Goal: Task Accomplishment & Management: Manage account settings

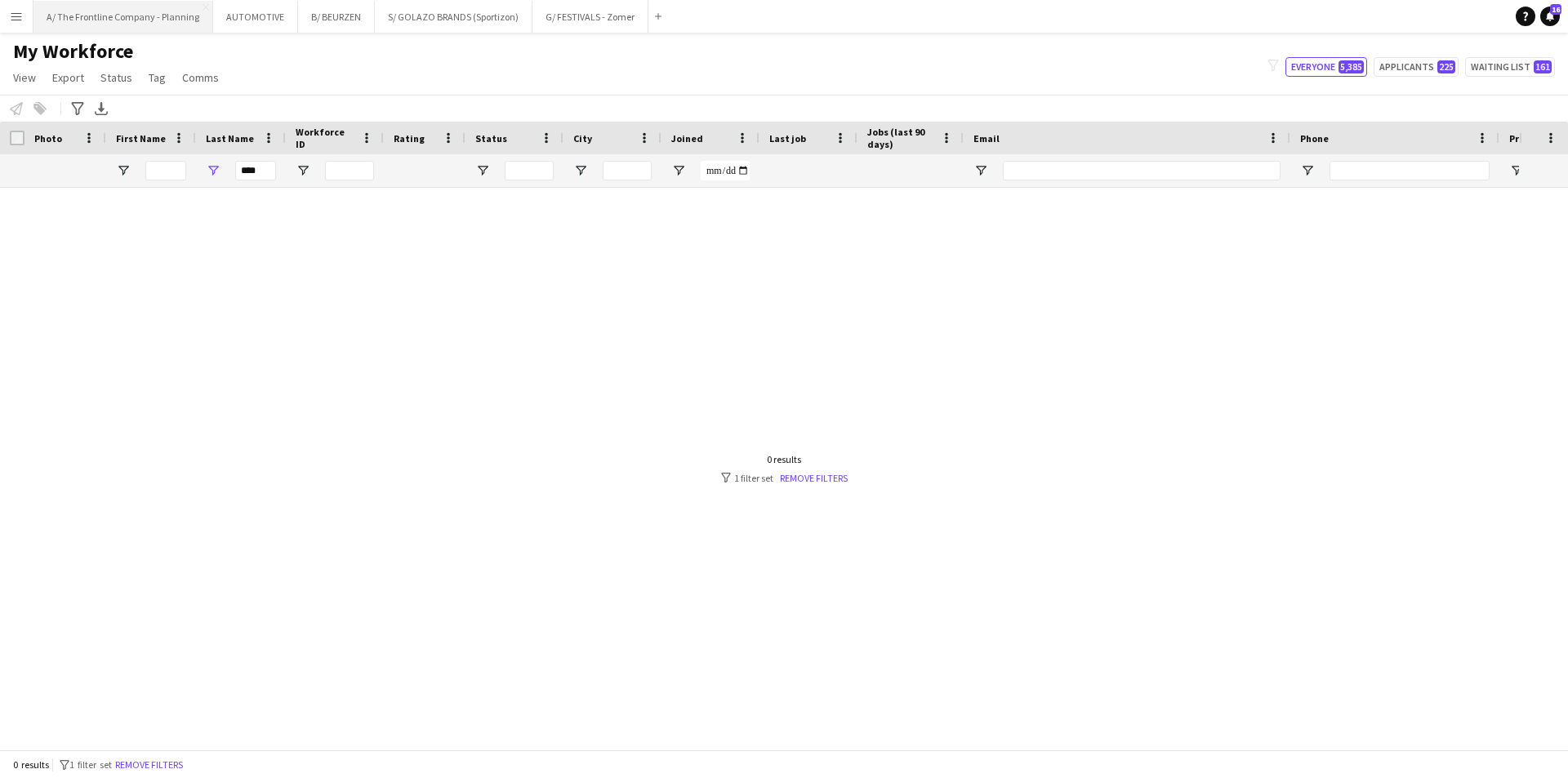
click at [133, 16] on button "A/ The Frontline Company - Planning Close" at bounding box center [123, 17] width 180 height 31
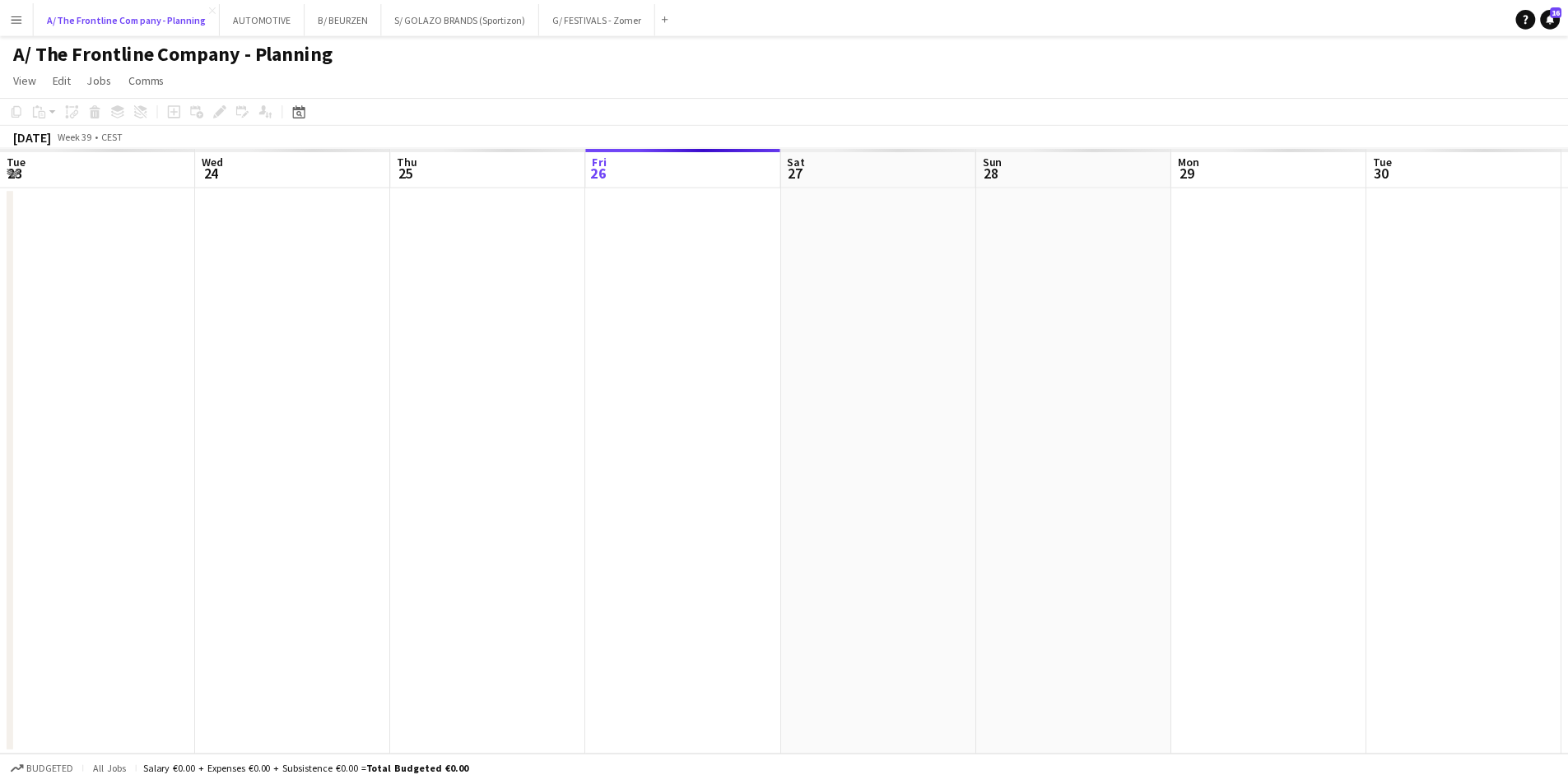
scroll to position [0, 393]
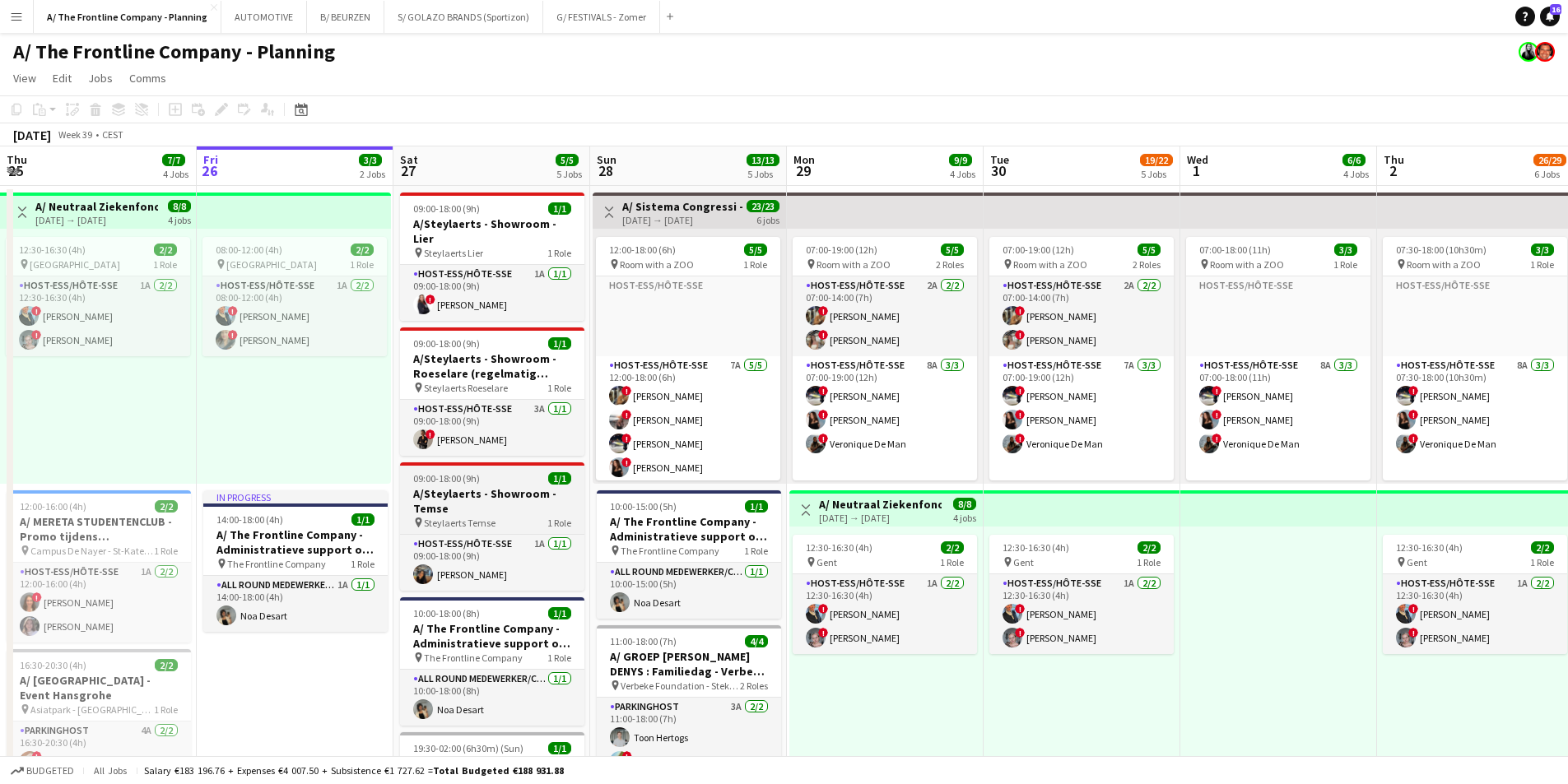
click at [471, 487] on h3 "A/Steylaerts - Showroom - Temse" at bounding box center [493, 502] width 184 height 30
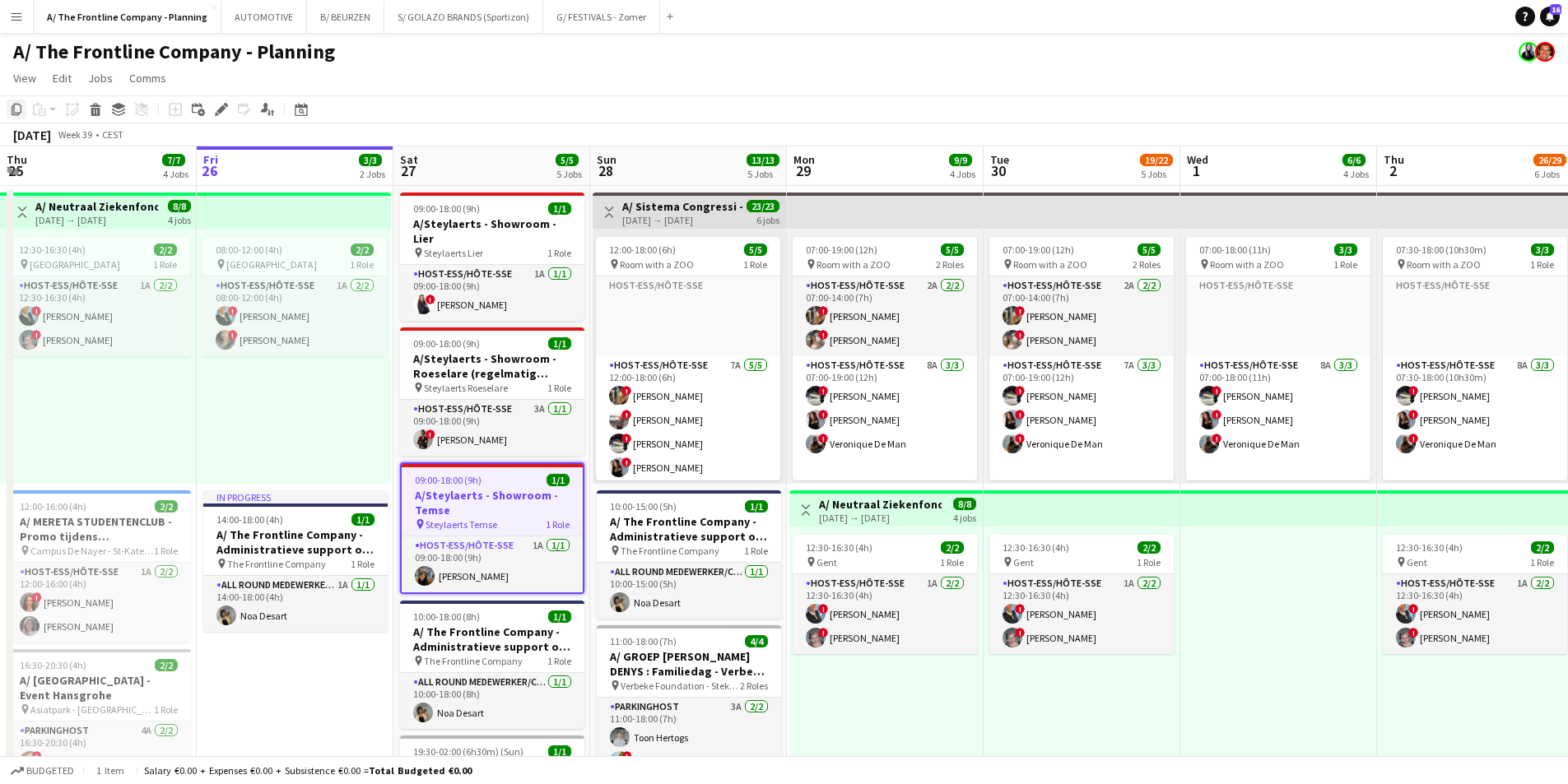
click at [21, 114] on icon "Copy" at bounding box center [16, 109] width 13 height 13
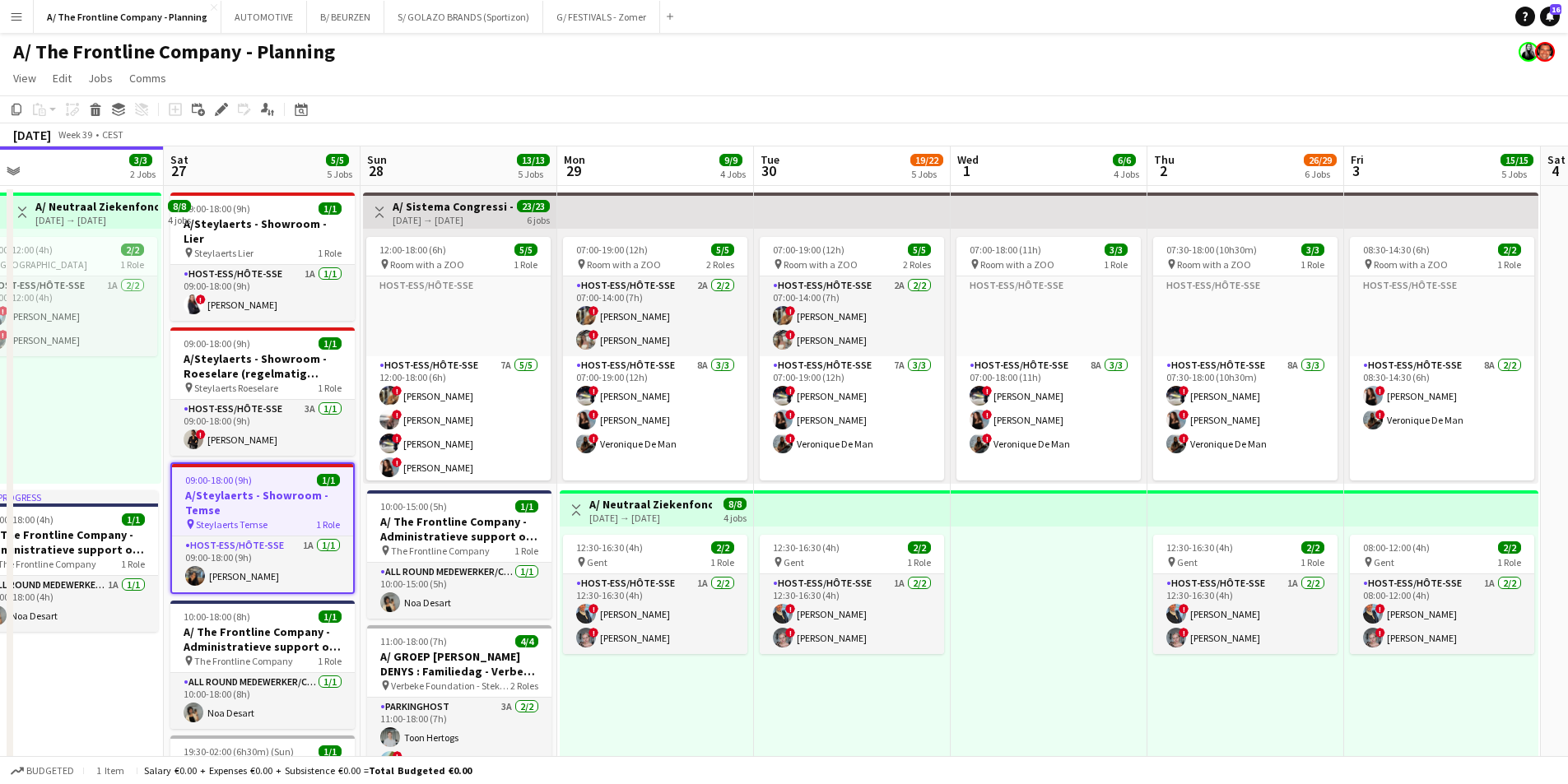
scroll to position [0, 503]
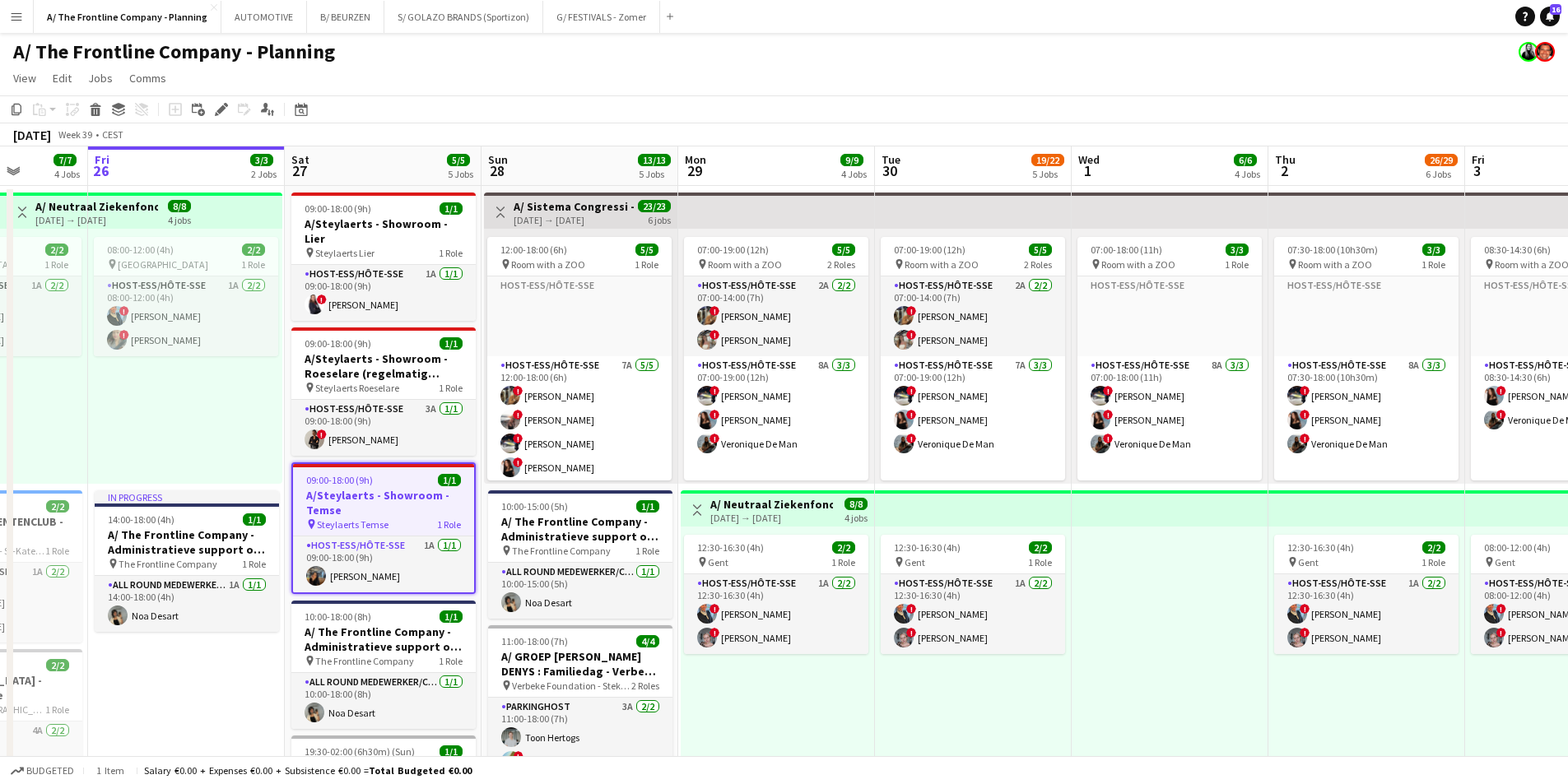
drag, startPoint x: 1165, startPoint y: 660, endPoint x: 487, endPoint y: 517, distance: 692.9
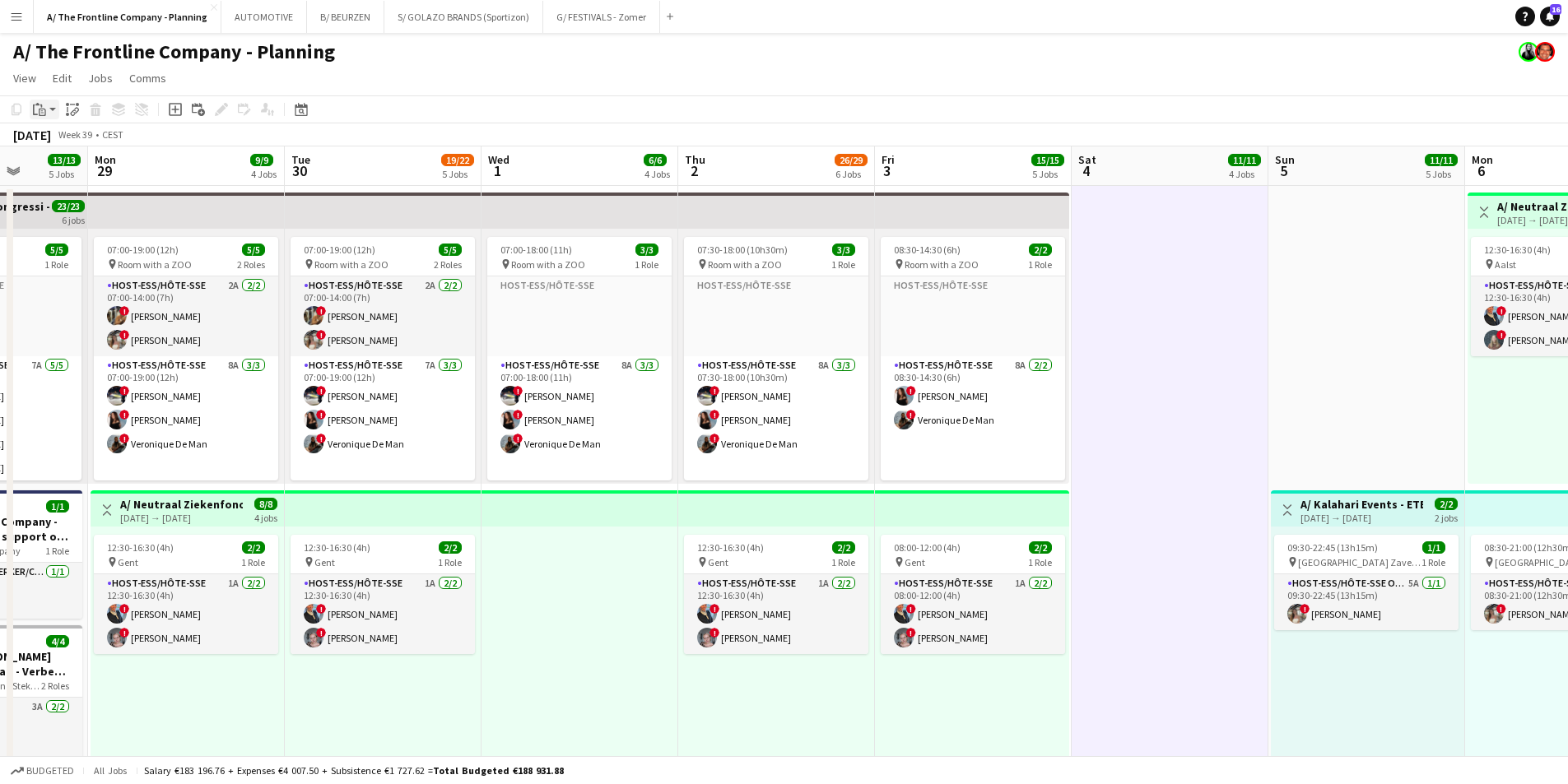
click at [48, 106] on div "Paste" at bounding box center [40, 109] width 20 height 20
click at [51, 138] on link "Paste Ctrl+V" at bounding box center [121, 141] width 155 height 15
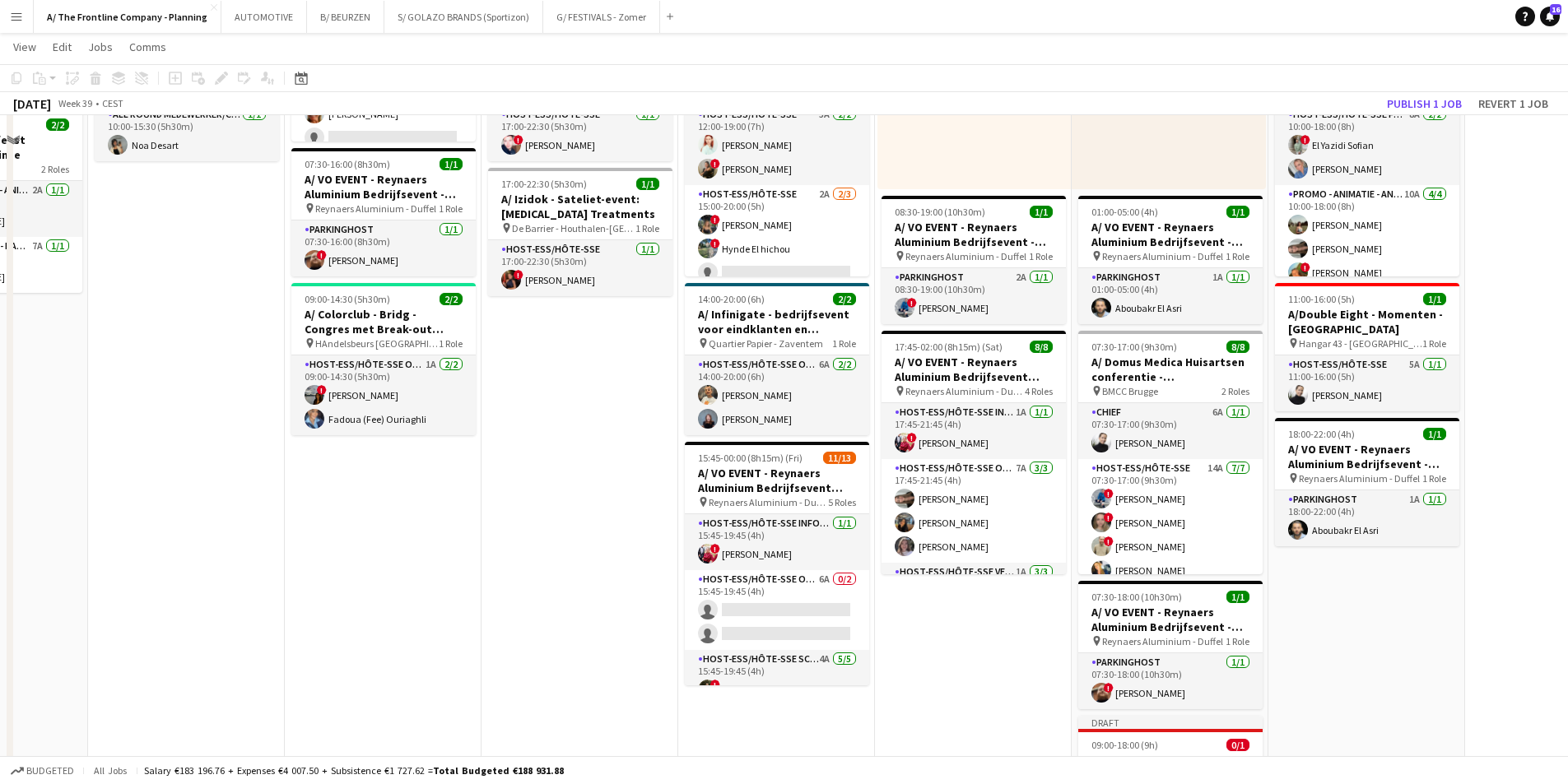
scroll to position [1153, 0]
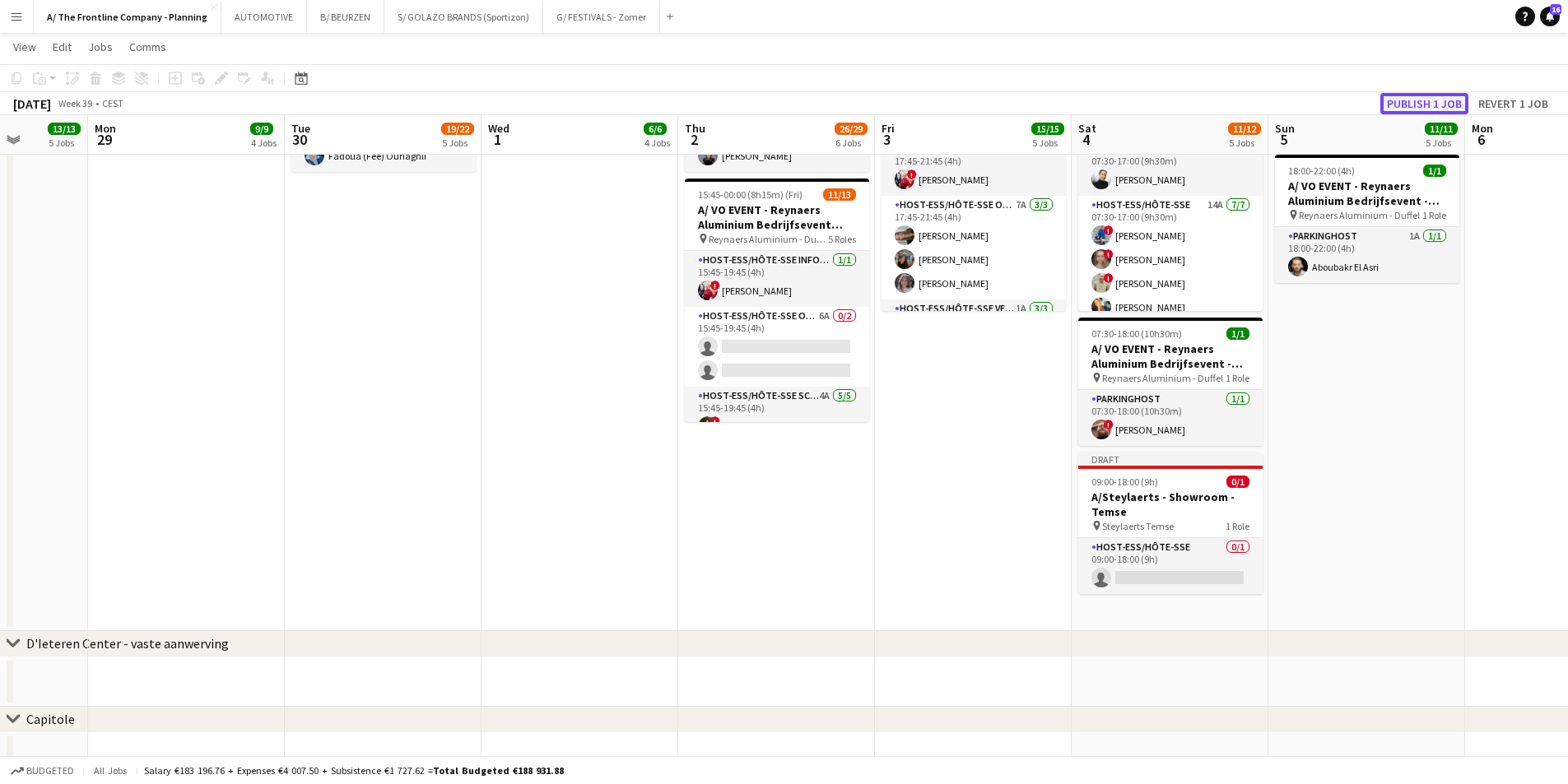
click at [1425, 97] on button "Publish 1 job" at bounding box center [1424, 104] width 88 height 22
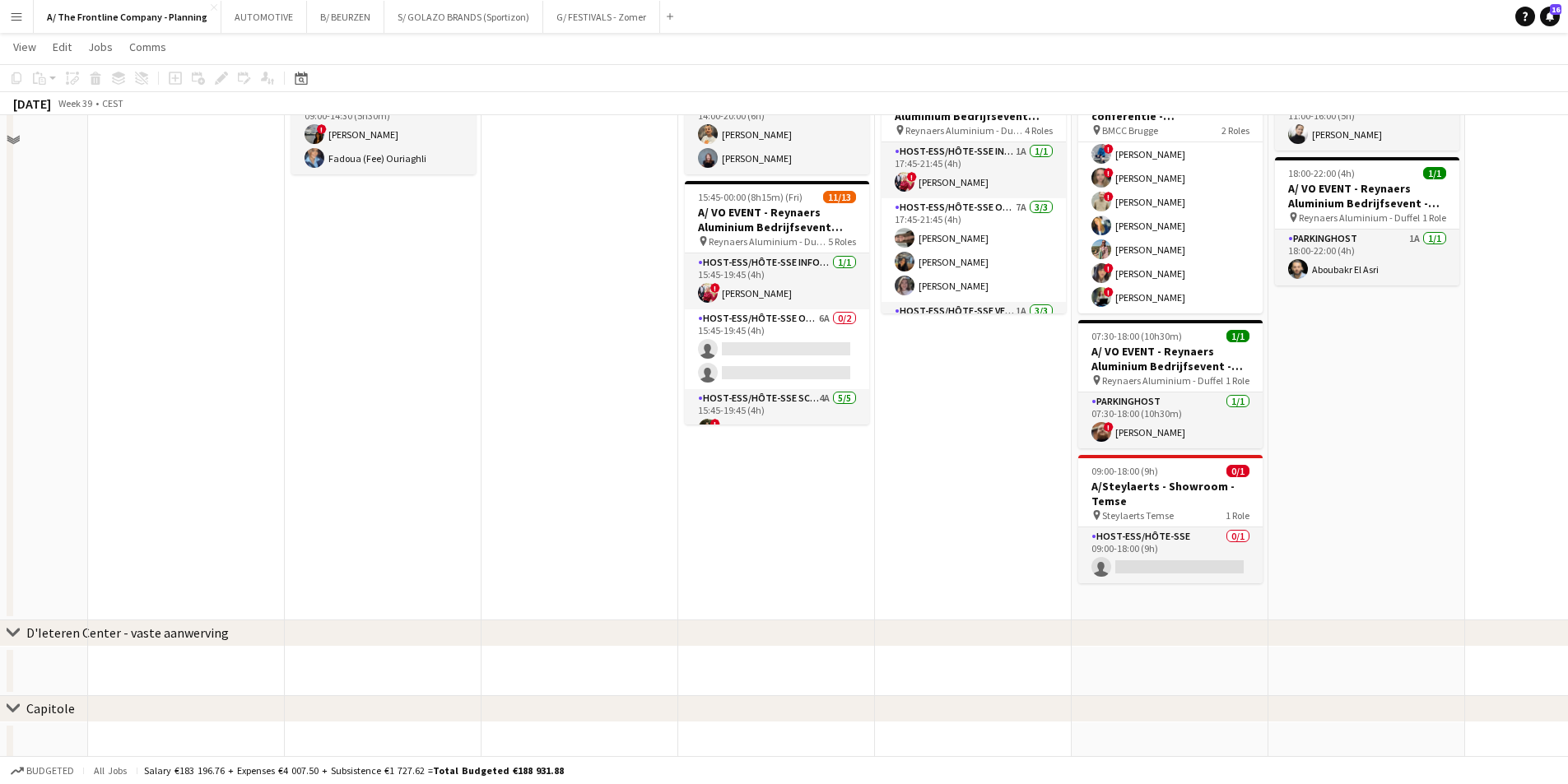
scroll to position [1166, 0]
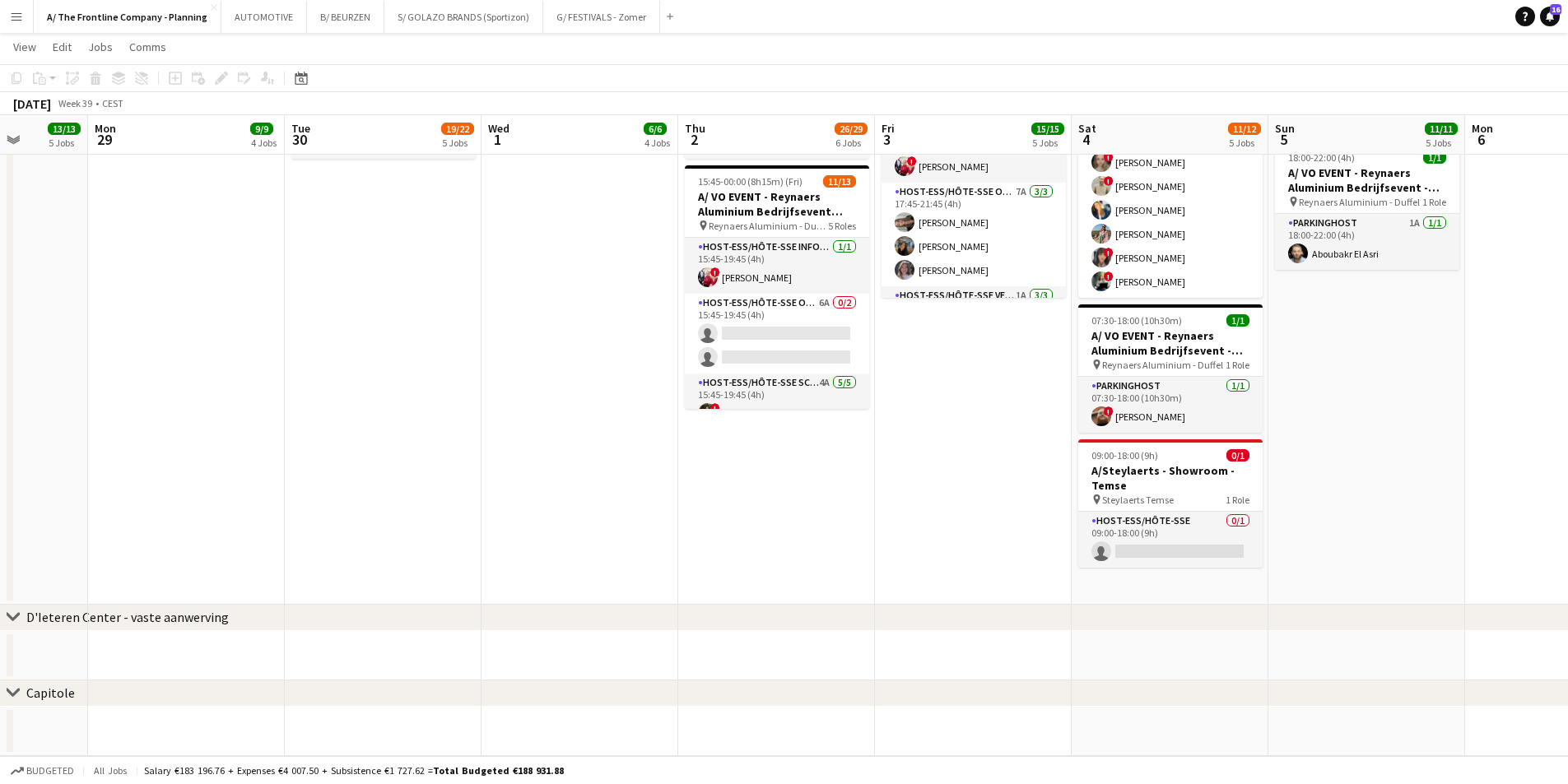
click at [1138, 551] on app-card-role "Host-ess/Hôte-sse 0/1 09:00-18:00 (9h) single-neutral-actions" at bounding box center [1171, 540] width 184 height 56
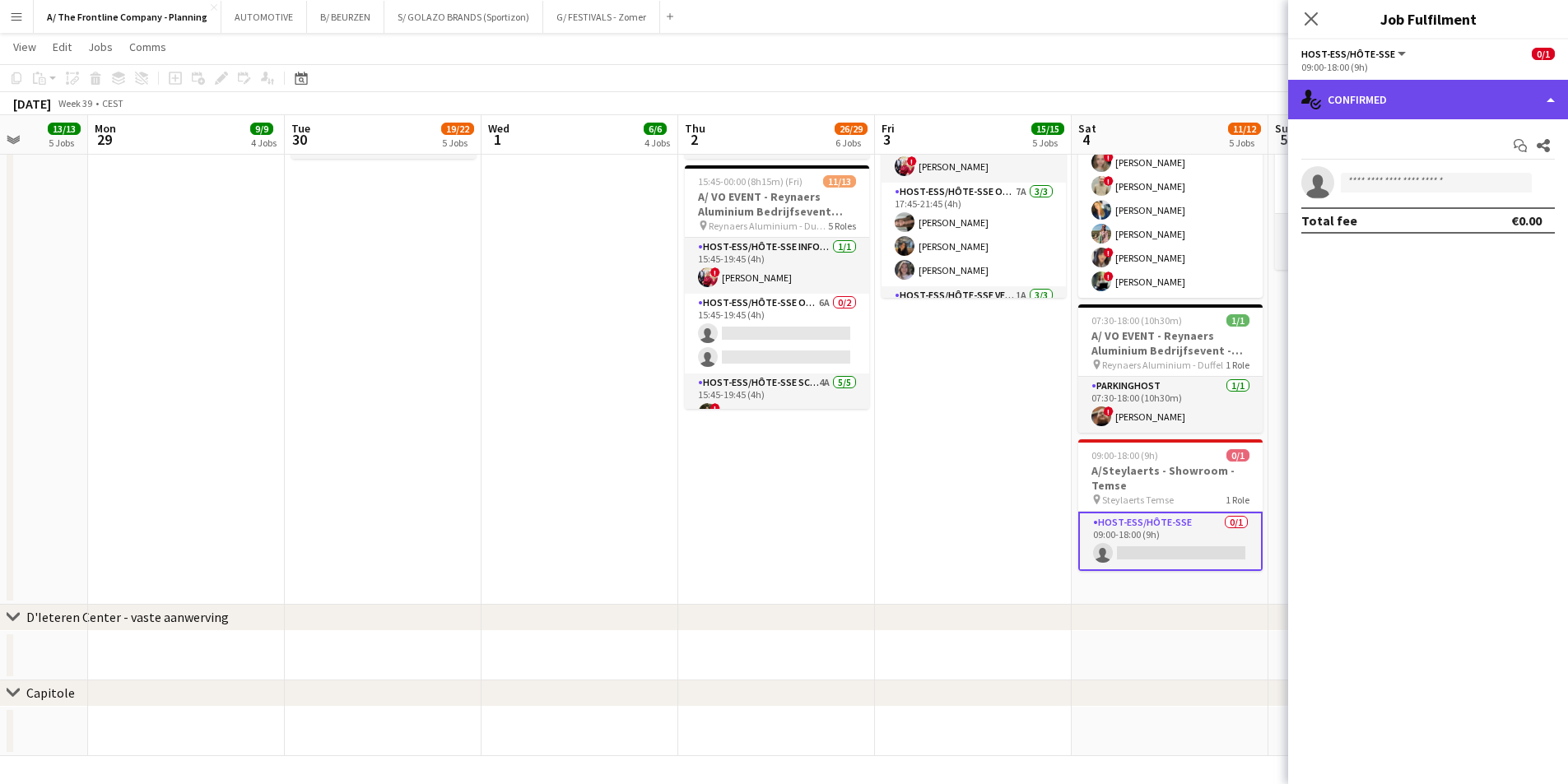
click at [1419, 107] on div "single-neutral-actions-check-2 Confirmed" at bounding box center [1428, 100] width 280 height 40
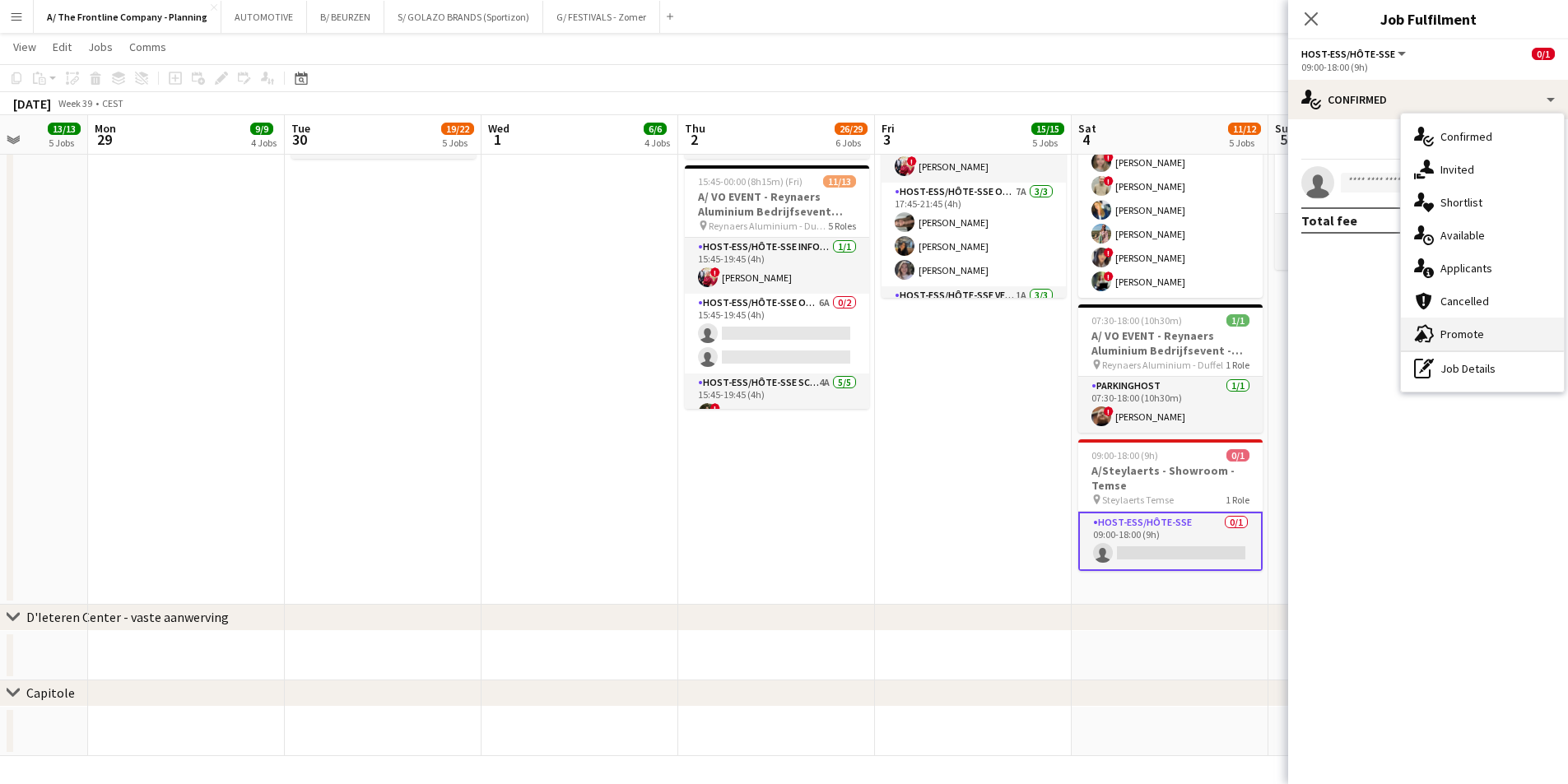
click at [1458, 324] on div "advertising-megaphone Promote" at bounding box center [1482, 334] width 163 height 33
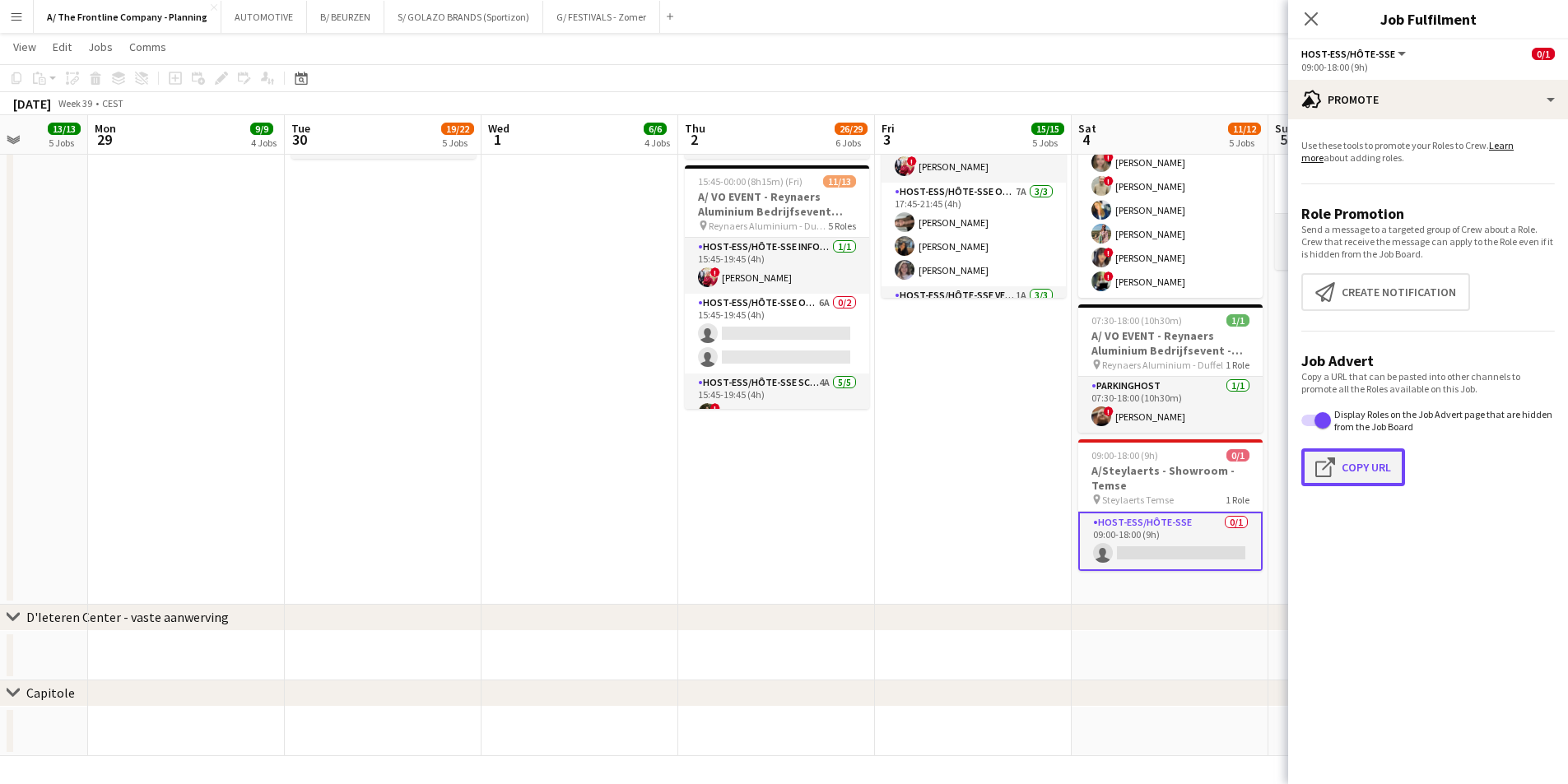
click at [1356, 462] on button "Click to copy URL Copy Url" at bounding box center [1353, 468] width 104 height 38
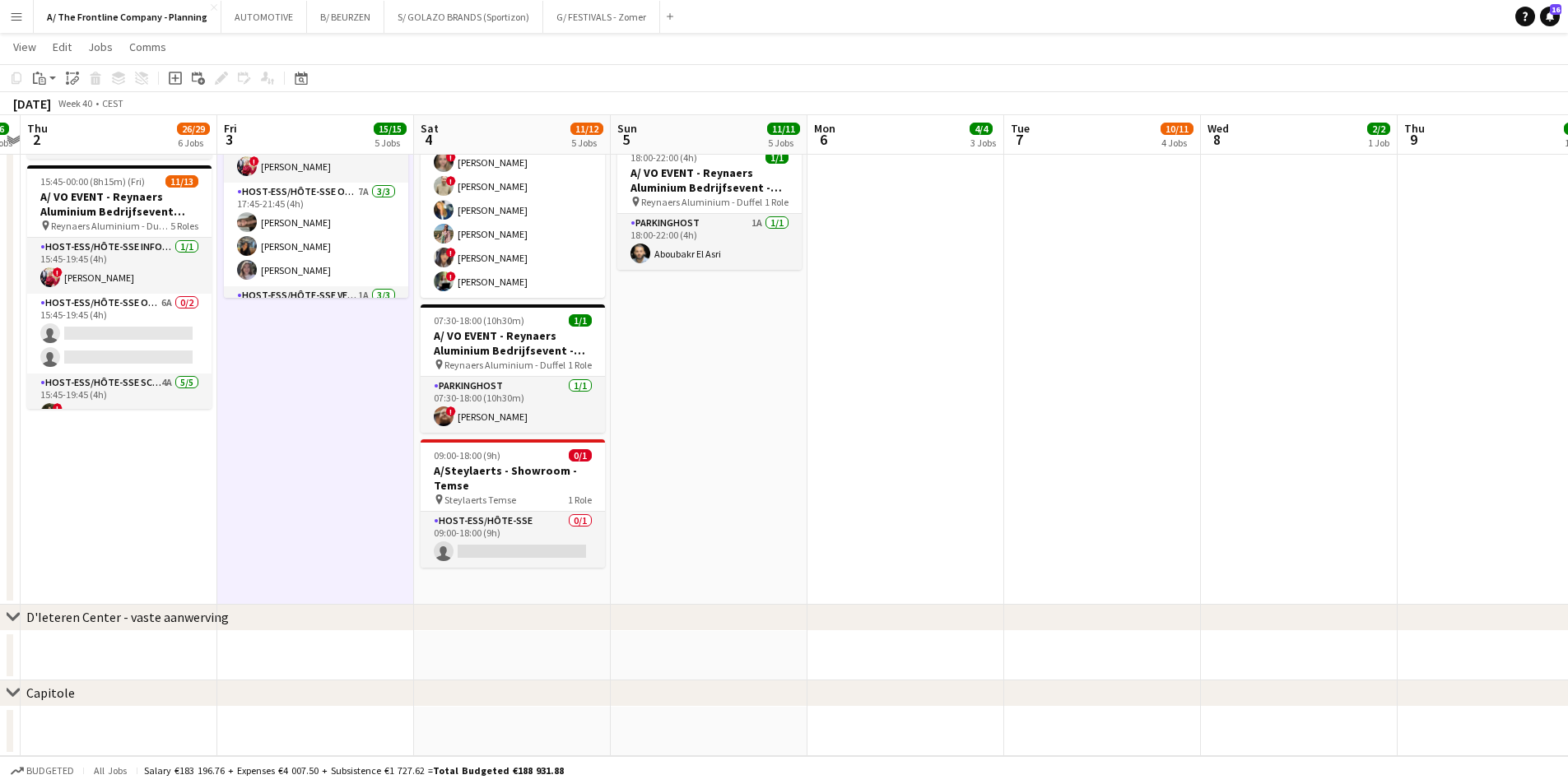
drag, startPoint x: 370, startPoint y: 499, endPoint x: 317, endPoint y: 482, distance: 55.7
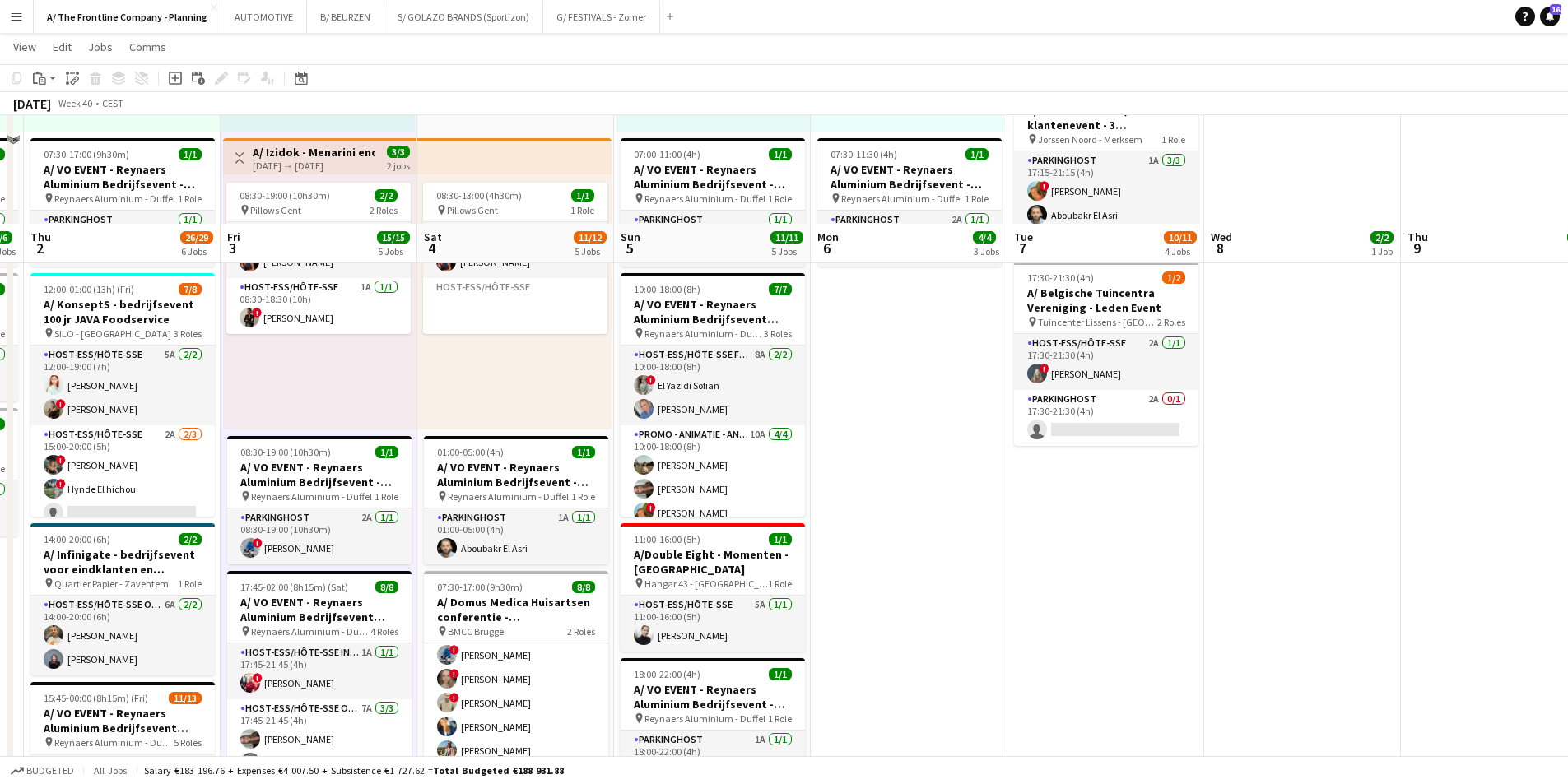
scroll to position [837, 0]
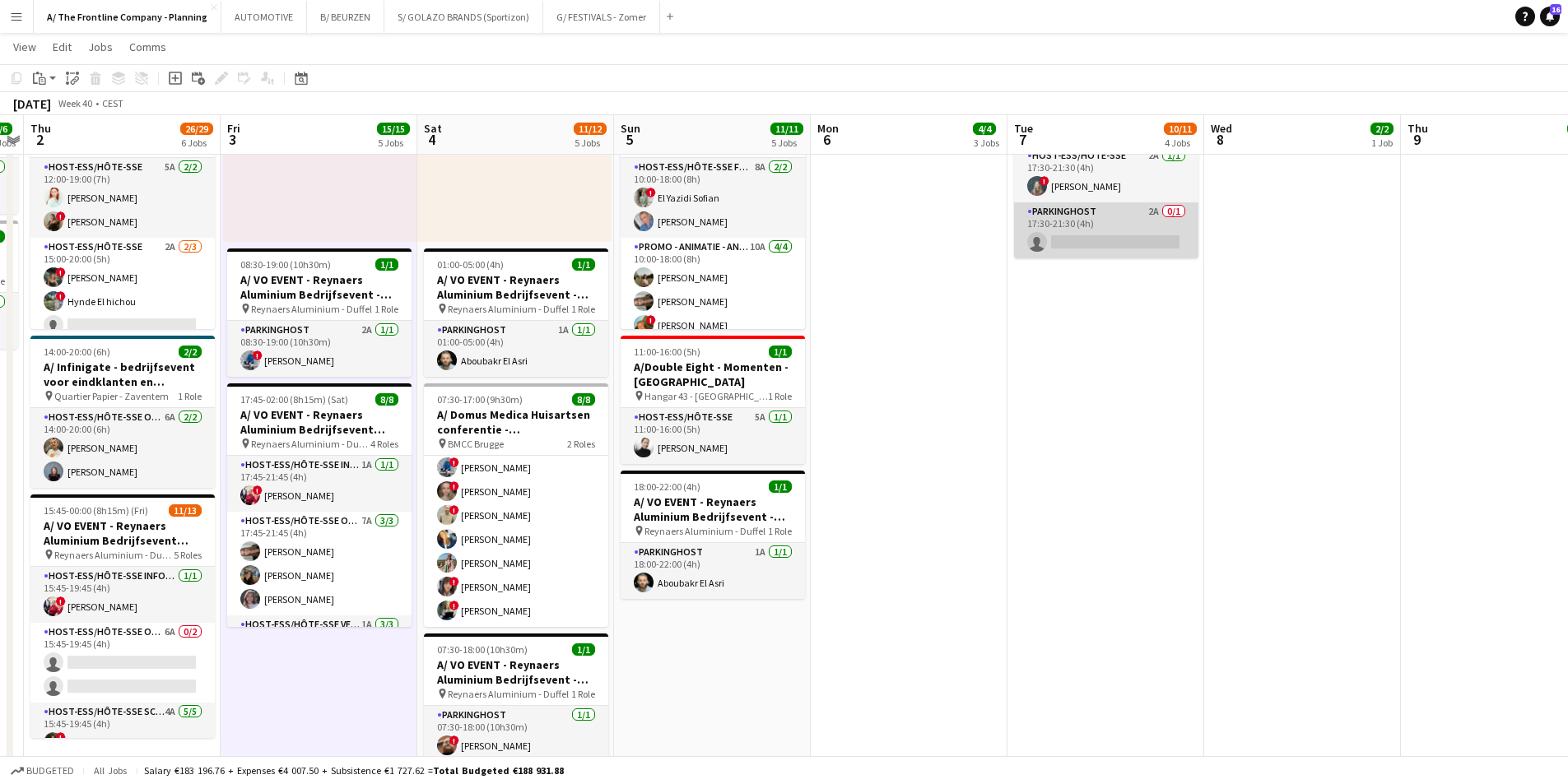
click at [1093, 223] on app-card-role "Parkinghost 2A 0/1 17:30-21:30 (4h) single-neutral-actions" at bounding box center [1106, 230] width 184 height 56
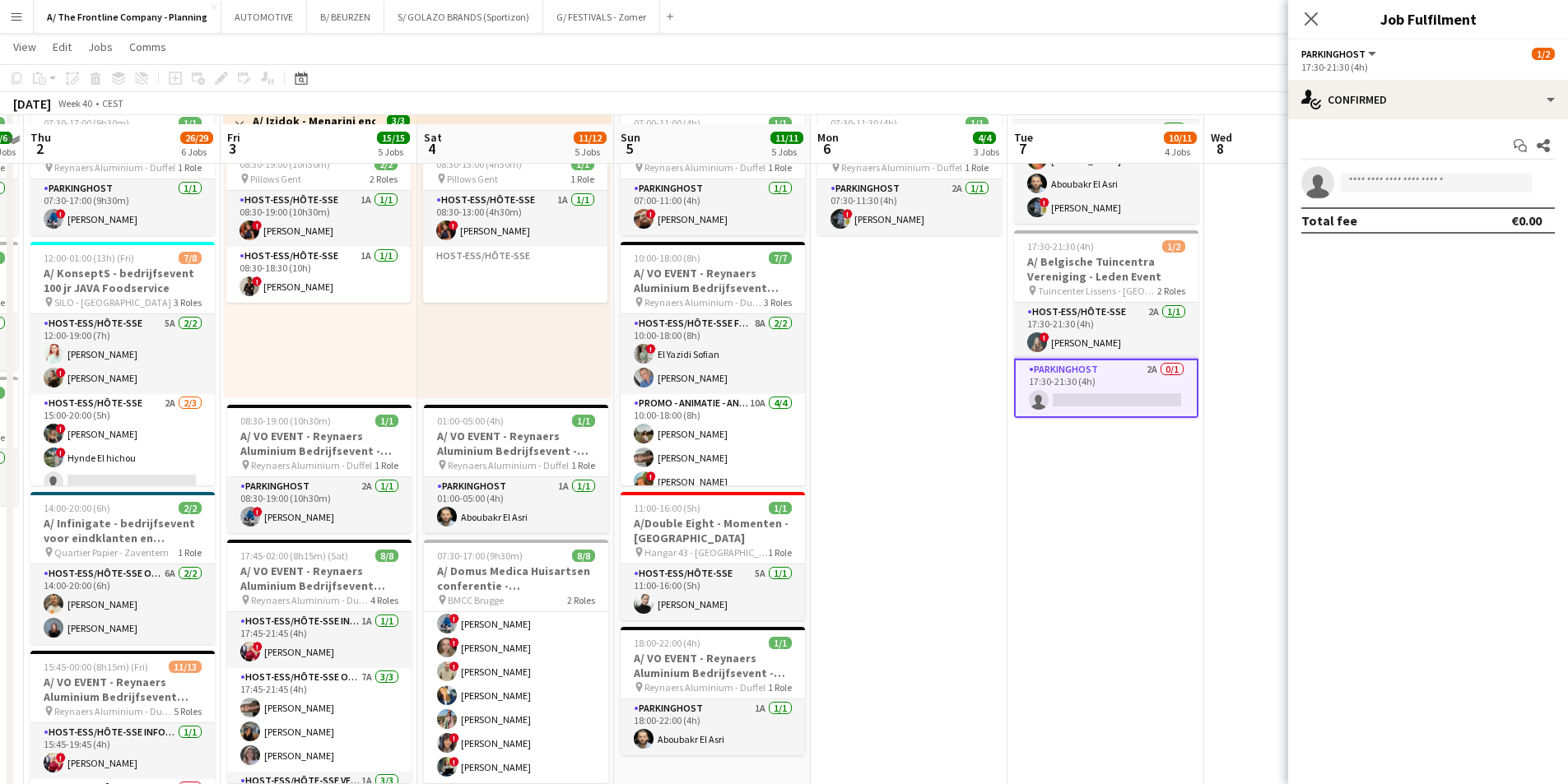
scroll to position [672, 0]
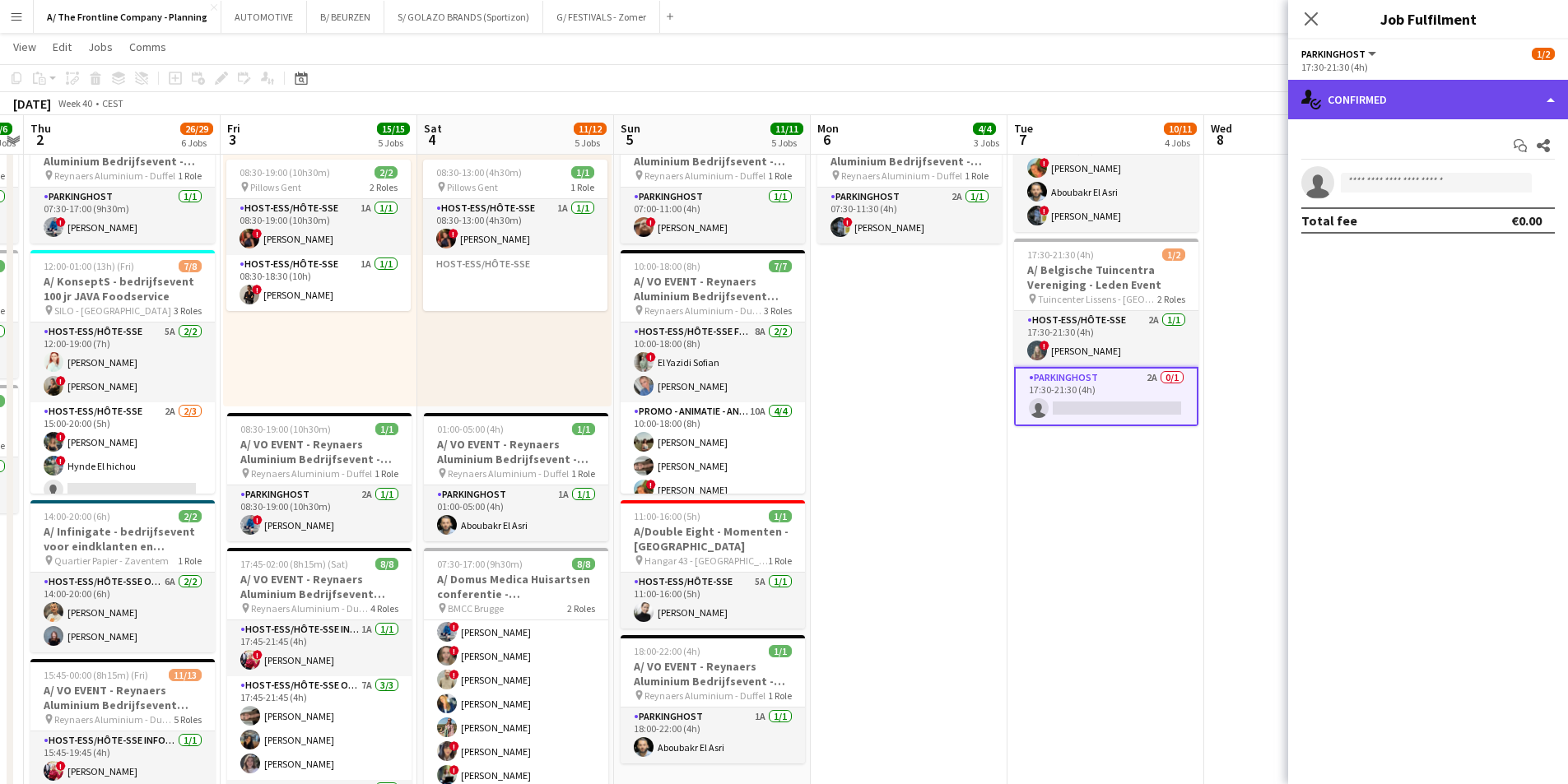
click at [1400, 106] on div "single-neutral-actions-check-2 Confirmed" at bounding box center [1428, 100] width 280 height 40
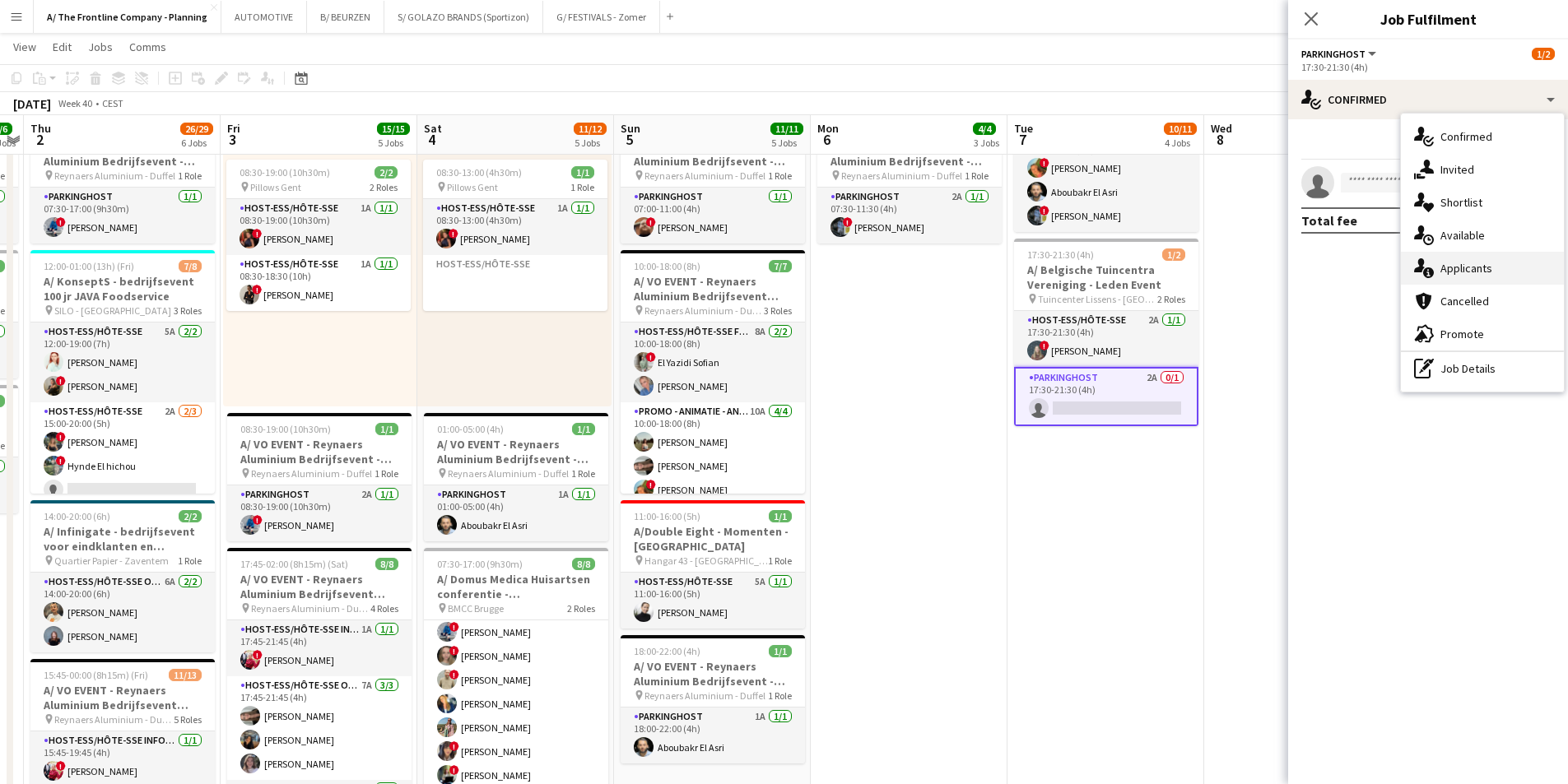
click at [1429, 274] on icon at bounding box center [1428, 273] width 11 height 11
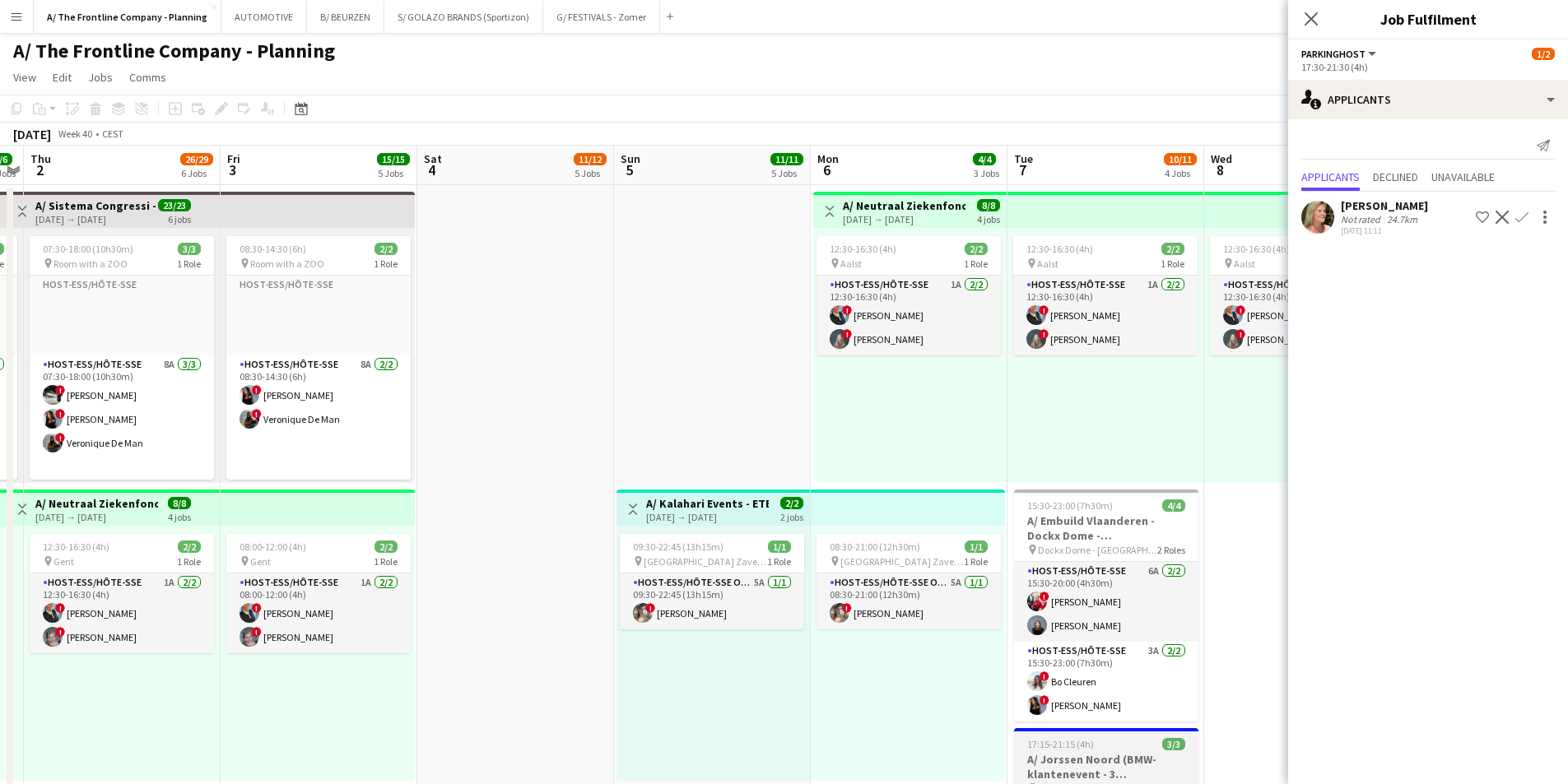
scroll to position [0, 0]
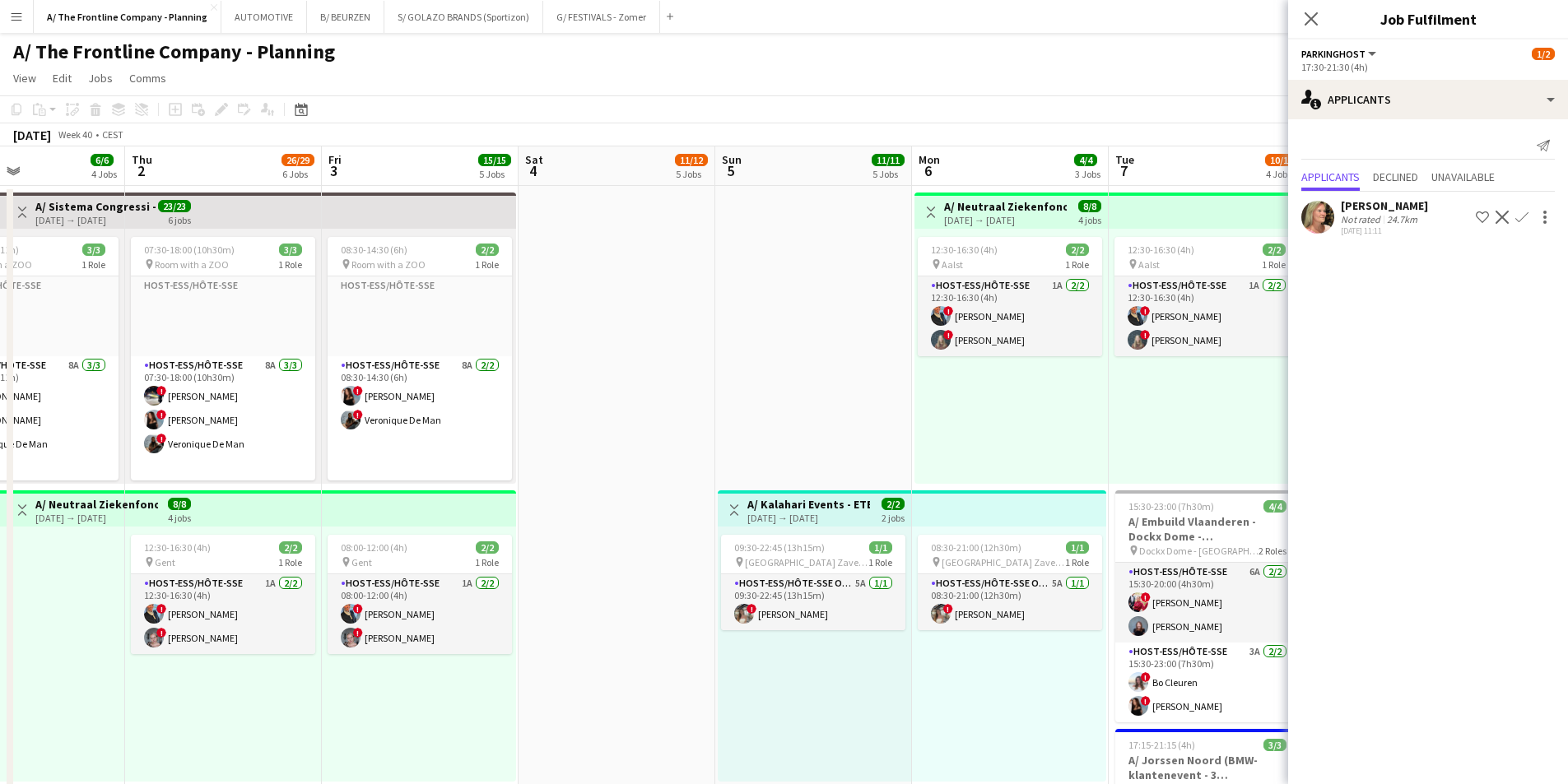
drag, startPoint x: 541, startPoint y: 398, endPoint x: 1037, endPoint y: 376, distance: 496.5
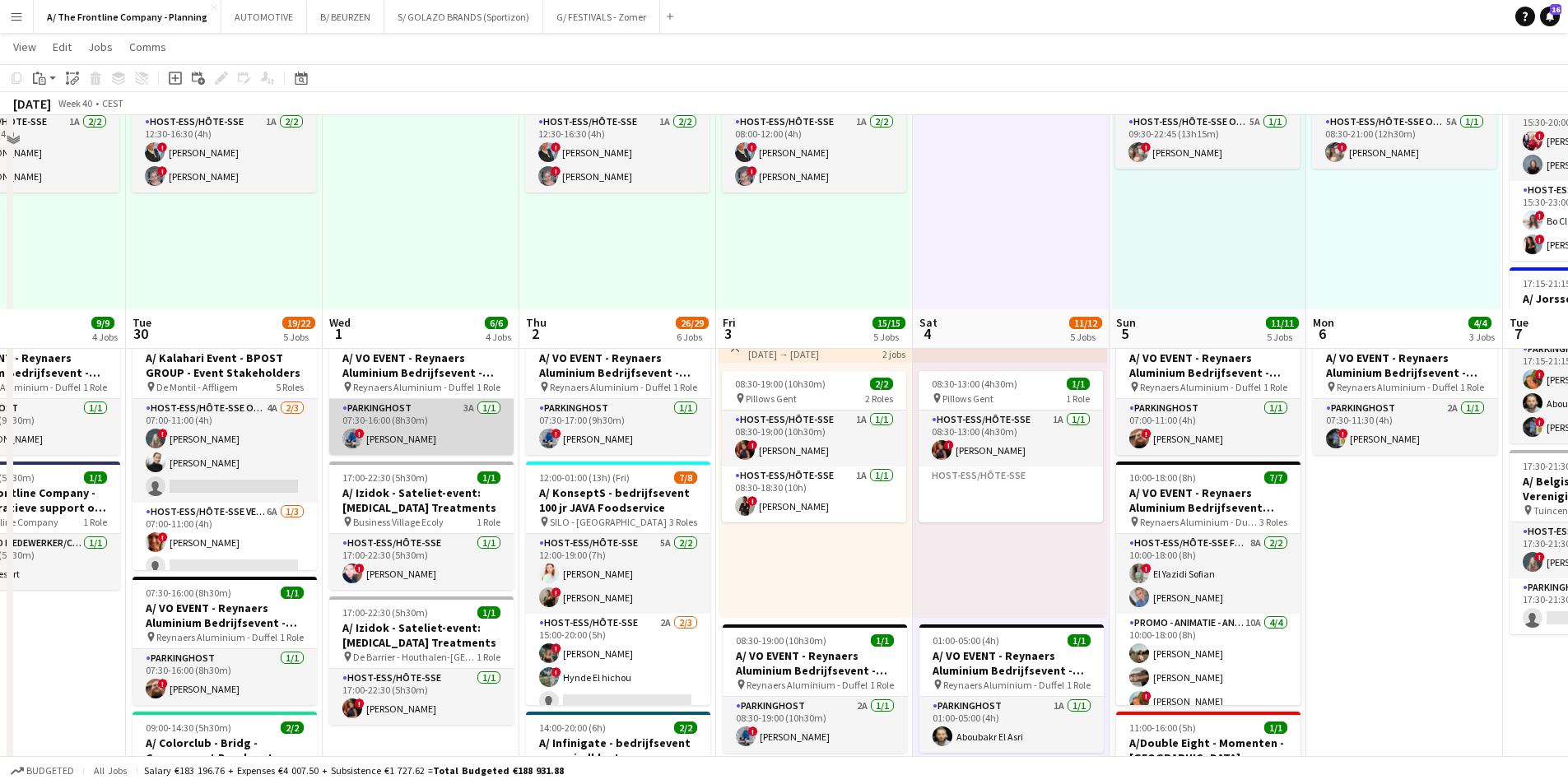
scroll to position [411, 0]
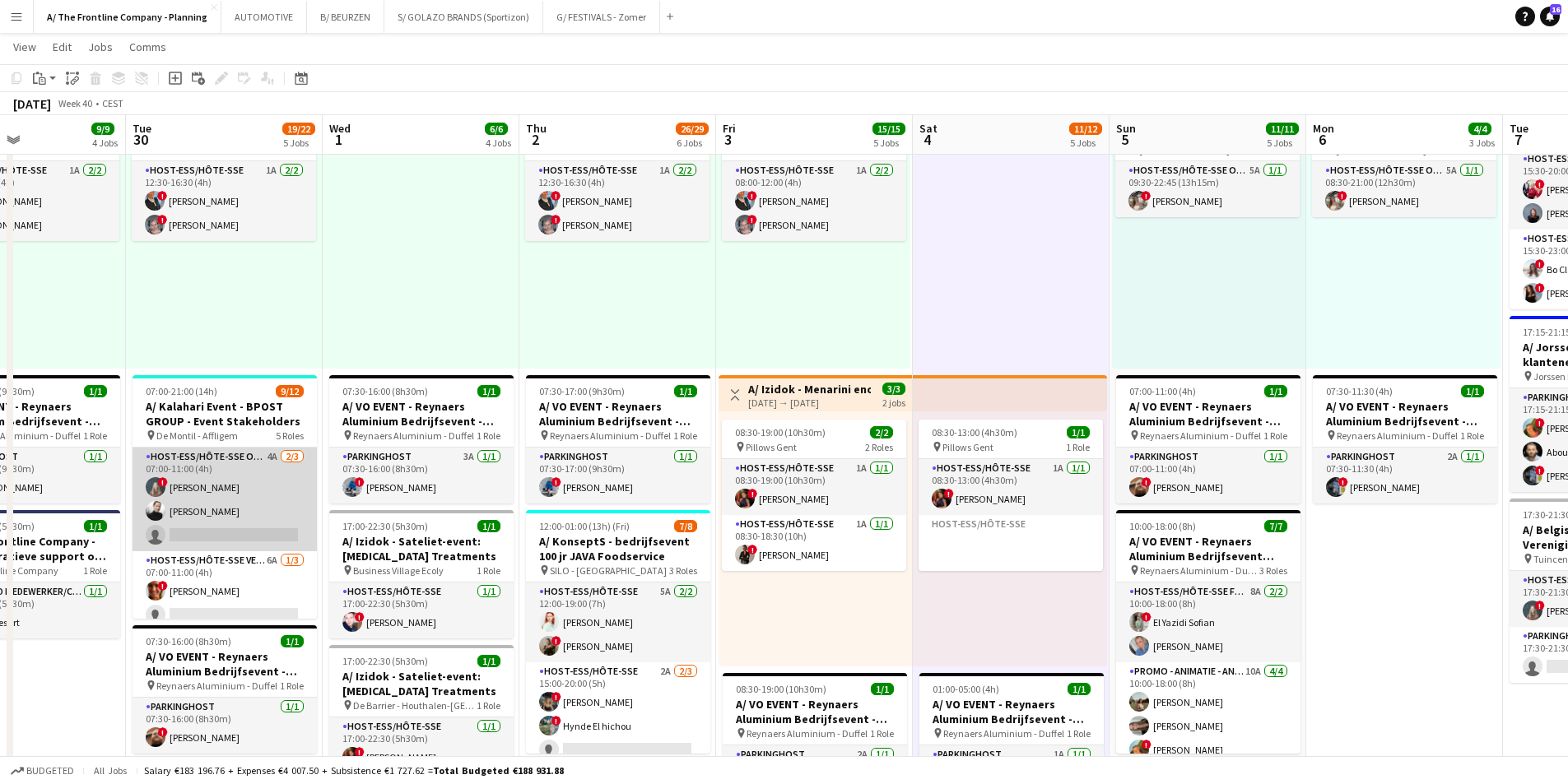
click at [250, 497] on app-card-role "Host-ess/Hôte-sse Onthaal-Accueill 4A [DATE] 07:00-11:00 (4h) ! [PERSON_NAME] […" at bounding box center [225, 500] width 184 height 104
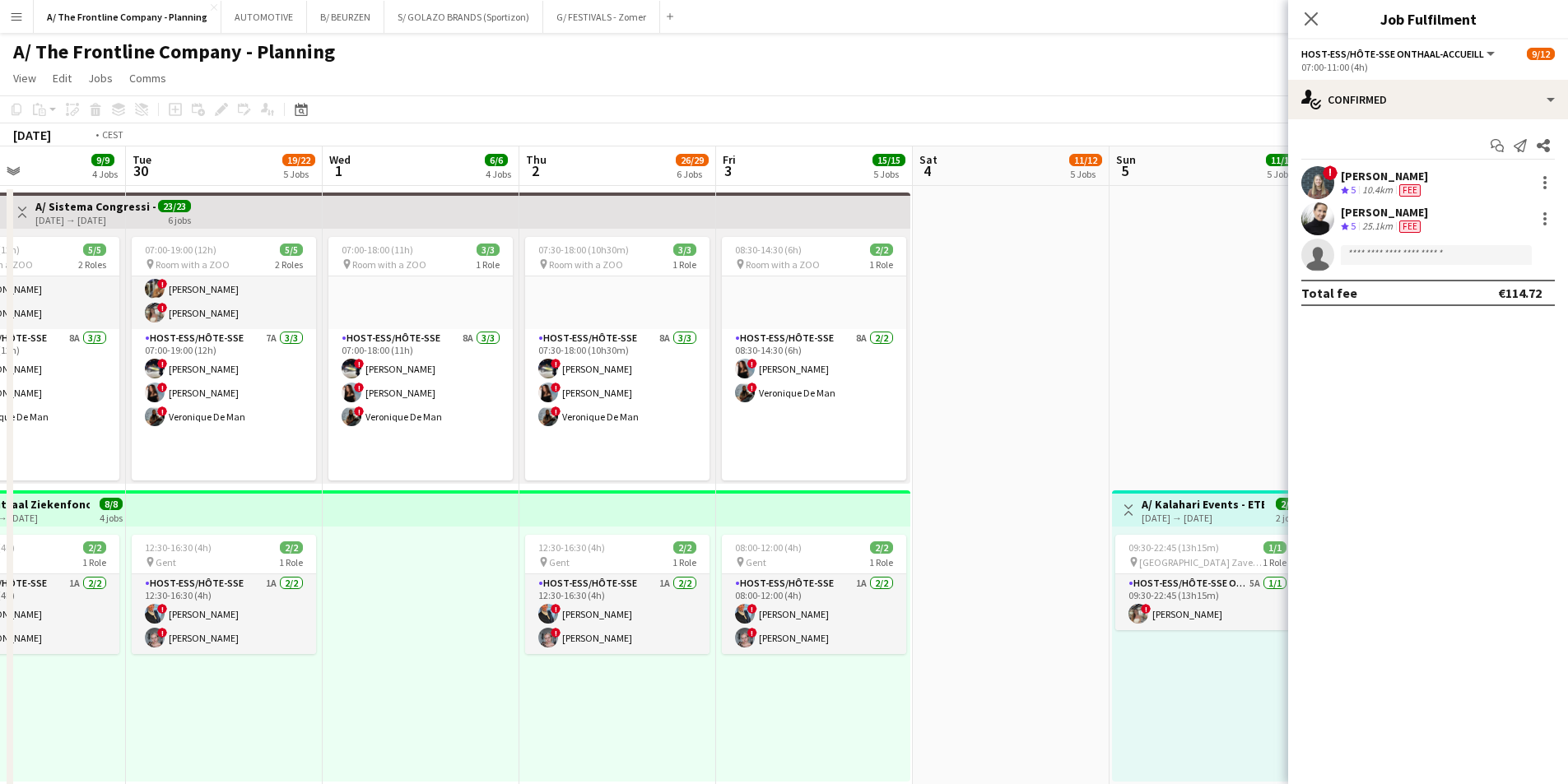
scroll to position [0, 446]
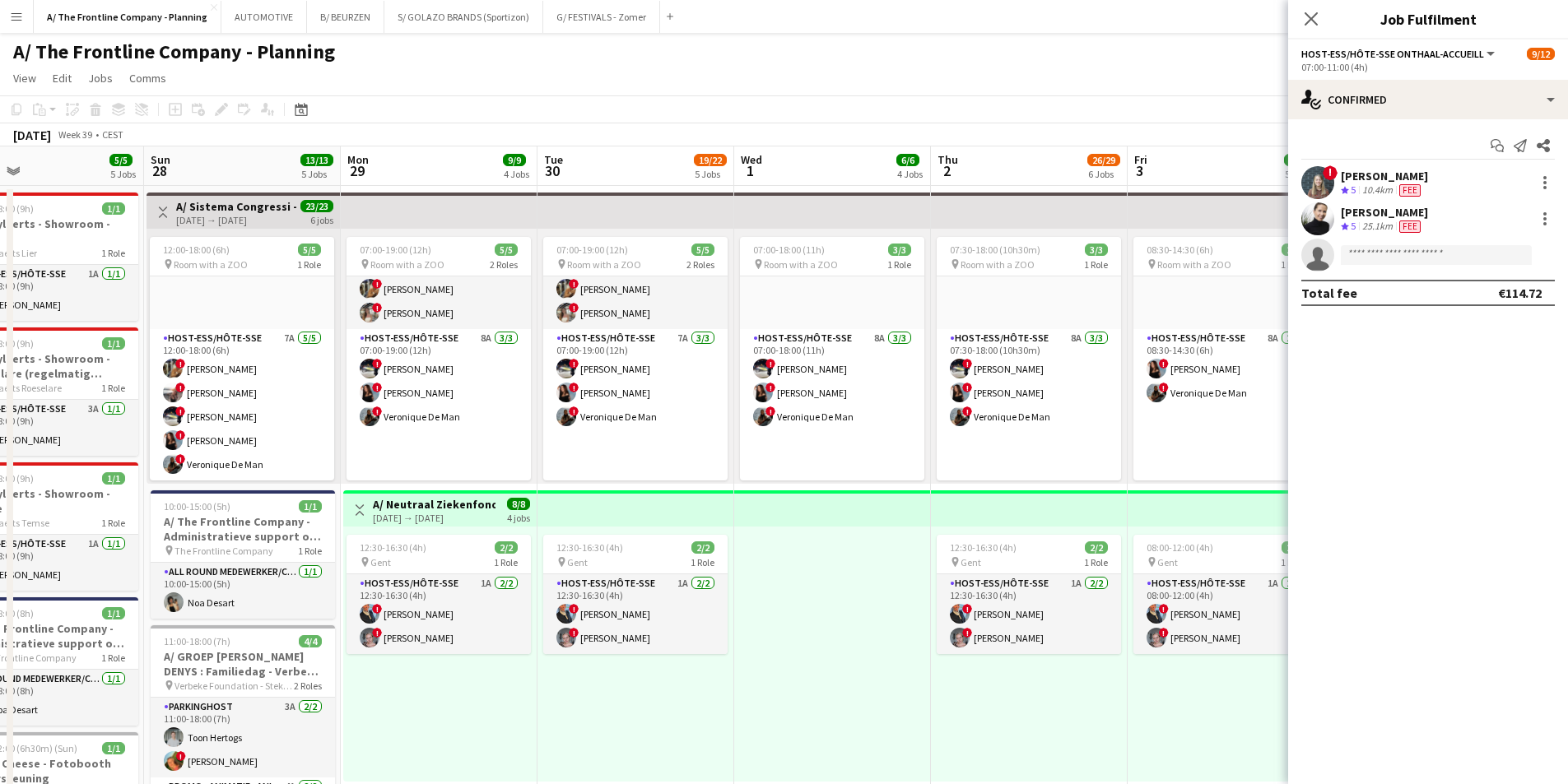
drag, startPoint x: 398, startPoint y: 616, endPoint x: 810, endPoint y: 592, distance: 412.7
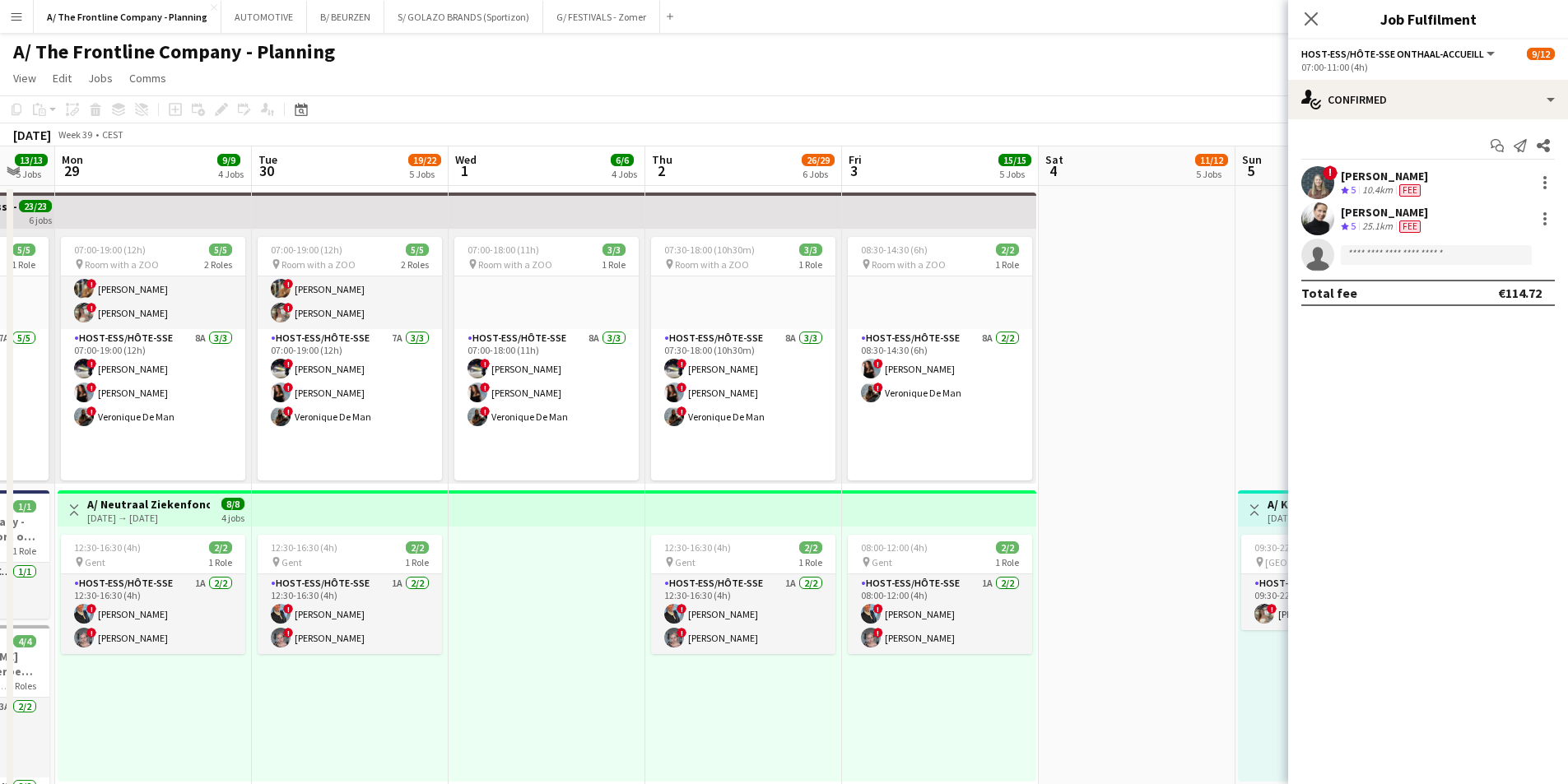
drag, startPoint x: 833, startPoint y: 546, endPoint x: 547, endPoint y: 536, distance: 286.2
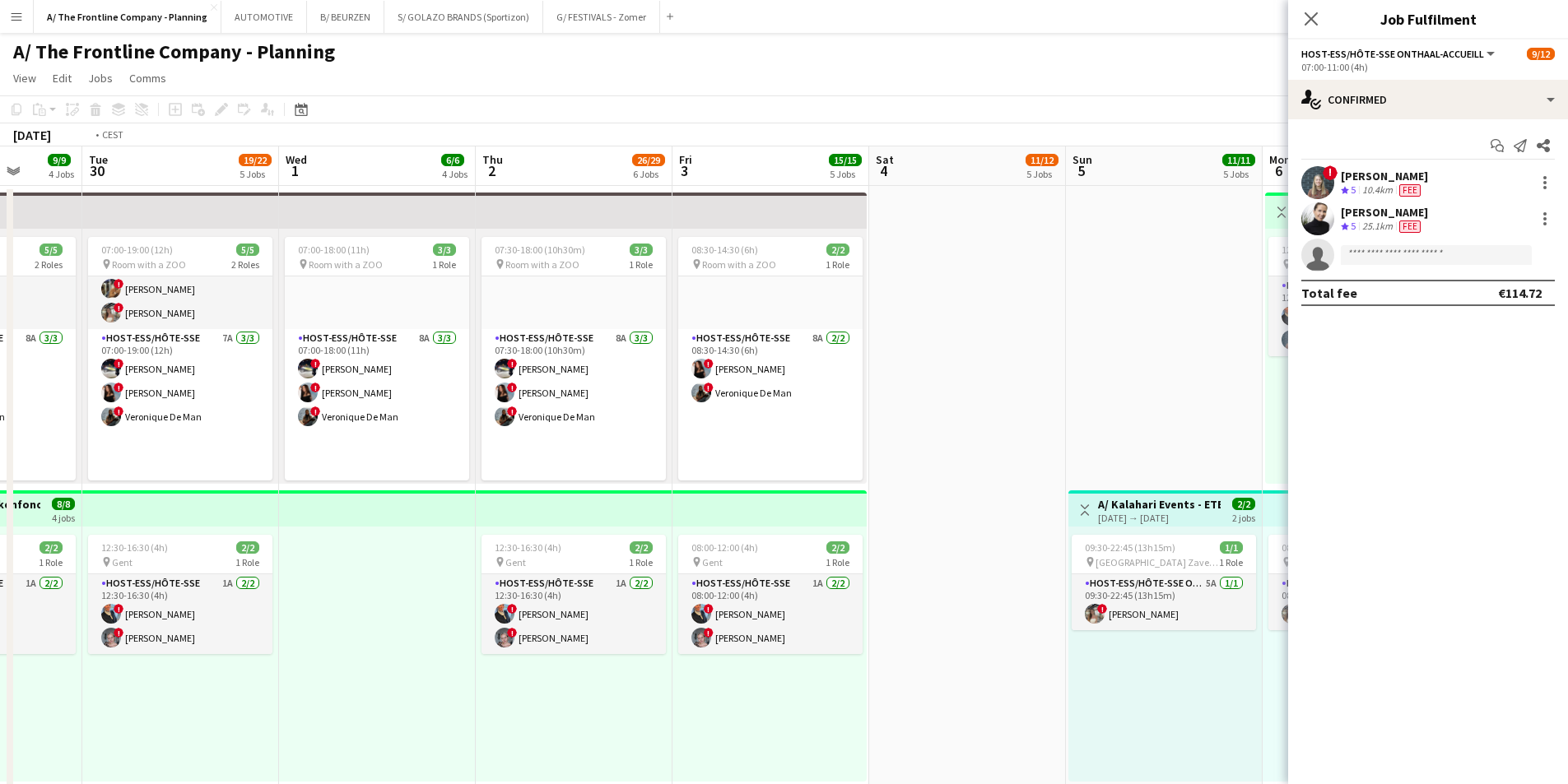
drag, startPoint x: 586, startPoint y: 538, endPoint x: 235, endPoint y: 507, distance: 352.4
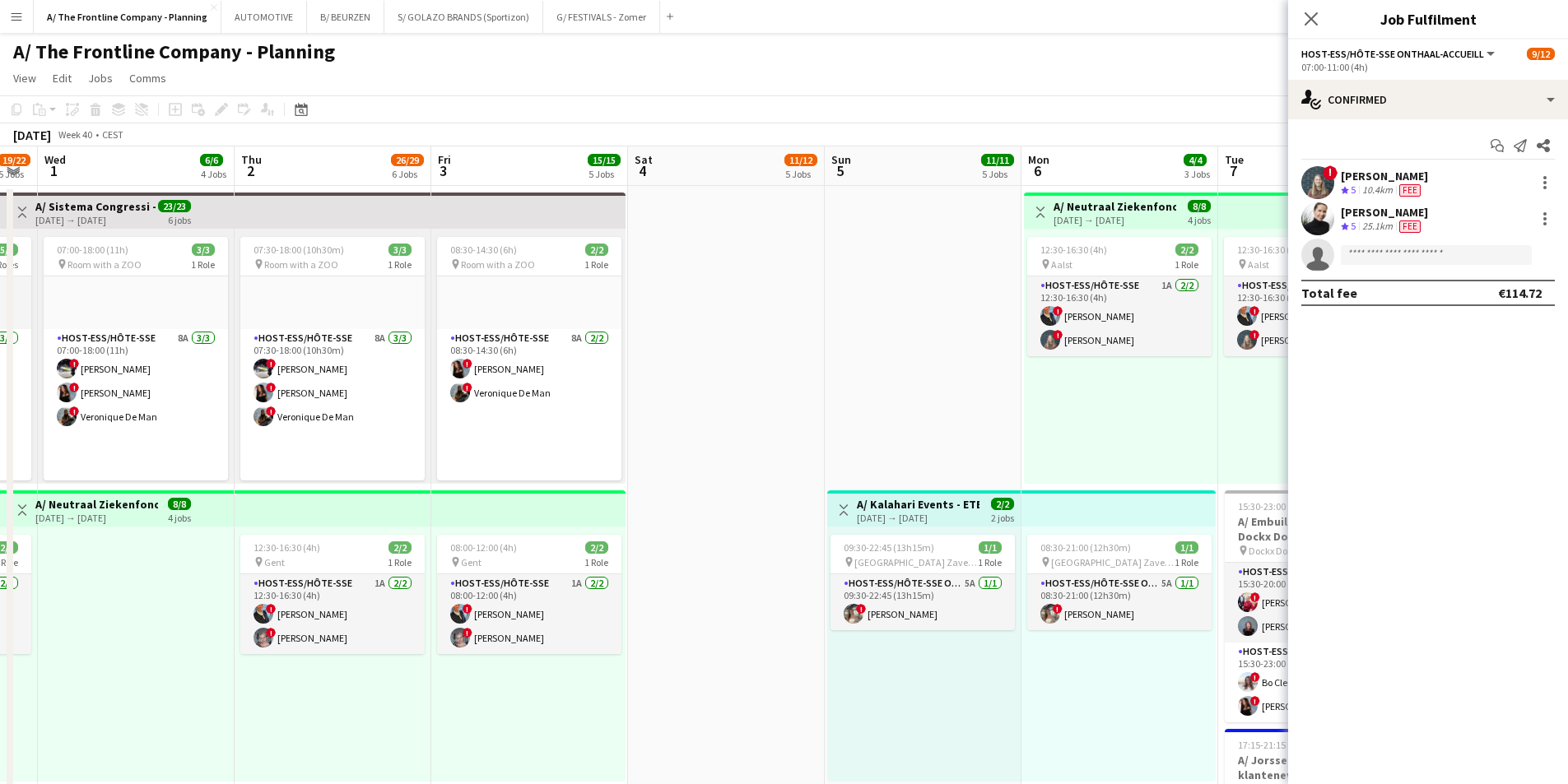
scroll to position [0, 581]
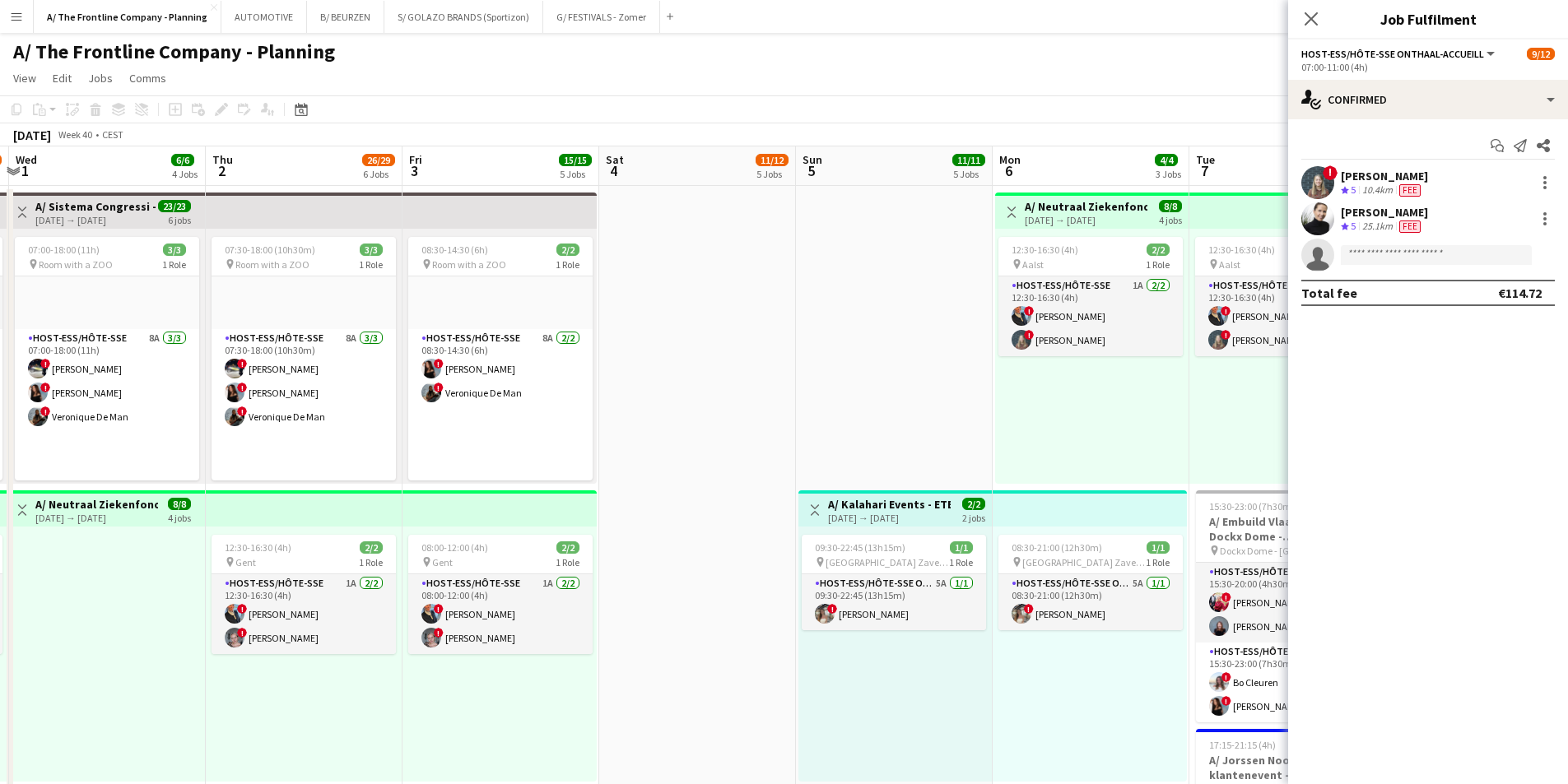
drag, startPoint x: 739, startPoint y: 509, endPoint x: 647, endPoint y: 507, distance: 92.0
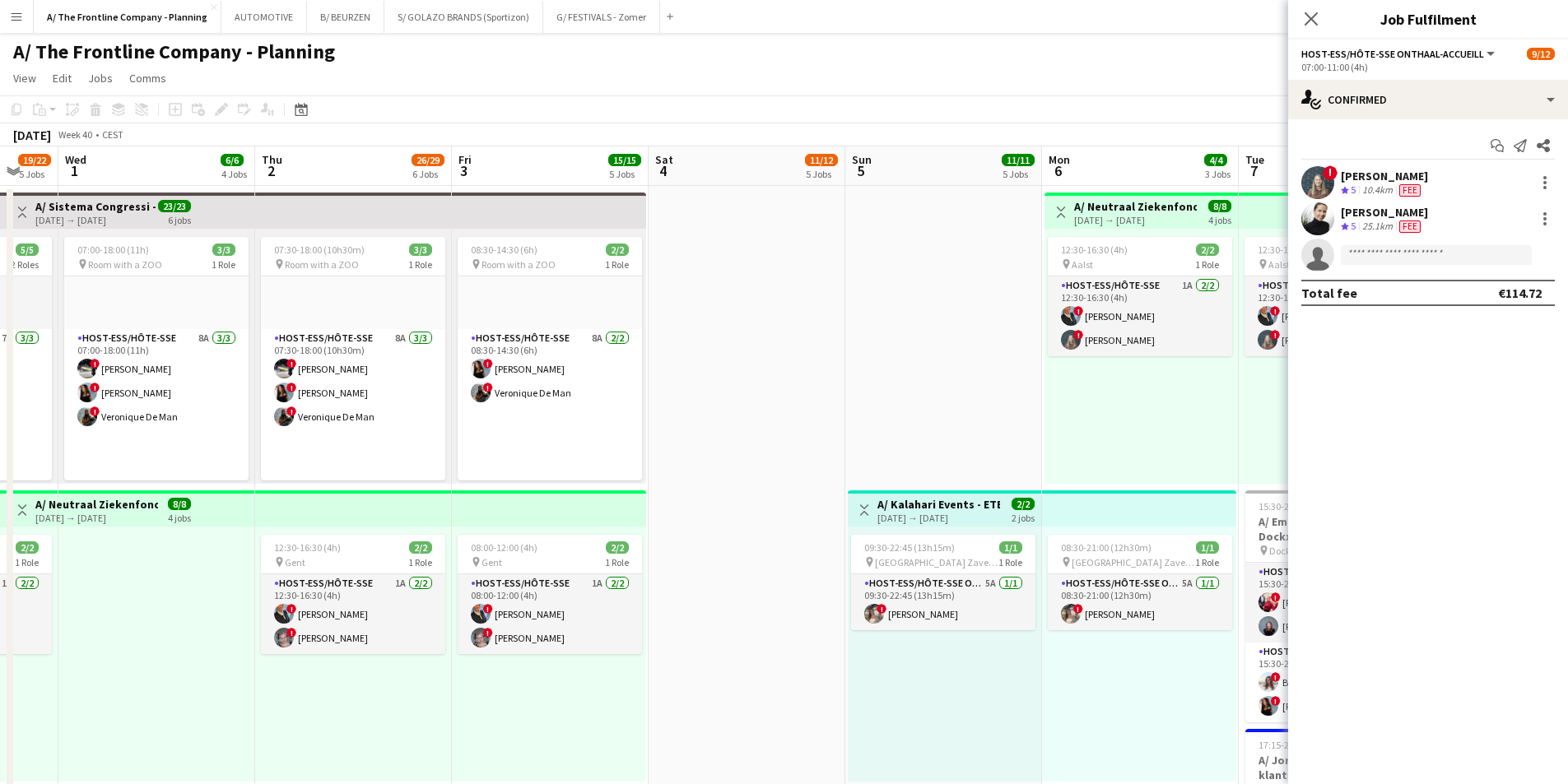
drag, startPoint x: 639, startPoint y: 393, endPoint x: 369, endPoint y: 399, distance: 270.1
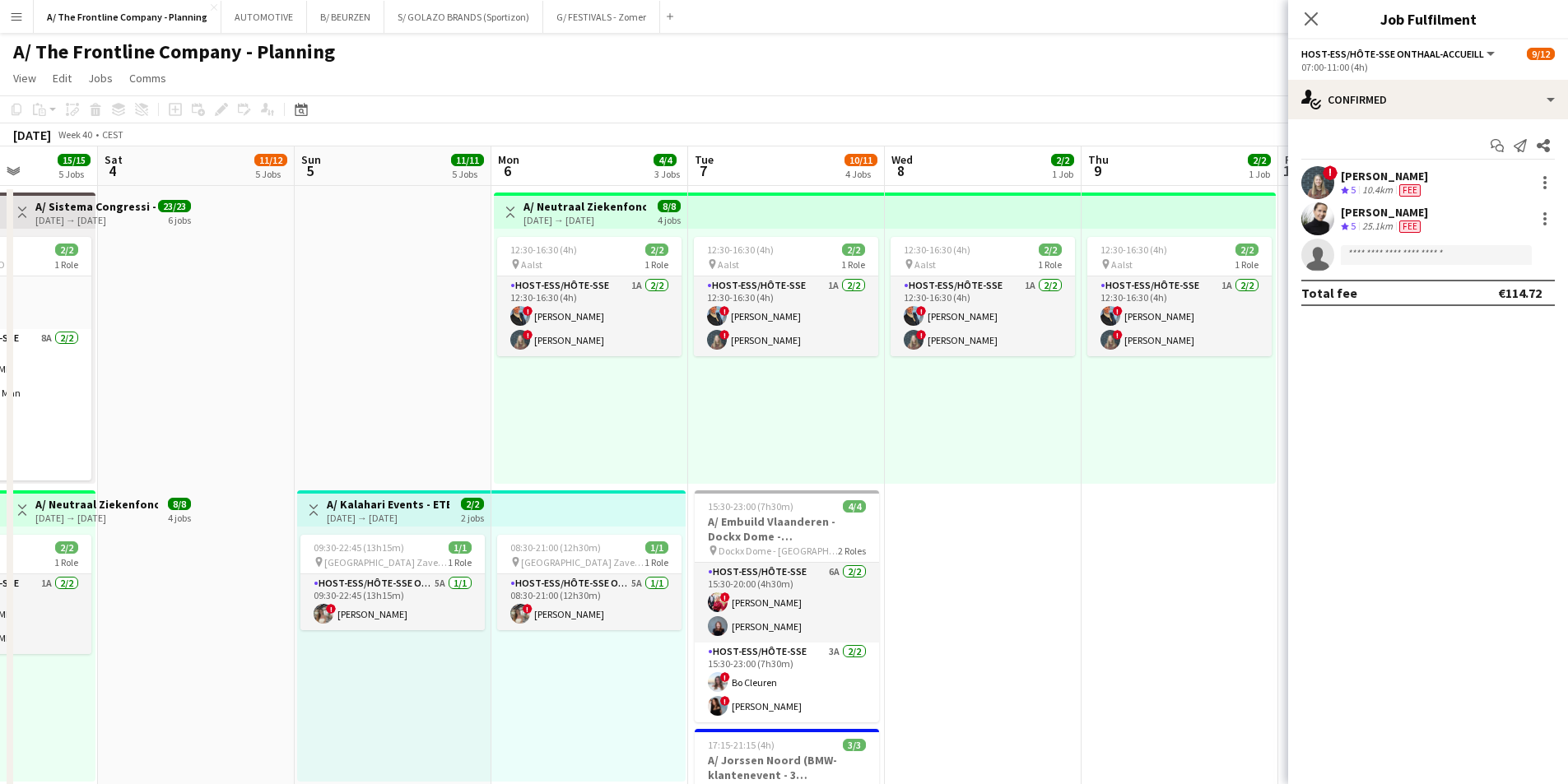
drag, startPoint x: 520, startPoint y: 385, endPoint x: 309, endPoint y: 385, distance: 211.0
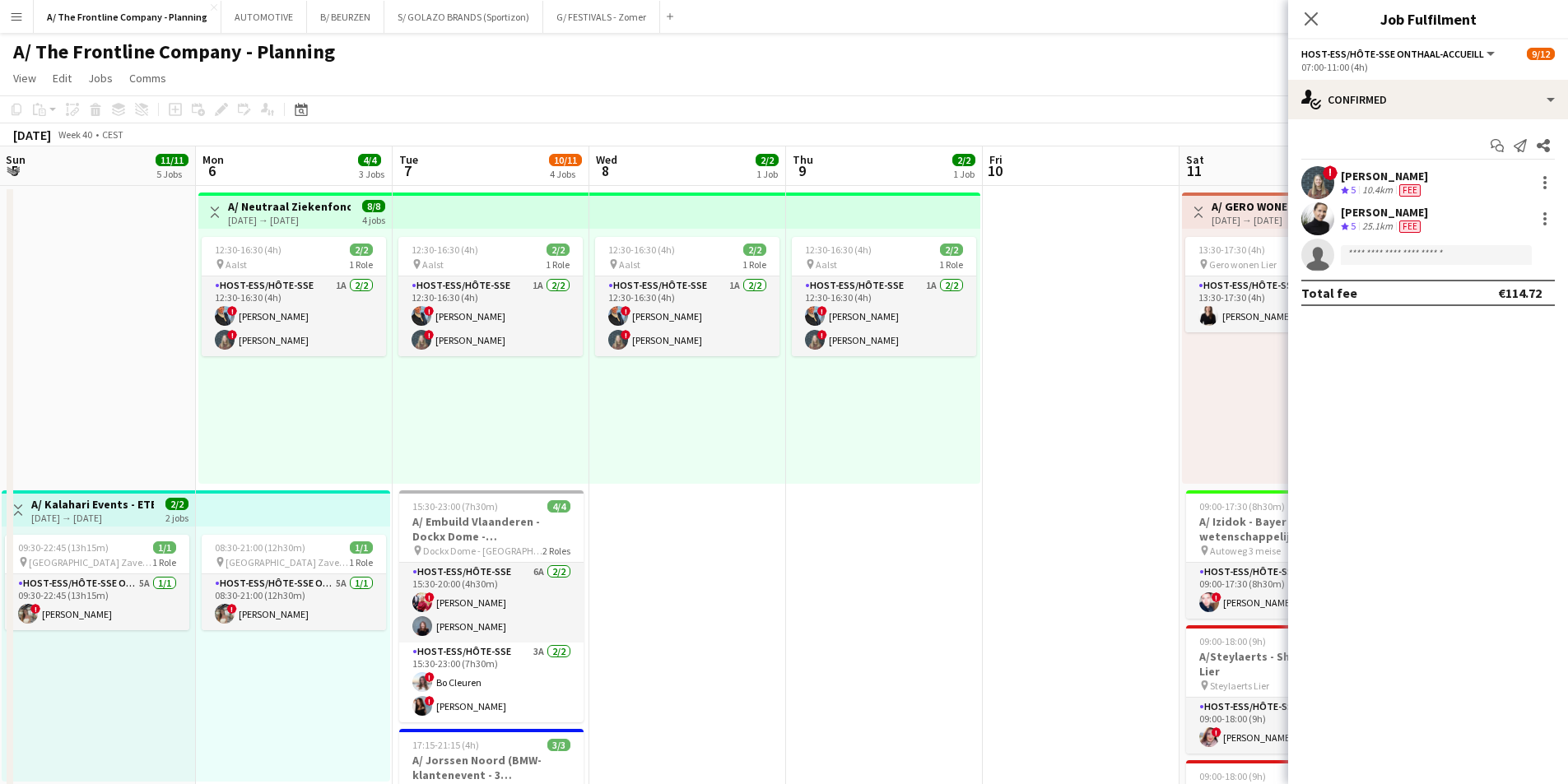
drag, startPoint x: 625, startPoint y: 398, endPoint x: 384, endPoint y: 407, distance: 241.2
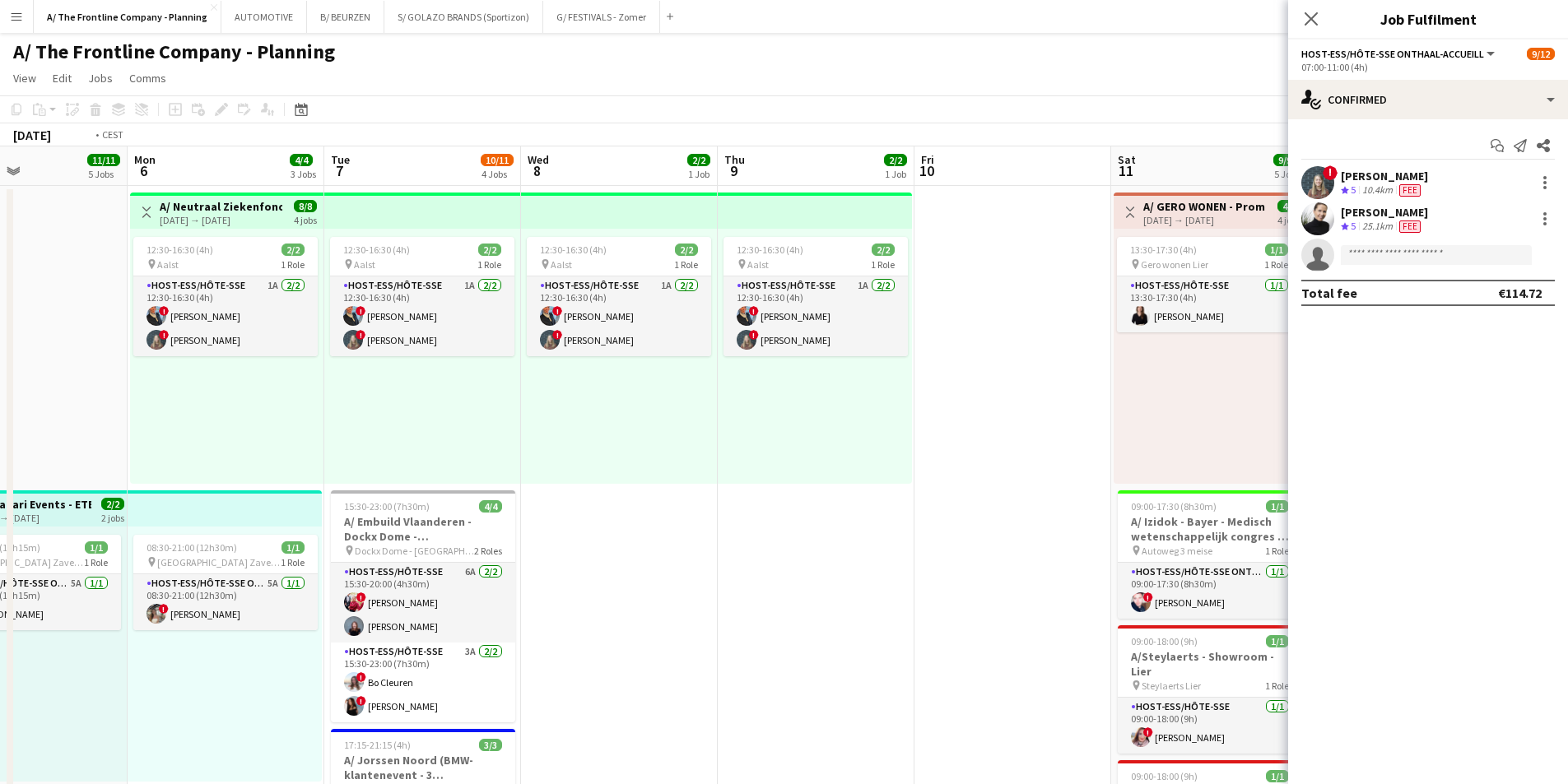
drag, startPoint x: 613, startPoint y: 421, endPoint x: 376, endPoint y: 424, distance: 237.0
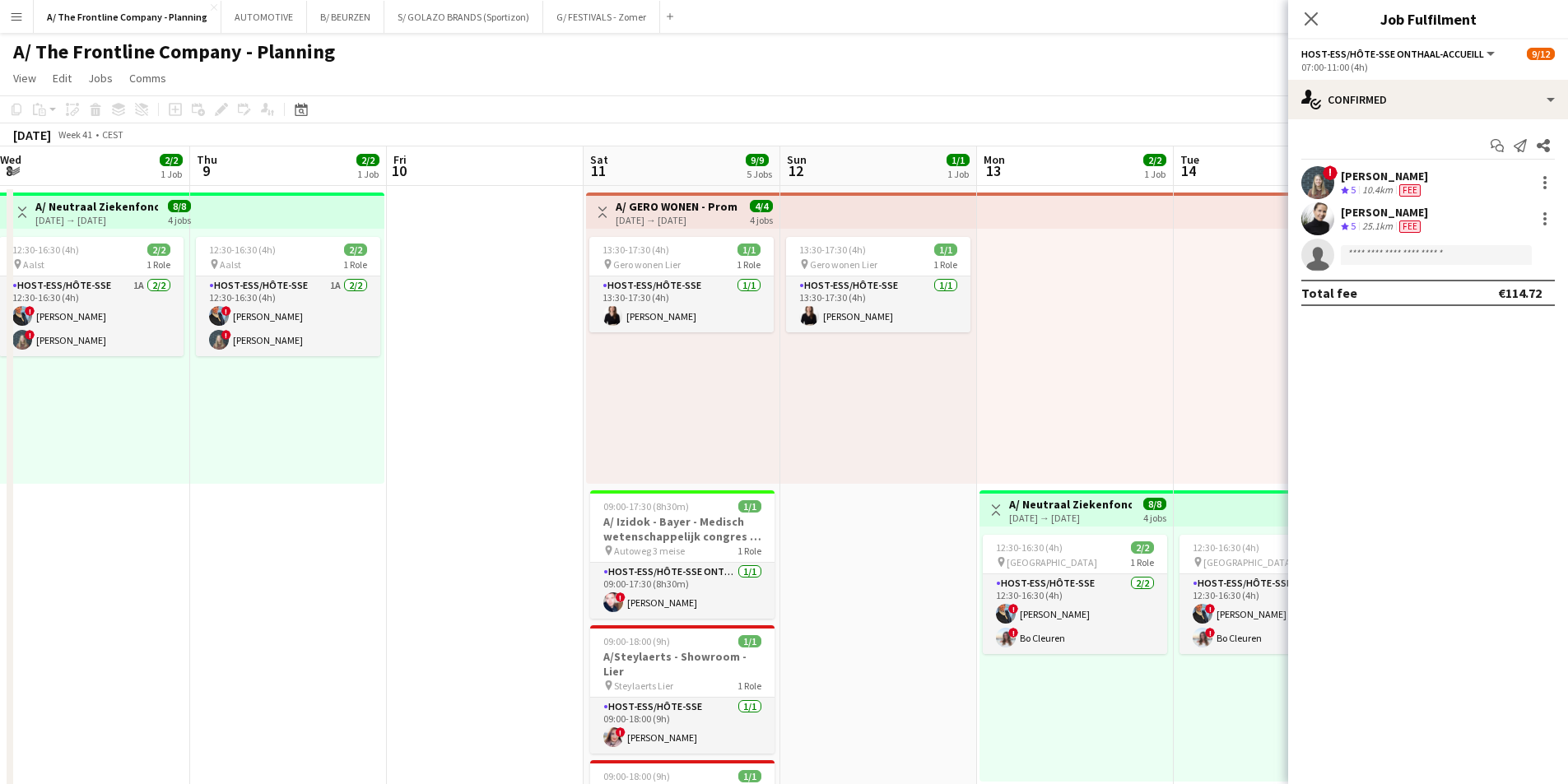
drag, startPoint x: 527, startPoint y: 429, endPoint x: 334, endPoint y: 438, distance: 193.2
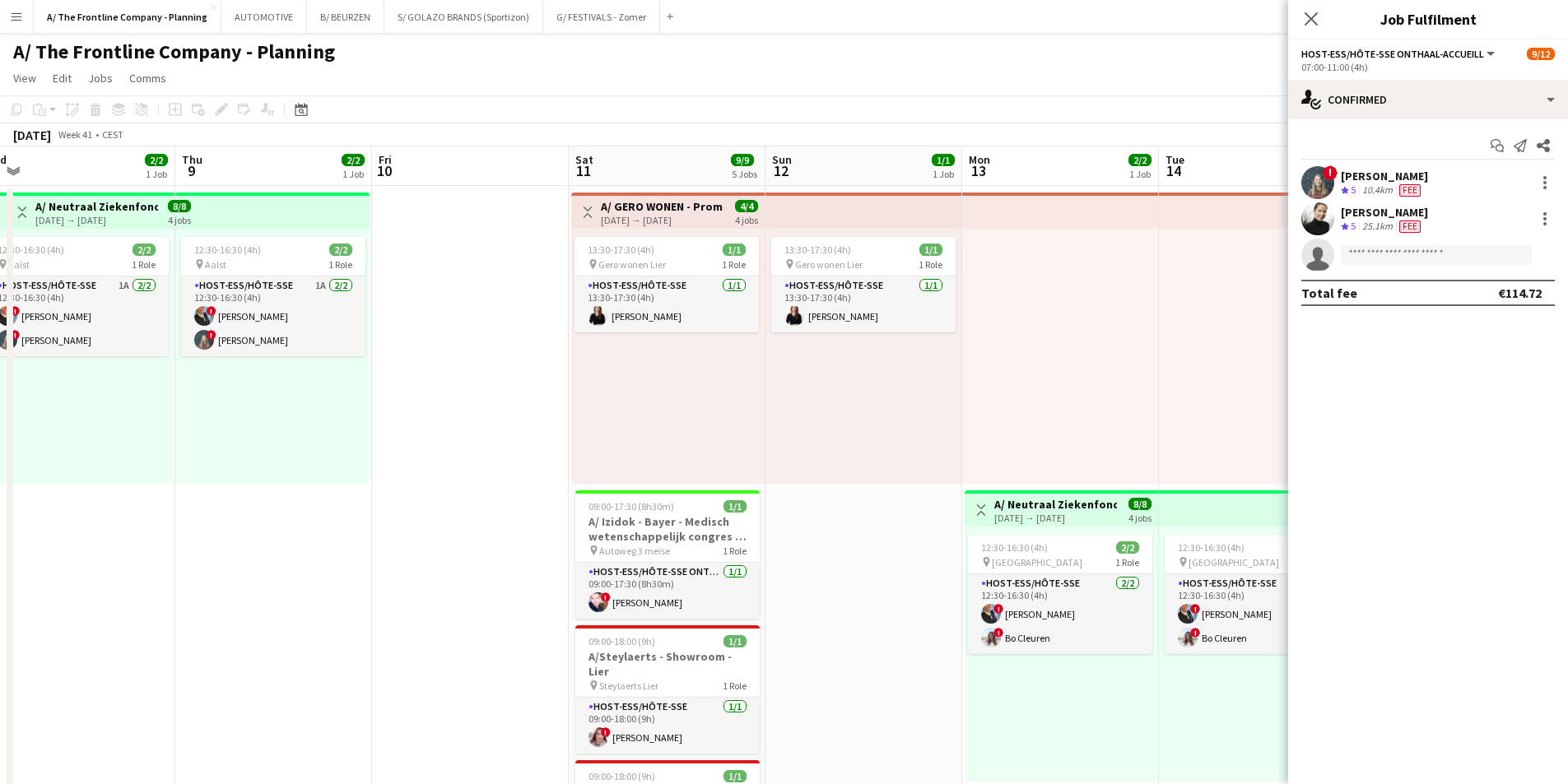
drag, startPoint x: 633, startPoint y: 411, endPoint x: 618, endPoint y: 417, distance: 16.2
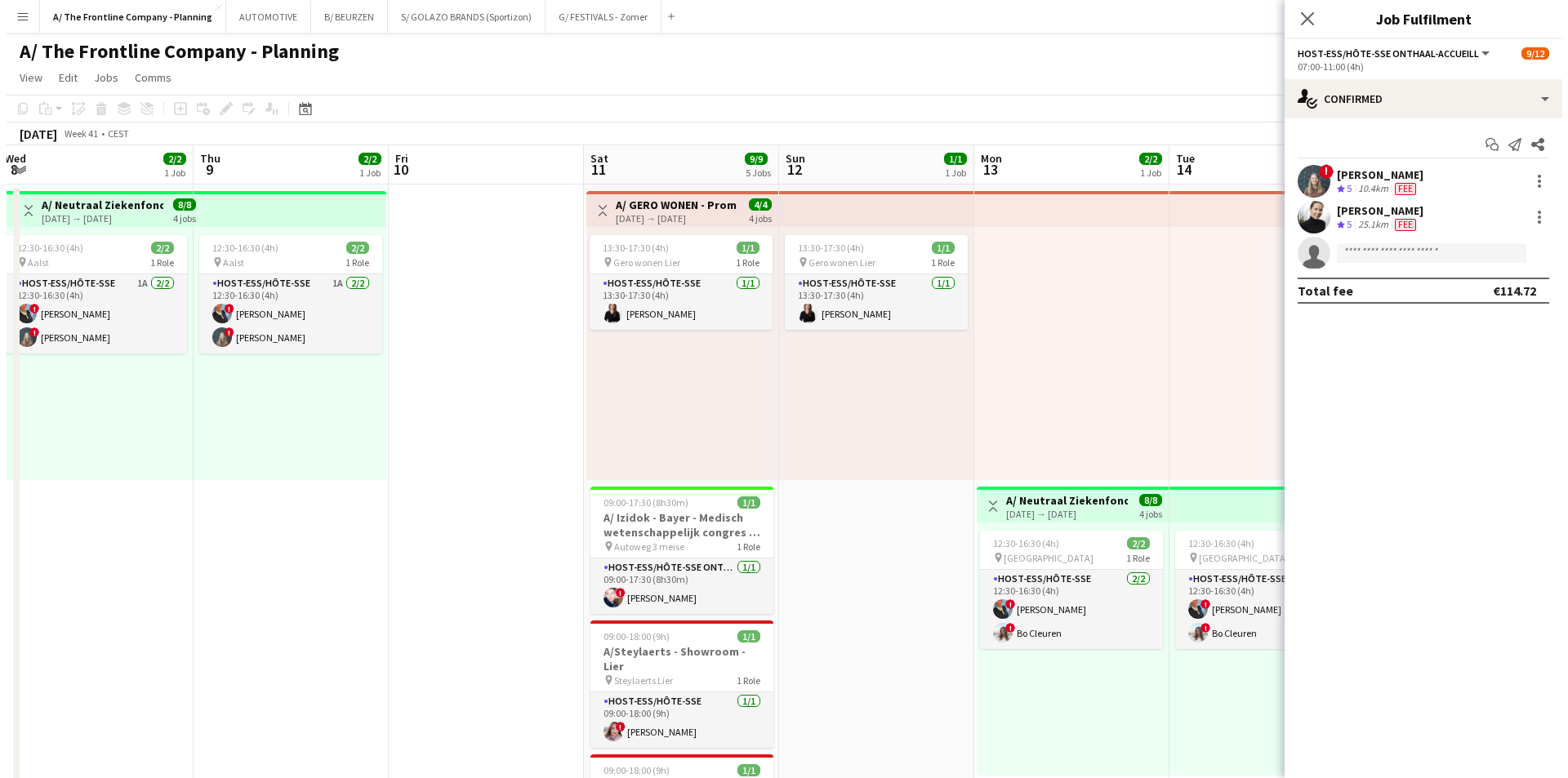
scroll to position [0, 482]
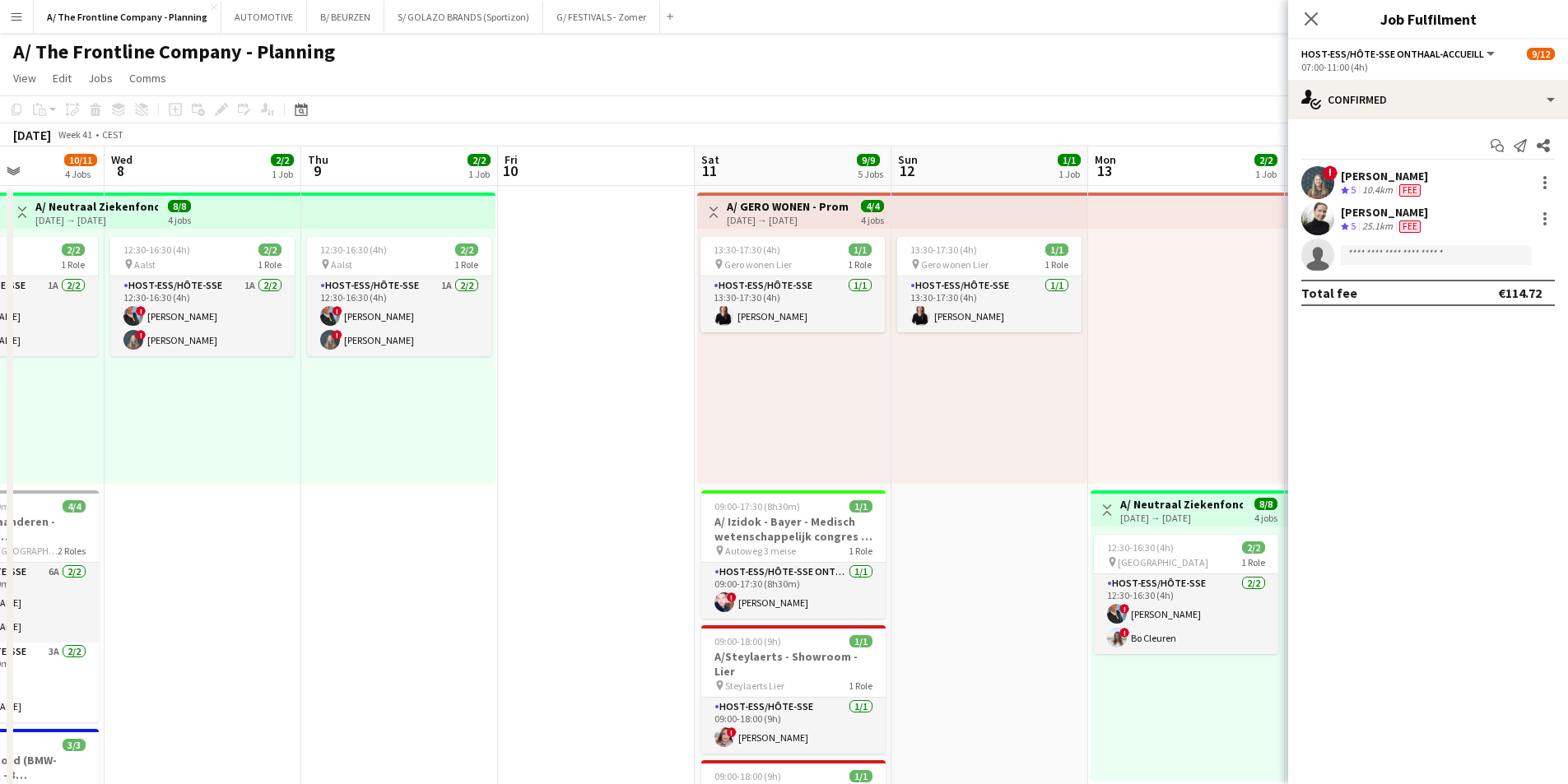
drag, startPoint x: 619, startPoint y: 426, endPoint x: 390, endPoint y: 431, distance: 229.1
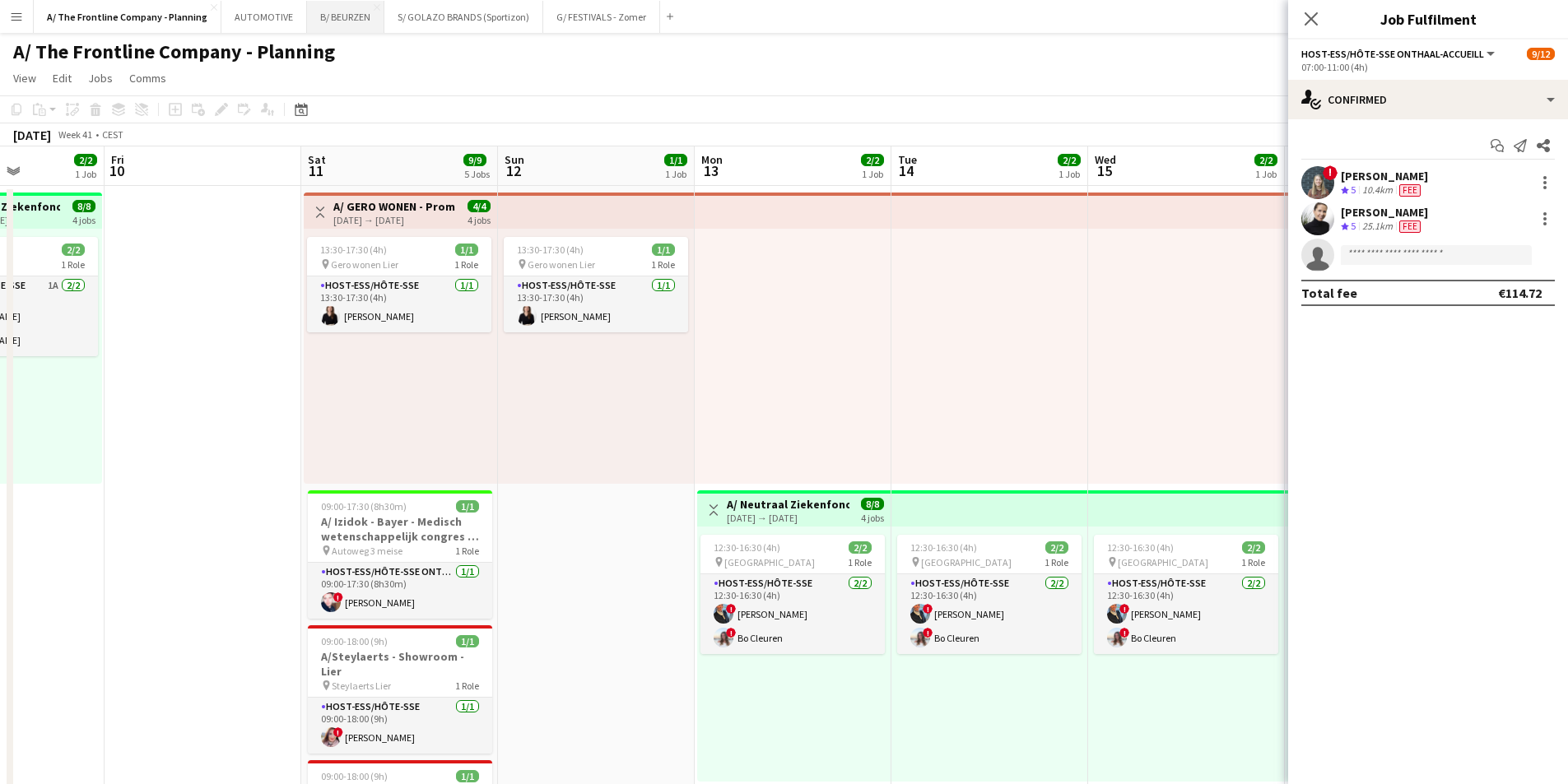
click at [331, 17] on button "B/ BEURZEN Close" at bounding box center [346, 17] width 77 height 32
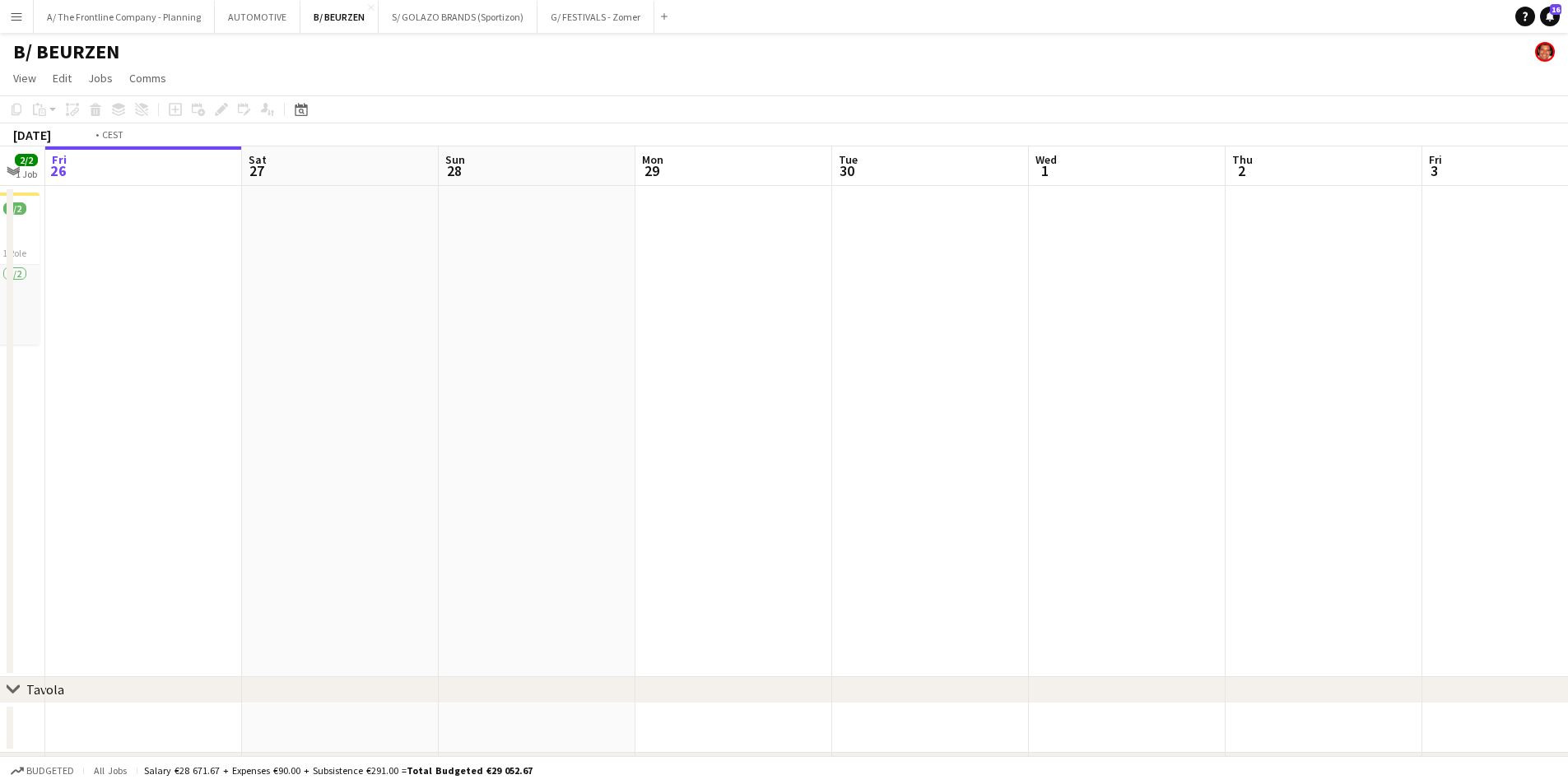
drag, startPoint x: 1041, startPoint y: 376, endPoint x: -191, endPoint y: 393, distance: 1232.1
click at [0, 393] on html "Menu Boards Boards Boards All jobs Status Workforce Workforce My Workforce Recr…" at bounding box center [784, 466] width 1568 height 933
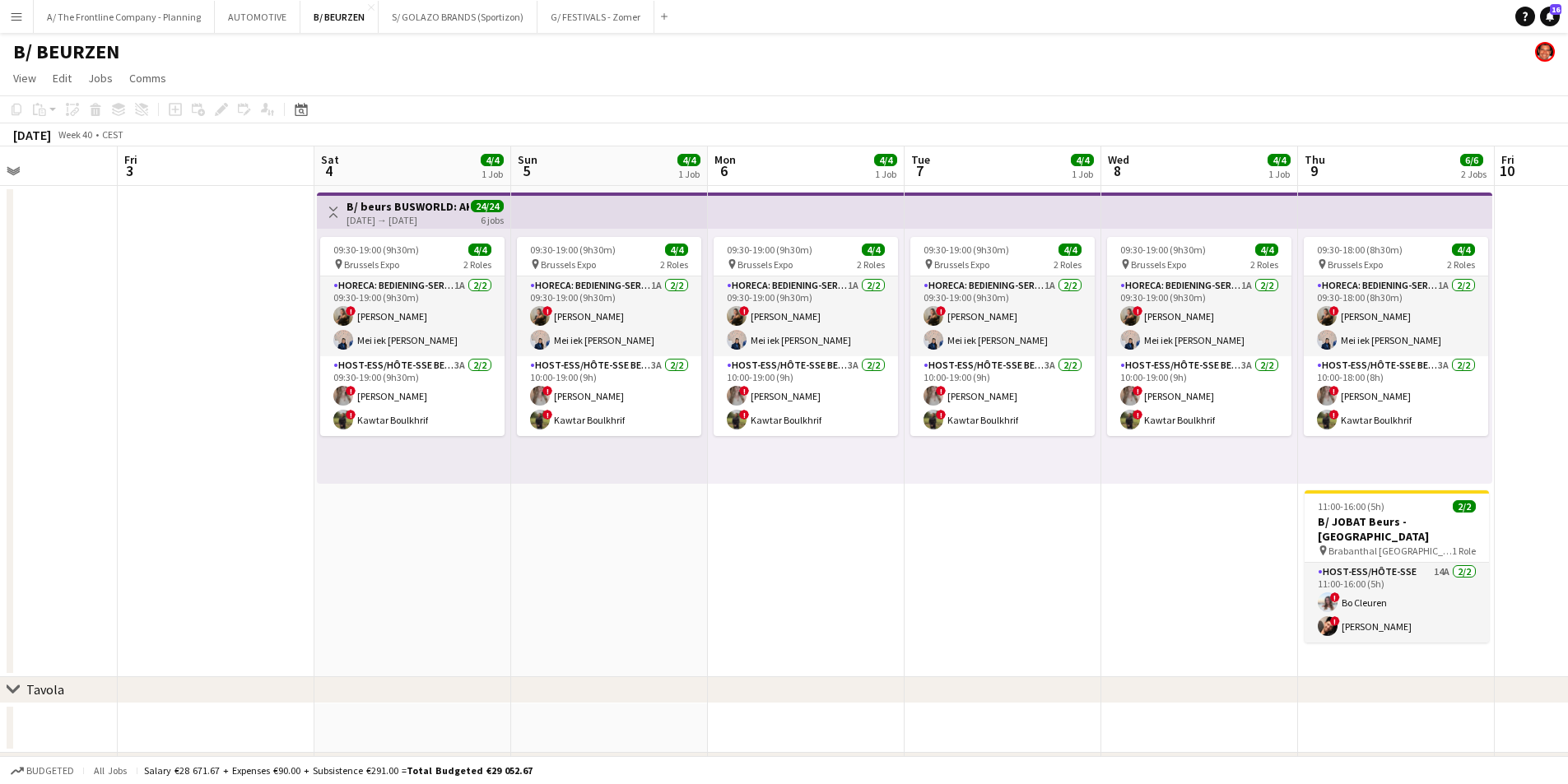
drag, startPoint x: 1066, startPoint y: 501, endPoint x: 564, endPoint y: 483, distance: 502.3
click at [564, 483] on app-calendar-viewport "Tue 30 Wed 1 Thu 2 Fri 3 Sat 4 4/4 1 Job Sun 5 4/4 1 Job Mon 6 4/4 1 Job Tue 7 …" at bounding box center [784, 525] width 1568 height 758
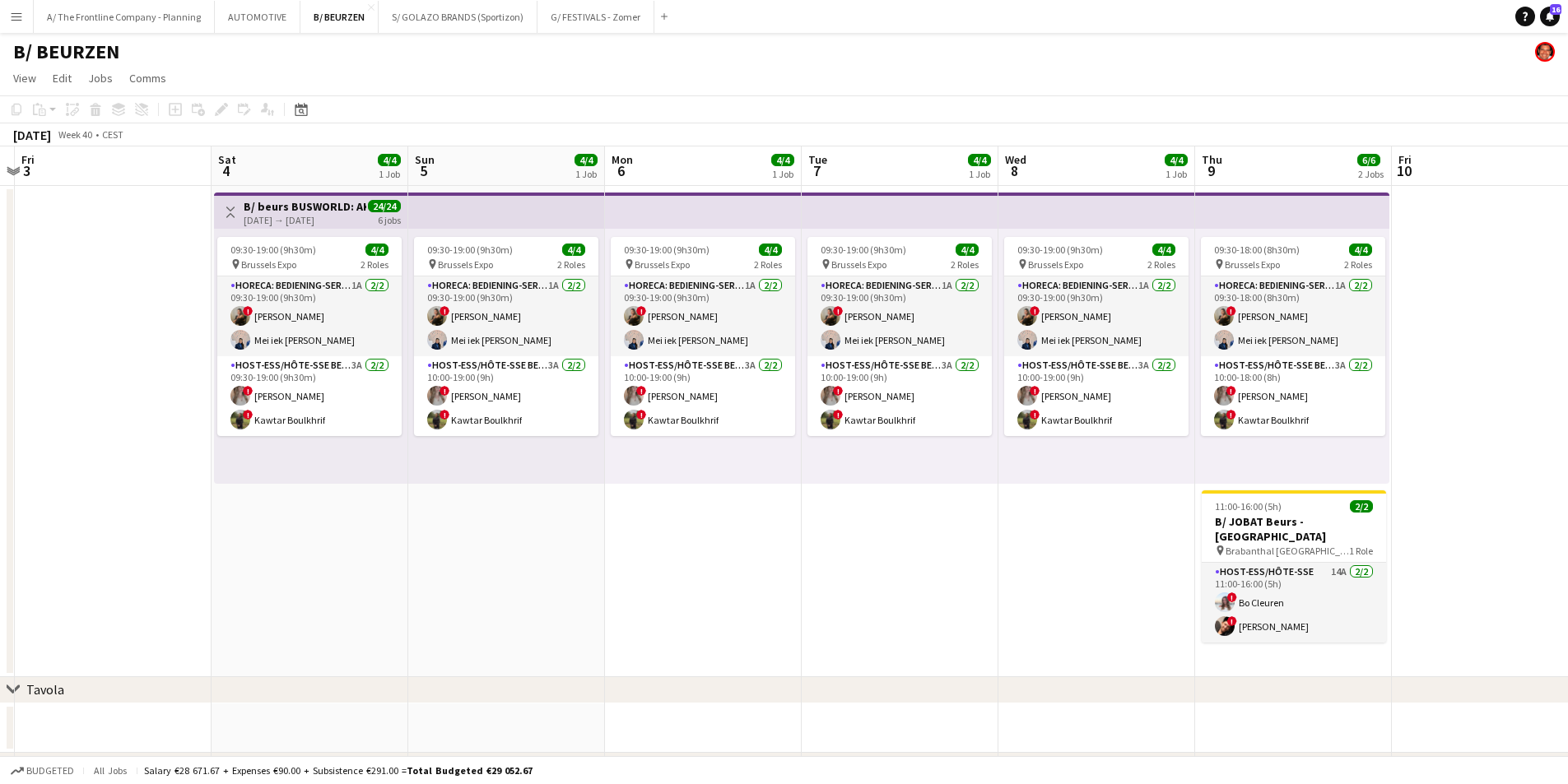
scroll to position [0, 520]
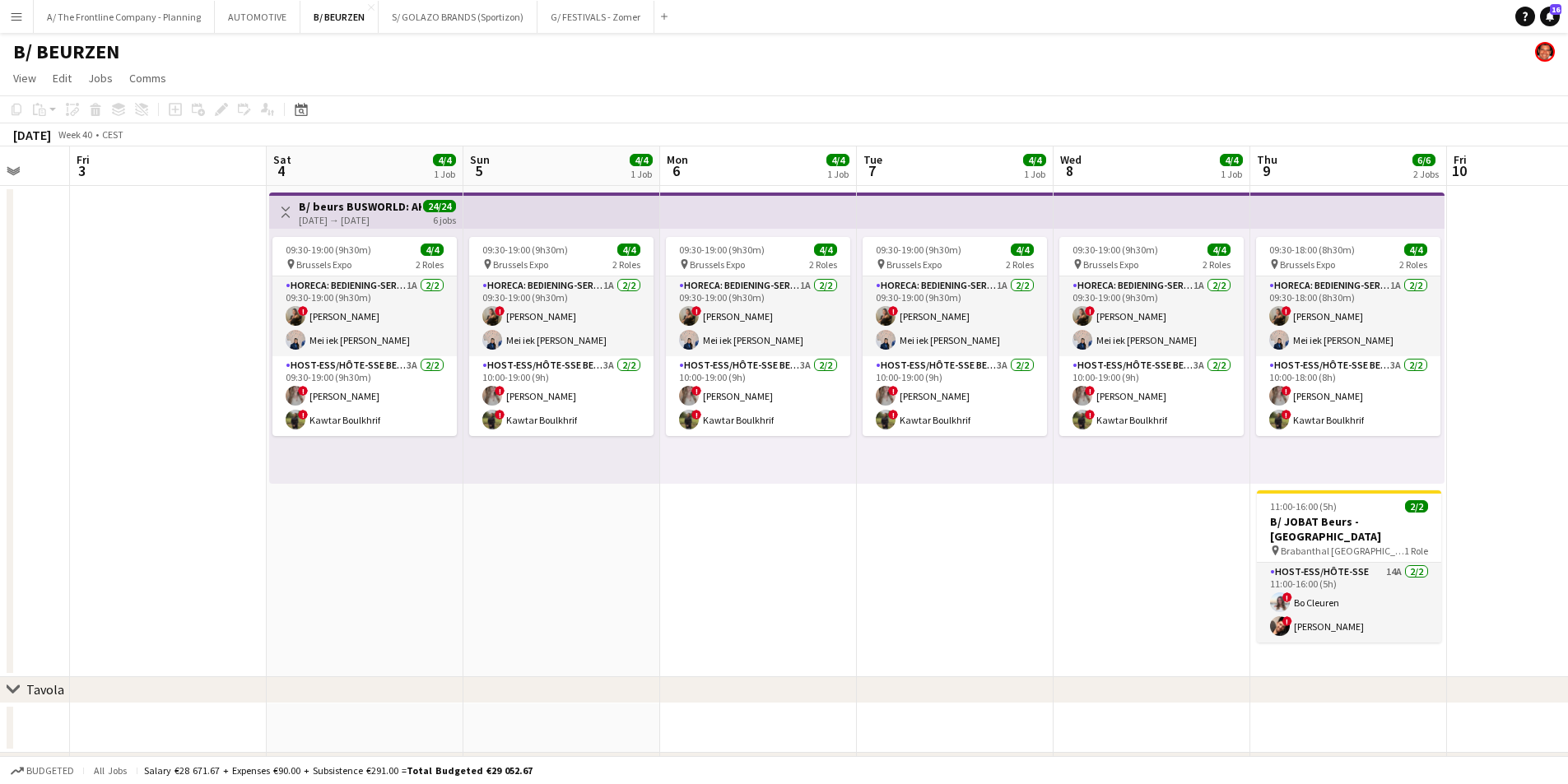
drag, startPoint x: 863, startPoint y: 517, endPoint x: 664, endPoint y: 519, distance: 199.0
click at [664, 519] on app-calendar-viewport "Tue 30 Wed 1 Thu 2 Fri 3 Sat 4 4/4 1 Job Sun 5 4/4 1 Job Mon 6 4/4 1 Job Tue 7 …" at bounding box center [784, 525] width 1568 height 758
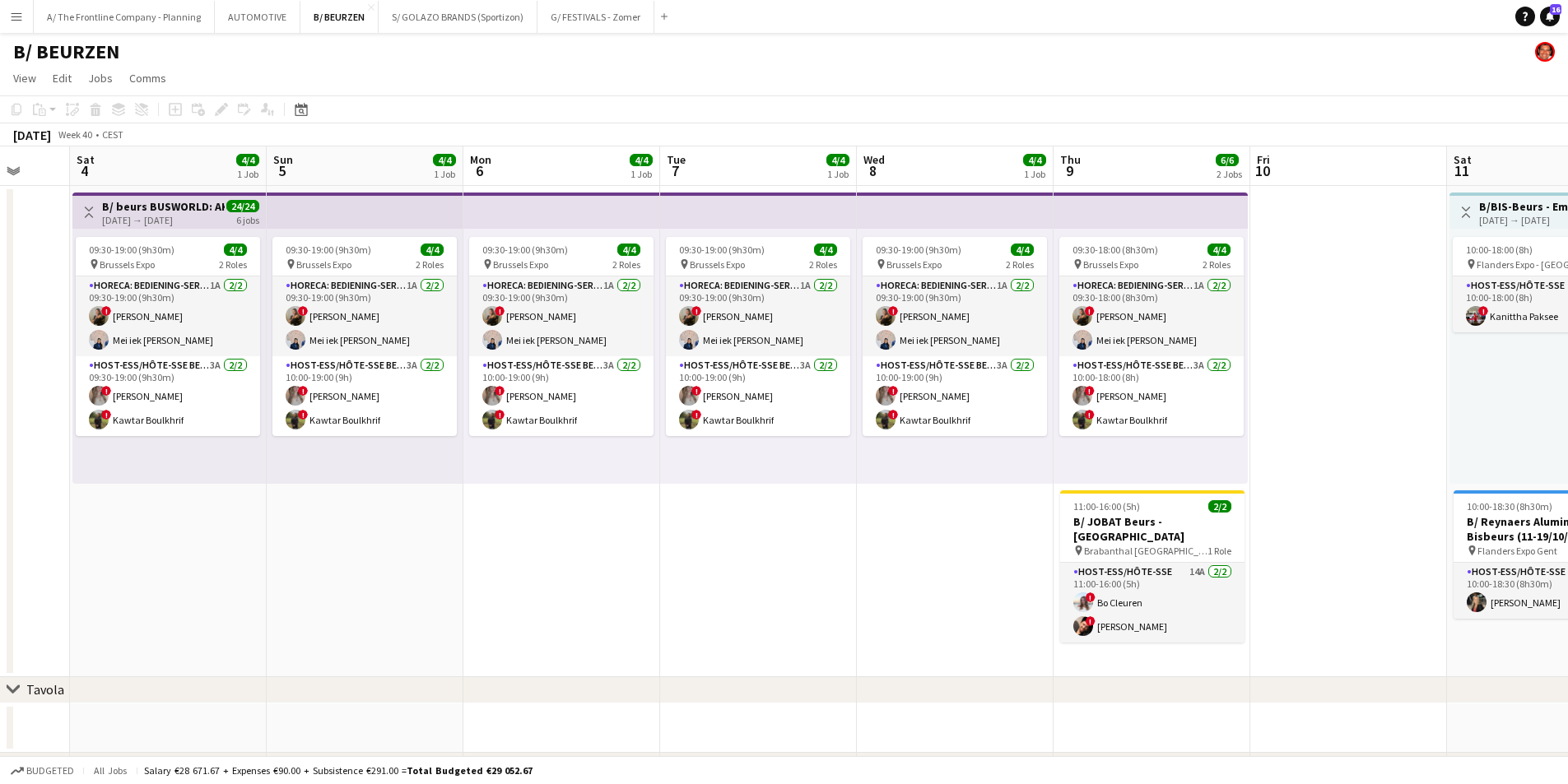
click at [395, 561] on app-date-cell "09:30-19:00 (9h30m) 4/4 pin Brussels Expo 2 Roles Horeca: Bediening-Service 1A …" at bounding box center [365, 432] width 196 height 492
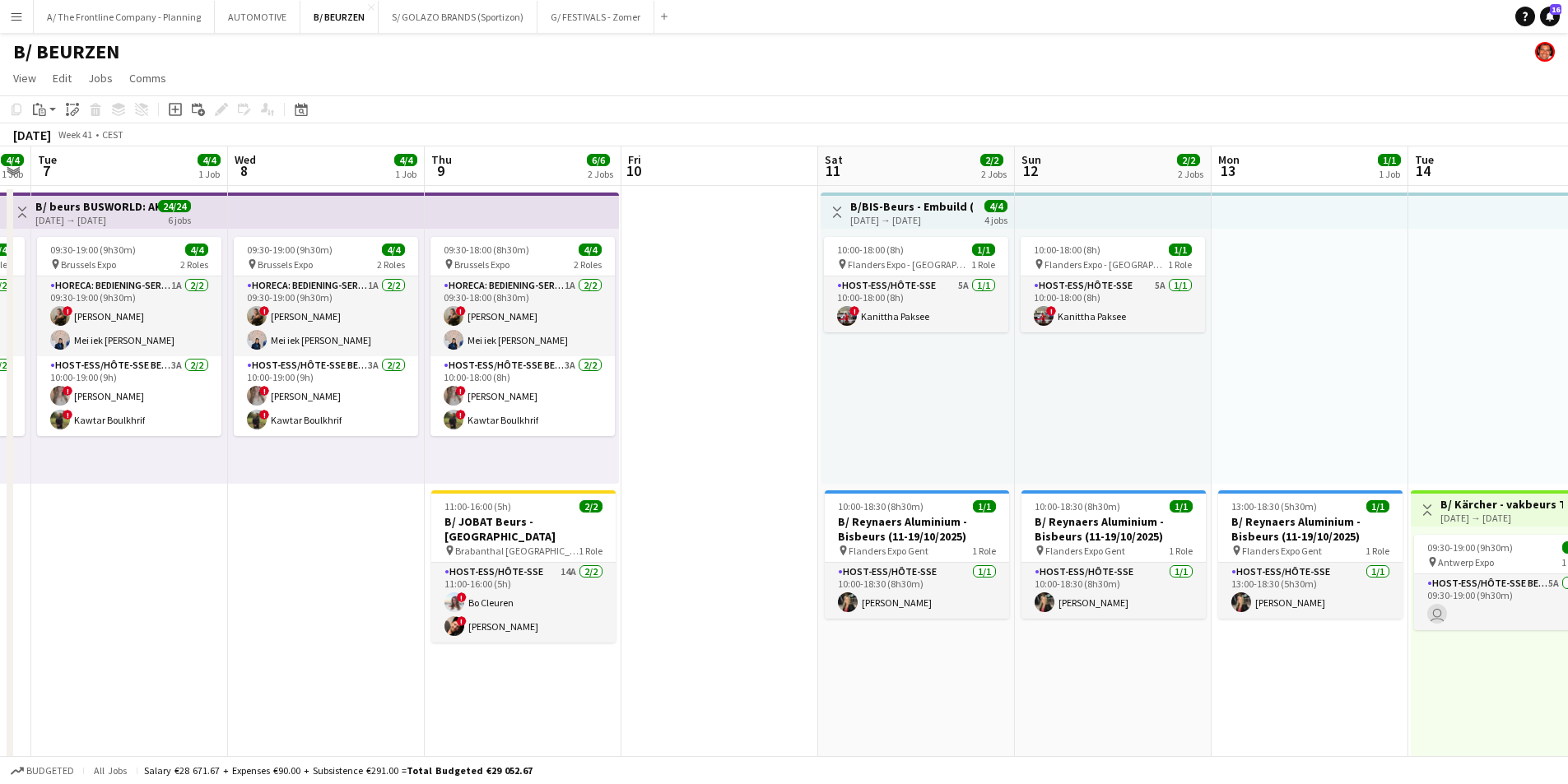
drag, startPoint x: 1339, startPoint y: 493, endPoint x: 750, endPoint y: 485, distance: 589.1
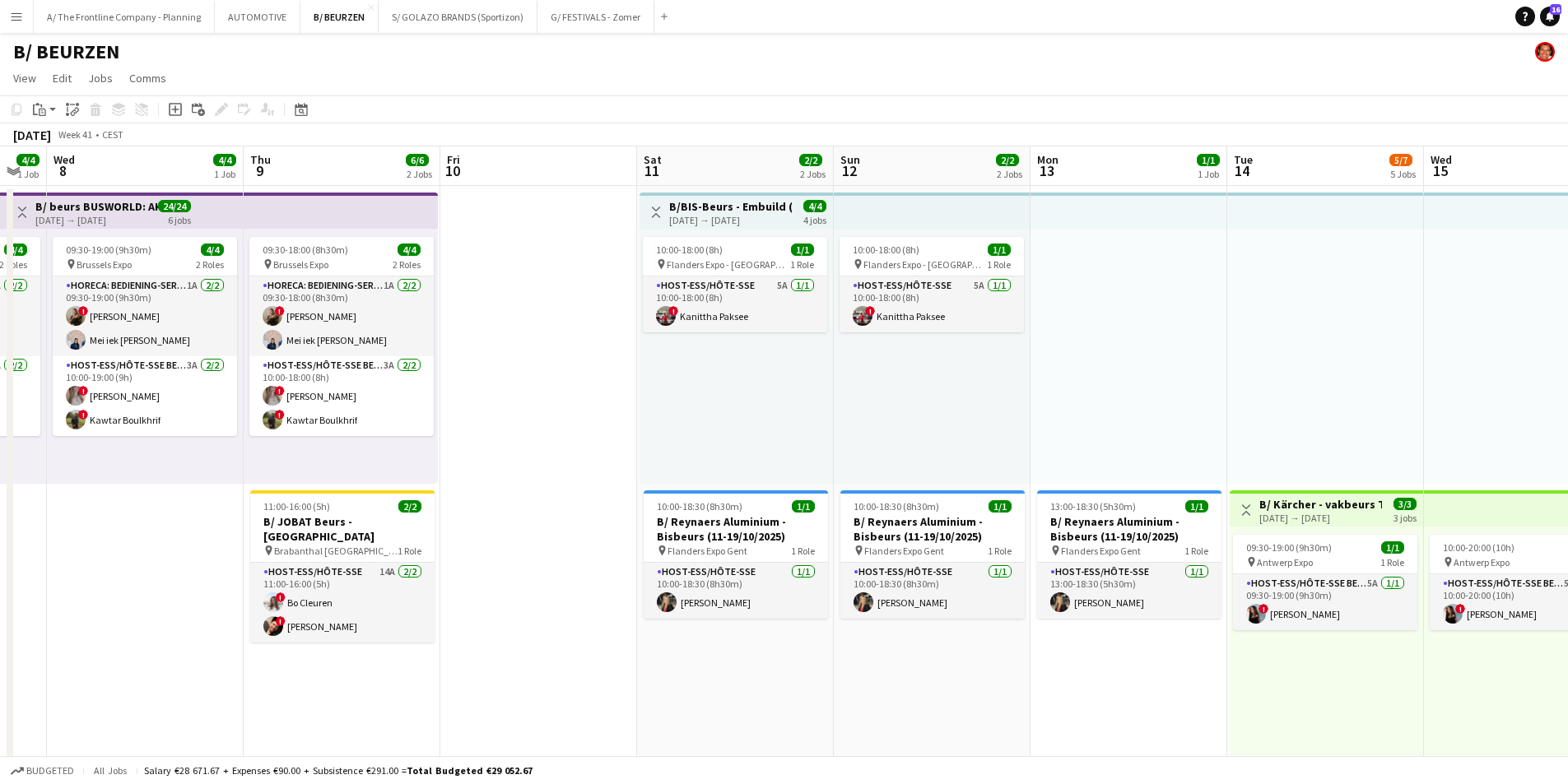
drag, startPoint x: 1085, startPoint y: 410, endPoint x: 733, endPoint y: 405, distance: 352.0
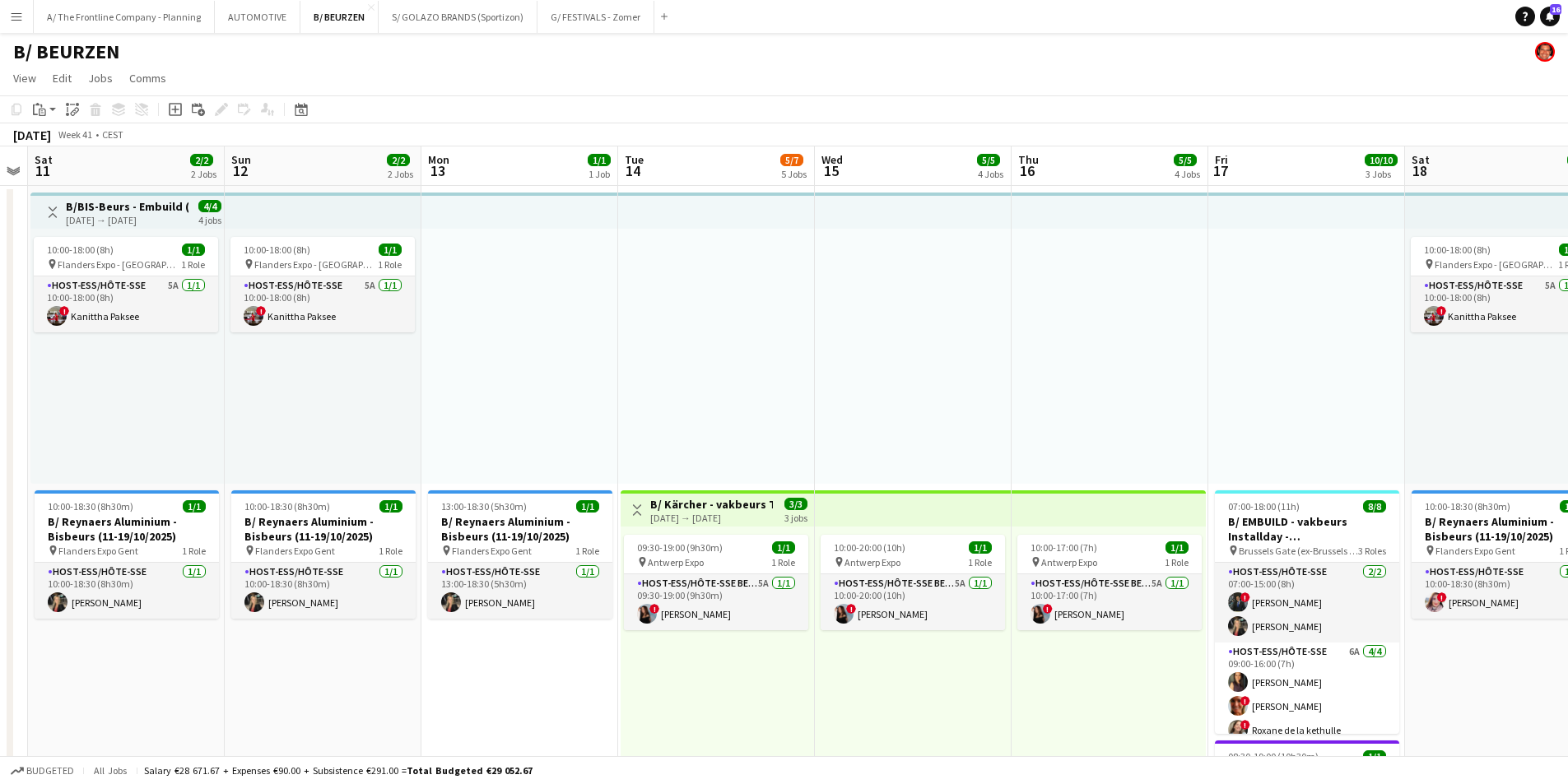
drag, startPoint x: 1118, startPoint y: 398, endPoint x: 532, endPoint y: 371, distance: 586.6
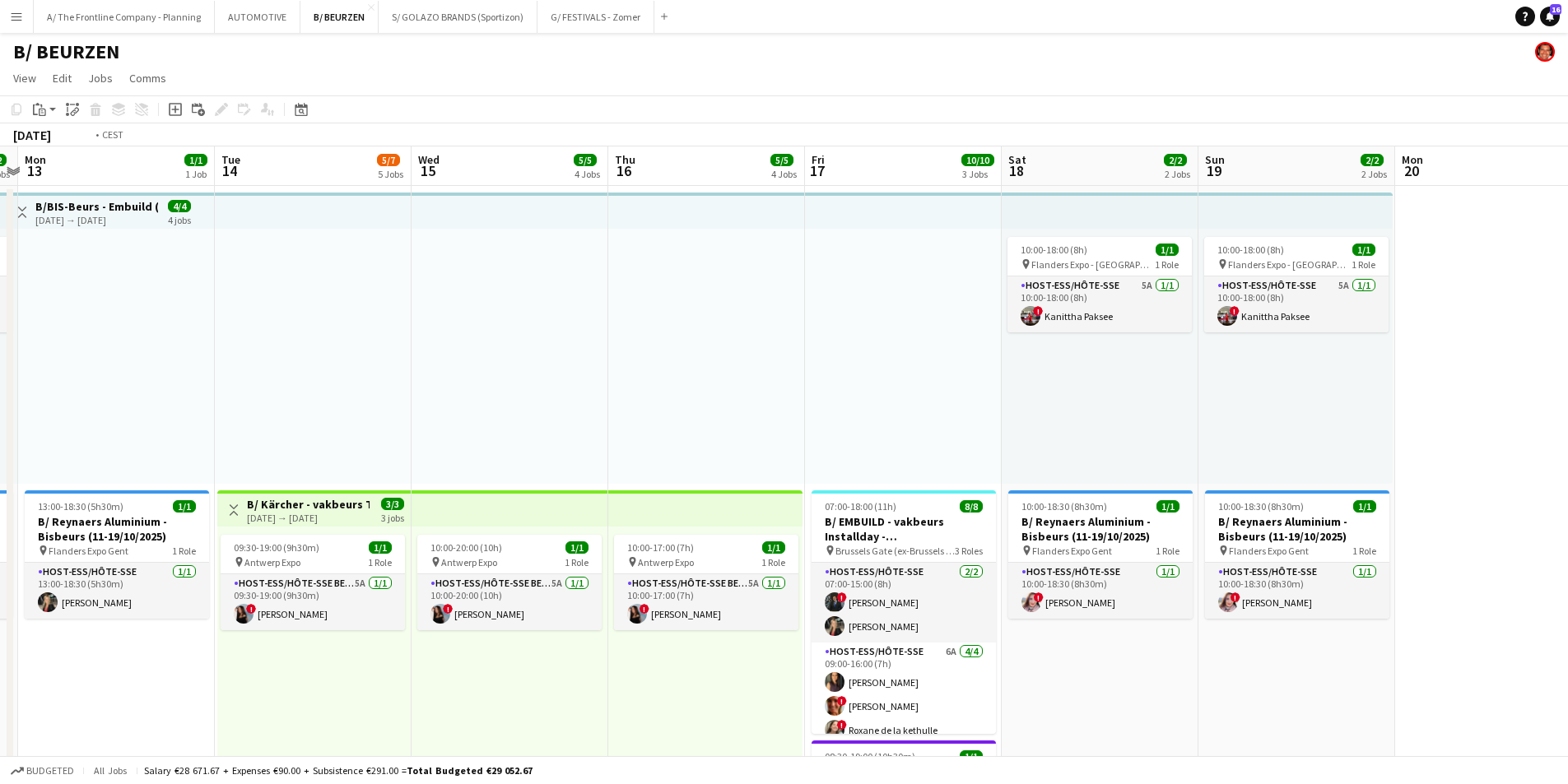
scroll to position [0, 610]
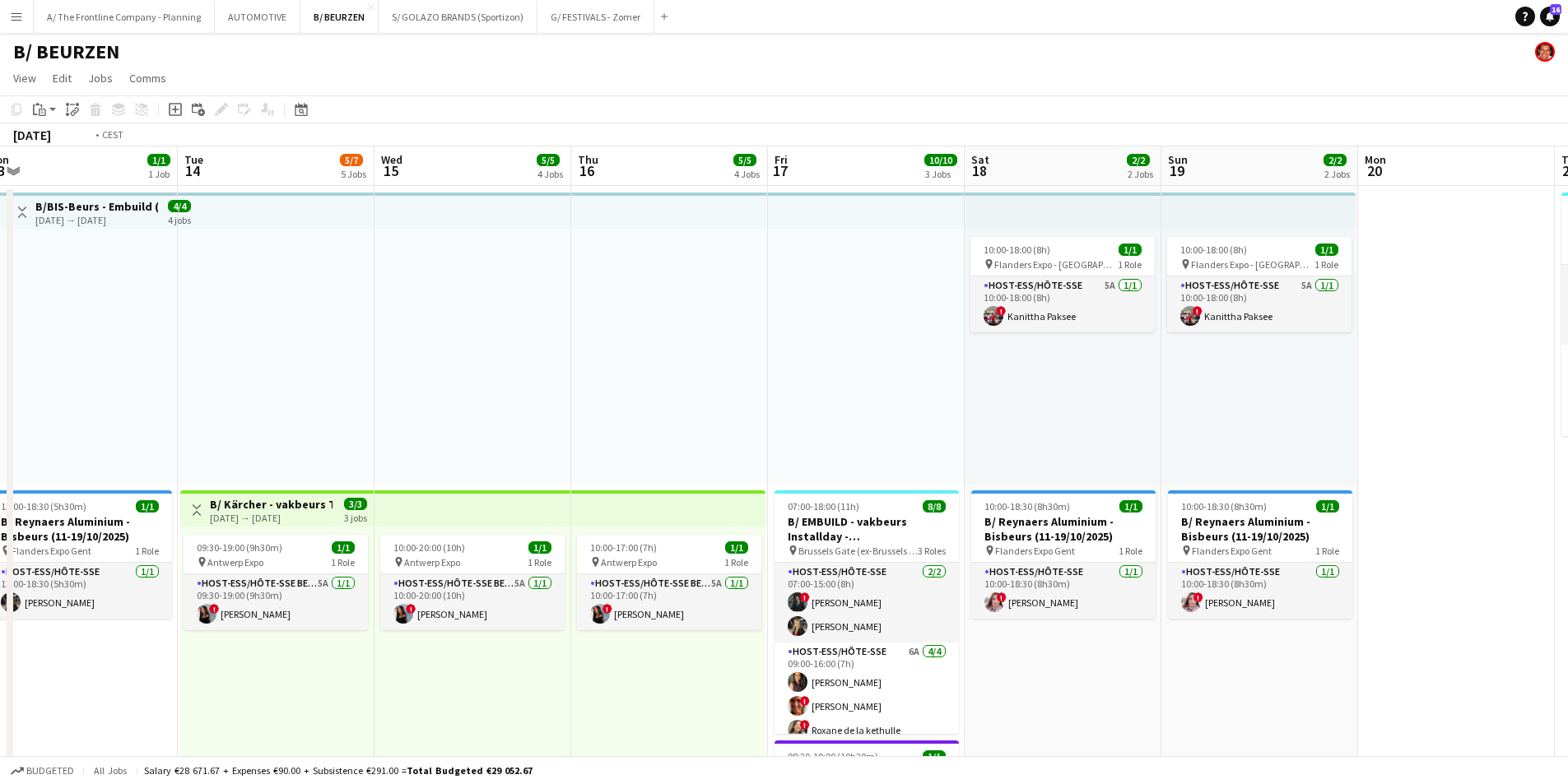
drag, startPoint x: 906, startPoint y: 387, endPoint x: 745, endPoint y: 391, distance: 161.0
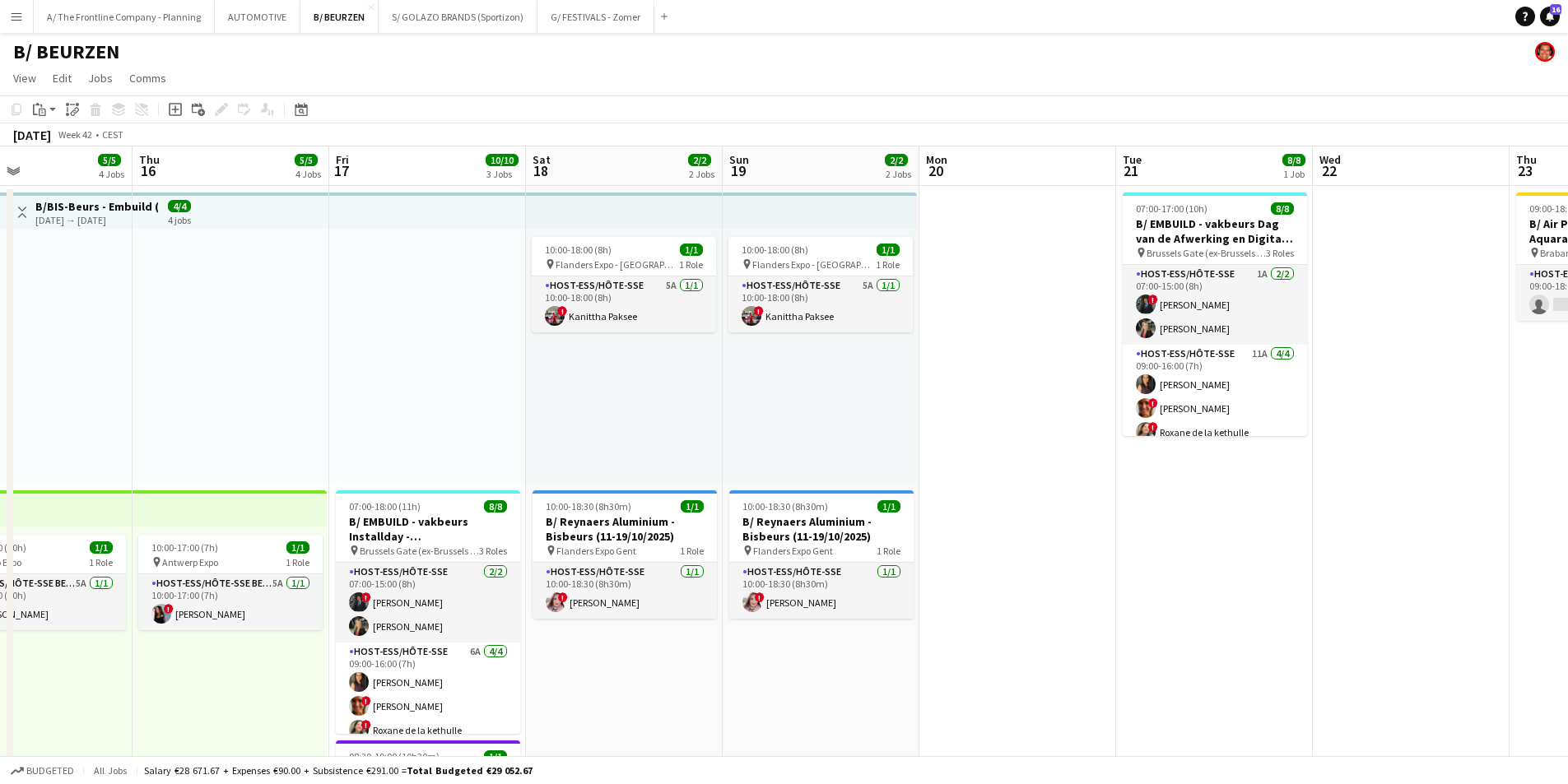
drag, startPoint x: 877, startPoint y: 405, endPoint x: 465, endPoint y: 412, distance: 412.1
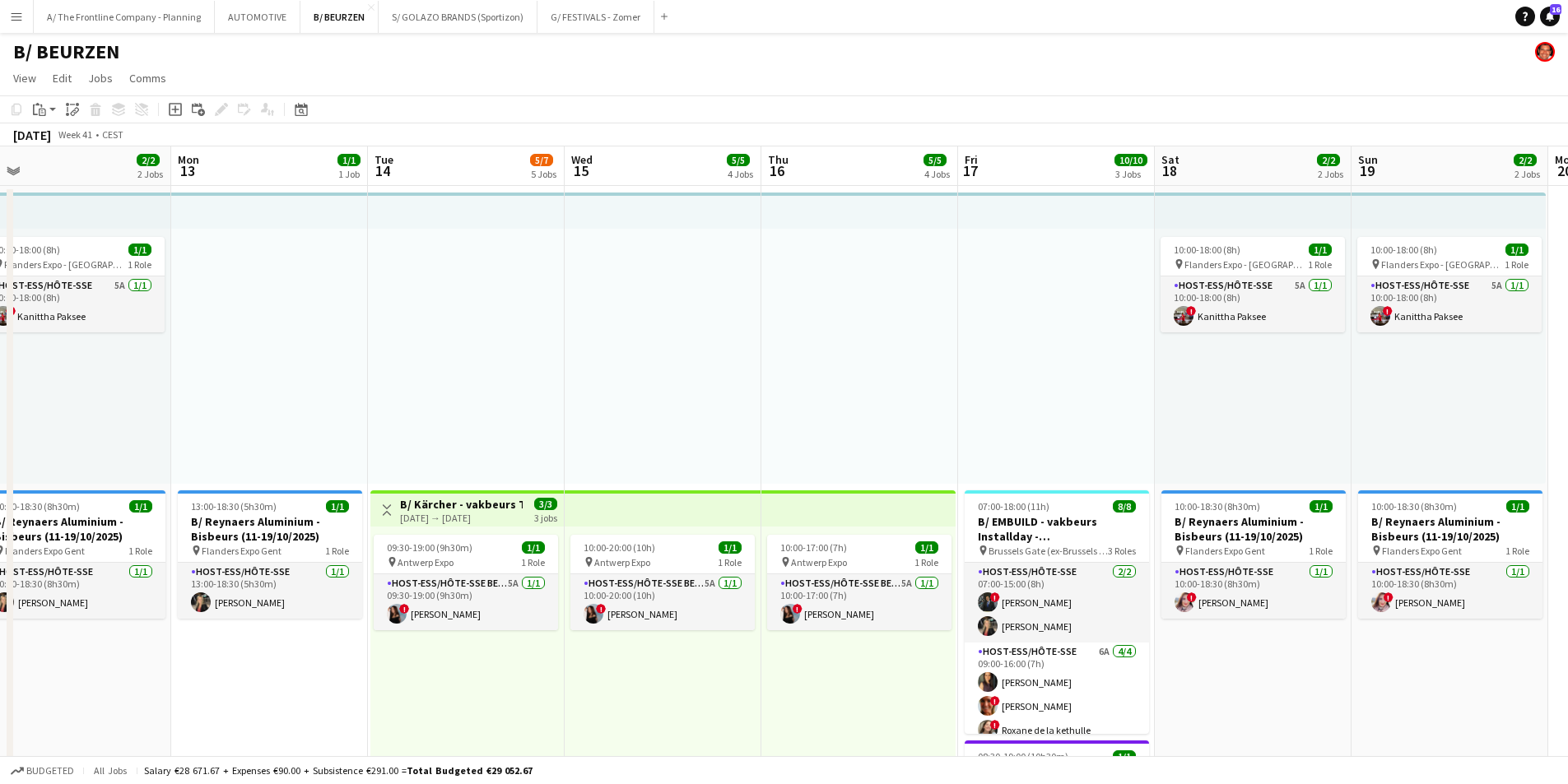
drag, startPoint x: 280, startPoint y: 415, endPoint x: 1094, endPoint y: 395, distance: 814.2
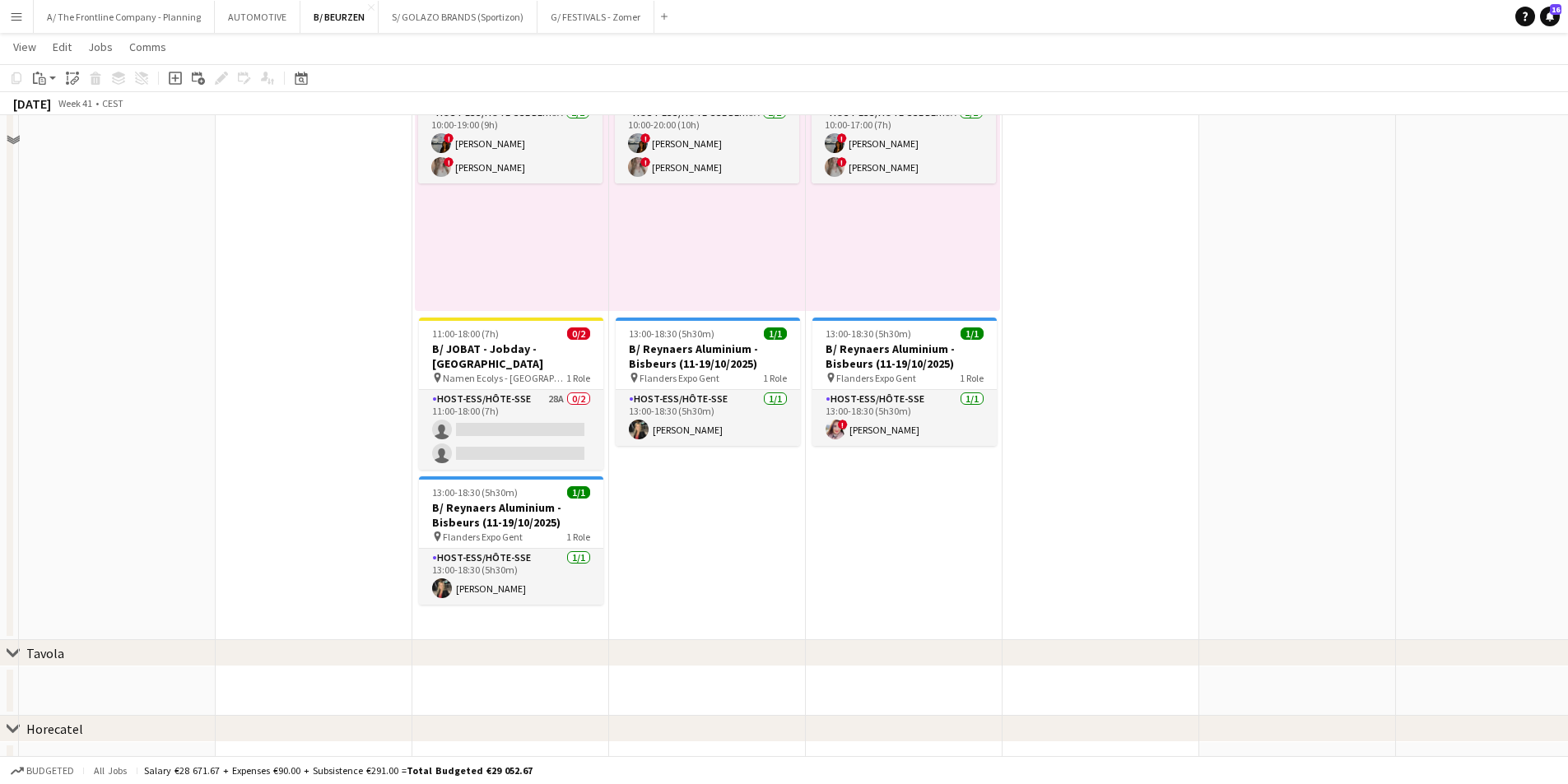
scroll to position [1070, 0]
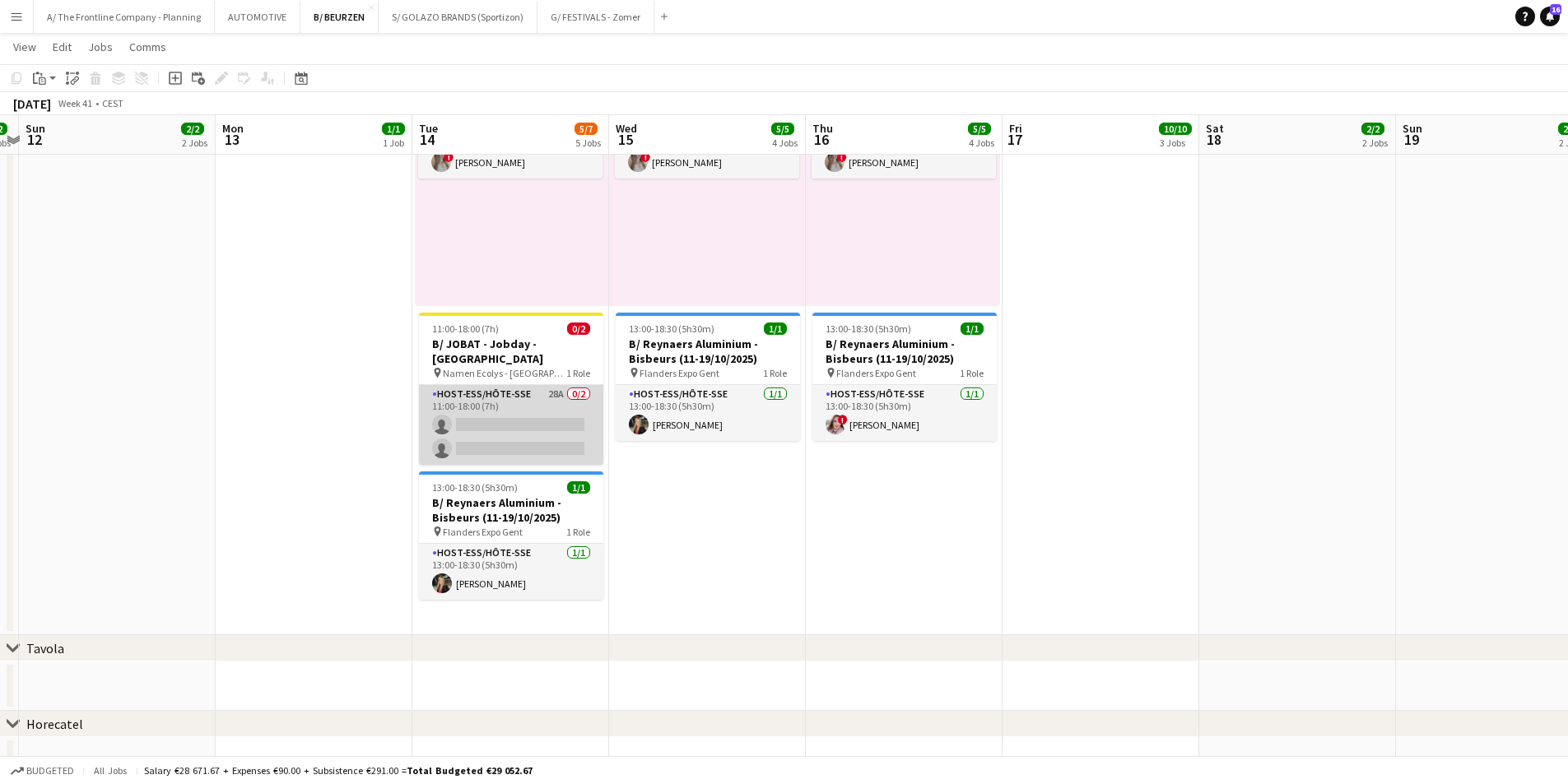
click at [536, 410] on app-card-role "Host-ess/Hôte-sse 28A 0/2 11:00-18:00 (7h) single-neutral-actions single-neutra…" at bounding box center [511, 425] width 184 height 80
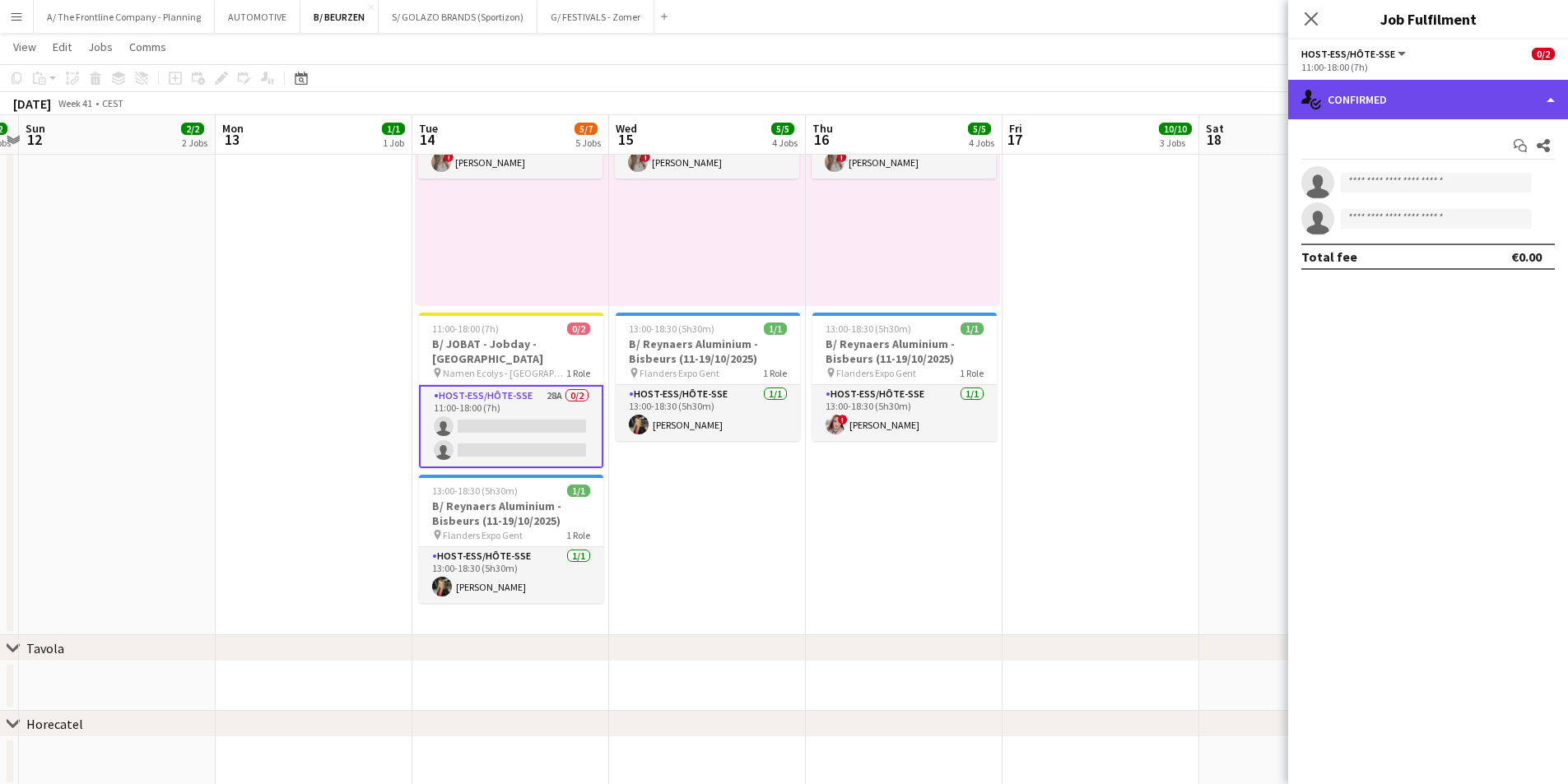
click at [1443, 102] on div "single-neutral-actions-check-2 Confirmed" at bounding box center [1428, 100] width 280 height 40
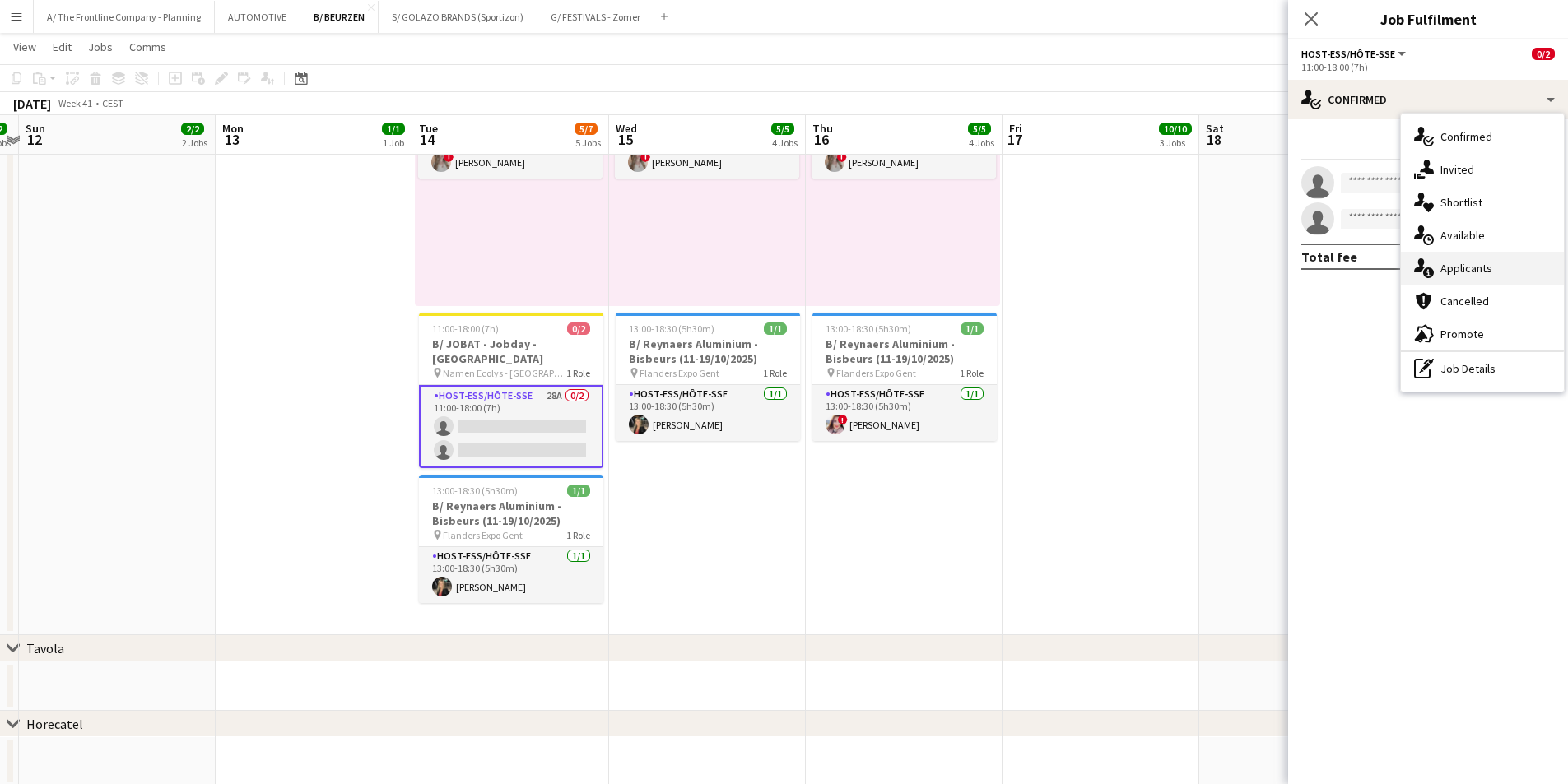
click at [1431, 273] on icon at bounding box center [1428, 273] width 11 height 11
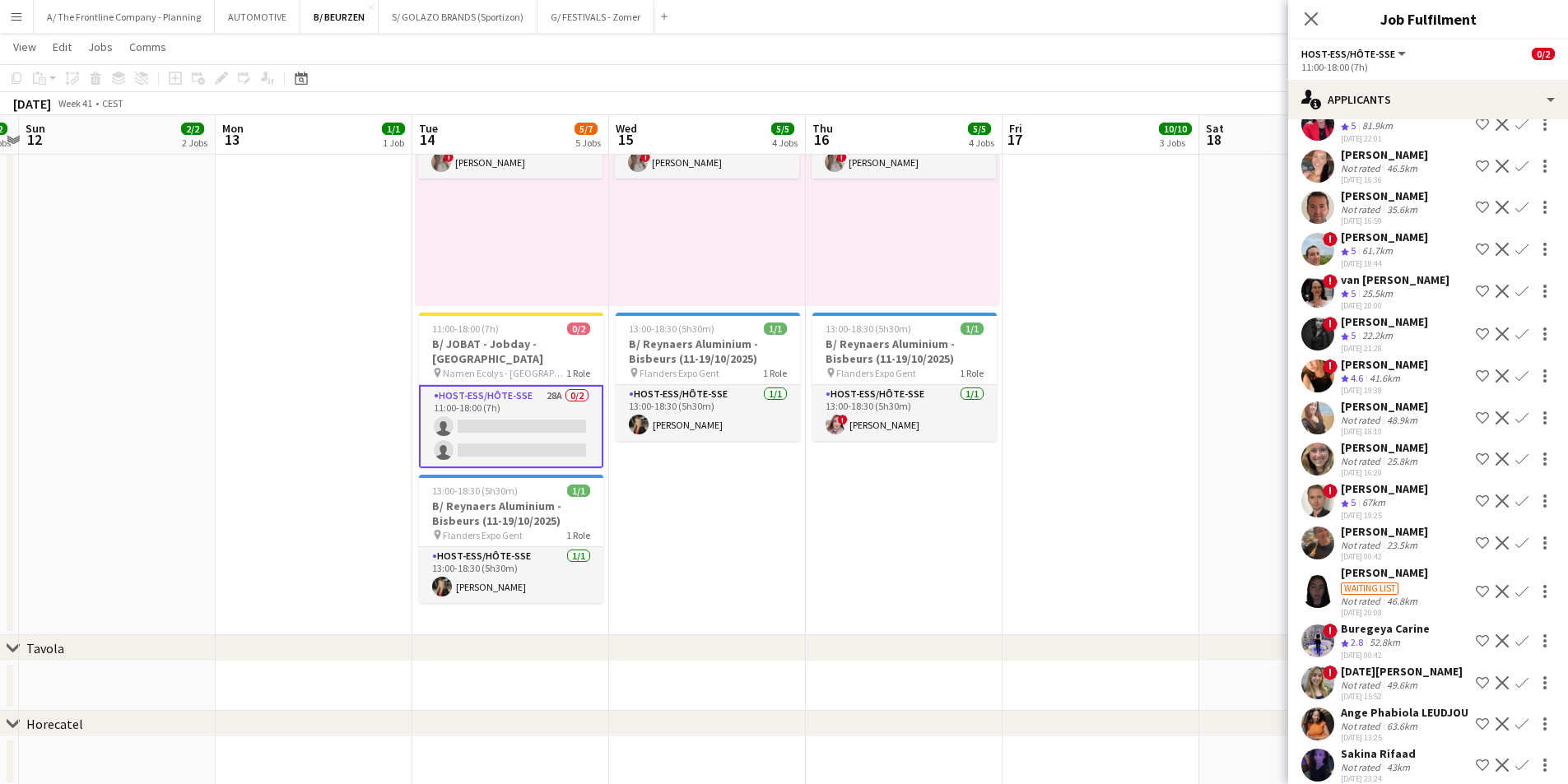
scroll to position [0, 0]
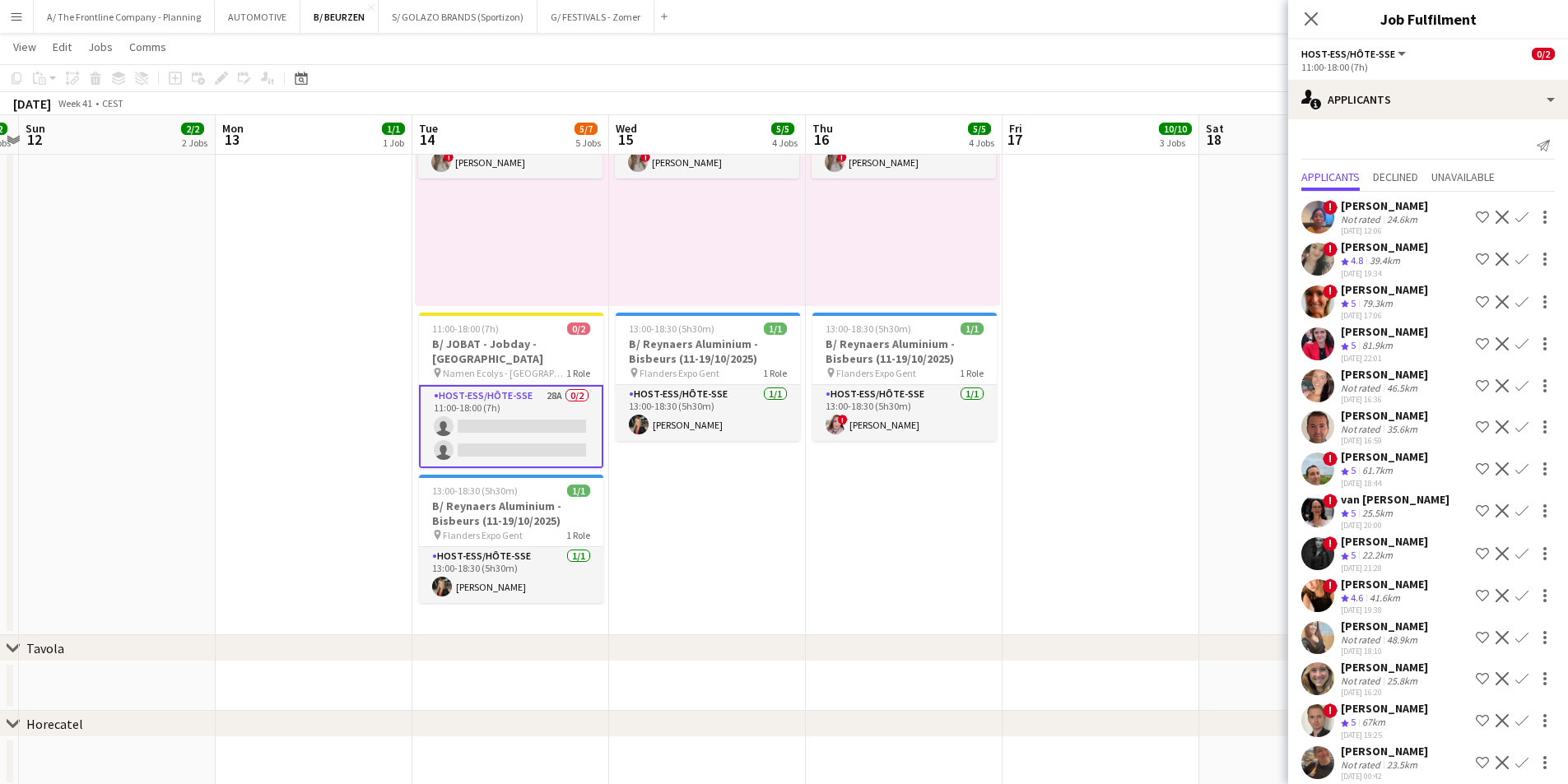
click at [1380, 213] on div "[PERSON_NAME]" at bounding box center [1385, 205] width 87 height 15
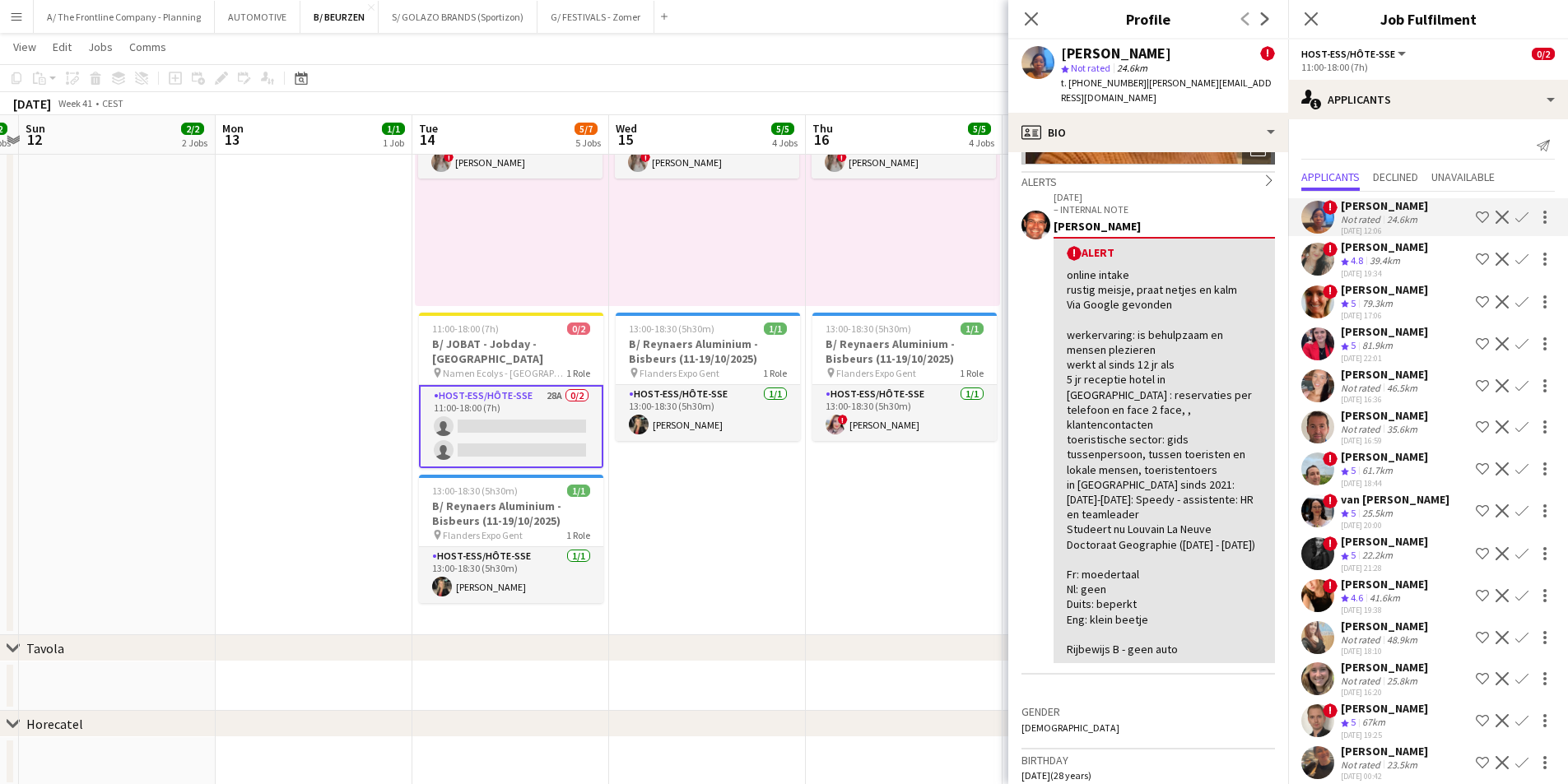
scroll to position [658, 0]
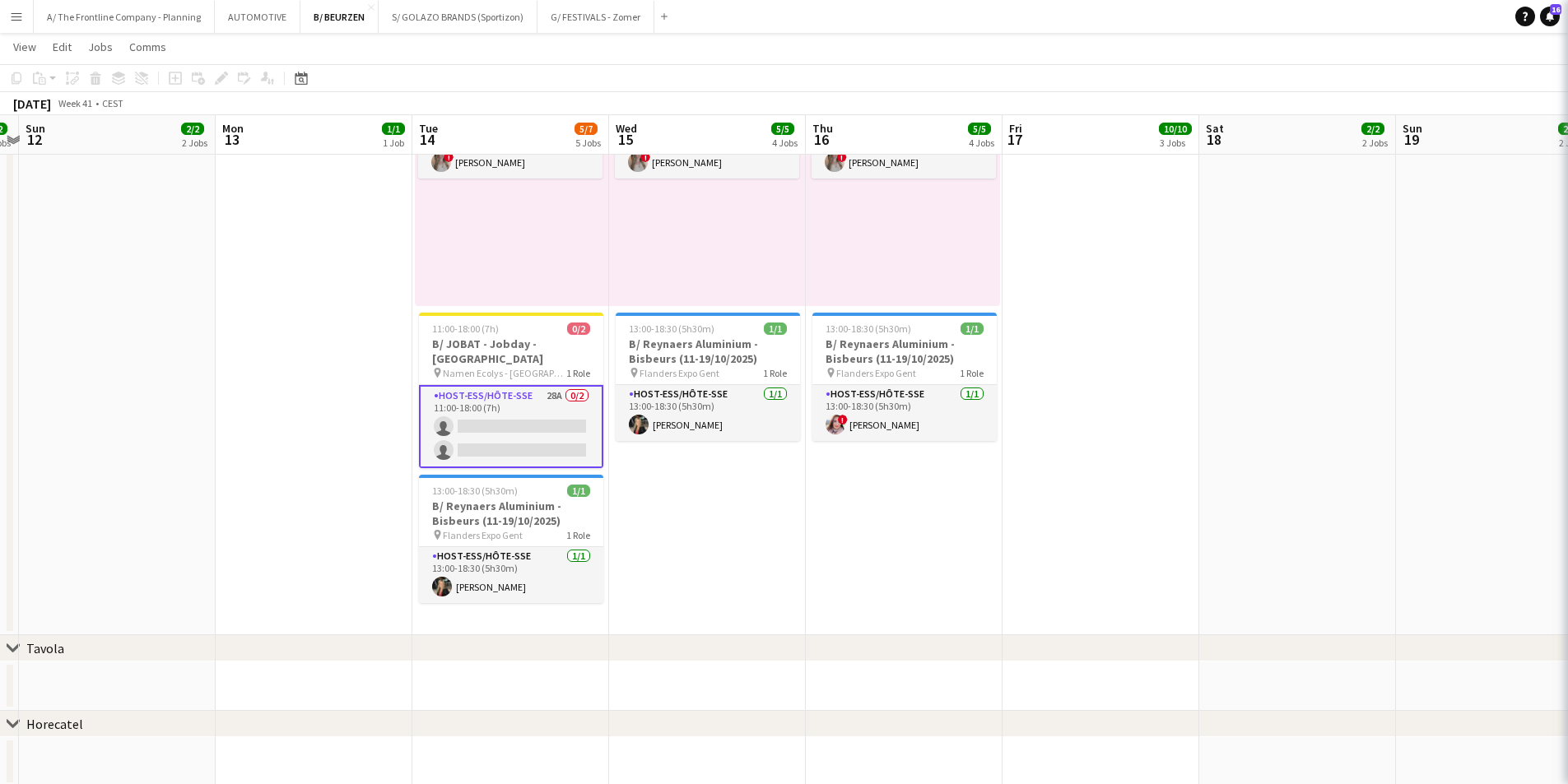
scroll to position [0, 371]
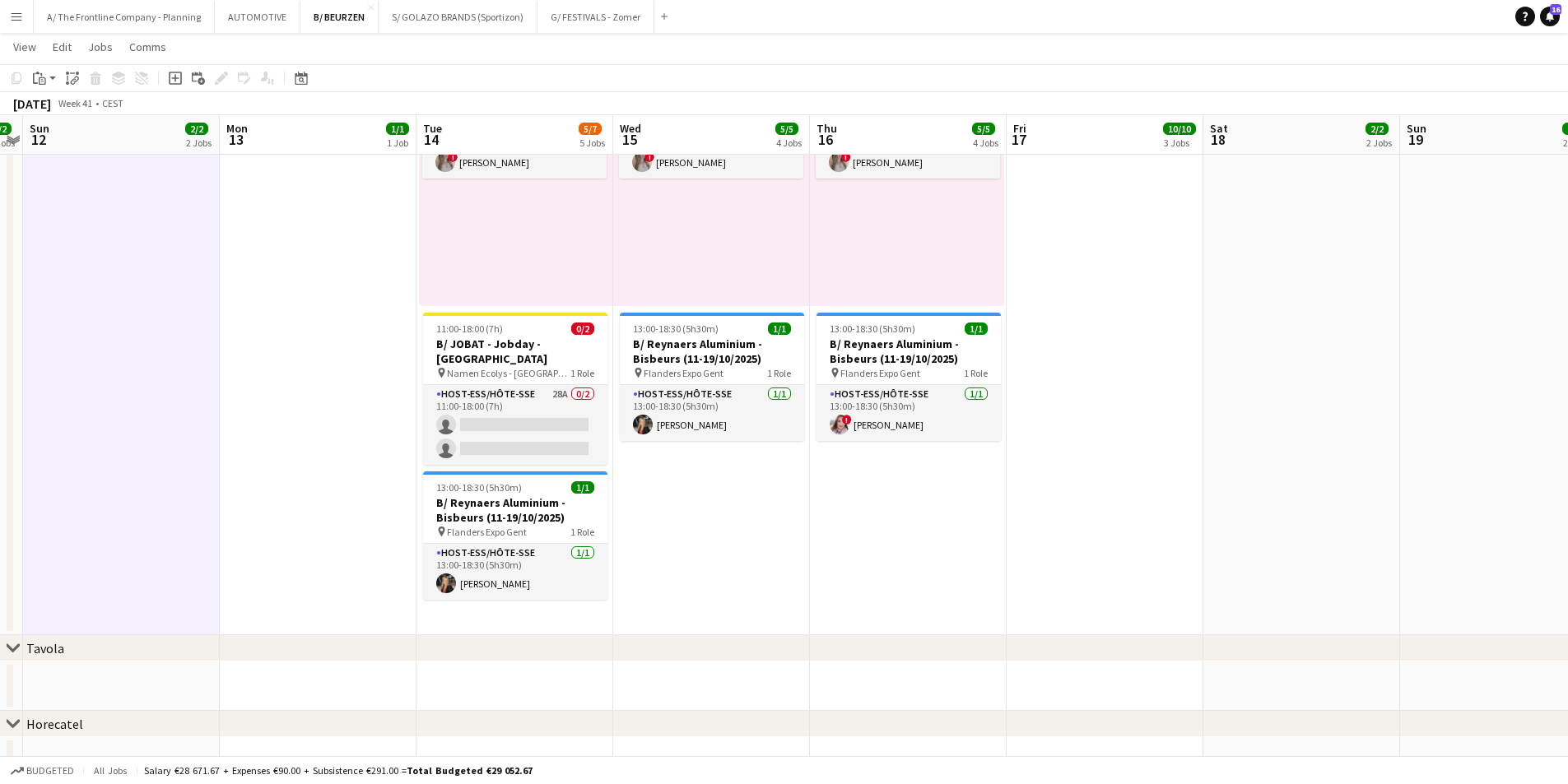
click at [17, 17] on app-icon "Menu" at bounding box center [16, 16] width 13 height 13
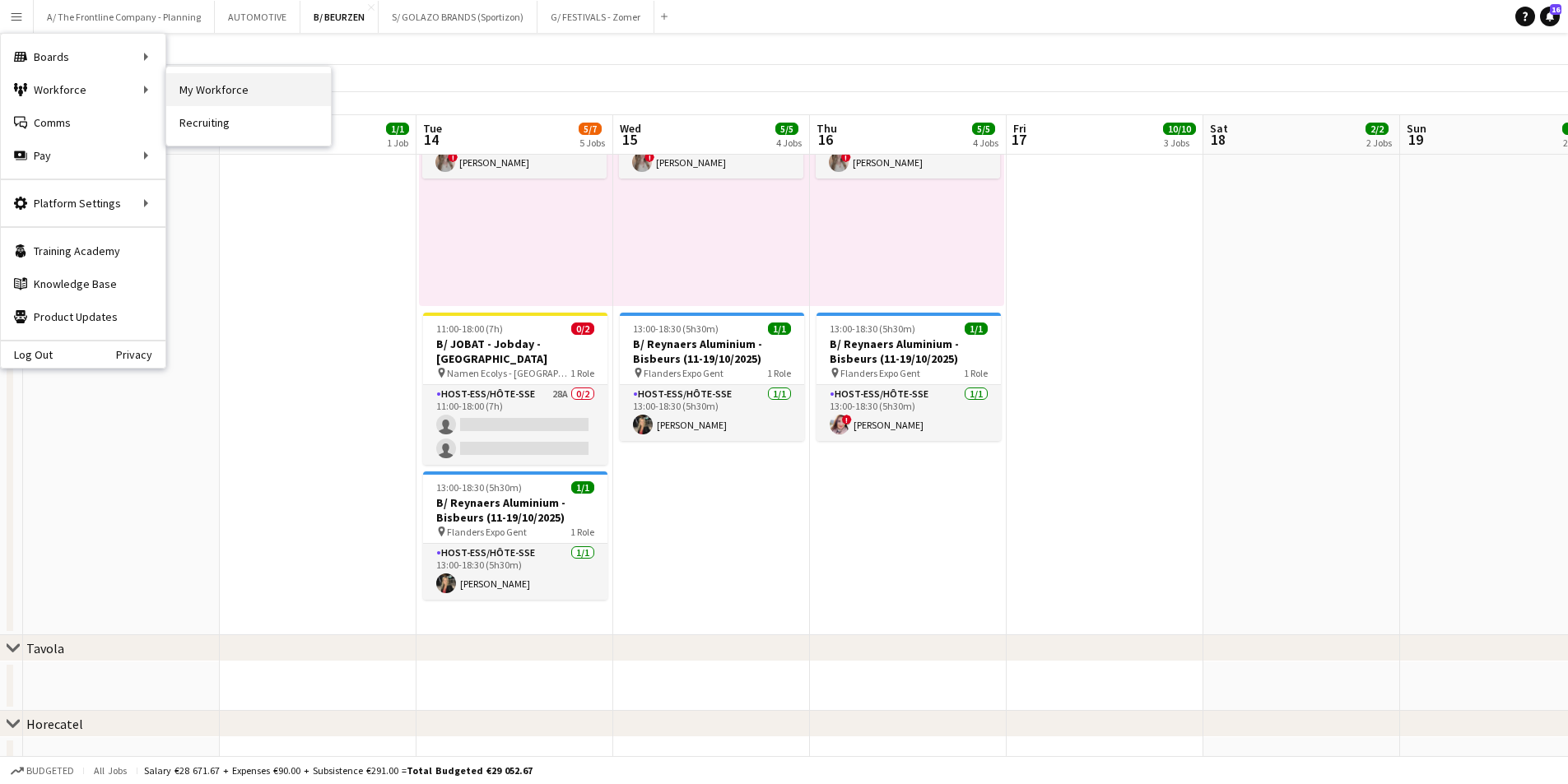
click at [255, 90] on link "My Workforce" at bounding box center [249, 89] width 165 height 33
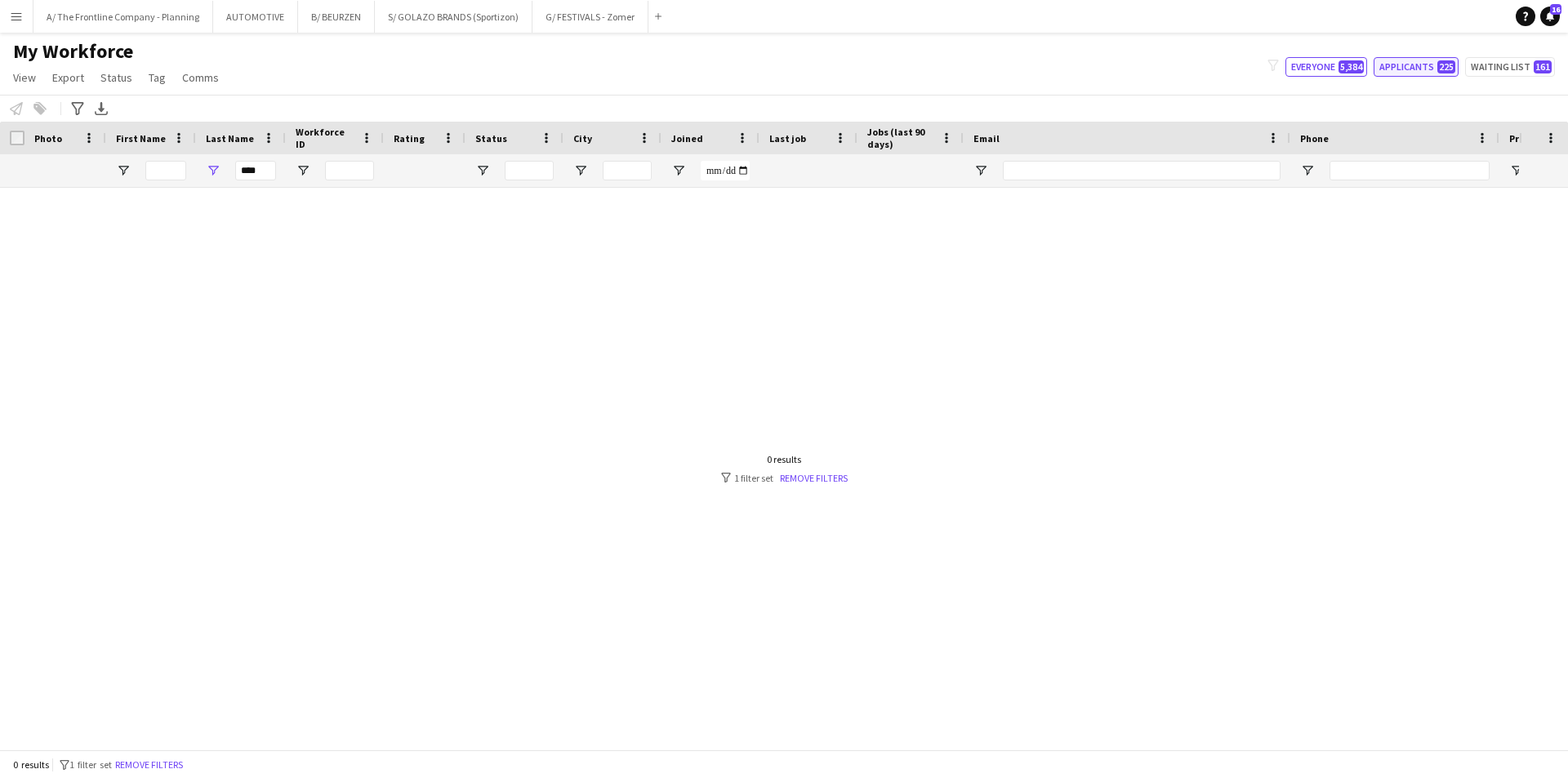
click at [1405, 69] on button "Applicants 225" at bounding box center [1417, 67] width 85 height 20
type input "**********"
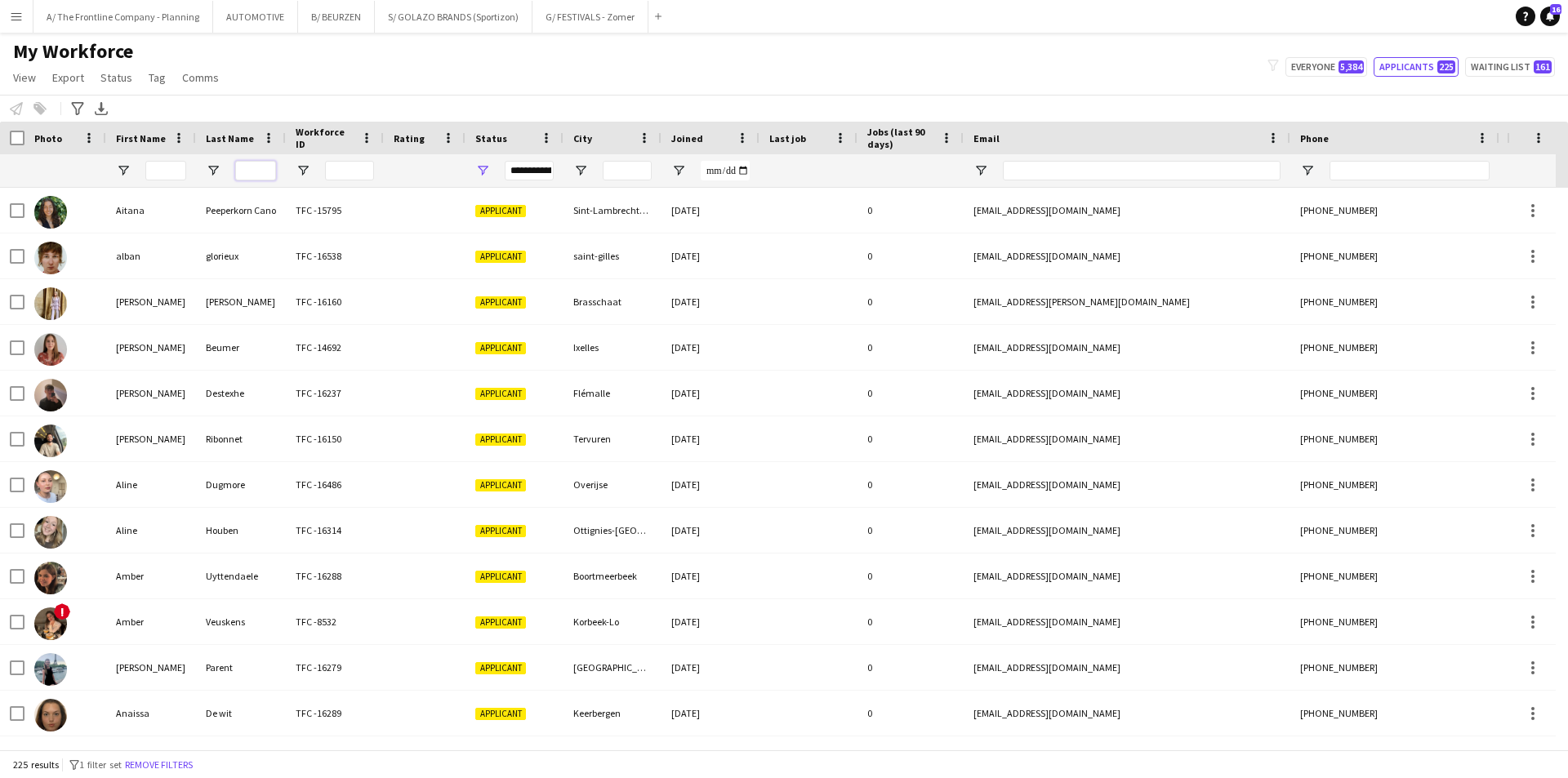
click at [255, 168] on input "Last Name Filter Input" at bounding box center [256, 171] width 41 height 20
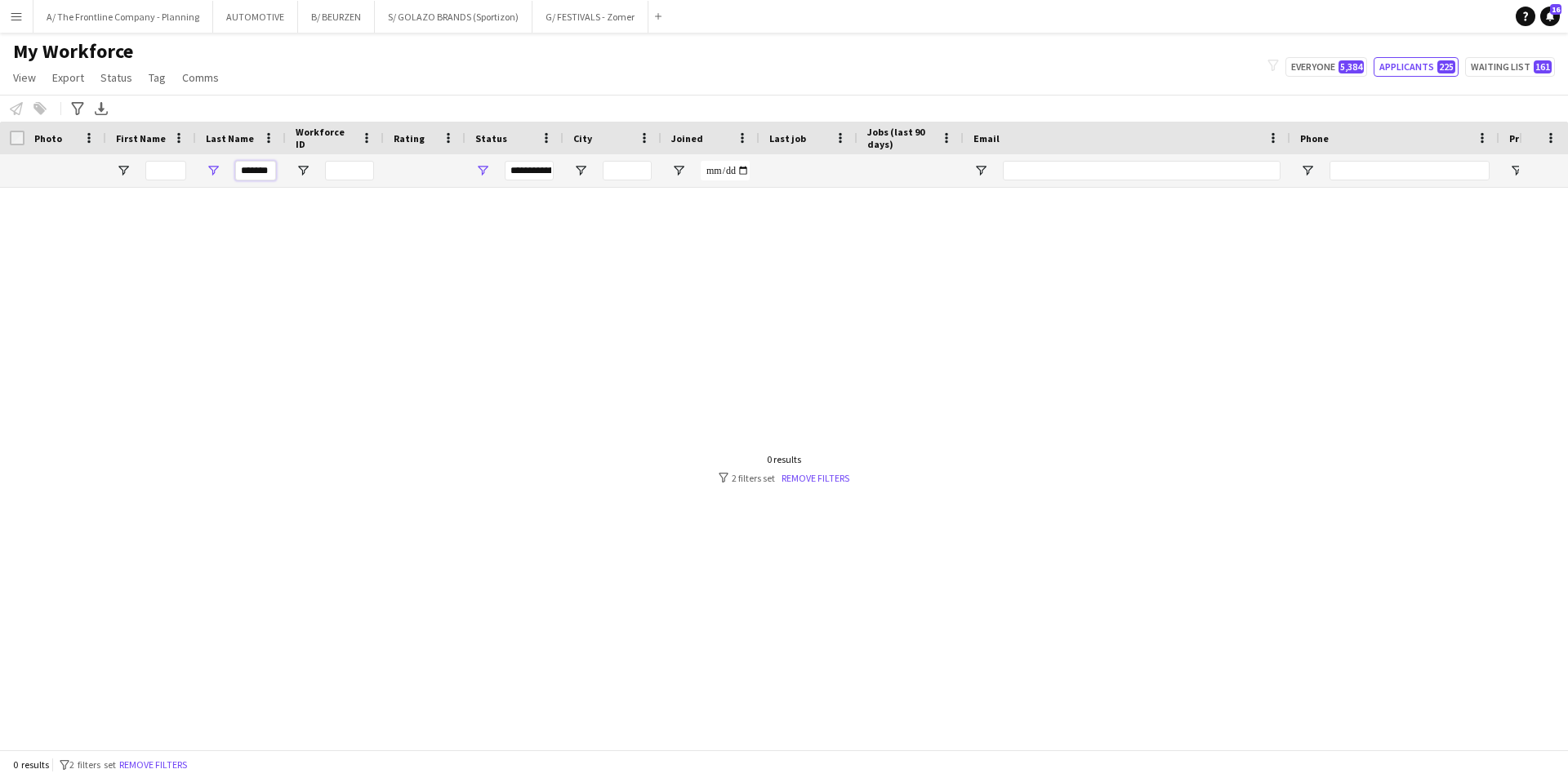
type input "*******"
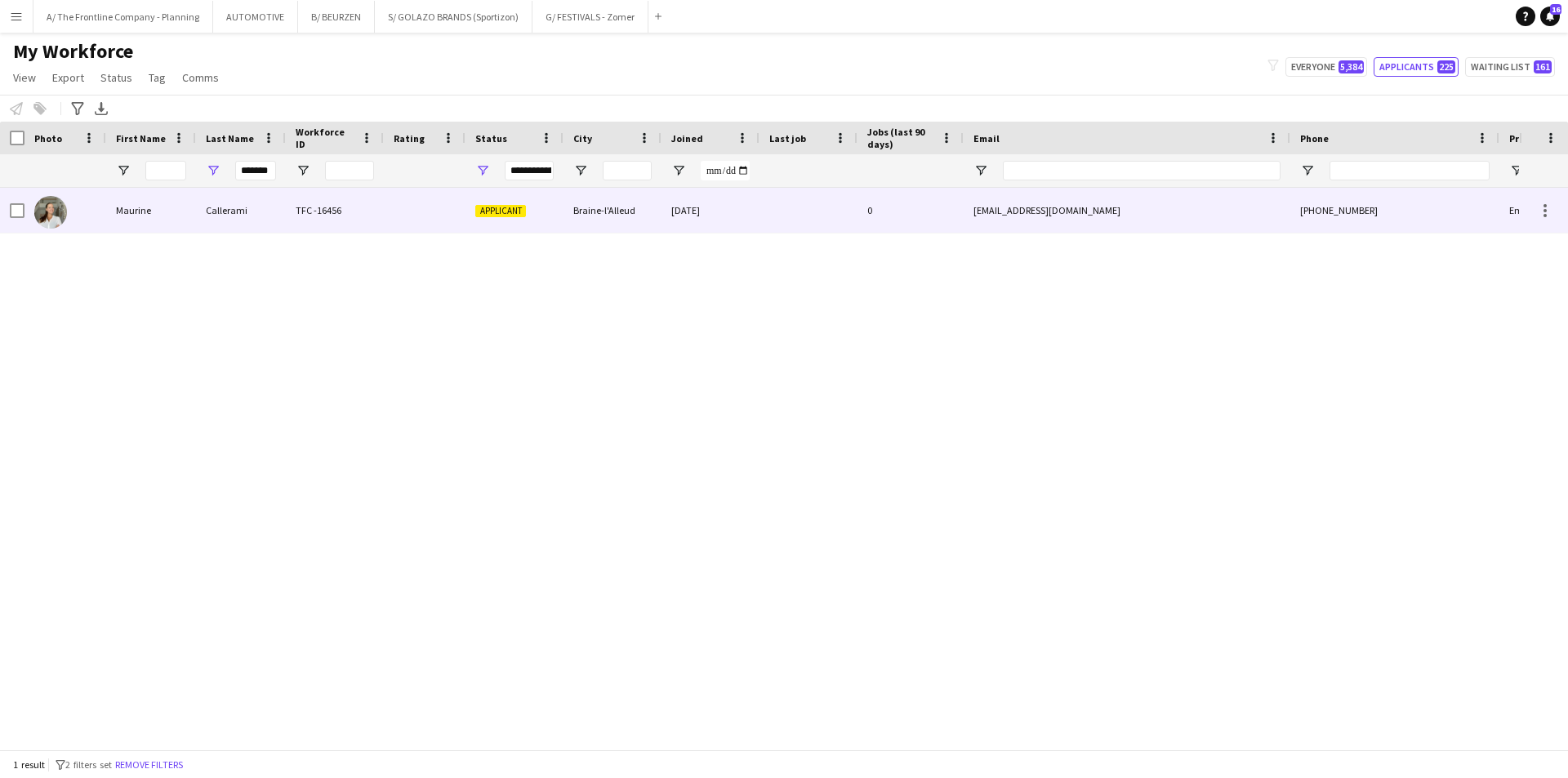
click at [157, 224] on div "Maurine" at bounding box center [151, 210] width 90 height 45
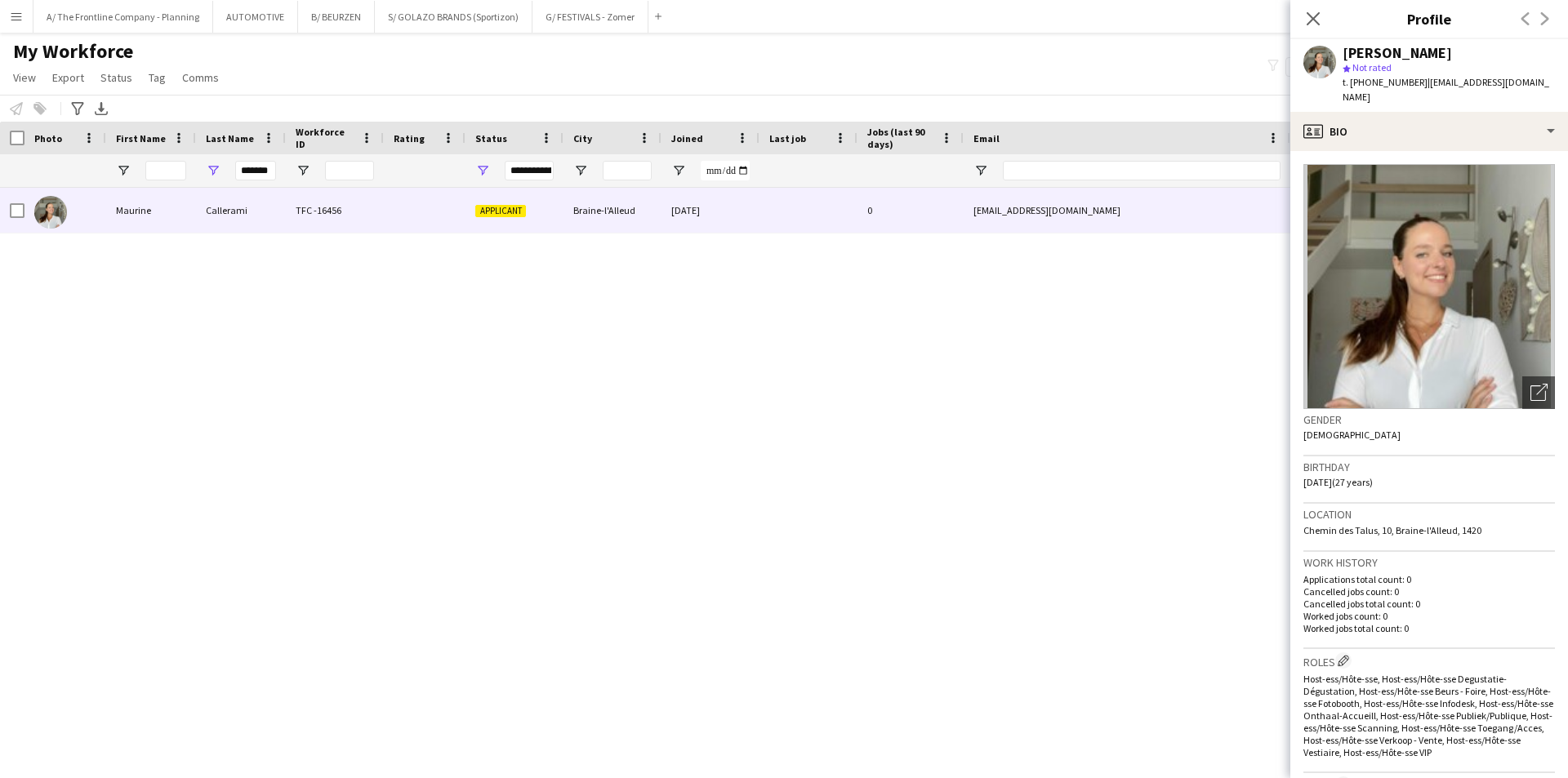
click at [961, 396] on div "[PERSON_NAME] TFC -16456 Applicant Braine-l'Alleud [DATE] 0 [EMAIL_ADDRESS][DOM…" at bounding box center [759, 462] width 1520 height 550
click at [997, 73] on div "My Workforce View Views Default view New view Update view Delete view Edit name…" at bounding box center [784, 67] width 1568 height 55
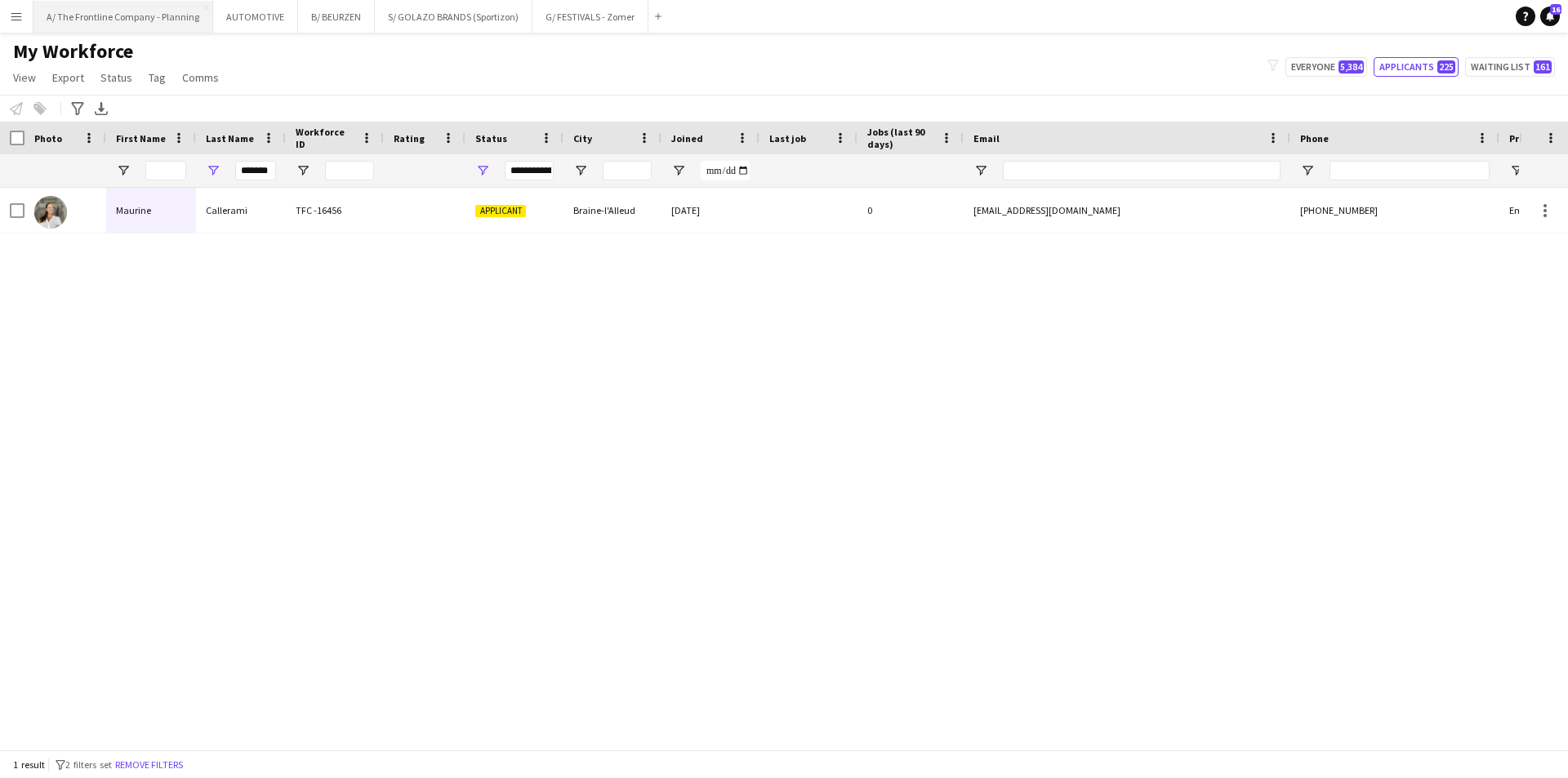
click at [158, 20] on button "A/ The Frontline Company - Planning Close" at bounding box center [123, 17] width 180 height 31
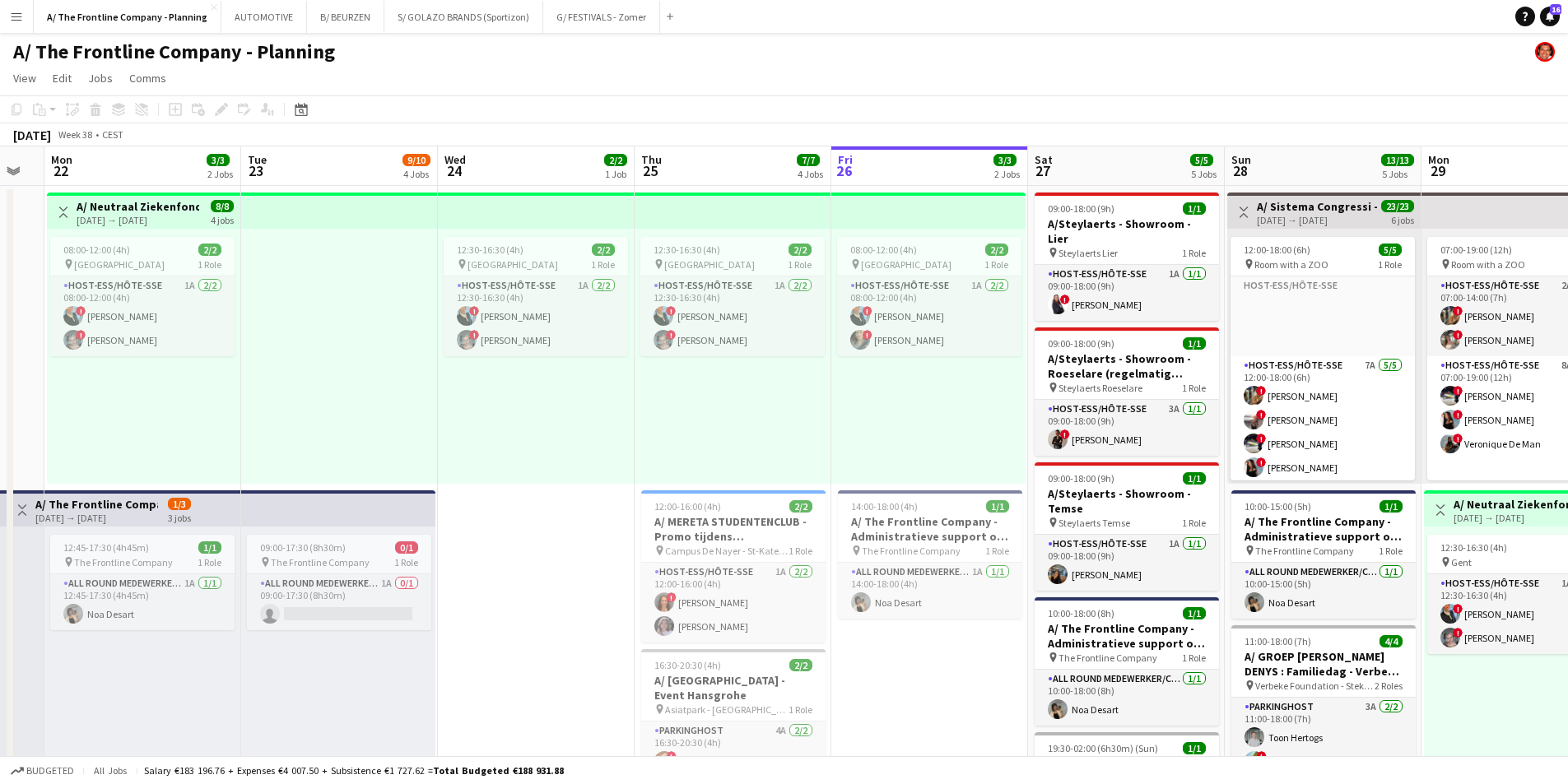
drag, startPoint x: 213, startPoint y: 487, endPoint x: 847, endPoint y: 431, distance: 636.5
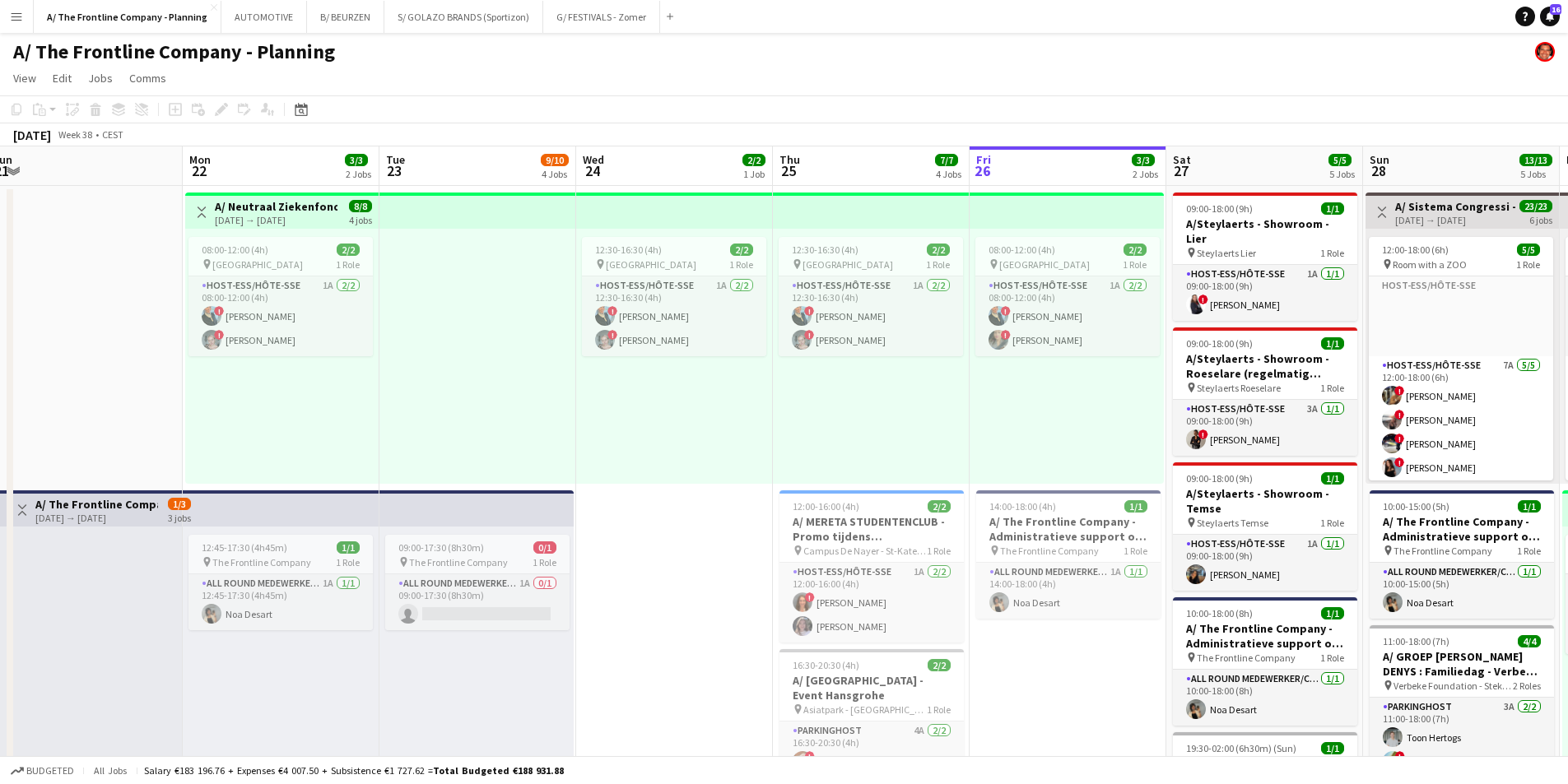
scroll to position [0, 375]
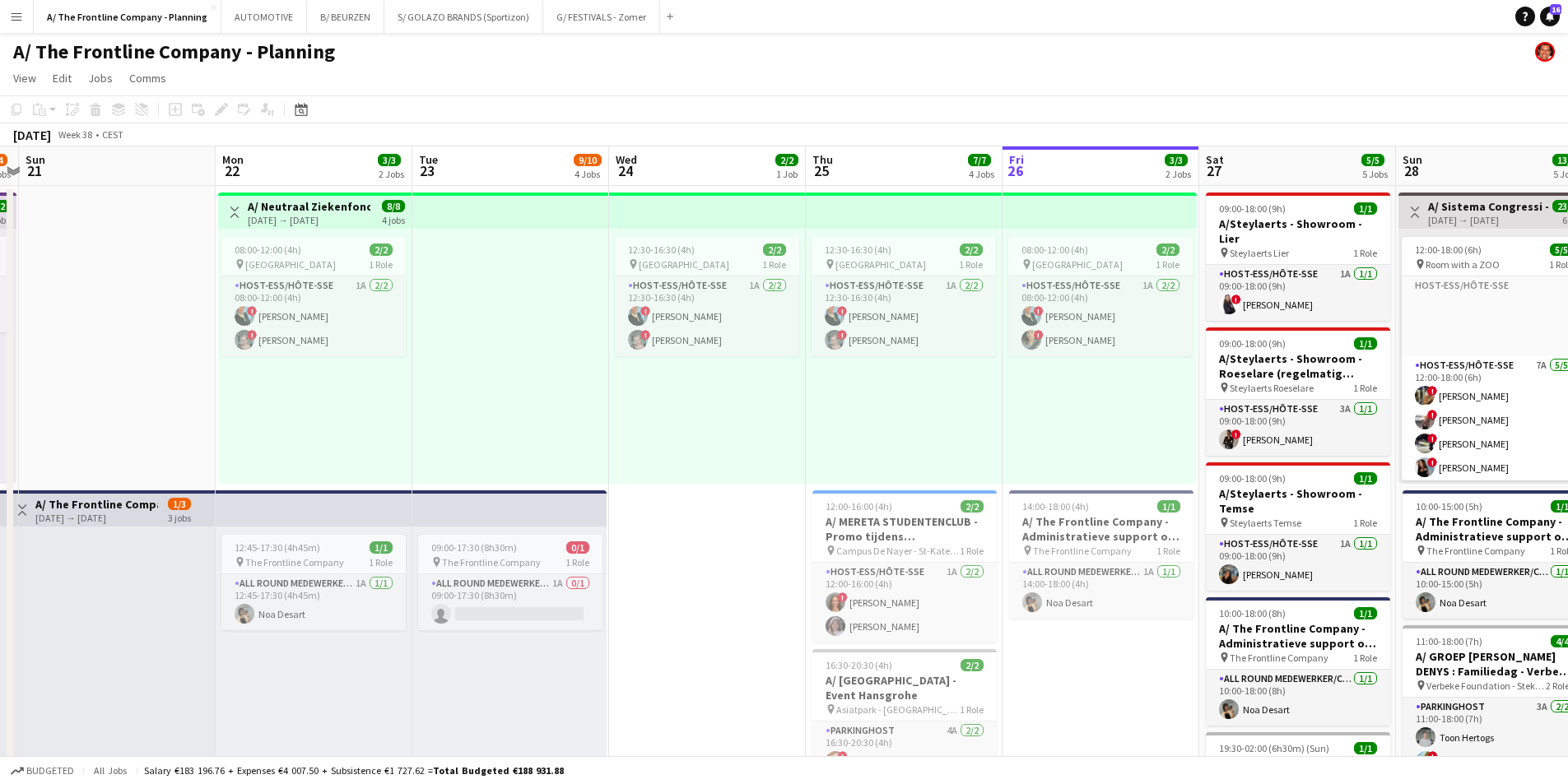
drag, startPoint x: 661, startPoint y: 457, endPoint x: 833, endPoint y: 443, distance: 172.6
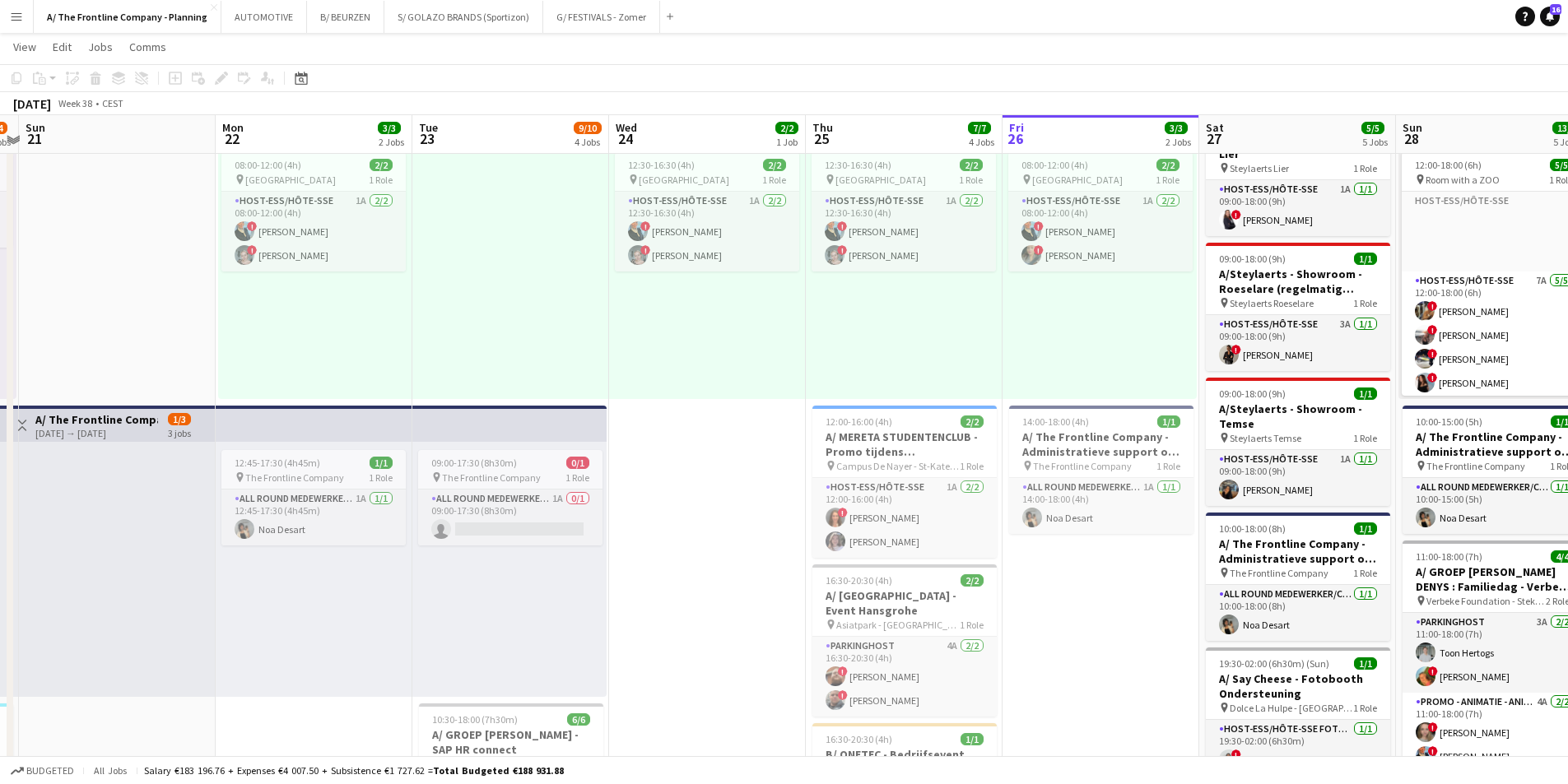
scroll to position [82, 0]
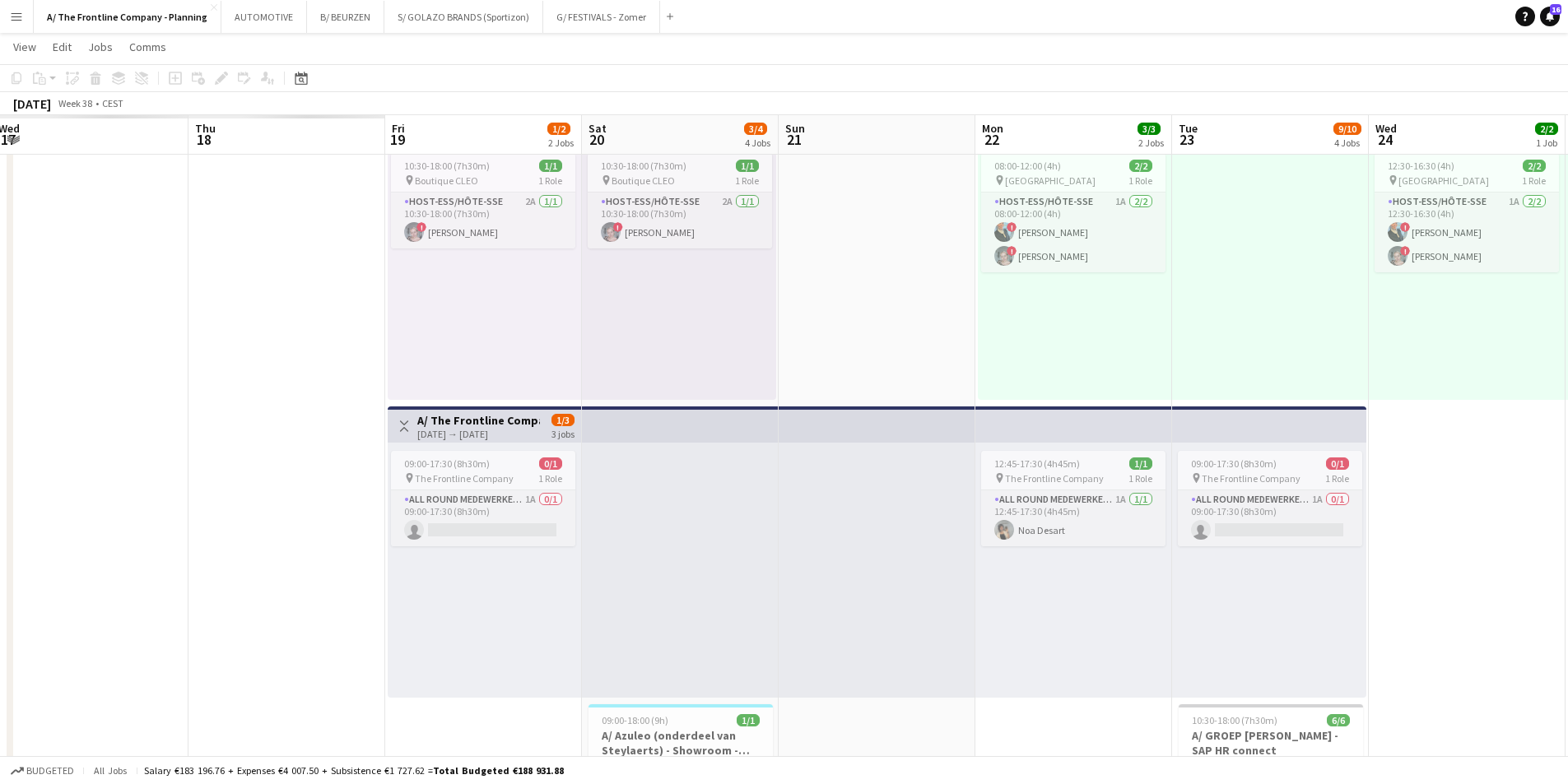
drag, startPoint x: 530, startPoint y: 562, endPoint x: 1434, endPoint y: 506, distance: 905.7
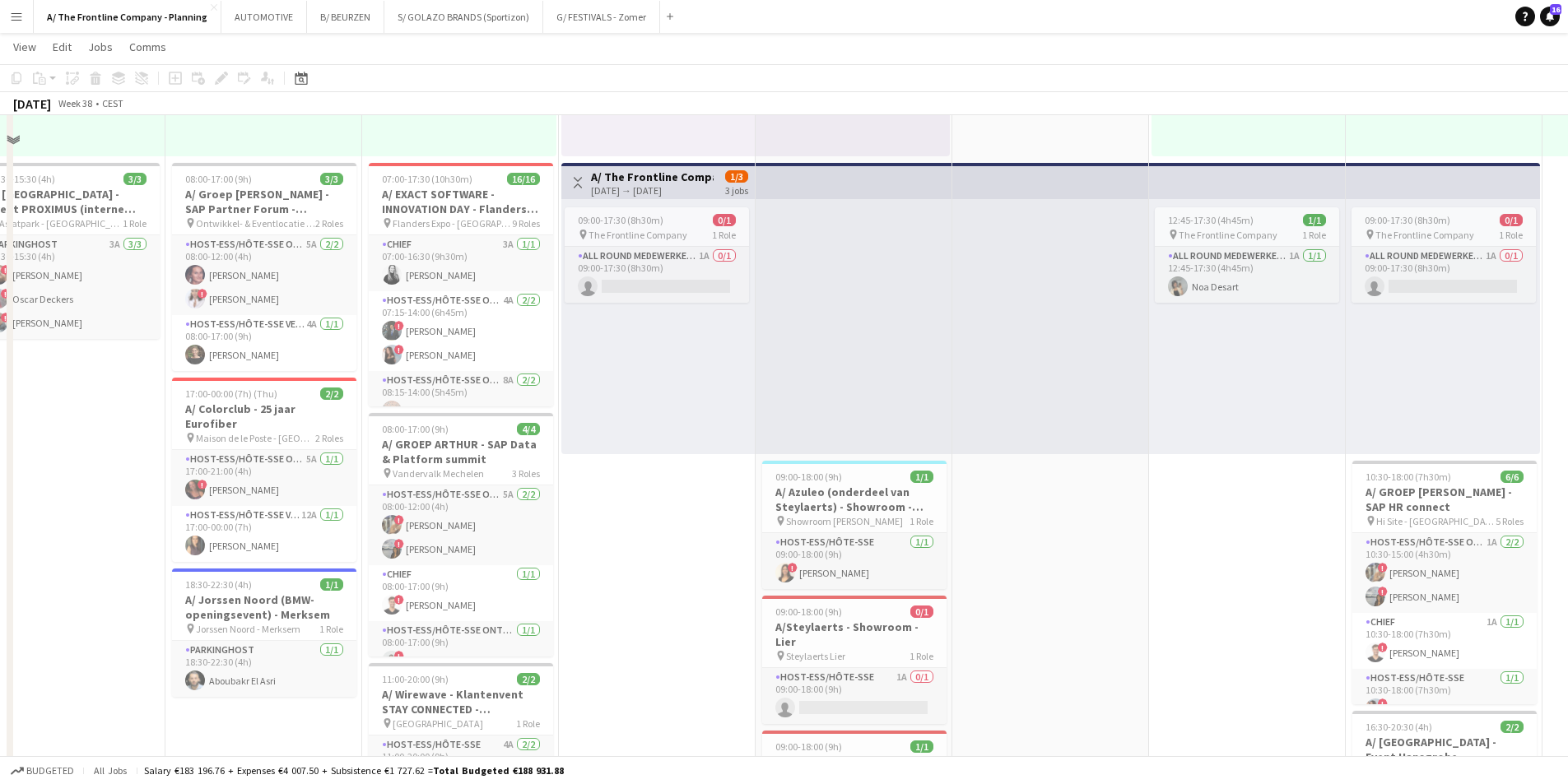
scroll to position [329, 0]
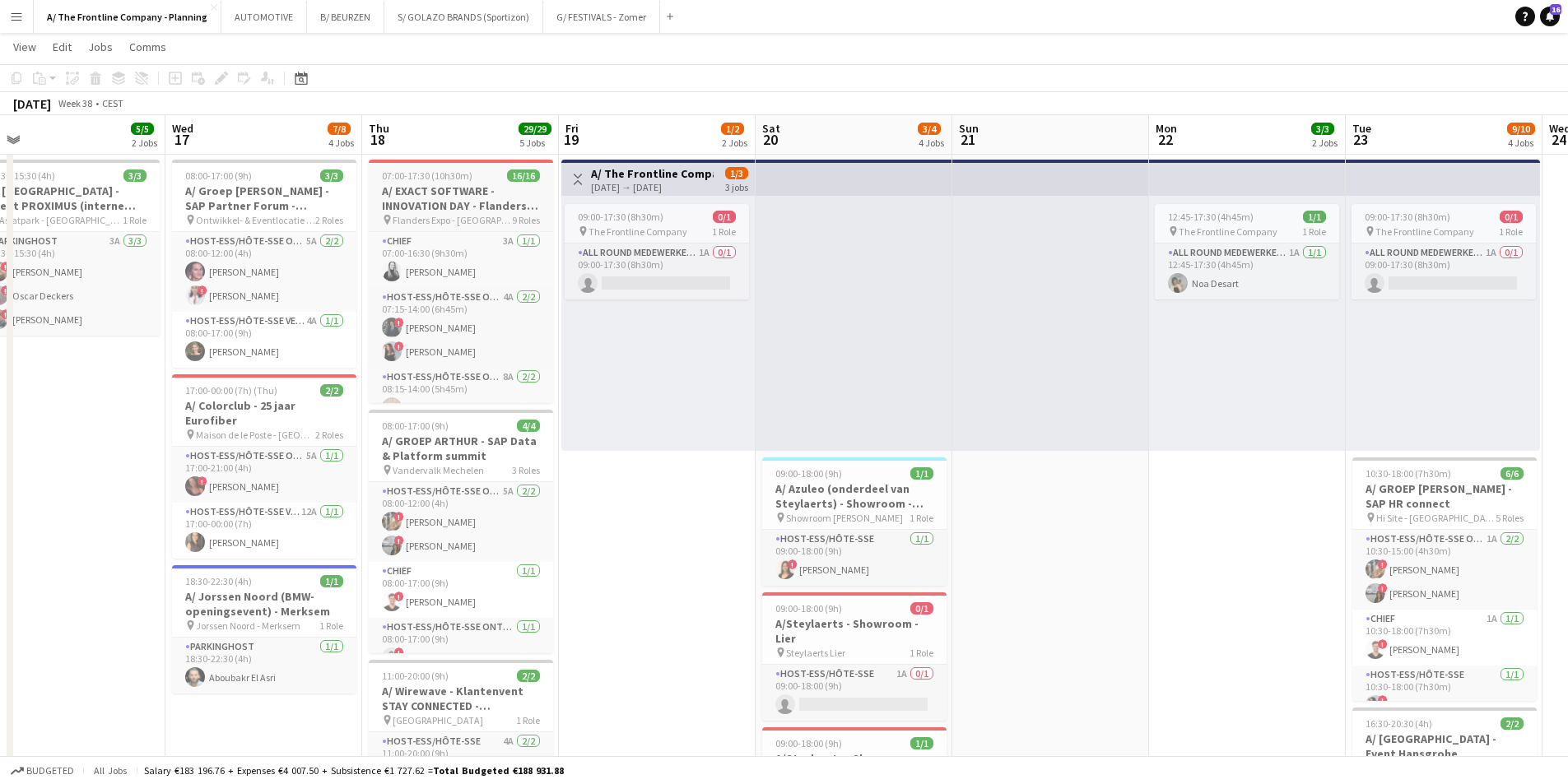
click at [474, 196] on h3 "A/ EXACT SOFTWARE - INNOVATION DAY - Flanders Expo" at bounding box center [461, 198] width 184 height 30
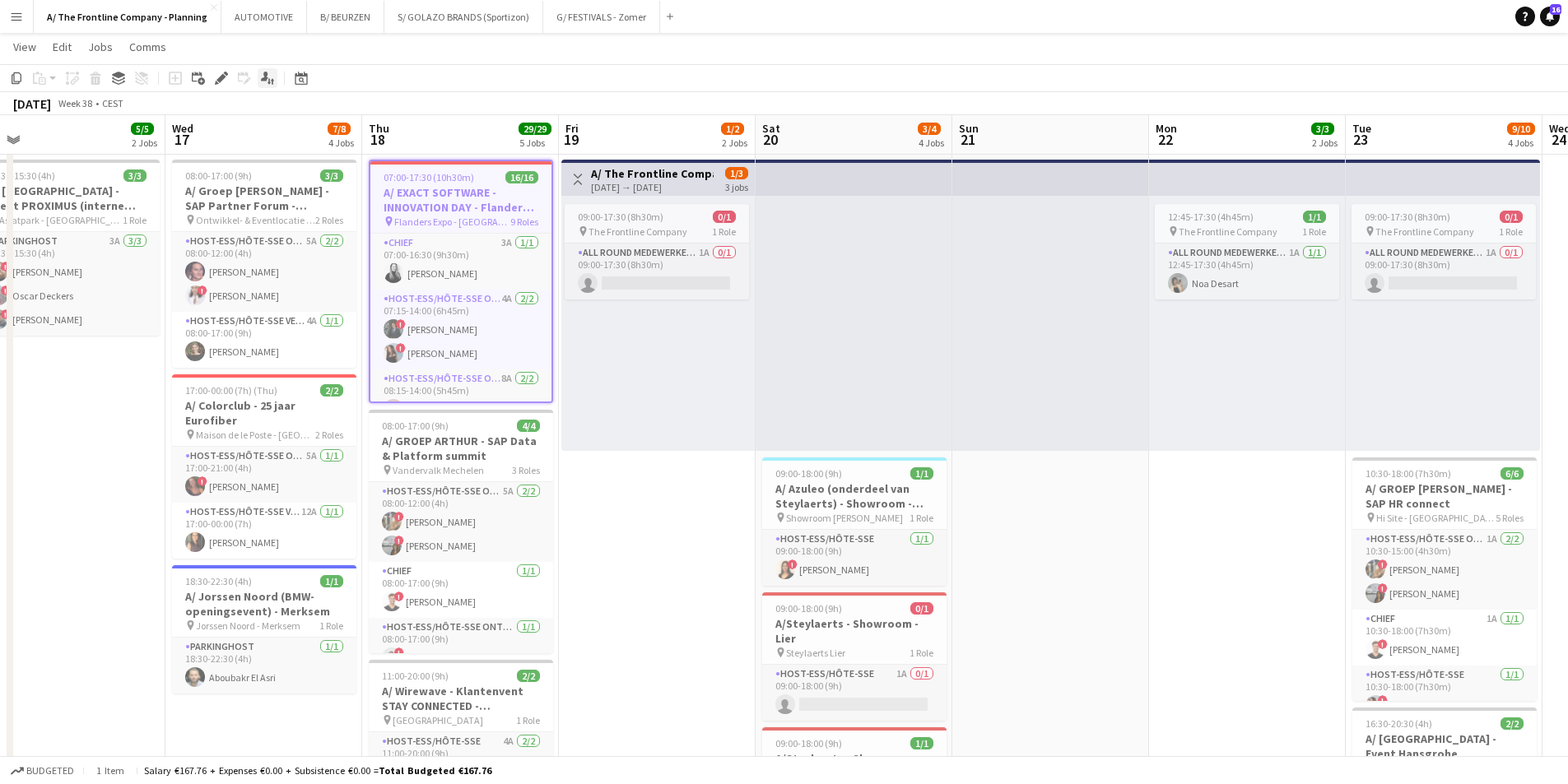
click at [270, 74] on icon "Applicants" at bounding box center [267, 77] width 13 height 13
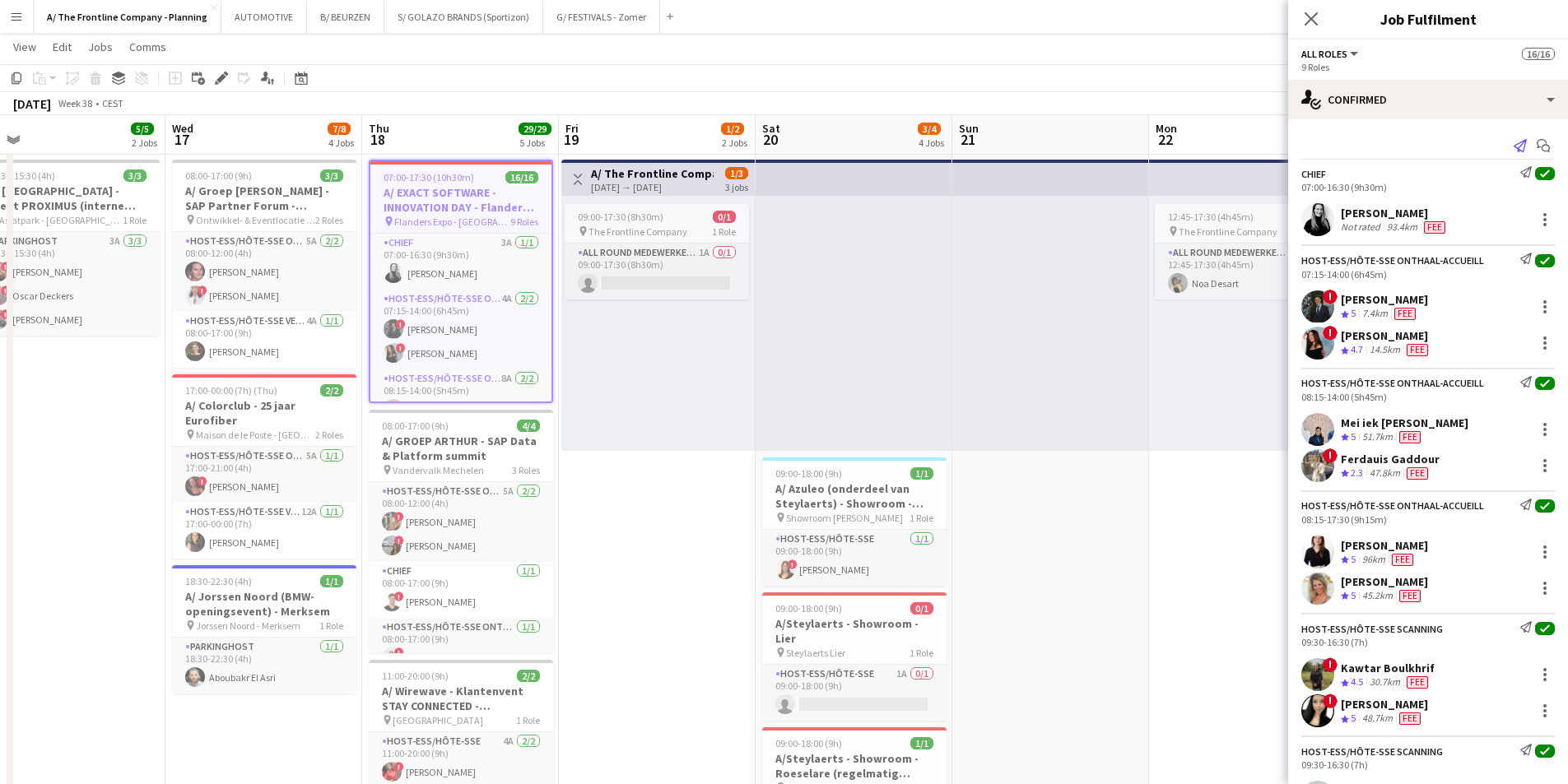
click at [1513, 152] on icon "Send notification" at bounding box center [1519, 145] width 13 height 13
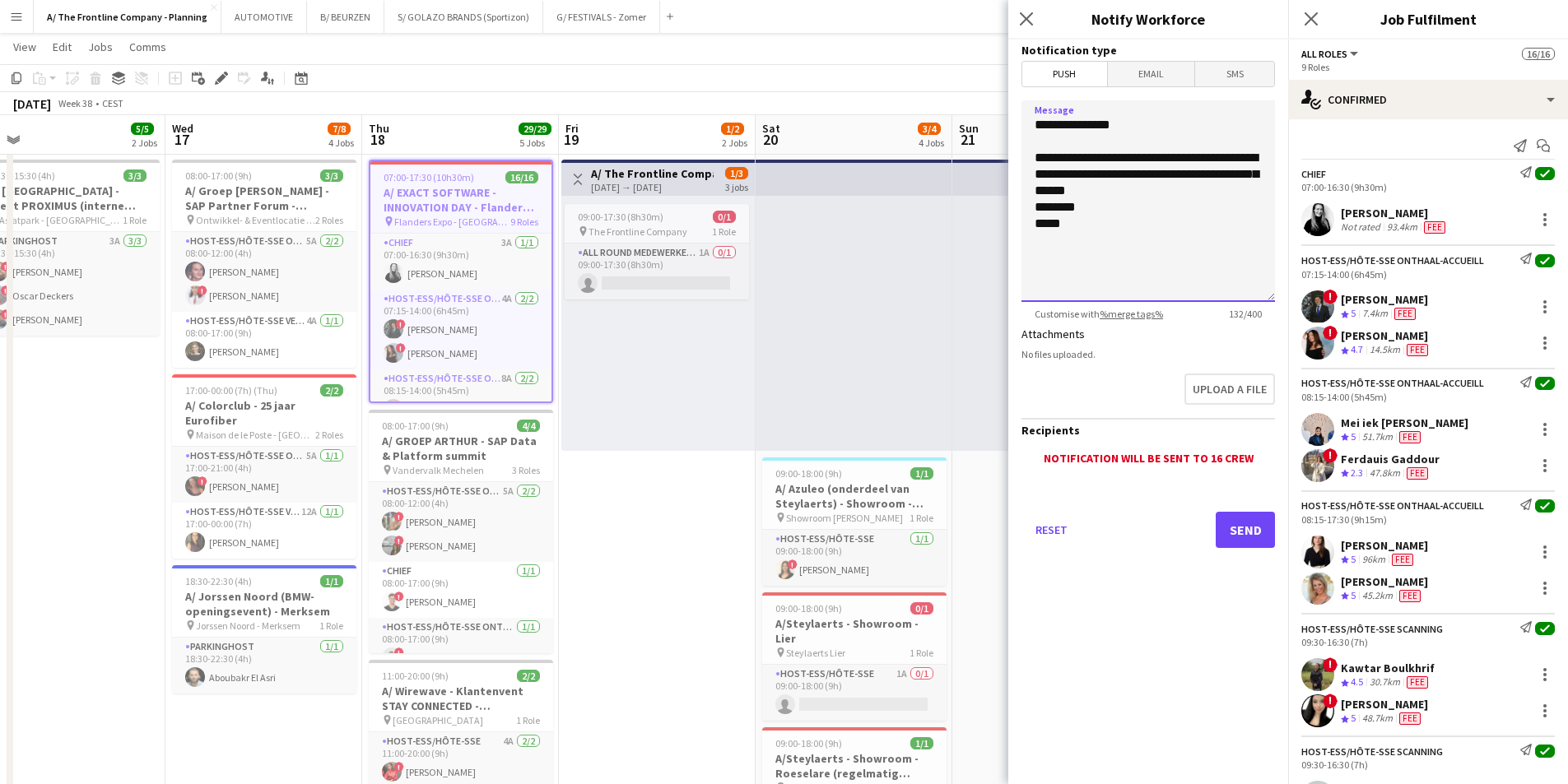
drag, startPoint x: 1244, startPoint y: 191, endPoint x: 1005, endPoint y: 159, distance: 241.1
click at [1005, 159] on body "Menu Boards Boards Boards All jobs Status Workforce Workforce My Workforce Recr…" at bounding box center [784, 645] width 1568 height 1950
paste textarea "**********"
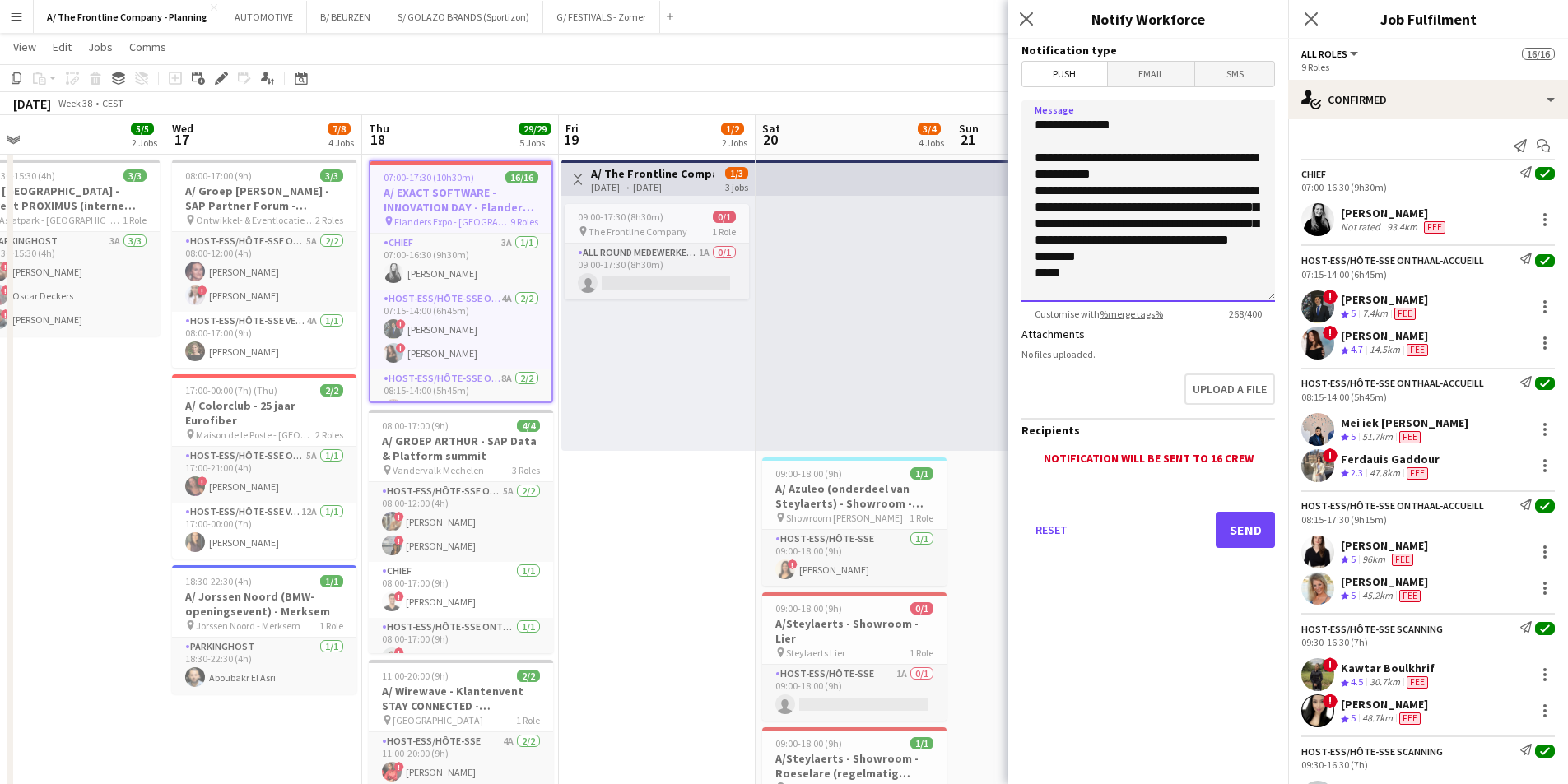
click at [1051, 194] on textarea "**********" at bounding box center [1149, 200] width 254 height 201
click at [1252, 259] on textarea "**********" at bounding box center [1149, 200] width 254 height 201
paste textarea "**********"
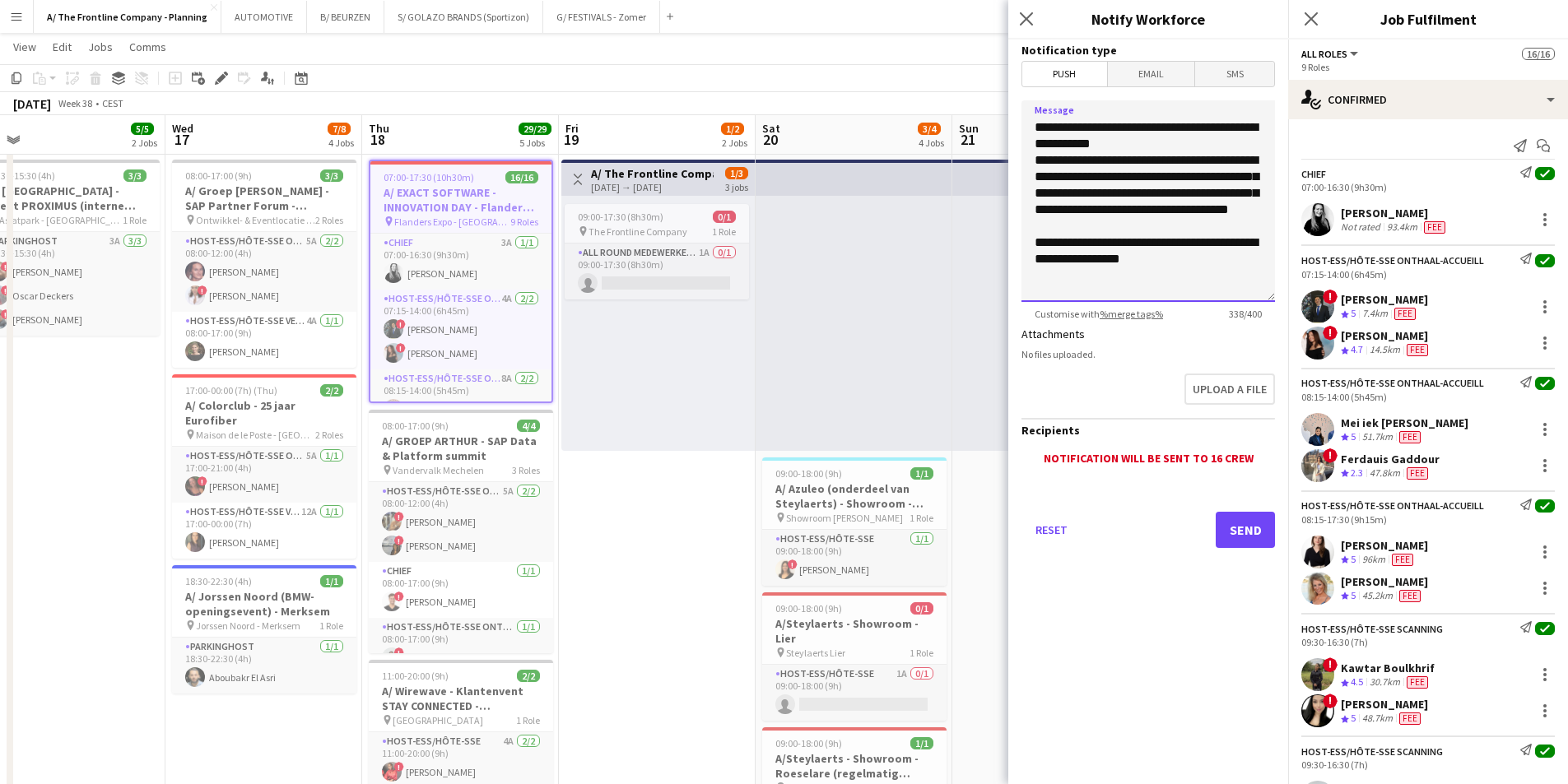
scroll to position [47, 0]
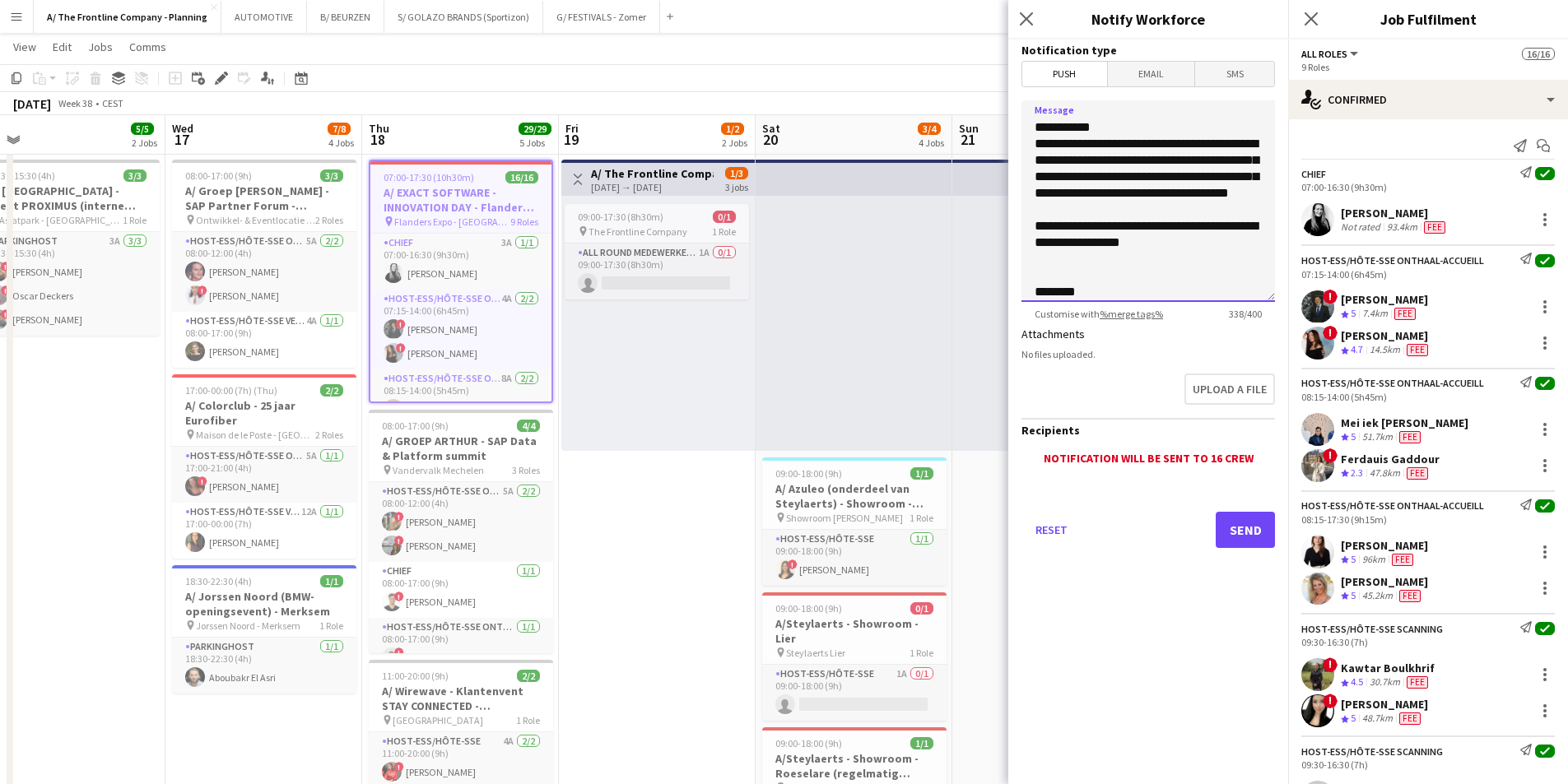
type textarea "**********"
click at [1239, 536] on button "Send" at bounding box center [1246, 530] width 59 height 37
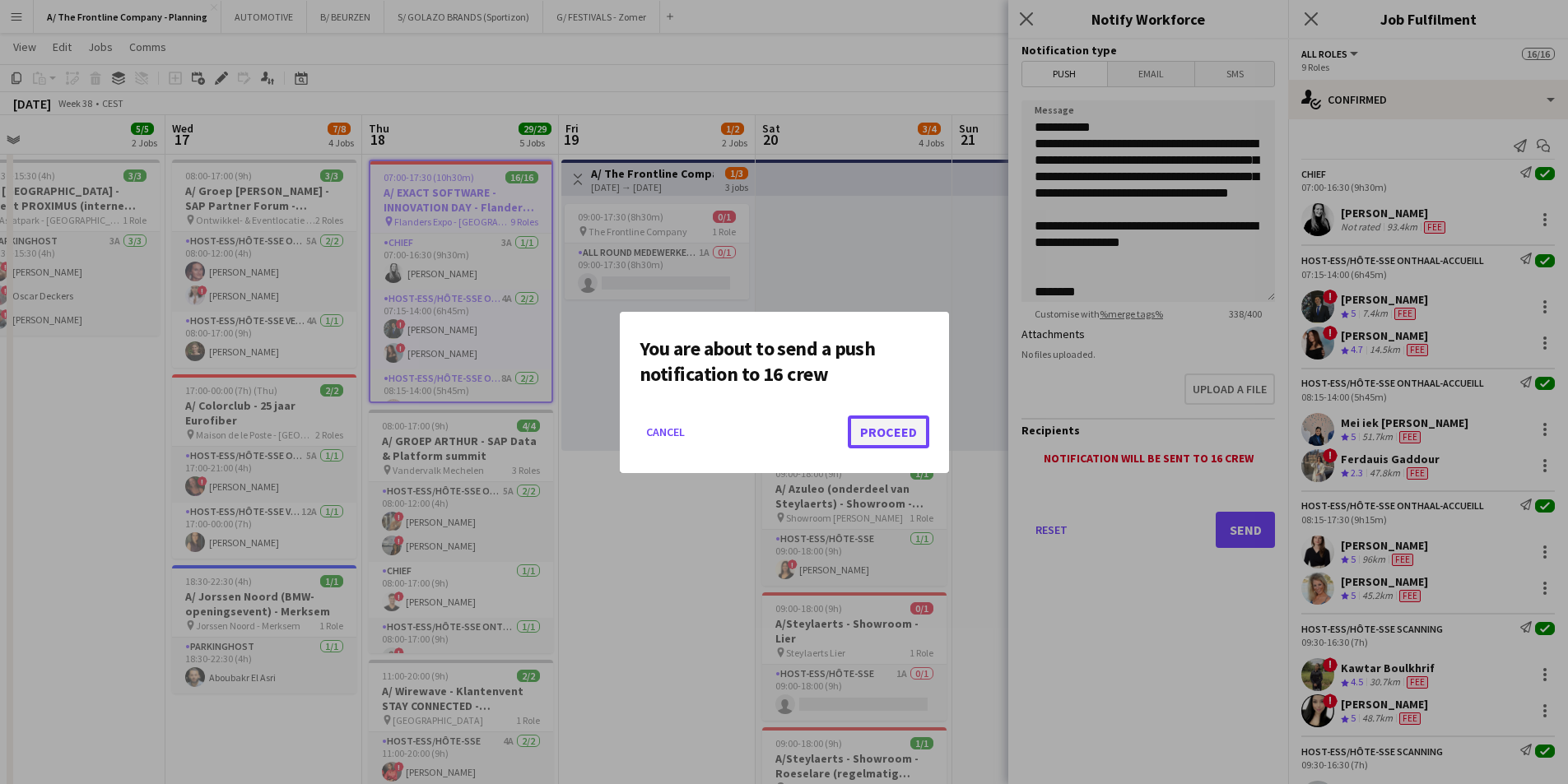
click at [895, 438] on button "Proceed" at bounding box center [888, 431] width 81 height 33
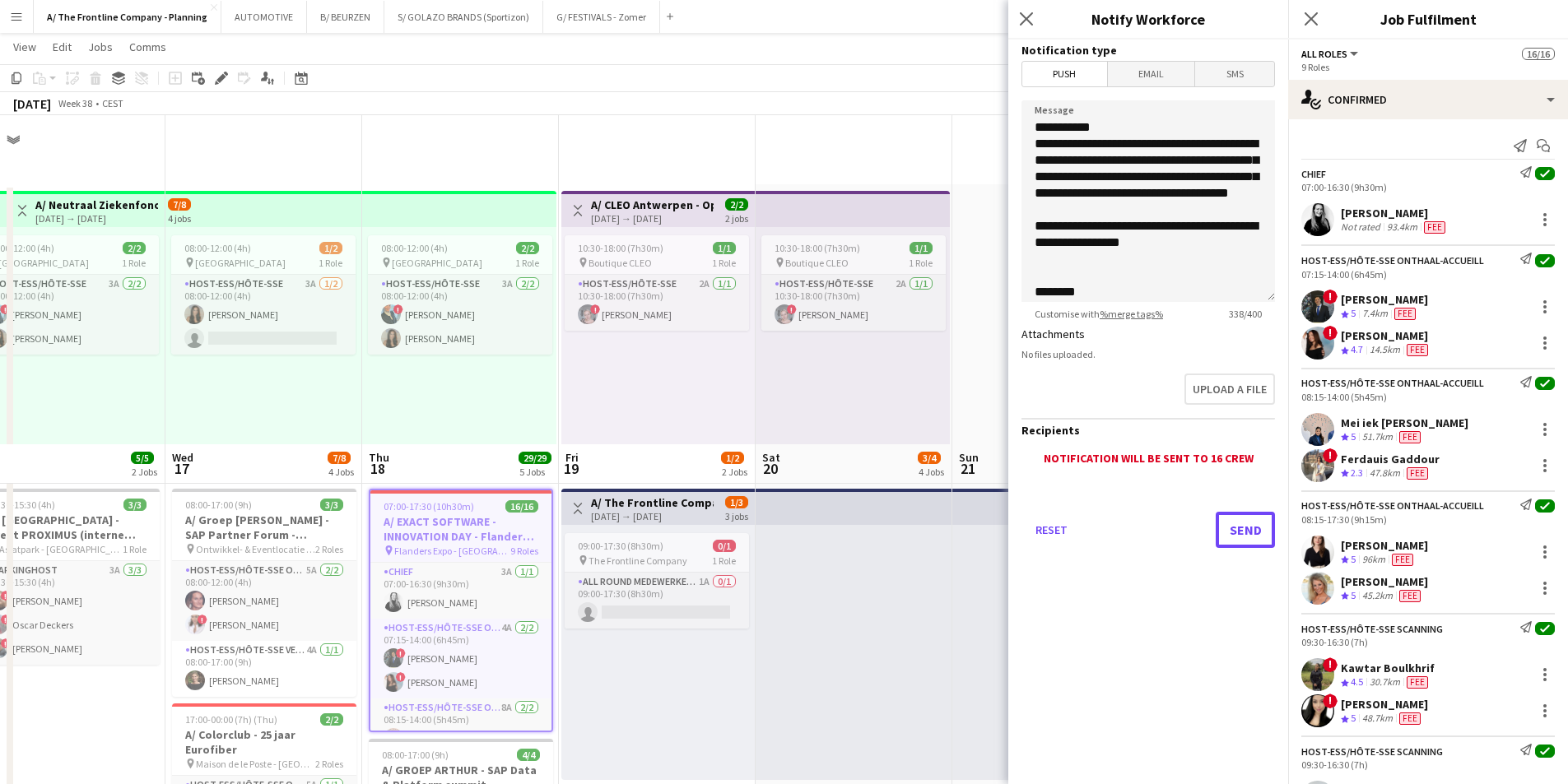
scroll to position [329, 0]
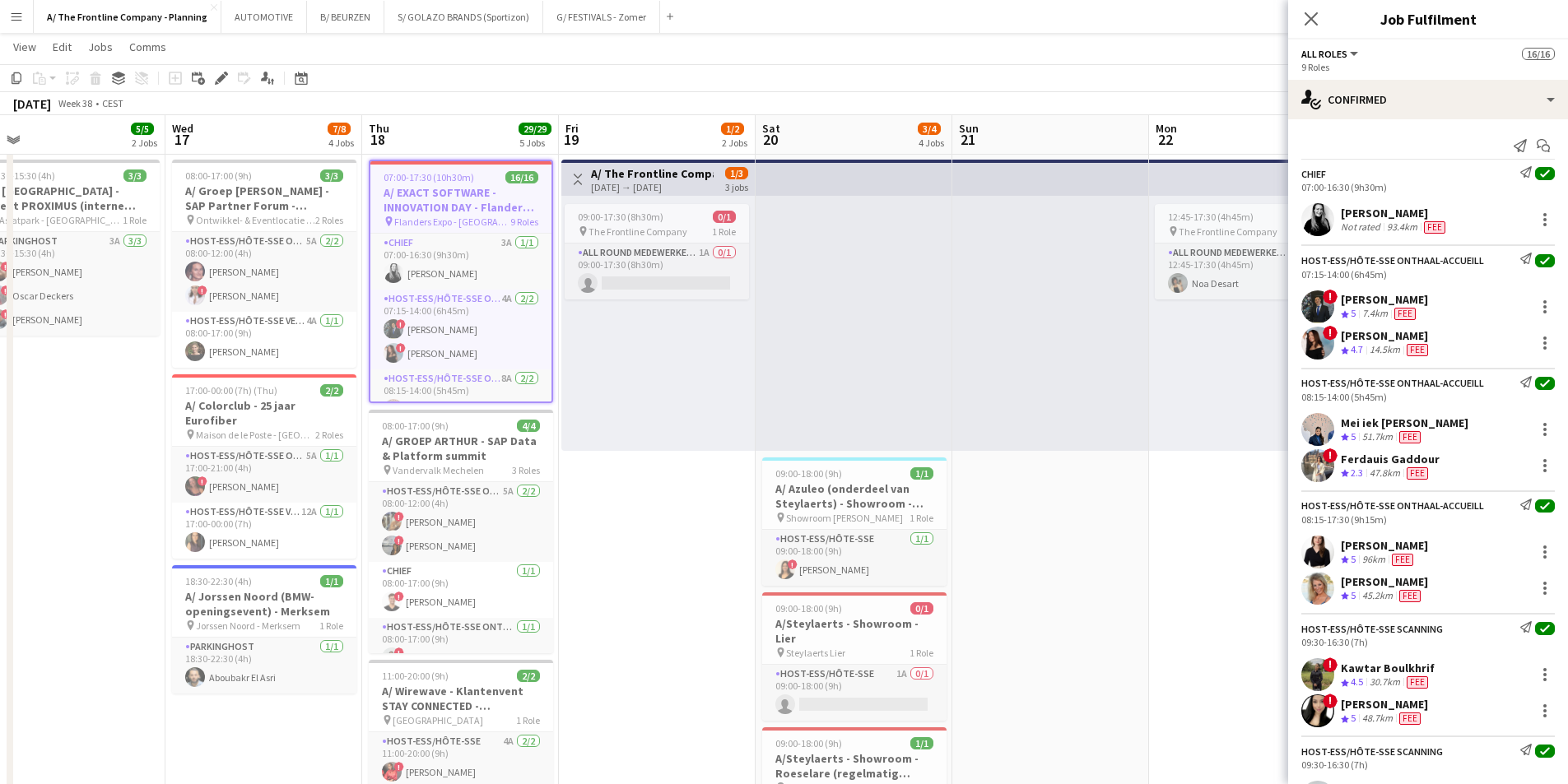
click at [746, 414] on div "09:00-17:30 (8h30m) 0/1 pin The Frontline Company 1 Role All Round medewerker/c…" at bounding box center [657, 323] width 193 height 255
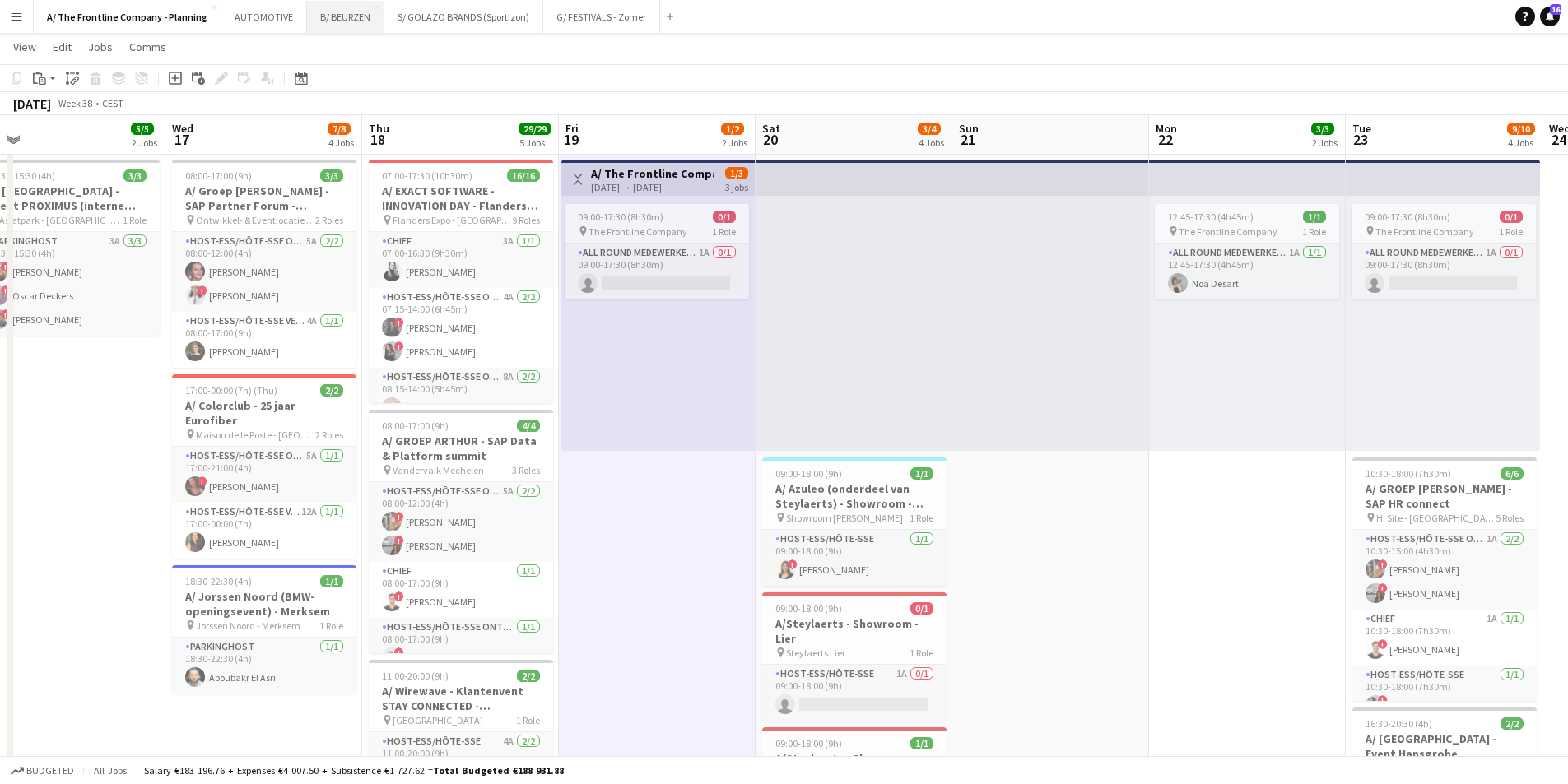
click at [325, 11] on button "B/ BEURZEN Close" at bounding box center [346, 17] width 77 height 32
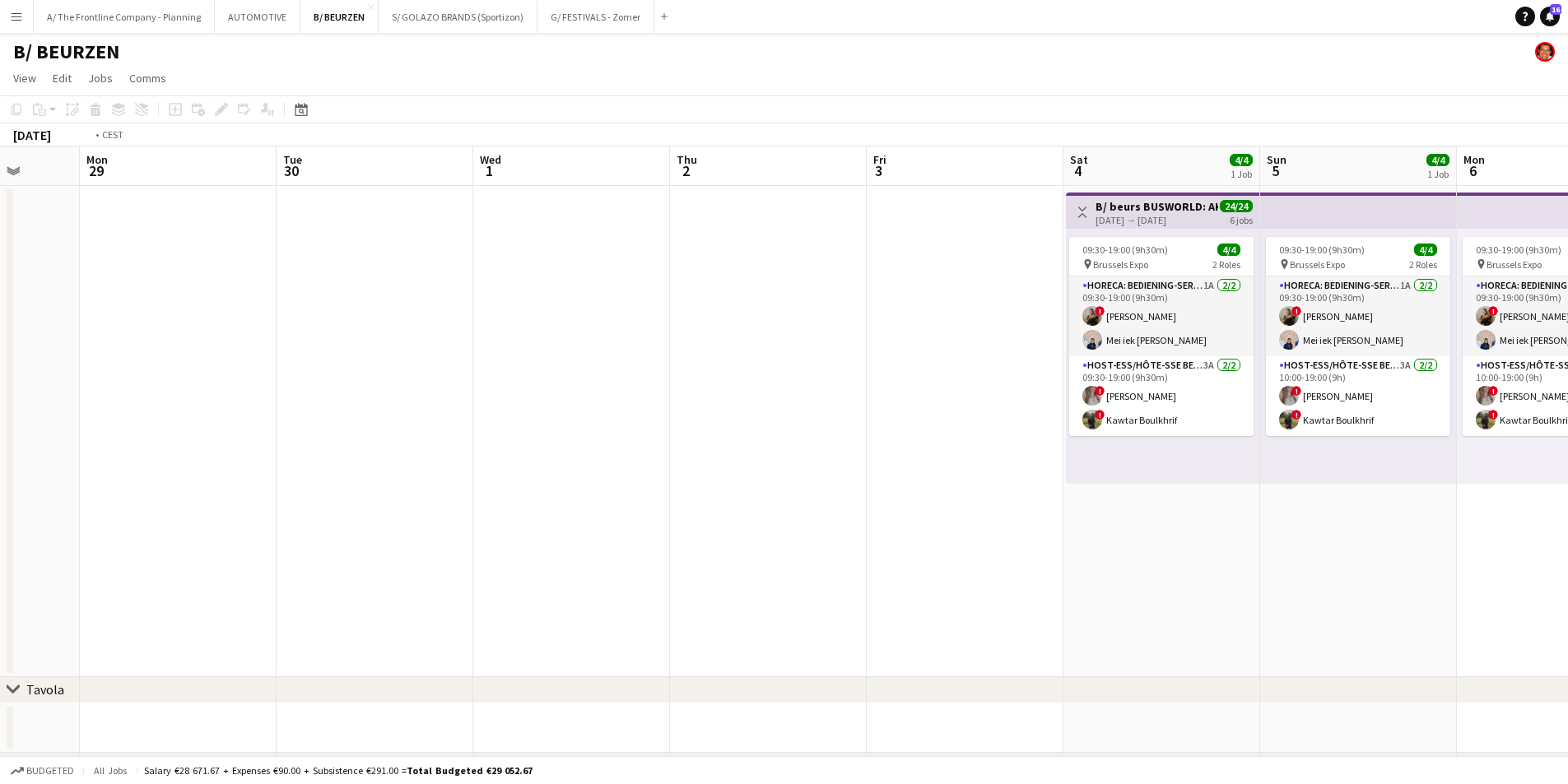
drag, startPoint x: 332, startPoint y: 298, endPoint x: 101, endPoint y: 313, distance: 231.5
click at [101, 313] on app-calendar-viewport "Fri 26 Sat 27 Sun 28 Mon 29 Tue 30 Wed 1 Thu 2 Fri 3 Sat 4 4/4 1 Job Sun 5 4/4 …" at bounding box center [784, 525] width 1568 height 758
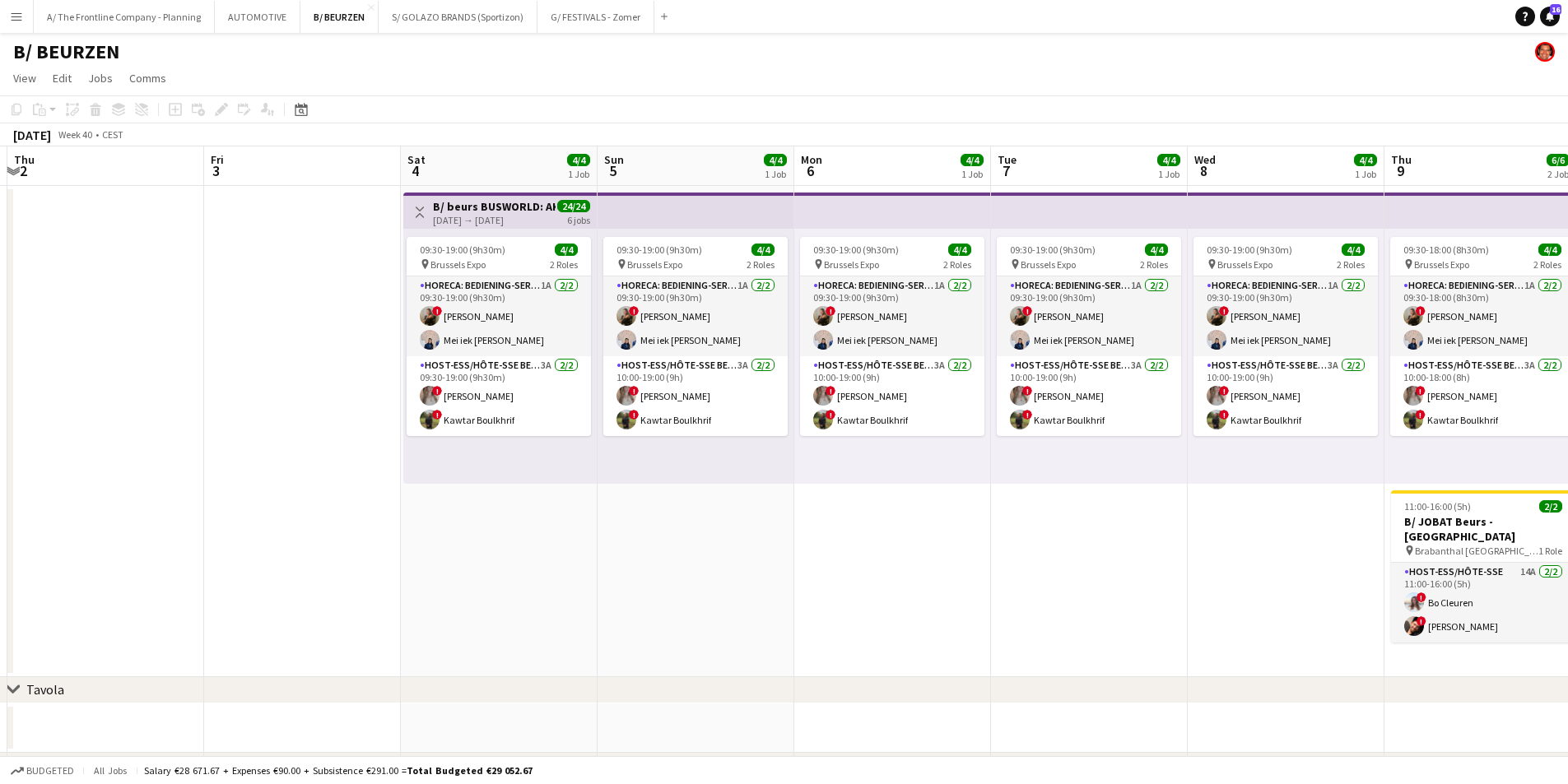
drag, startPoint x: 1084, startPoint y: 342, endPoint x: 813, endPoint y: 358, distance: 271.5
click at [815, 357] on app-calendar-viewport "Mon 29 Tue 30 Wed 1 Thu 2 Fri 3 Sat 4 4/4 1 Job Sun 5 4/4 1 Job Mon 6 4/4 1 Job…" at bounding box center [784, 525] width 1568 height 758
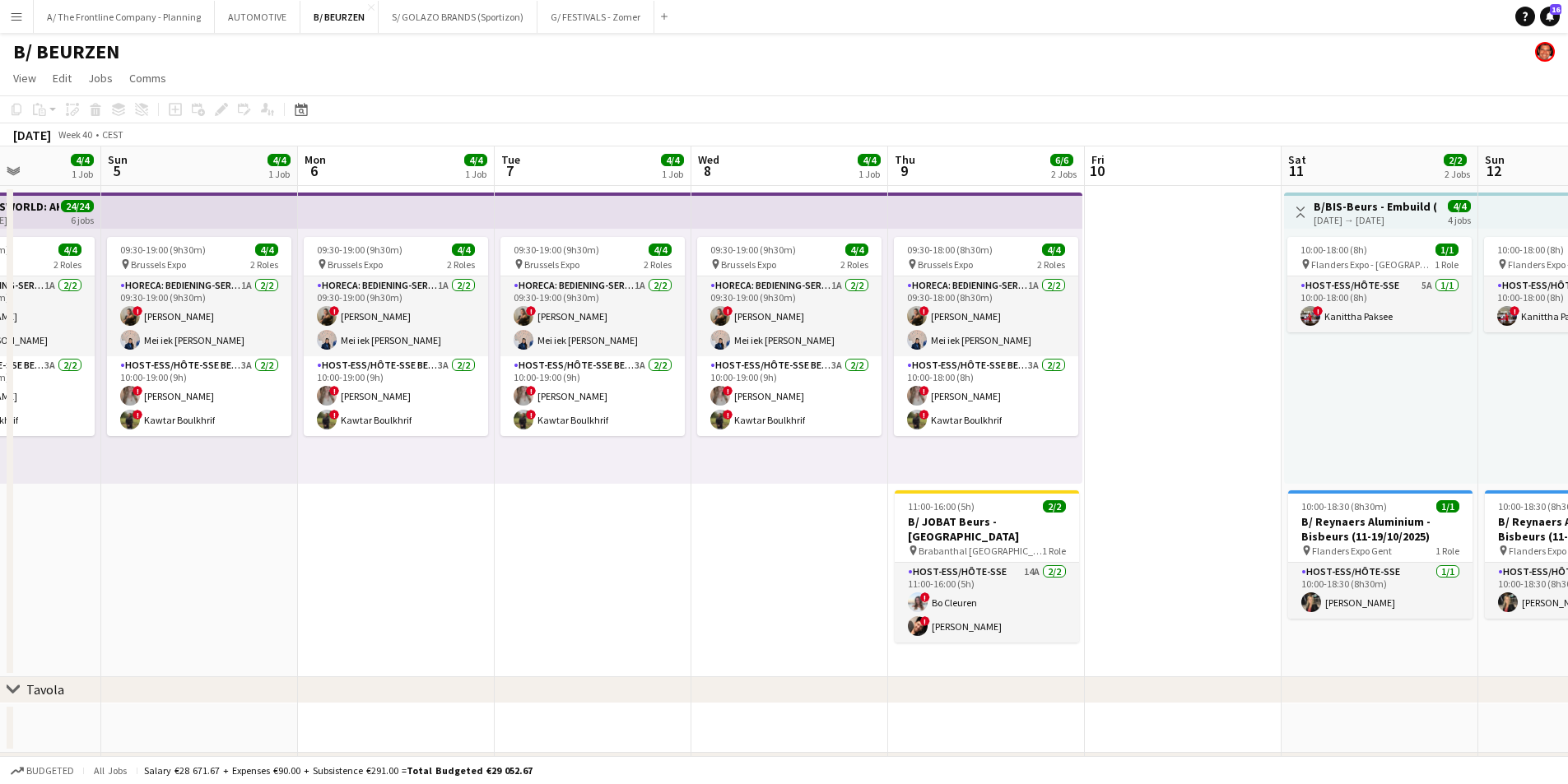
drag, startPoint x: 1204, startPoint y: 401, endPoint x: 601, endPoint y: 436, distance: 604.0
click at [483, 421] on app-calendar-viewport "Wed 1 Thu 2 Fri 3 Sat 4 4/4 1 Job Sun 5 4/4 1 Job Mon 6 4/4 1 Job Tue 7 4/4 1 J…" at bounding box center [784, 525] width 1568 height 758
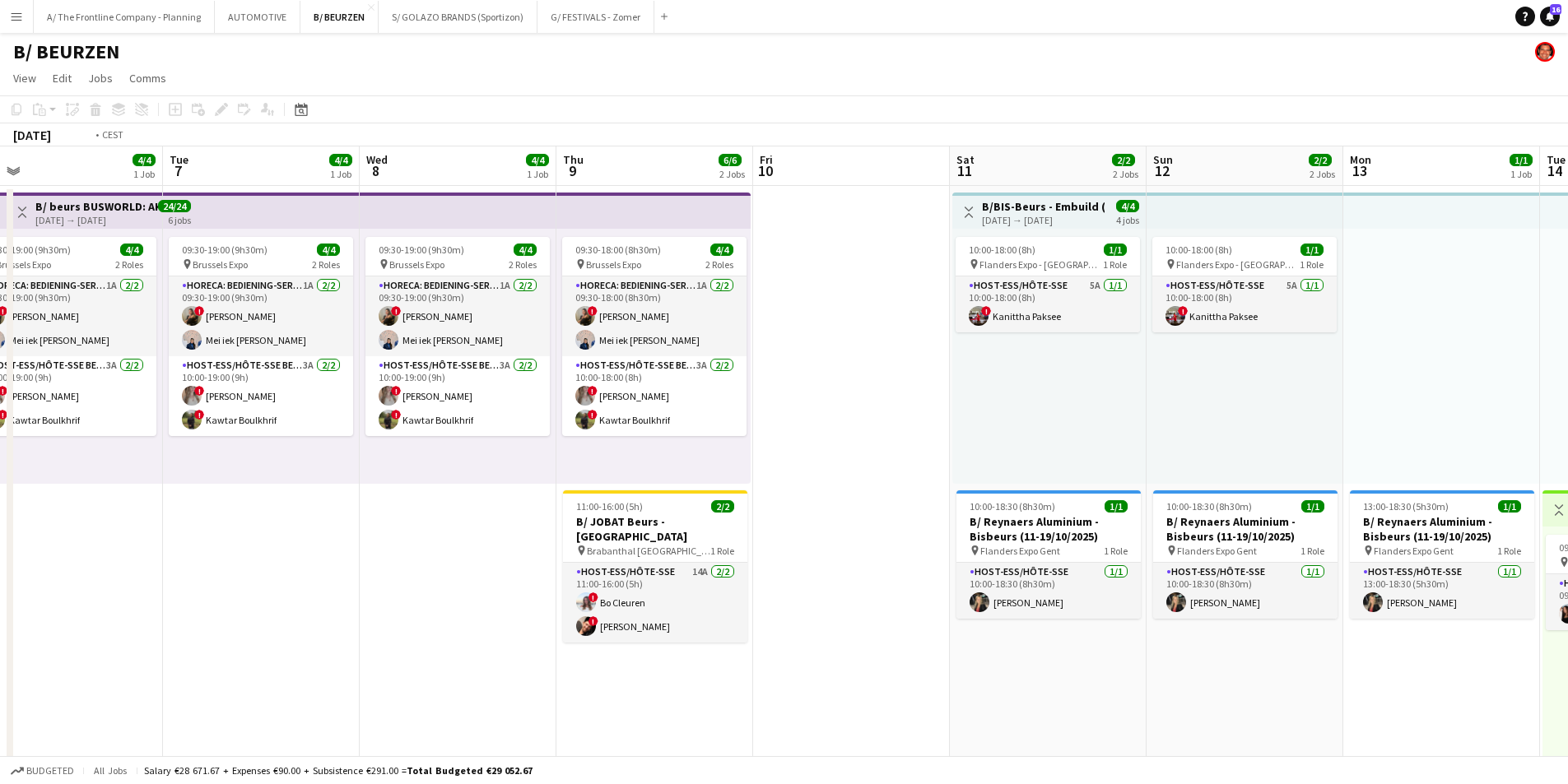
scroll to position [0, 638]
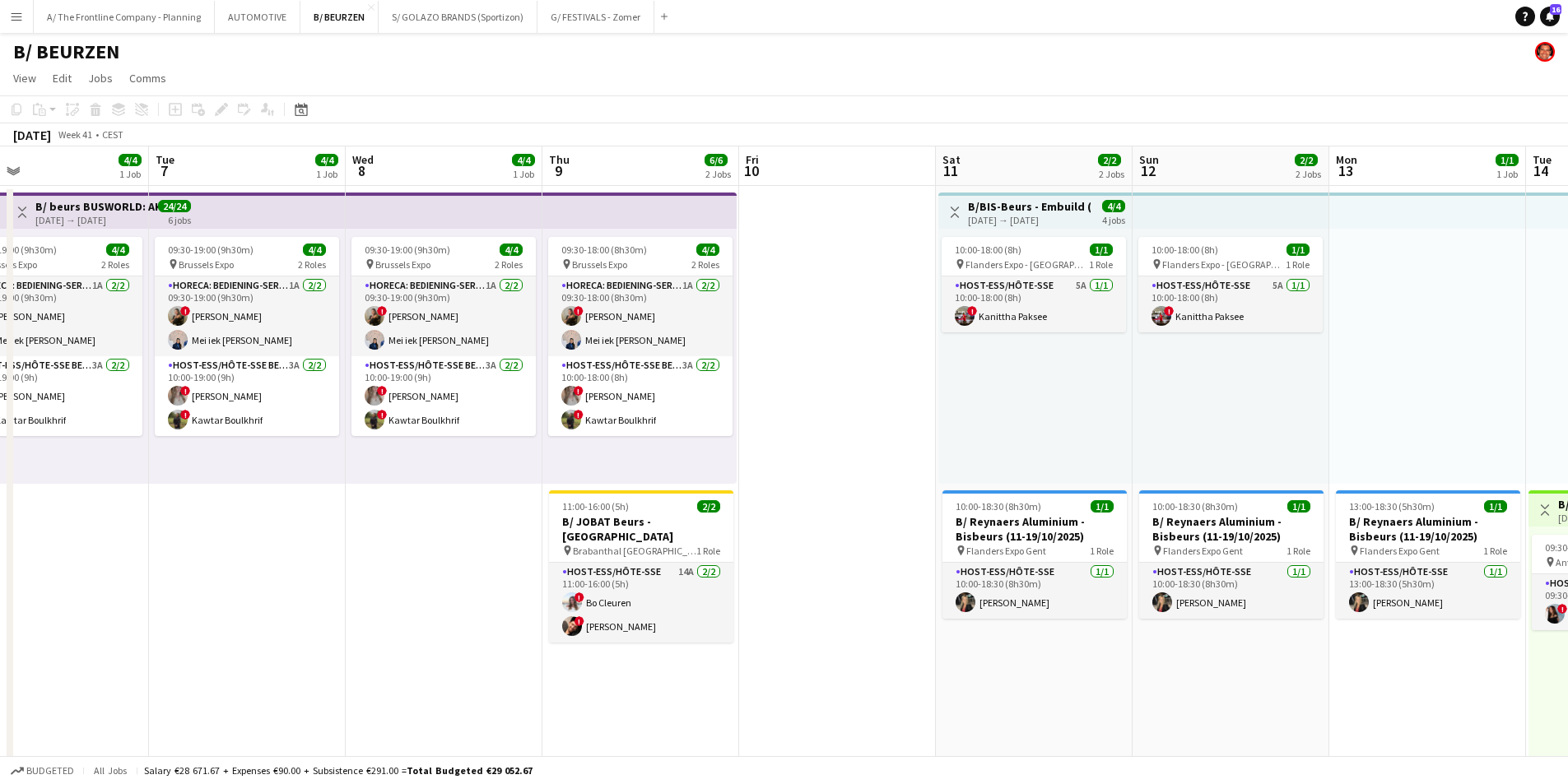
drag, startPoint x: 1107, startPoint y: 423, endPoint x: 1051, endPoint y: 428, distance: 56.2
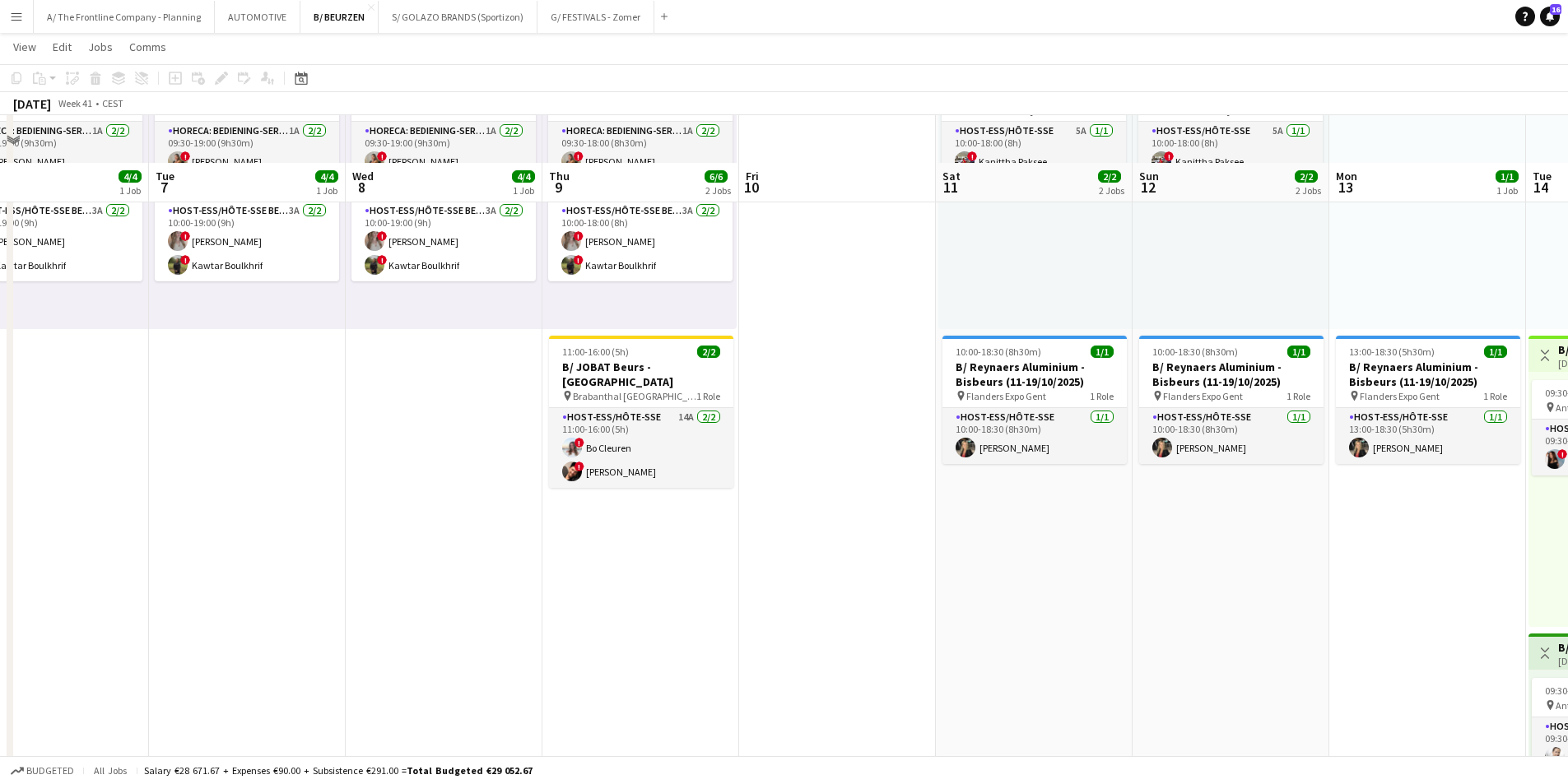
scroll to position [0, 0]
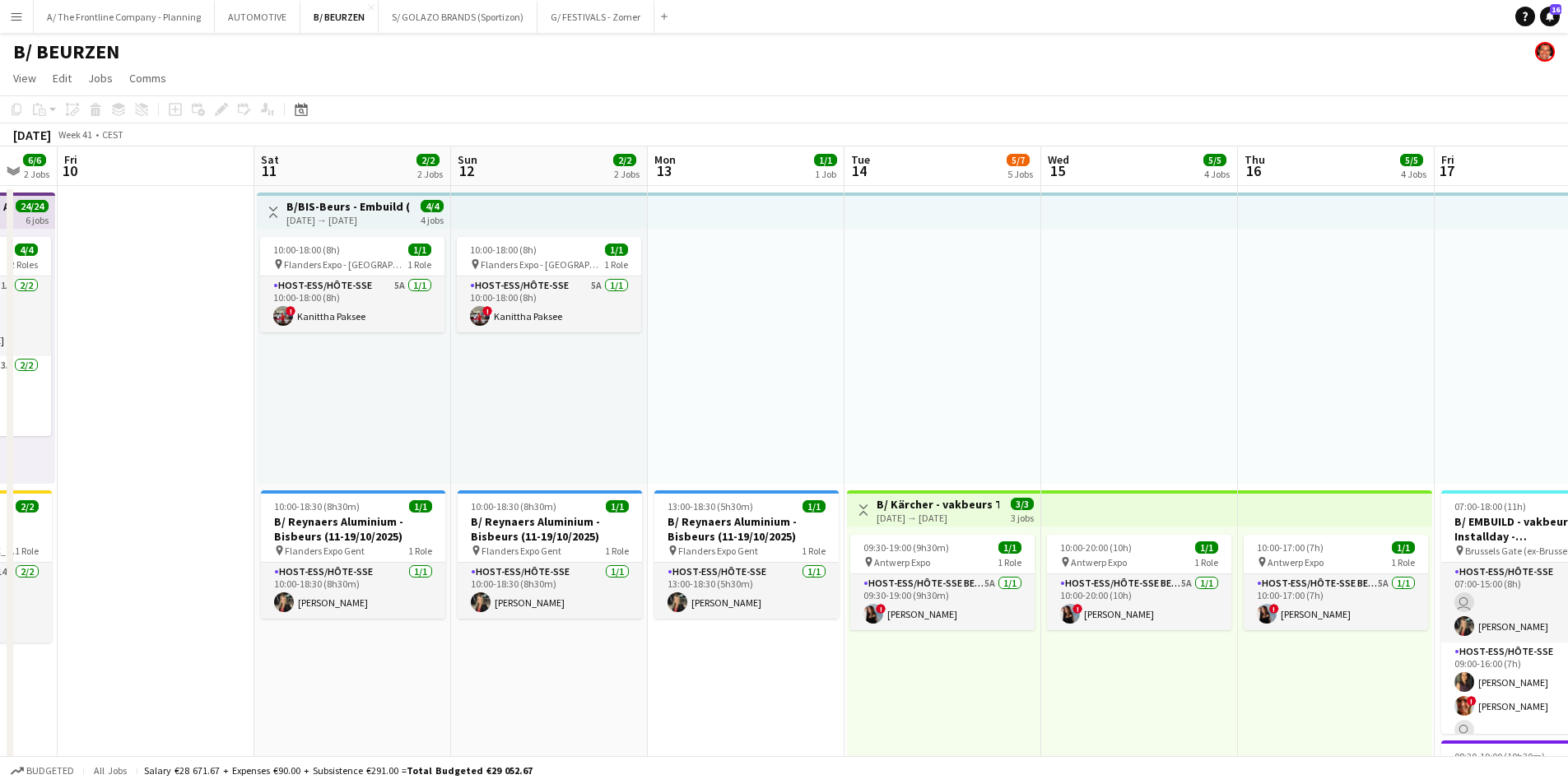
drag, startPoint x: 999, startPoint y: 484, endPoint x: 314, endPoint y: 483, distance: 685.0
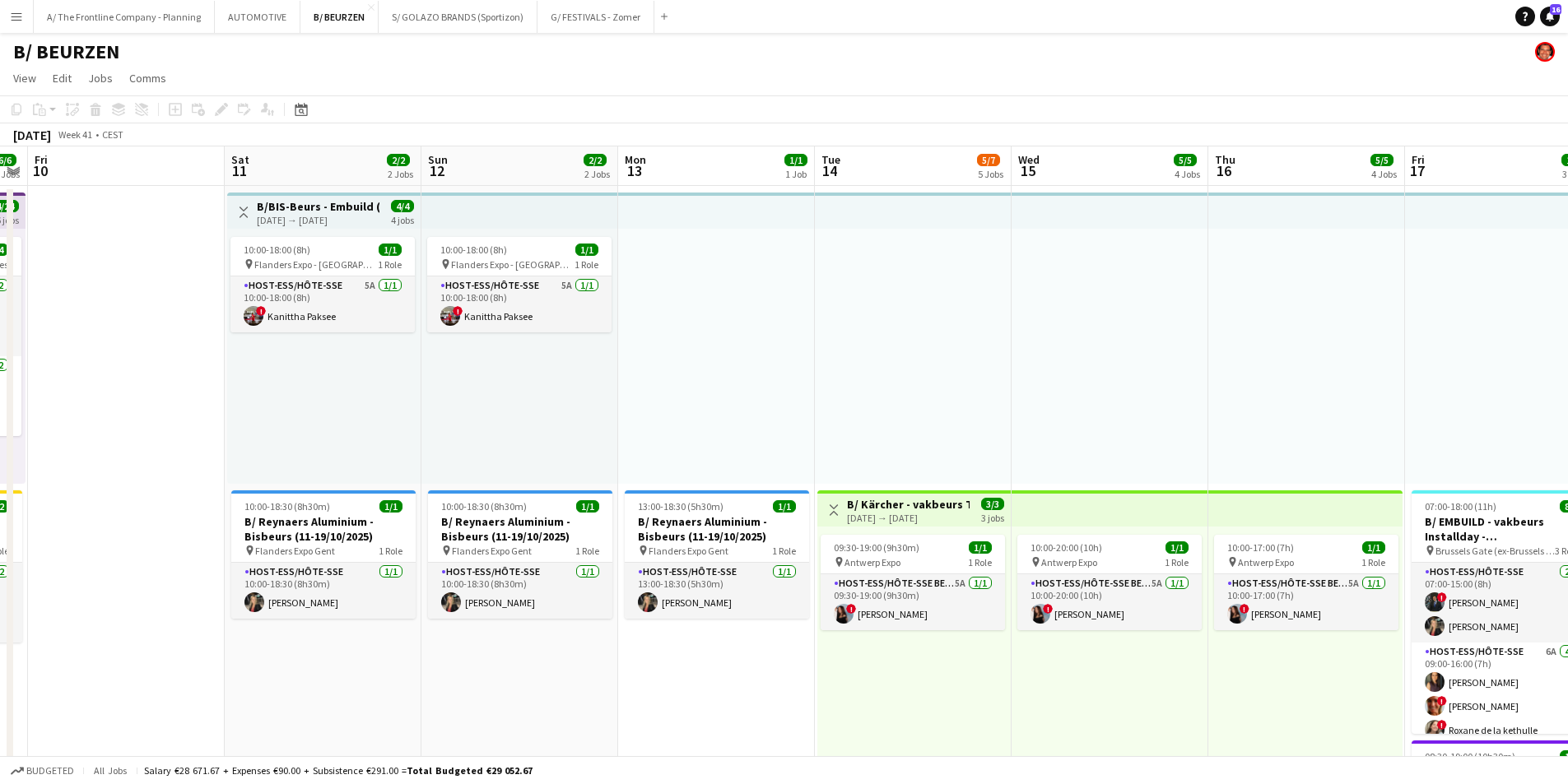
drag, startPoint x: 949, startPoint y: 429, endPoint x: 362, endPoint y: 424, distance: 587.0
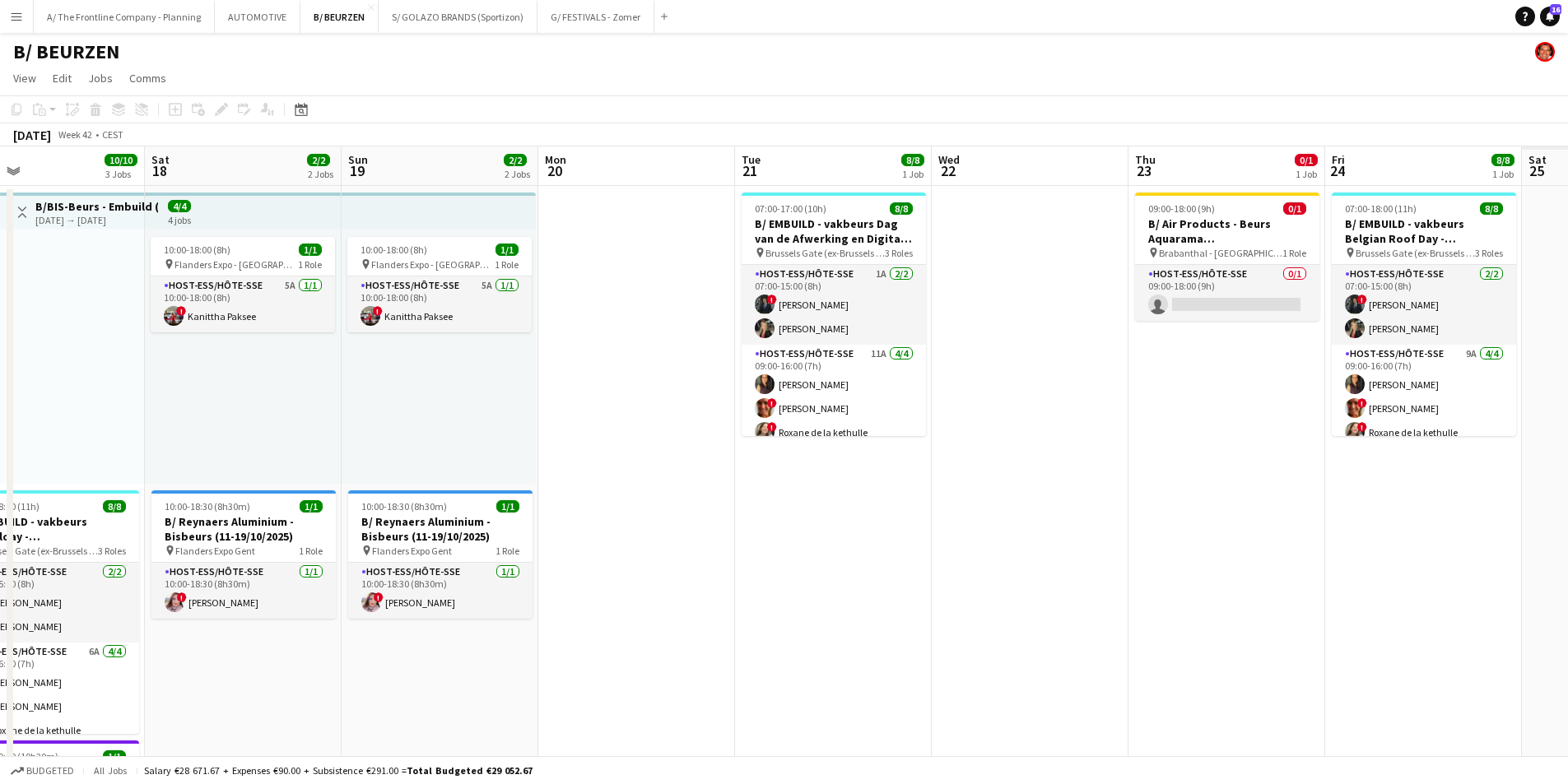
drag, startPoint x: 1206, startPoint y: 413, endPoint x: 461, endPoint y: 420, distance: 745.0
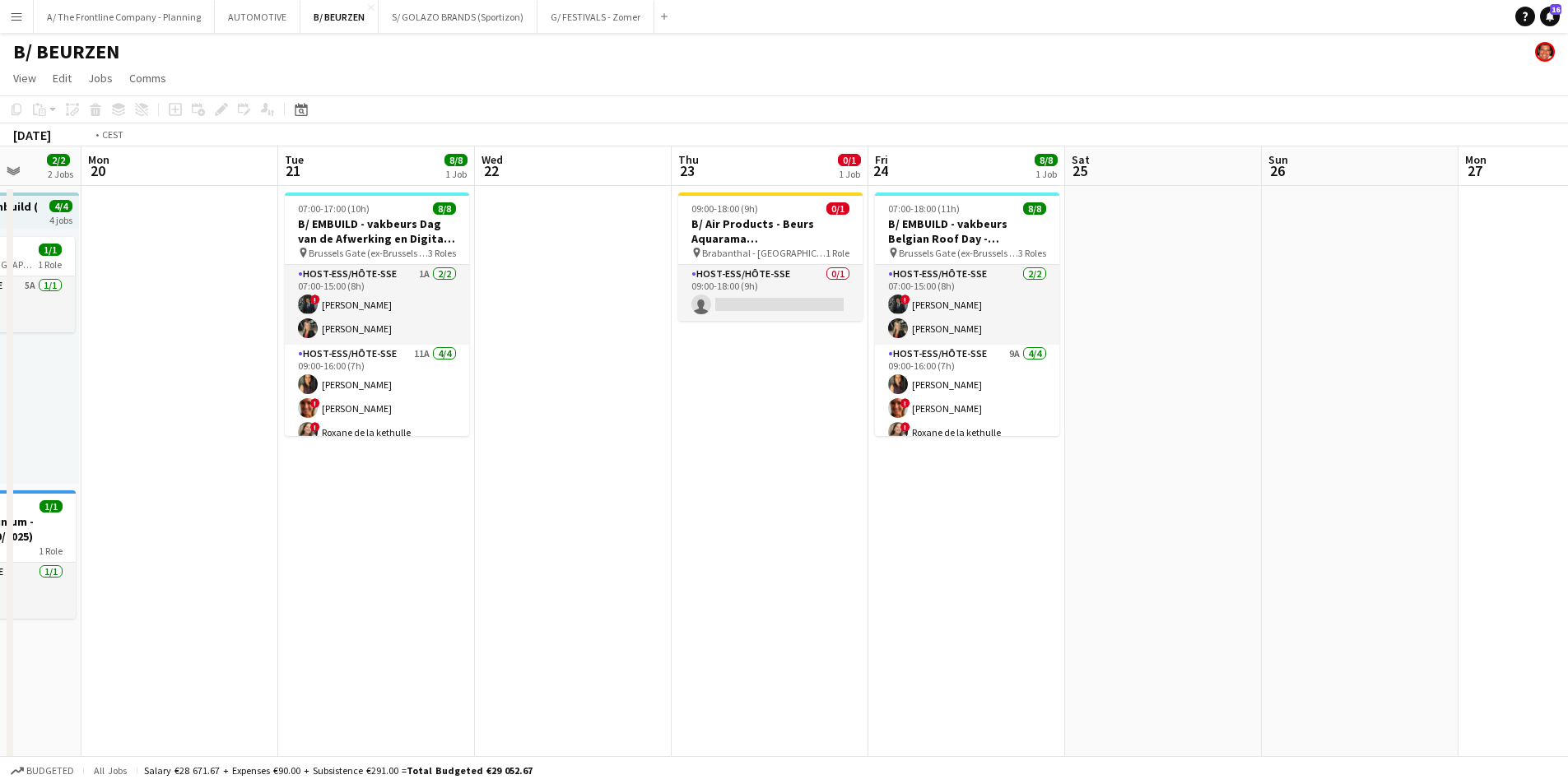
drag, startPoint x: 1317, startPoint y: 421, endPoint x: 646, endPoint y: 451, distance: 671.7
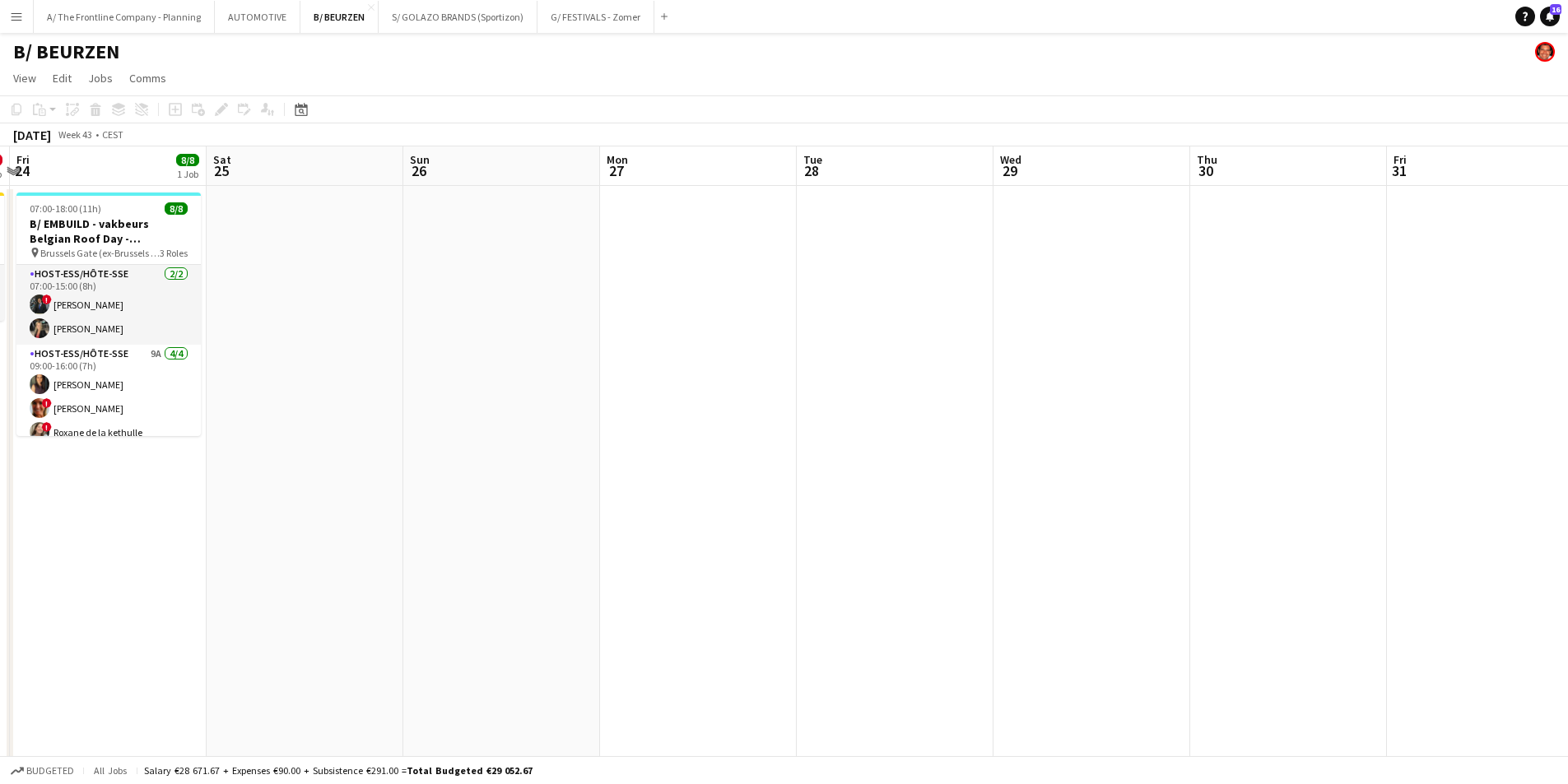
drag, startPoint x: 1353, startPoint y: 469, endPoint x: 638, endPoint y: 488, distance: 715.3
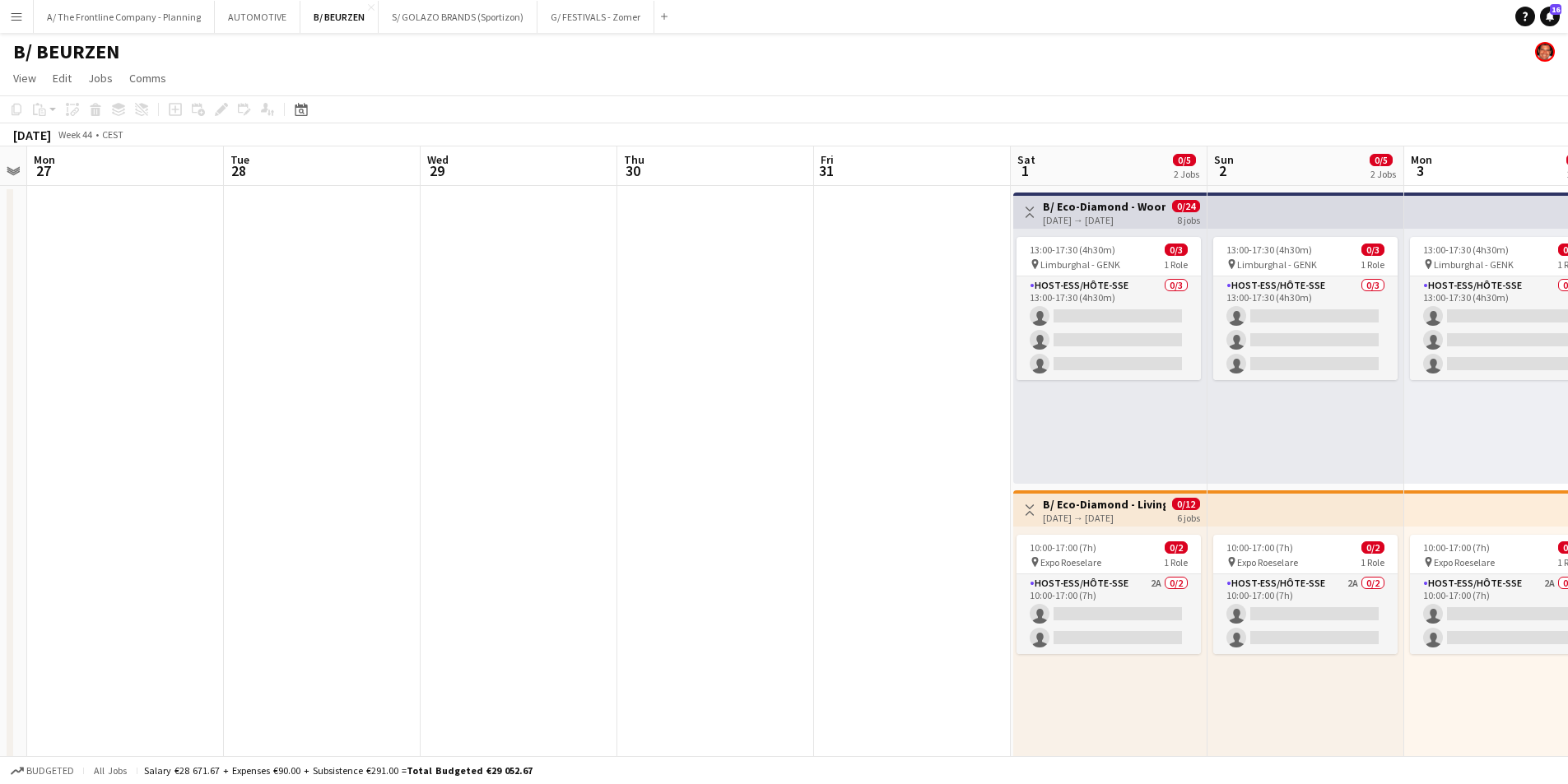
drag, startPoint x: 958, startPoint y: 476, endPoint x: 455, endPoint y: 474, distance: 503.0
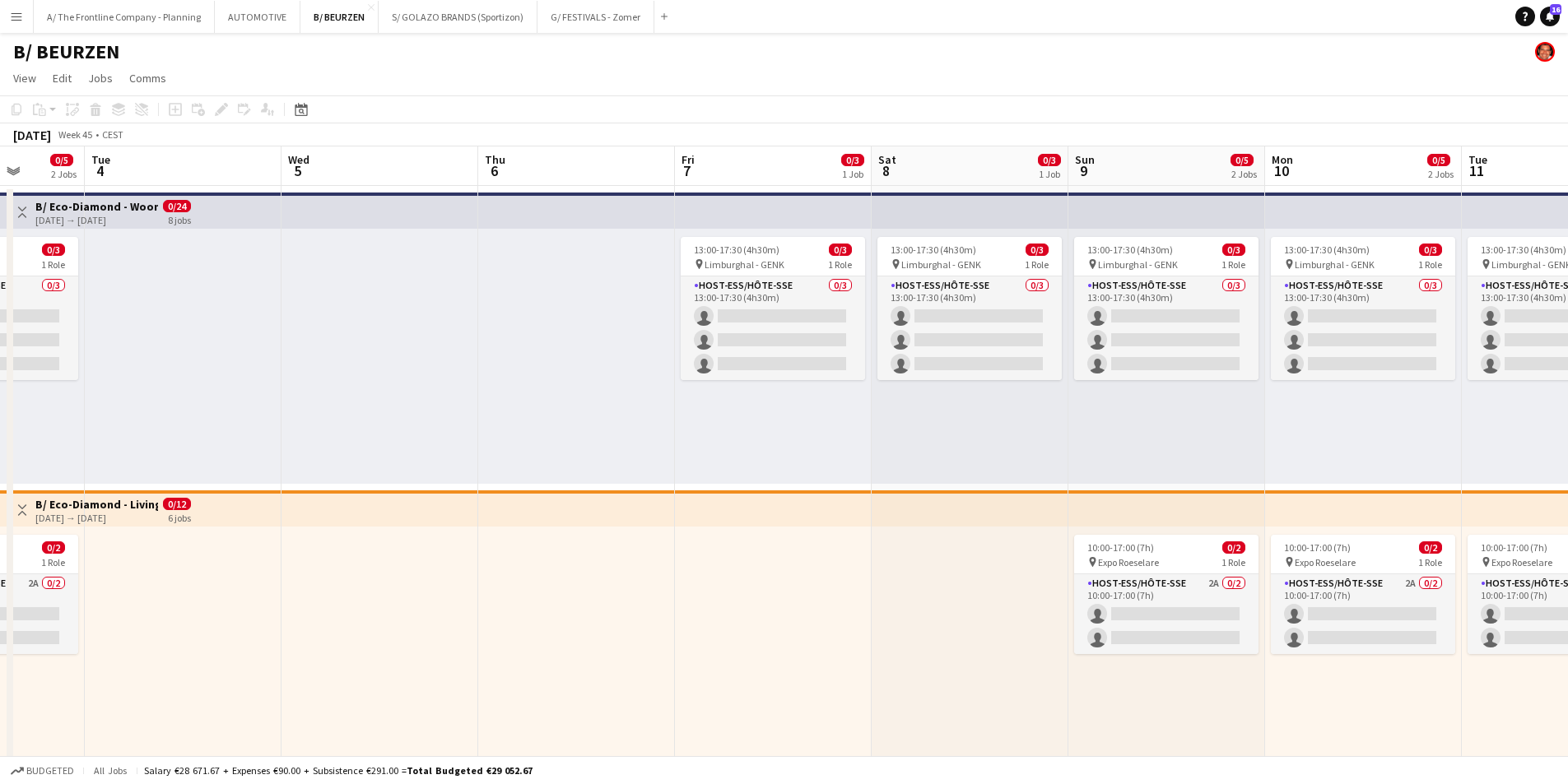
drag, startPoint x: 945, startPoint y: 467, endPoint x: 221, endPoint y: 439, distance: 724.5
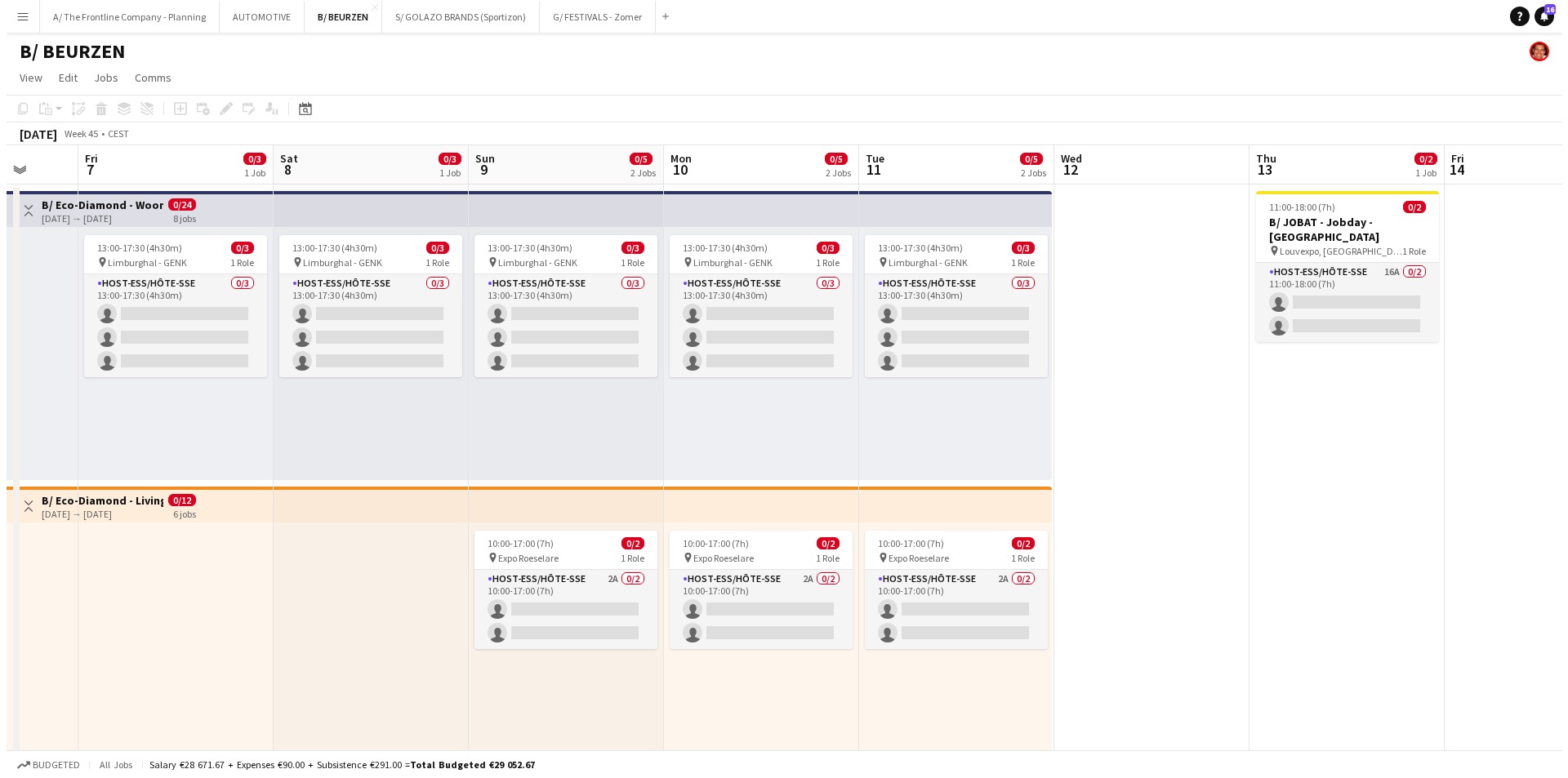
scroll to position [0, 523]
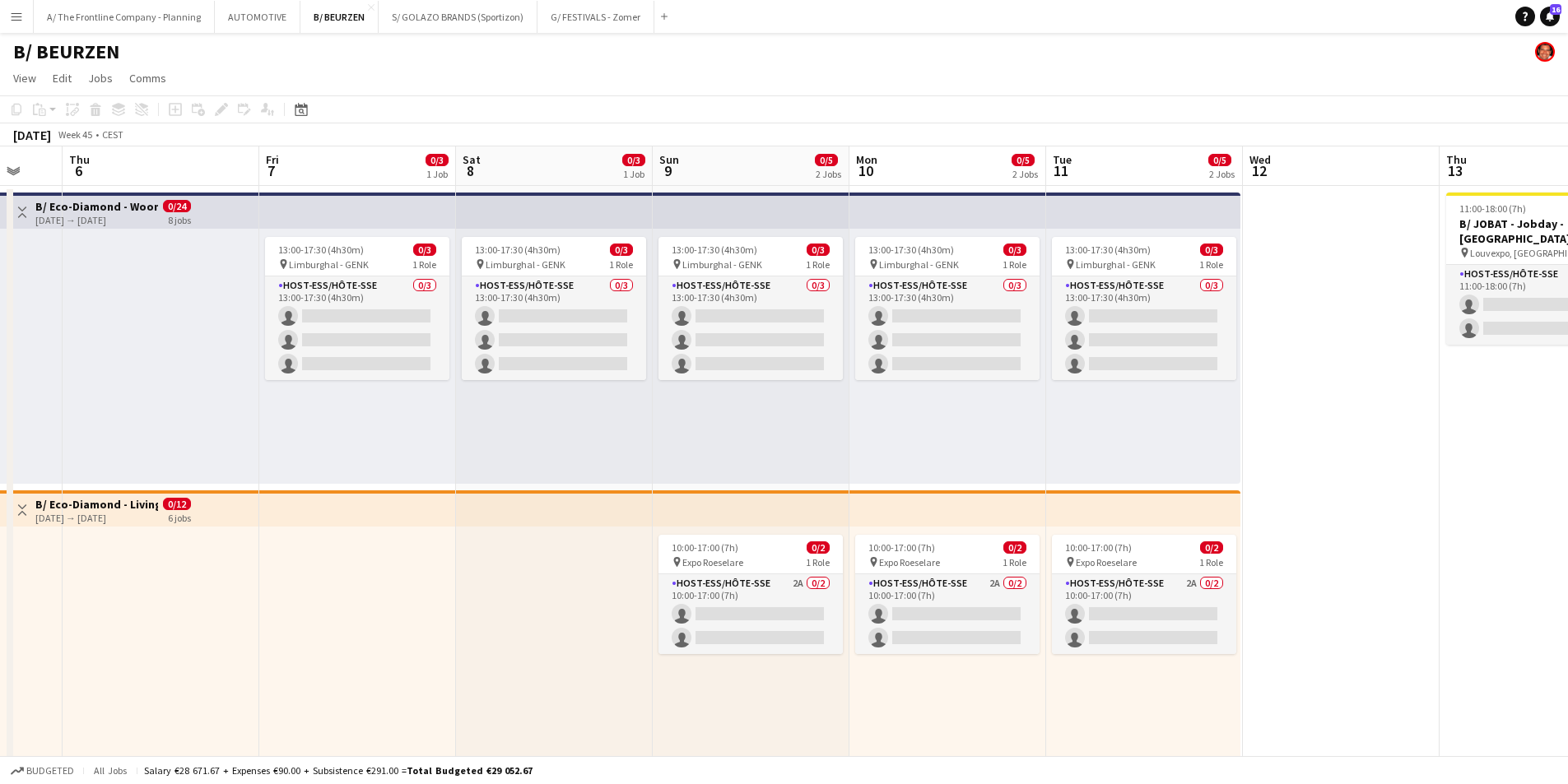
drag, startPoint x: 377, startPoint y: 424, endPoint x: 347, endPoint y: 424, distance: 30.0
click at [337, 263] on span "Limburghal - GENK" at bounding box center [328, 265] width 80 height 12
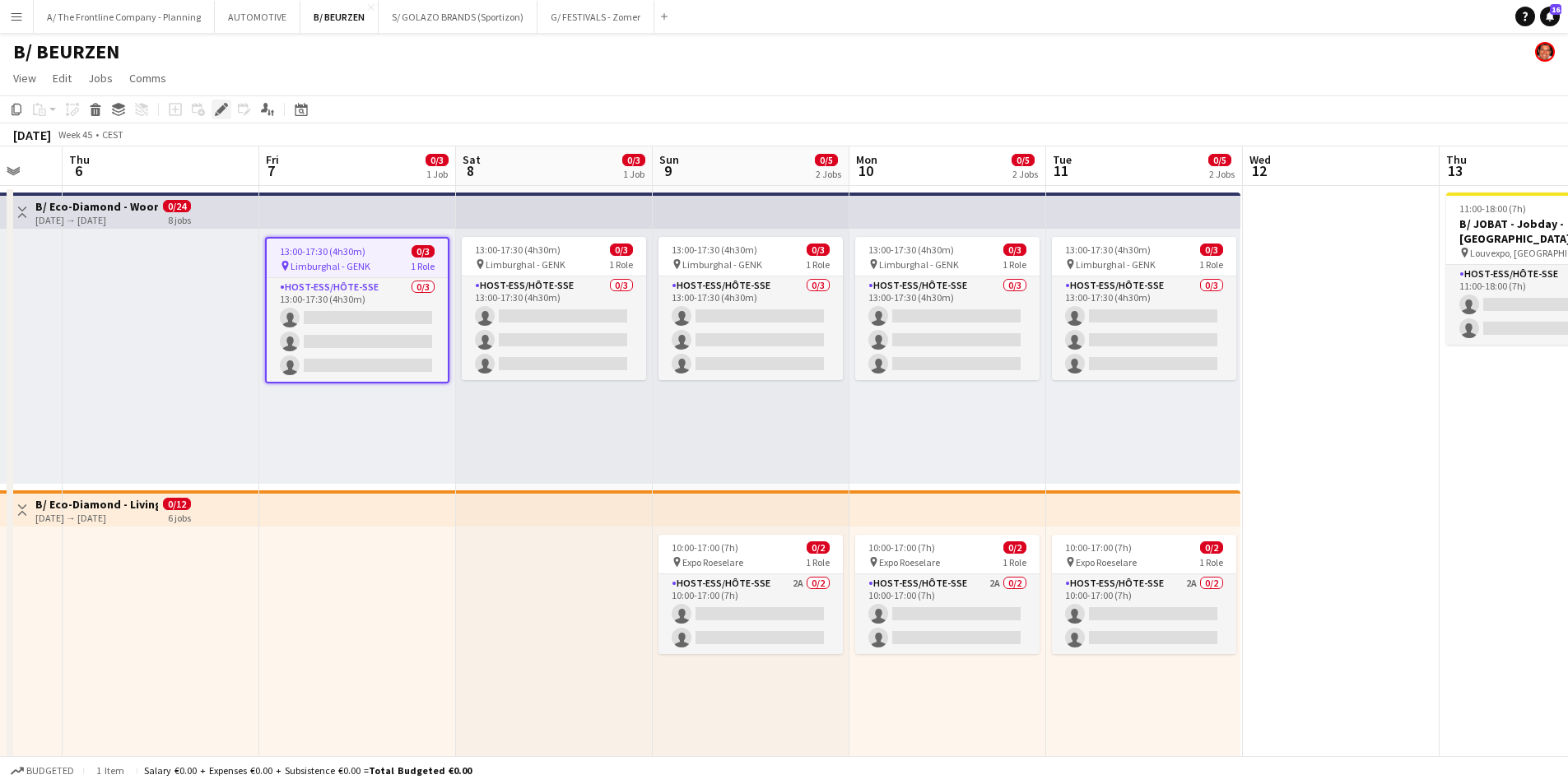
click at [219, 112] on icon at bounding box center [220, 109] width 9 height 9
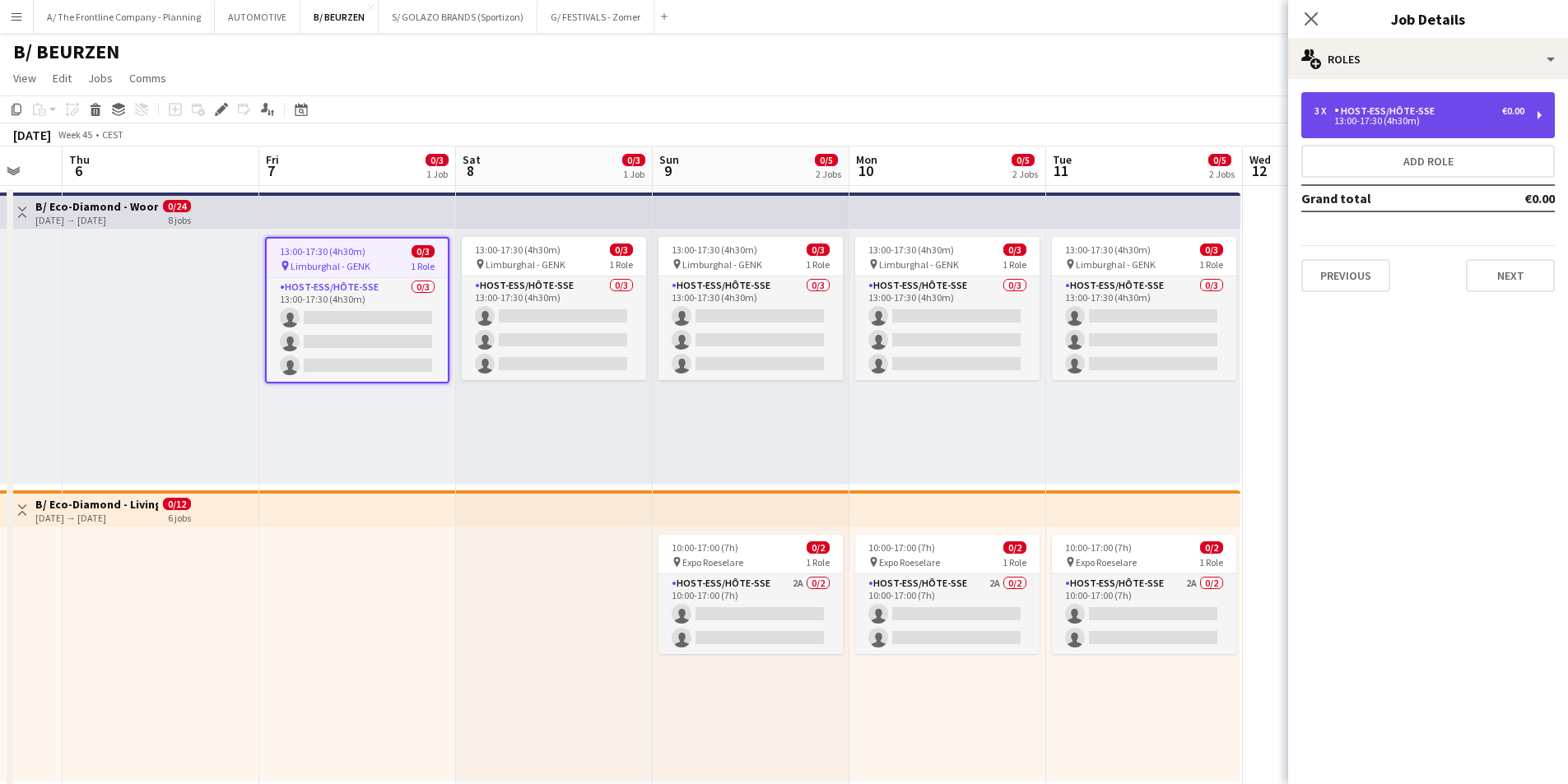
click at [1386, 122] on div "13:00-17:30 (4h30m)" at bounding box center [1419, 121] width 210 height 8
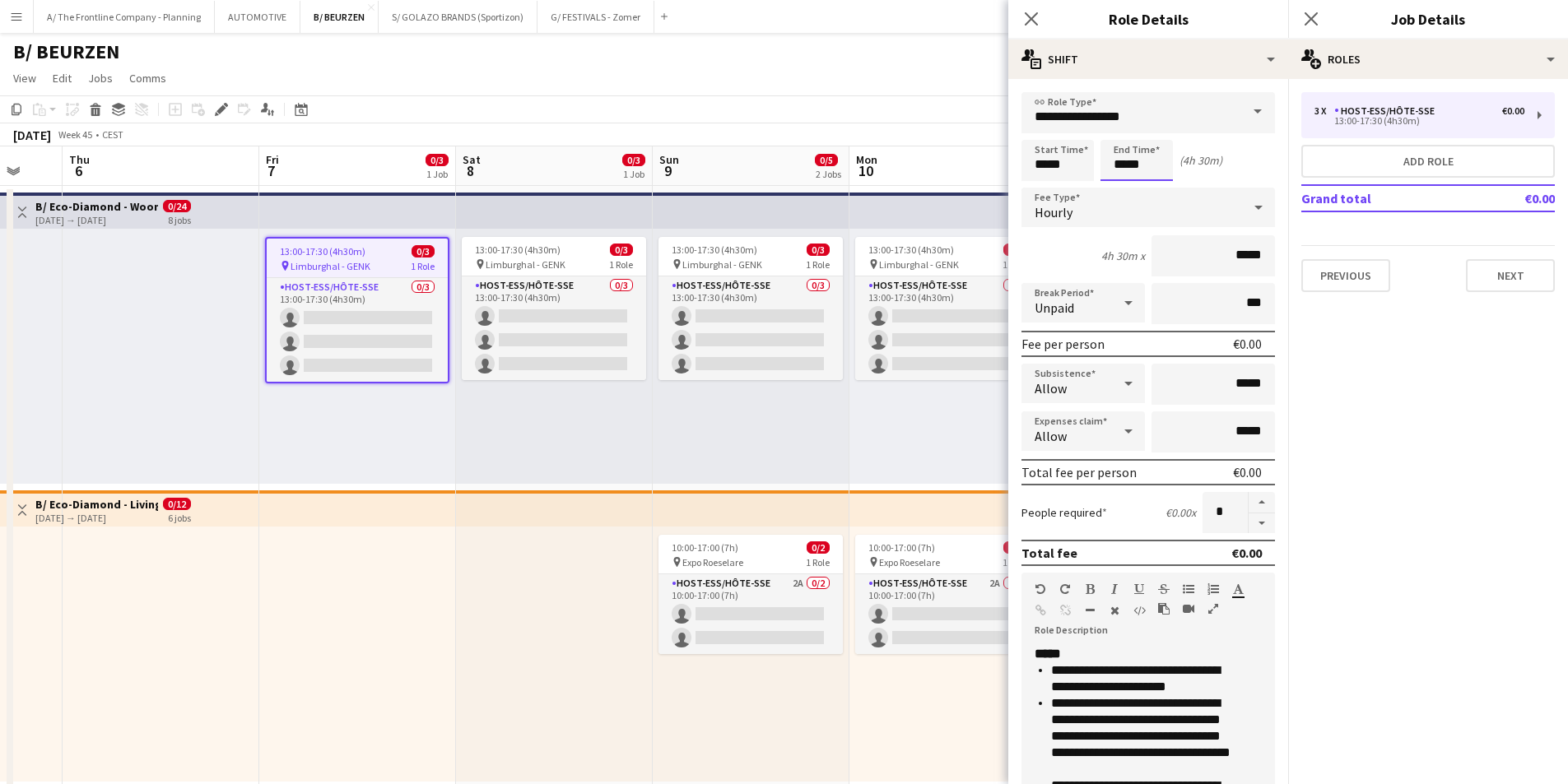
click at [1117, 157] on input "*****" at bounding box center [1136, 161] width 72 height 42
click at [1116, 131] on div at bounding box center [1120, 132] width 33 height 17
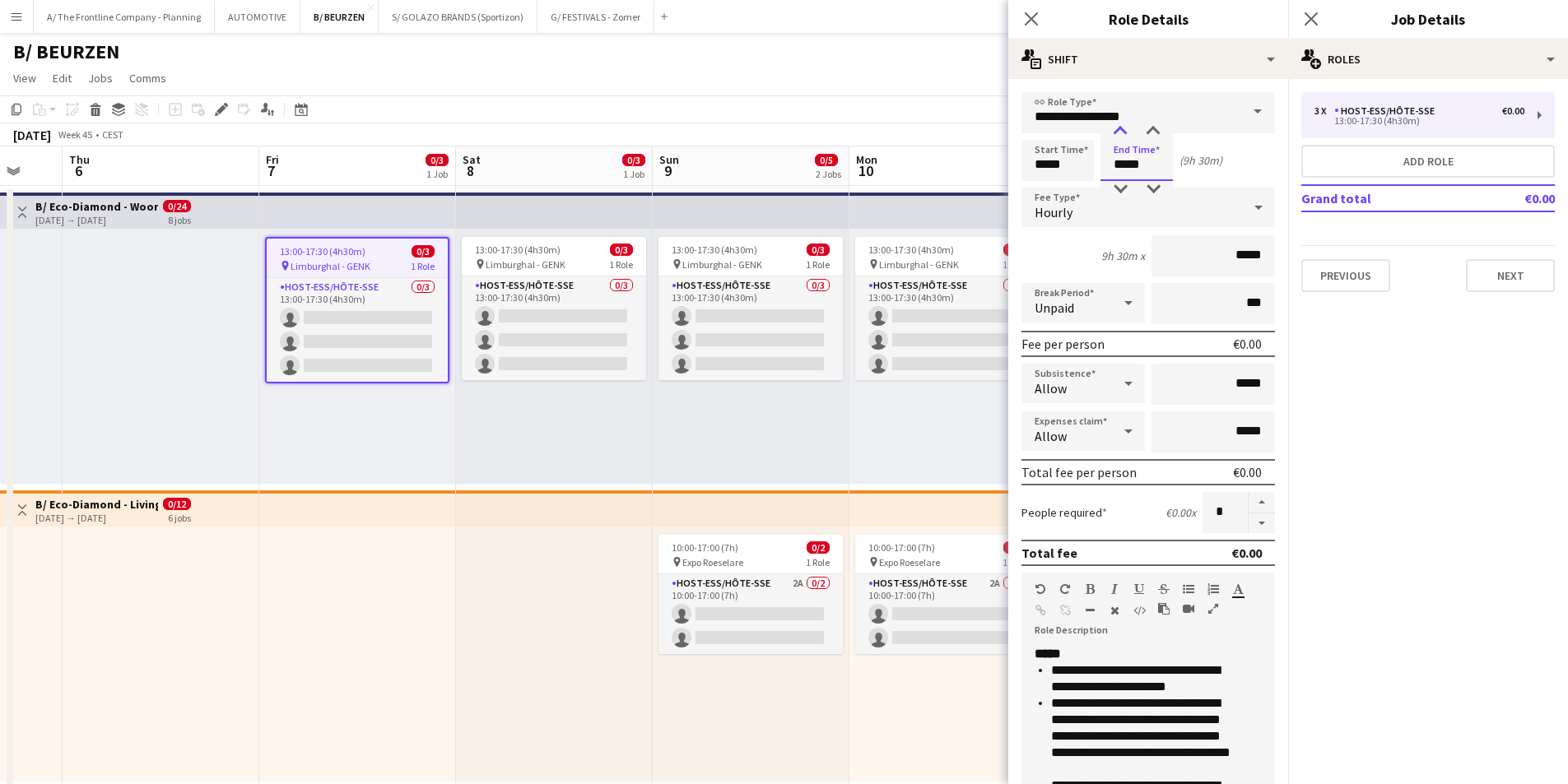
click at [1124, 132] on div at bounding box center [1120, 132] width 33 height 17
click at [1153, 129] on div at bounding box center [1153, 132] width 33 height 17
type input "*****"
click at [1153, 129] on div at bounding box center [1153, 132] width 33 height 17
click at [831, 423] on div "13:00-17:30 (4h30m) 0/3 pin Limburghal - GENK 1 Role Host-ess/Hôte-sse 0/3 13:0…" at bounding box center [751, 356] width 196 height 255
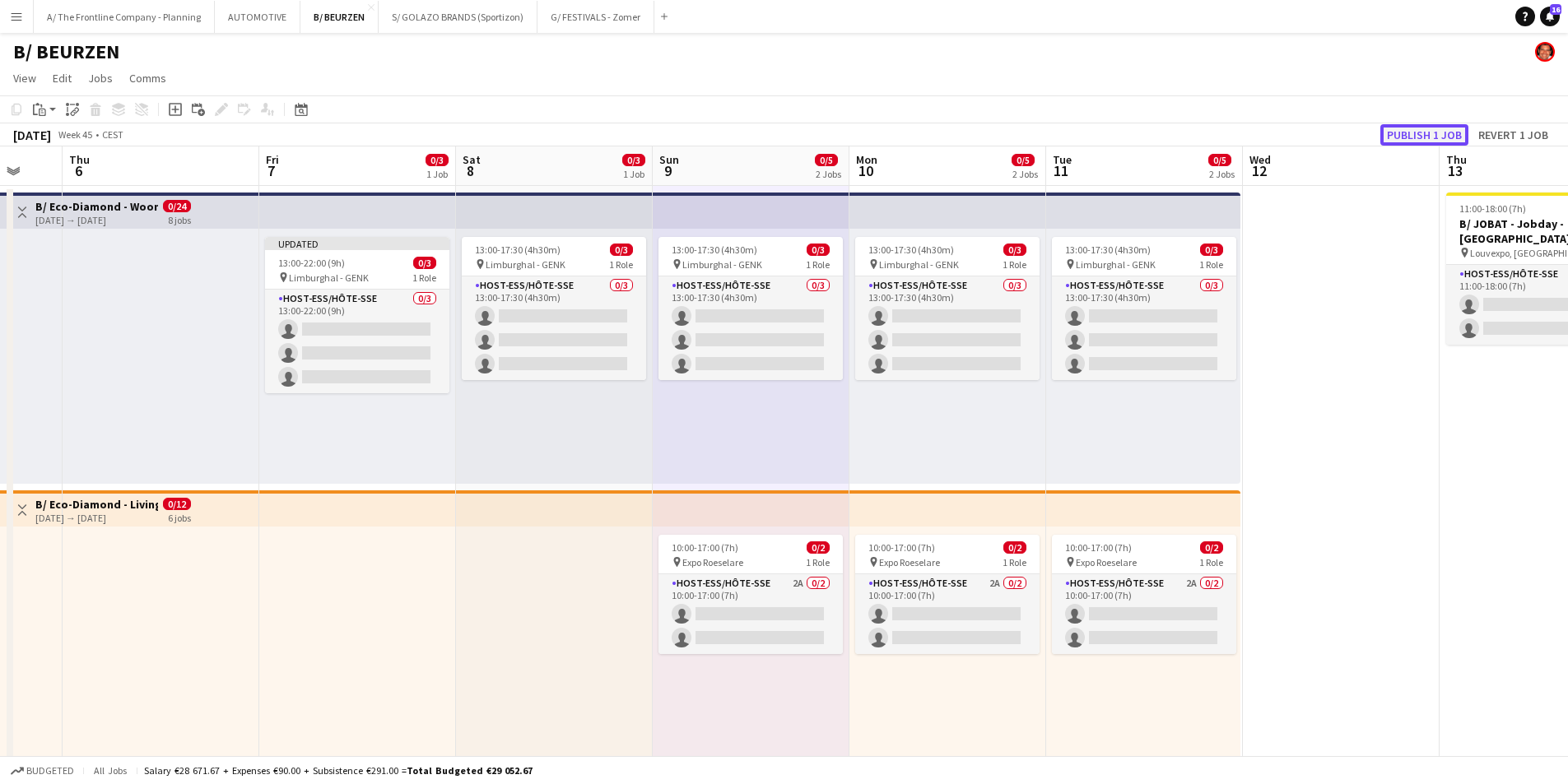
click at [1408, 142] on button "Publish 1 job" at bounding box center [1424, 135] width 88 height 22
click at [93, 304] on div at bounding box center [161, 356] width 196 height 255
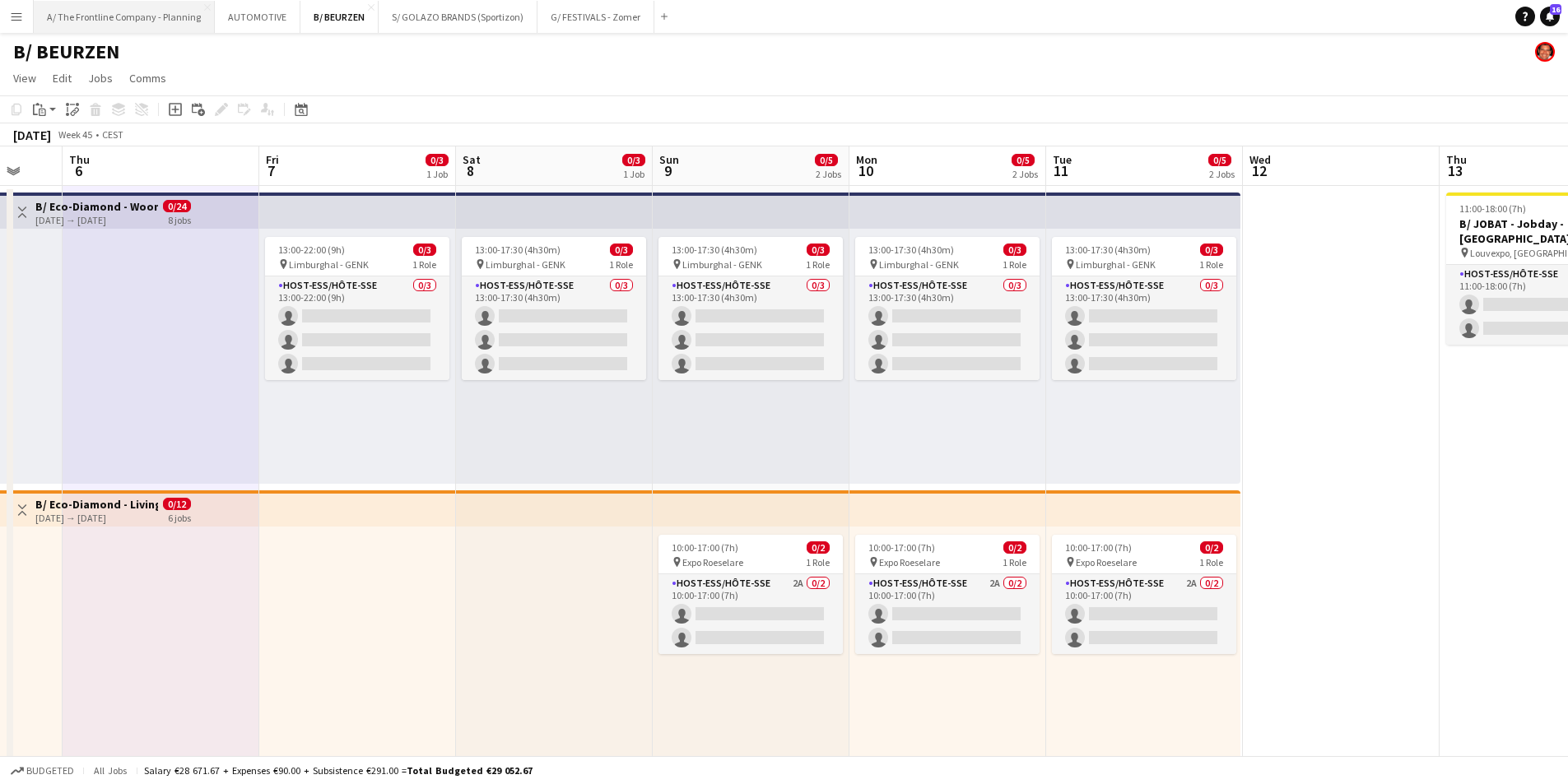
click at [126, 16] on button "A/ The Frontline Company - Planning Close" at bounding box center [124, 17] width 181 height 32
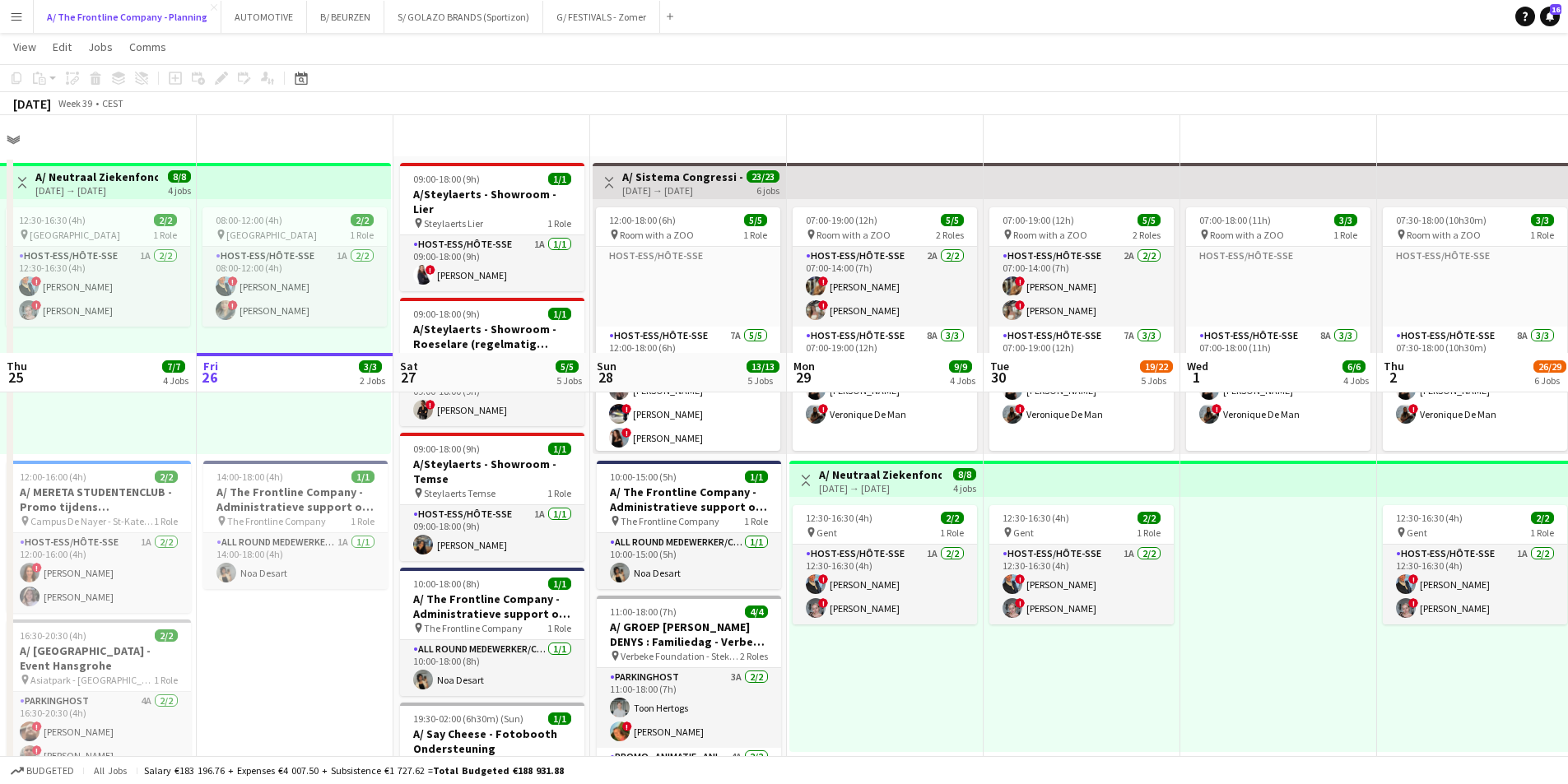
scroll to position [494, 0]
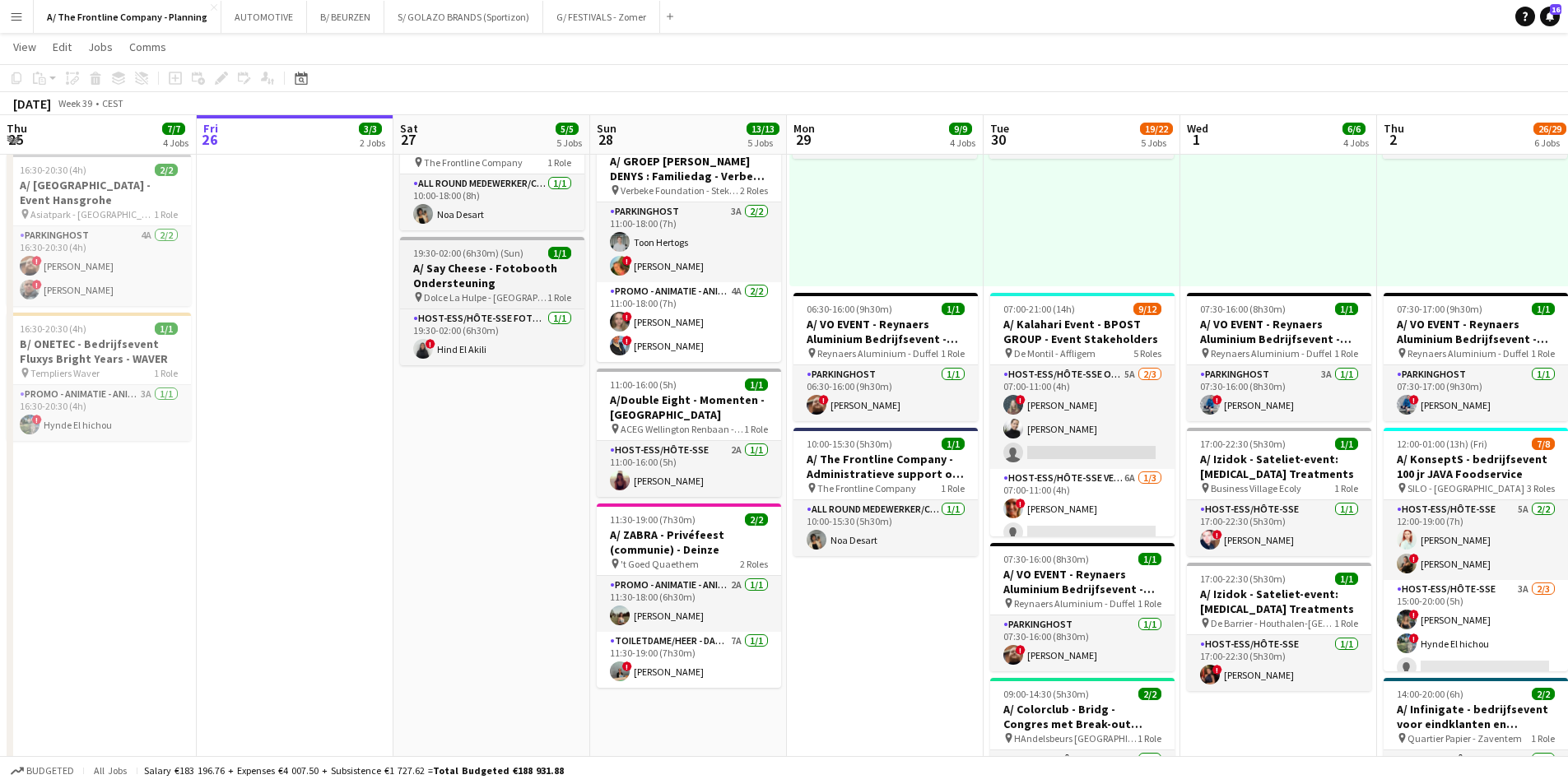
click at [470, 268] on h3 "A/ Say Cheese - Fotobooth Ondersteuning" at bounding box center [493, 276] width 184 height 30
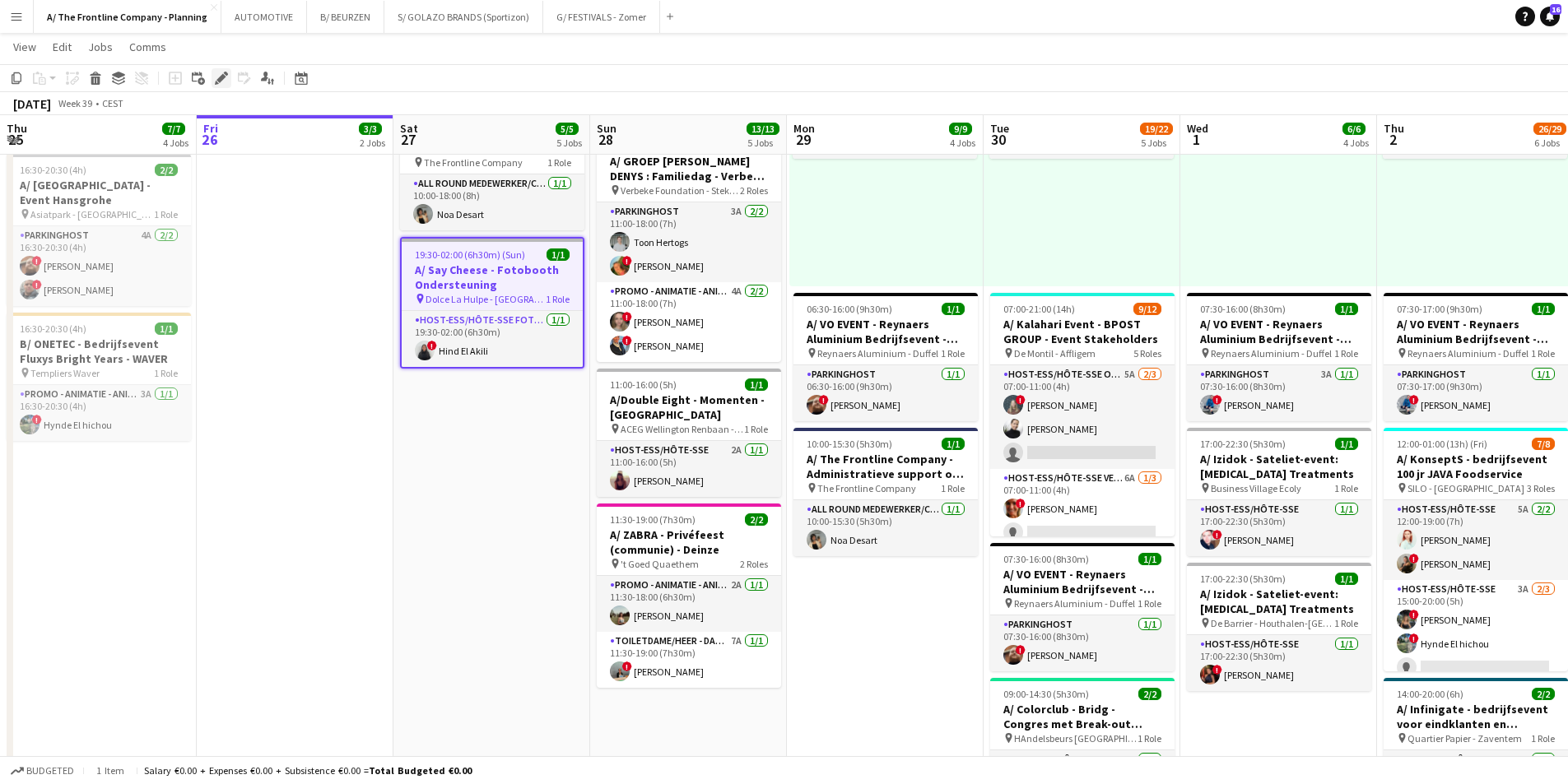
click at [222, 83] on icon "Edit" at bounding box center [221, 77] width 13 height 13
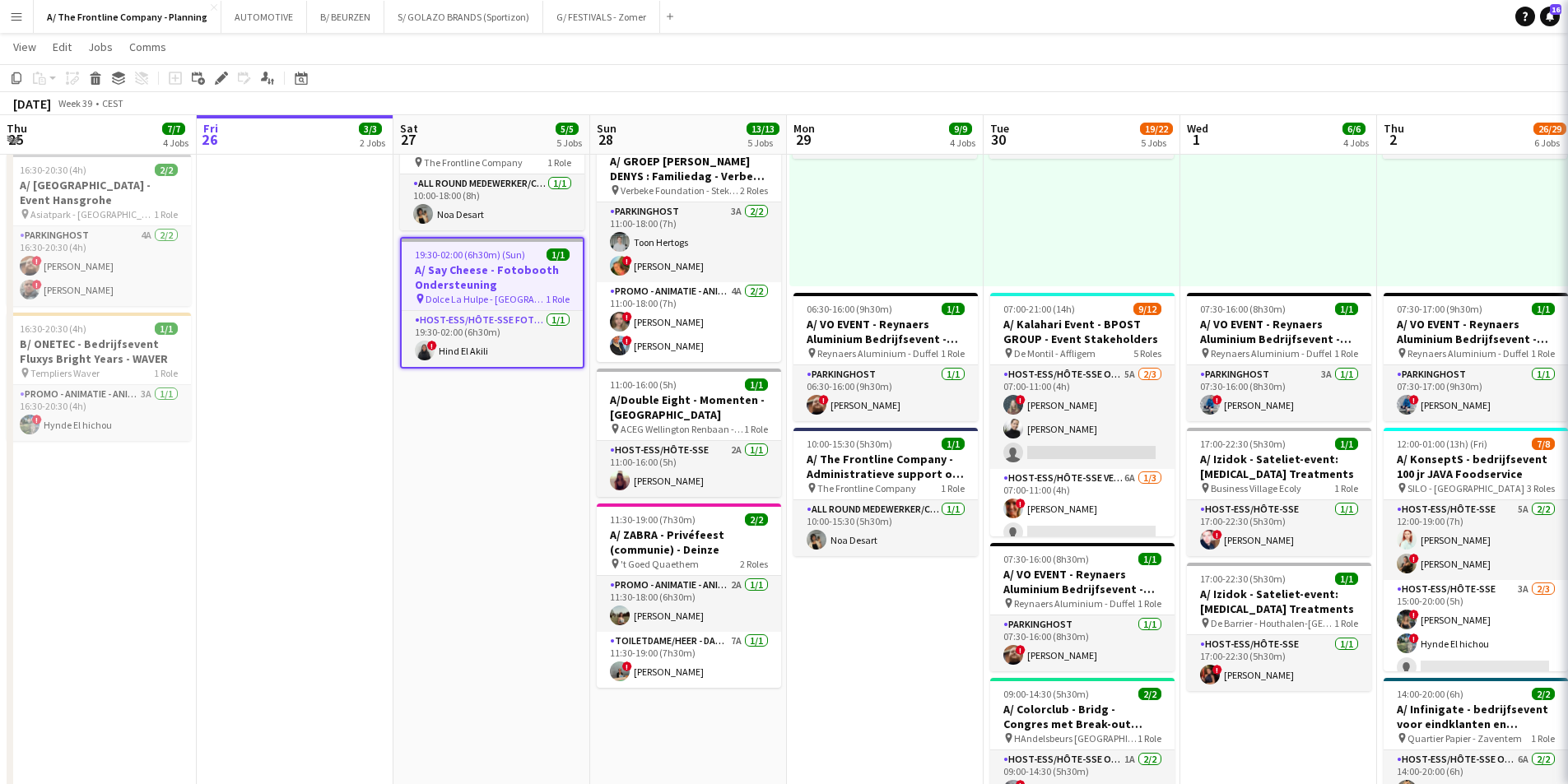
type input "**********"
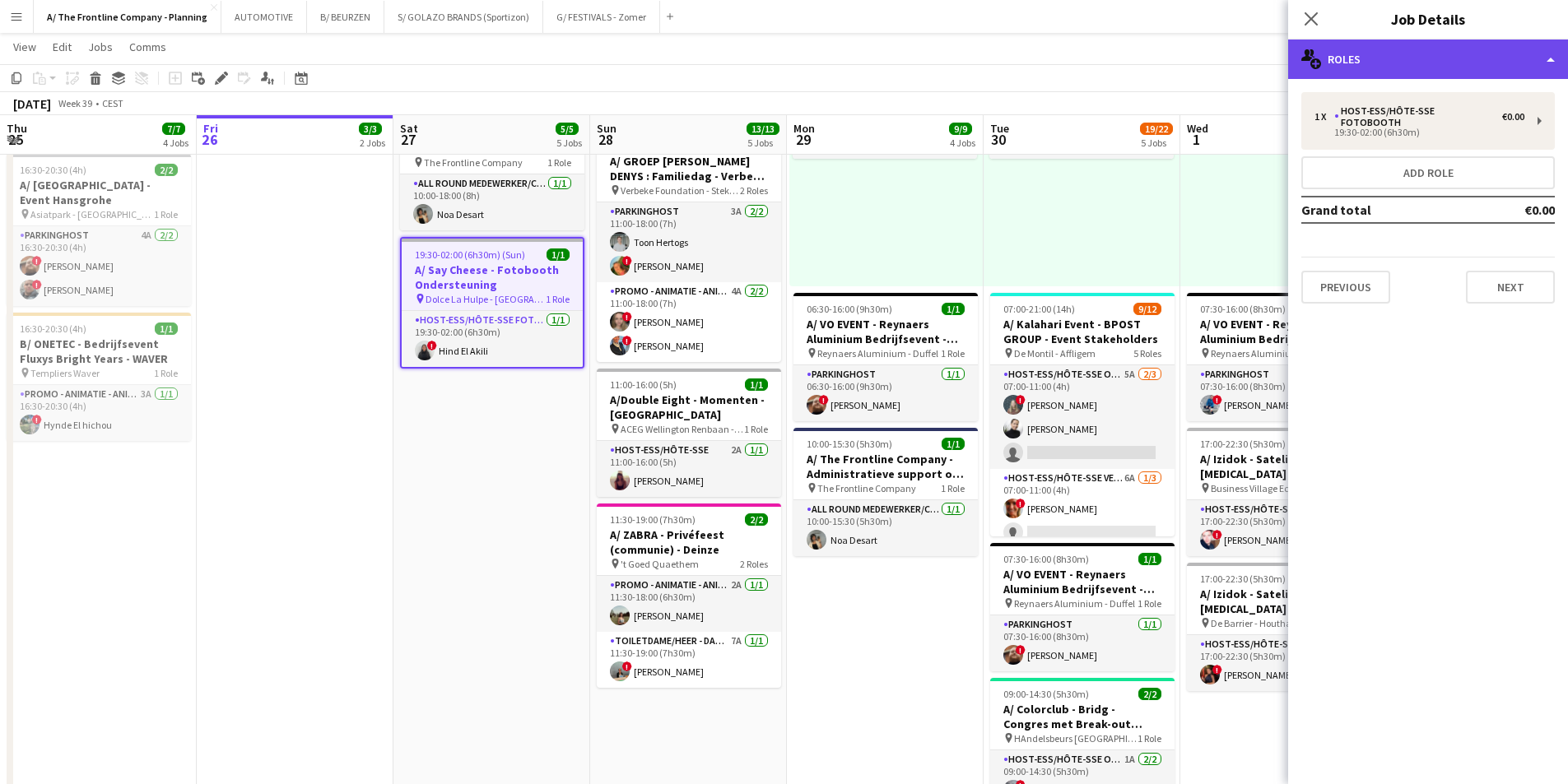
click at [1405, 54] on div "multiple-users-add Roles" at bounding box center [1428, 59] width 280 height 40
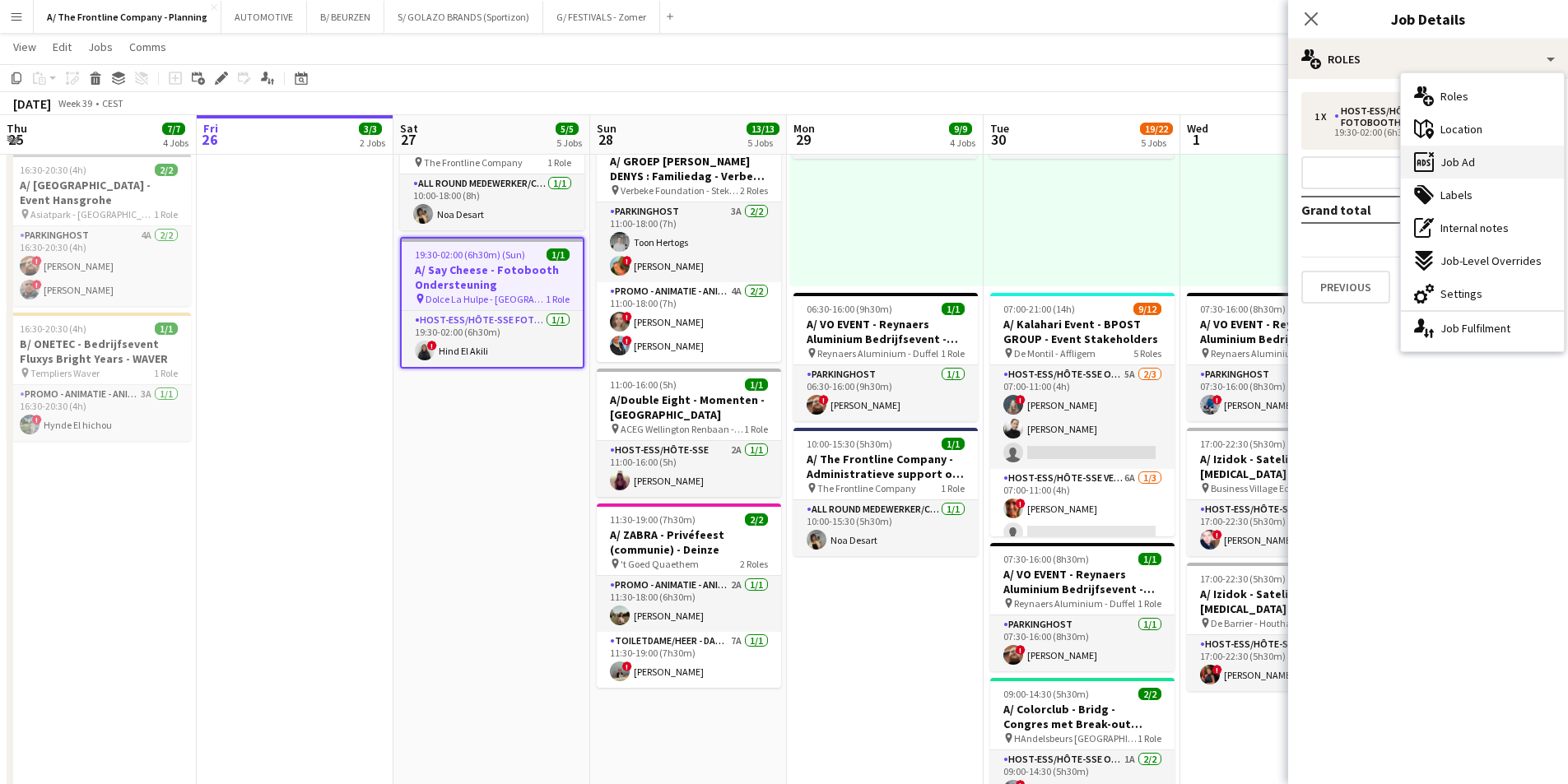
click at [1454, 165] on span "Job Ad" at bounding box center [1457, 162] width 35 height 15
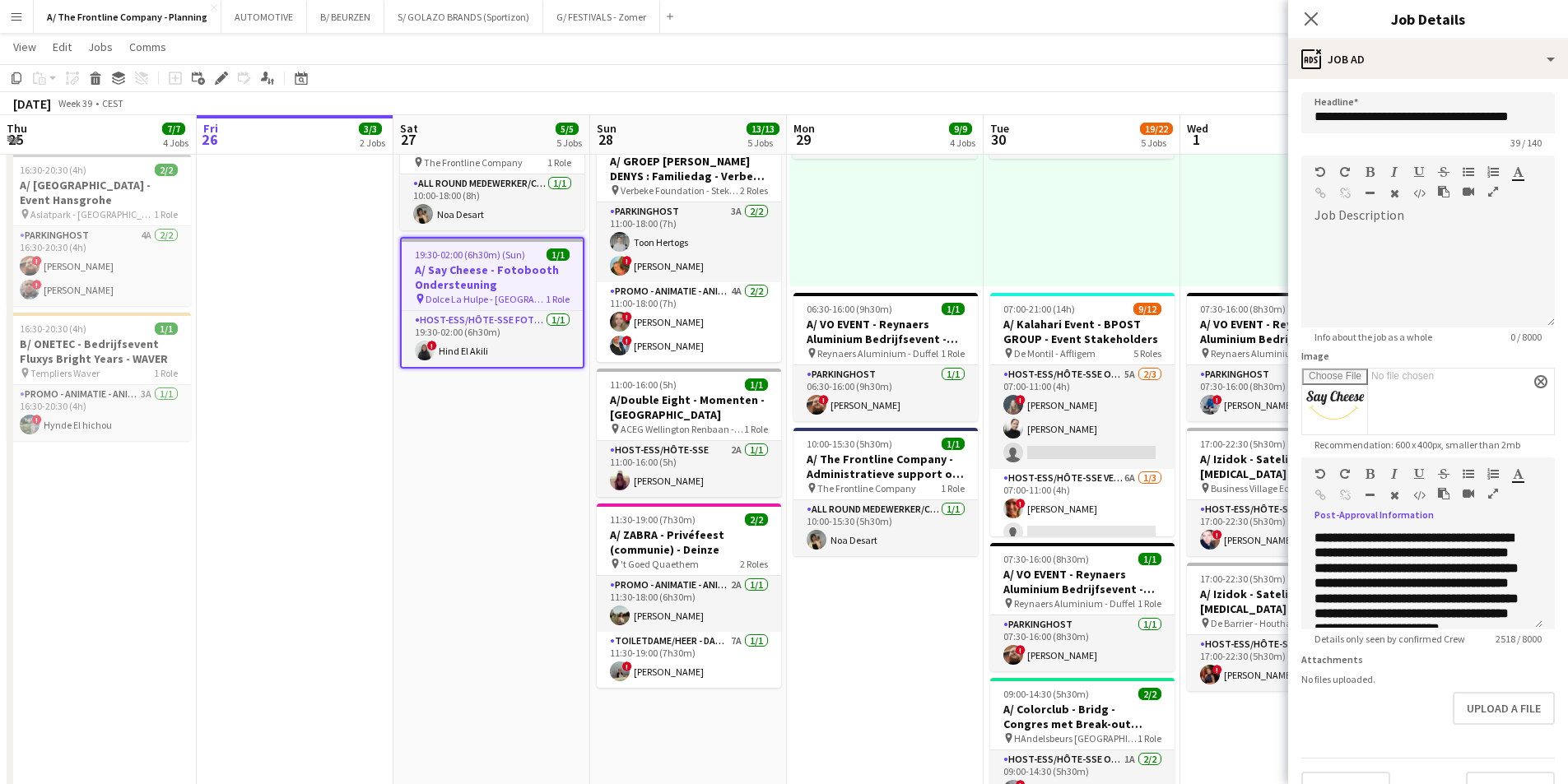
click at [1492, 493] on icon "button" at bounding box center [1493, 494] width 10 height 12
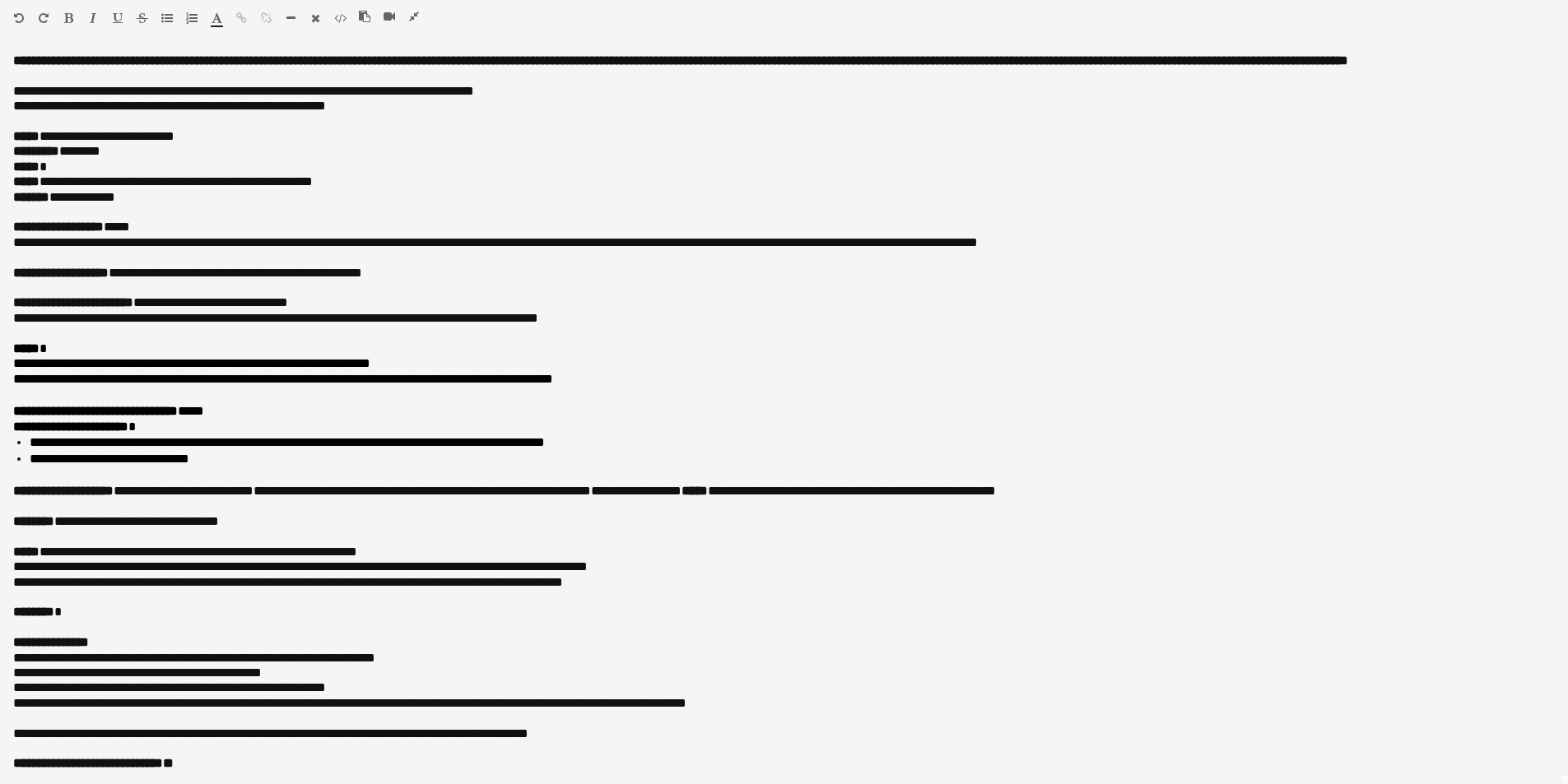
click at [411, 14] on icon "button" at bounding box center [414, 17] width 10 height 12
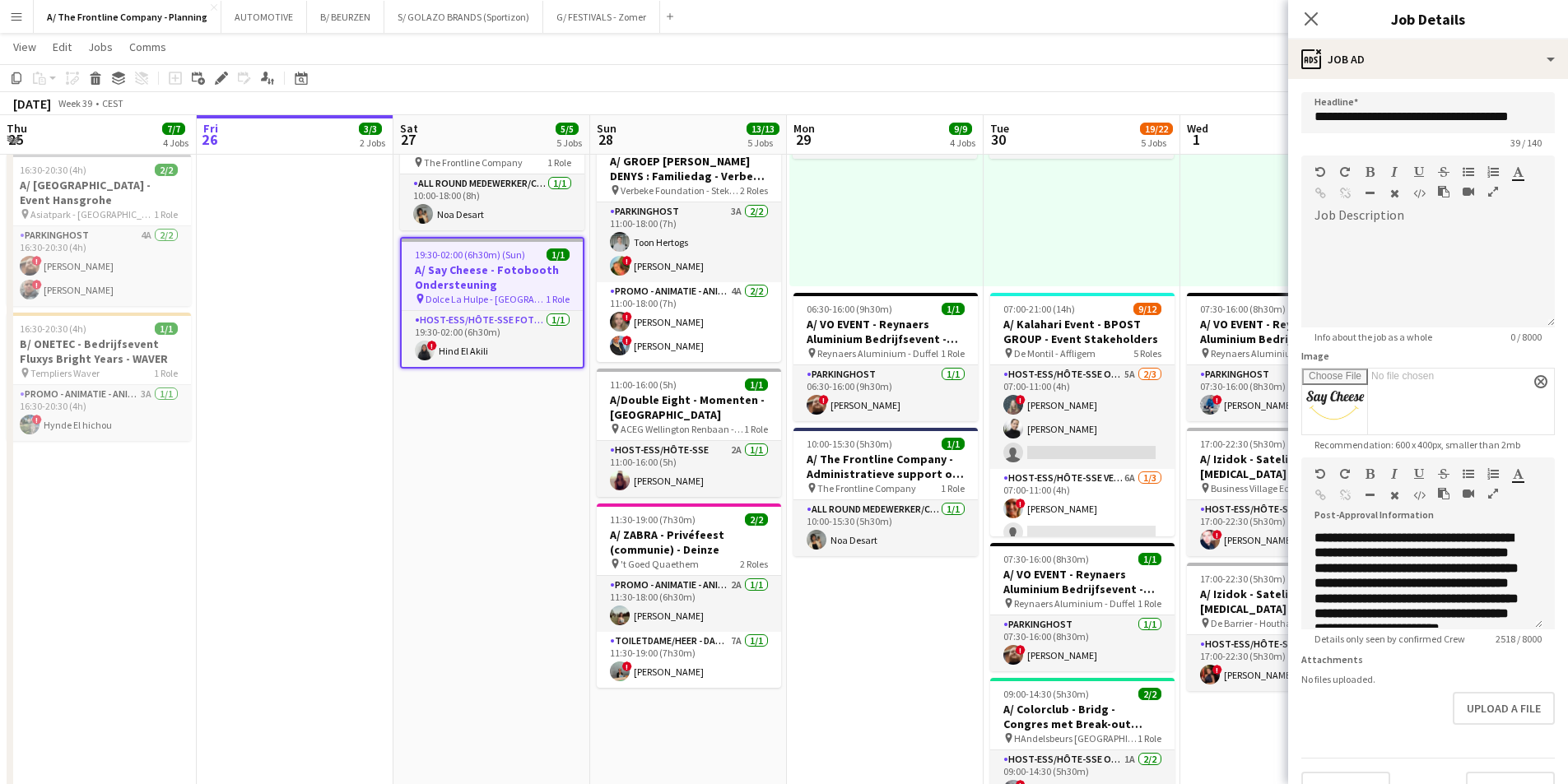
click at [21, 19] on app-icon "Menu" at bounding box center [16, 16] width 13 height 13
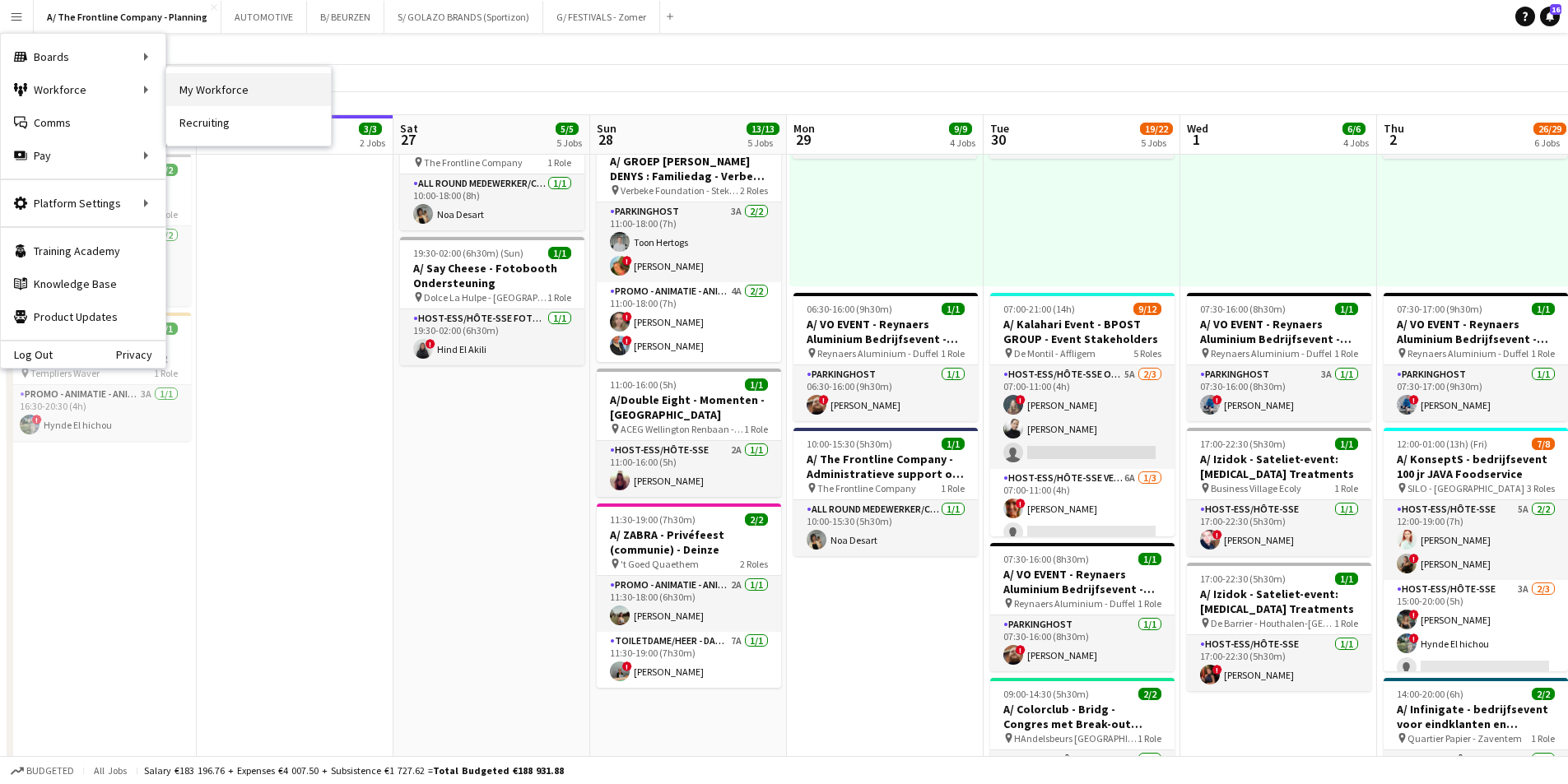
click at [233, 91] on link "My Workforce" at bounding box center [249, 89] width 165 height 33
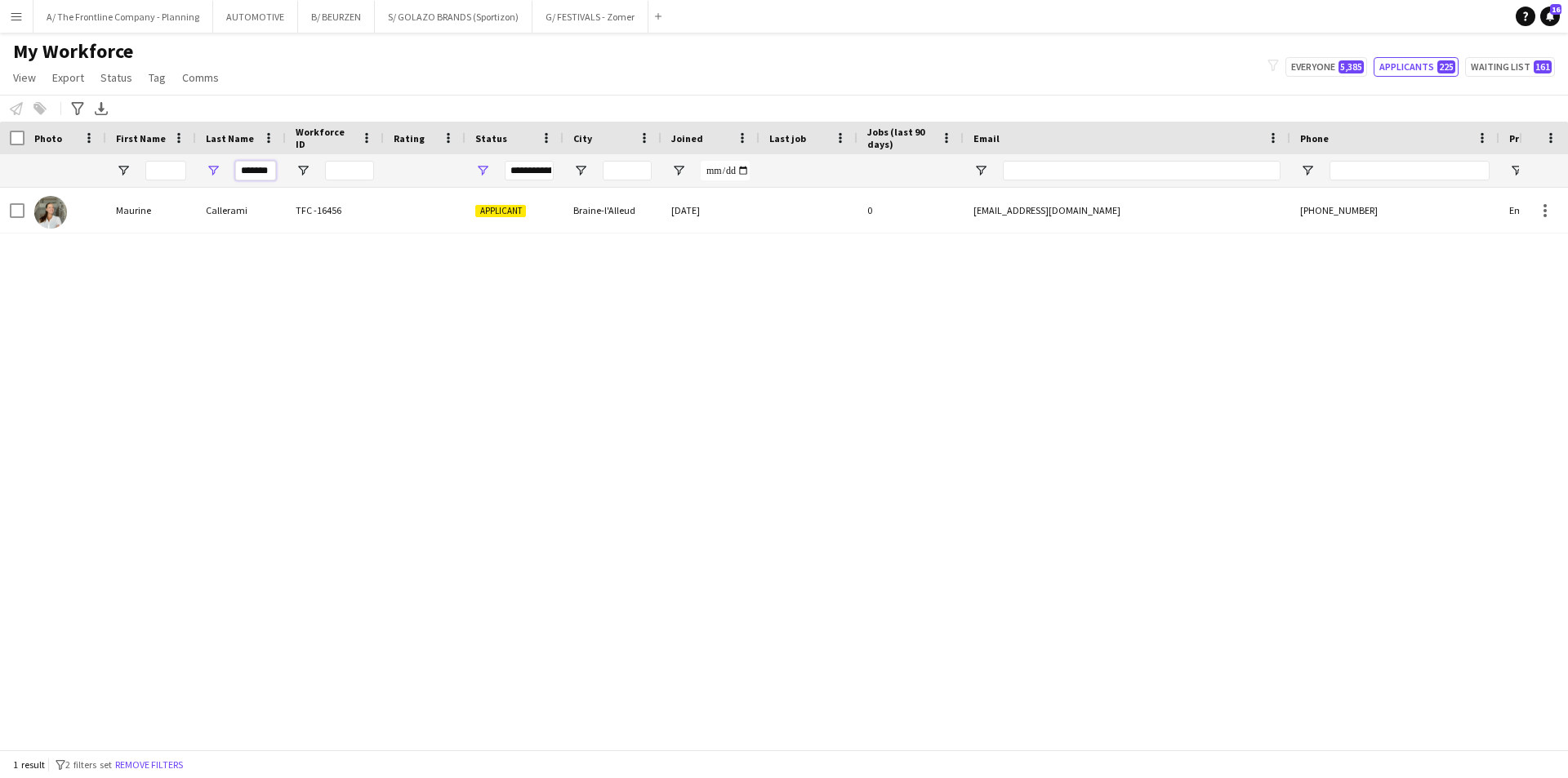
click at [261, 169] on input "*******" at bounding box center [256, 171] width 41 height 20
click at [262, 169] on input "*******" at bounding box center [256, 171] width 41 height 20
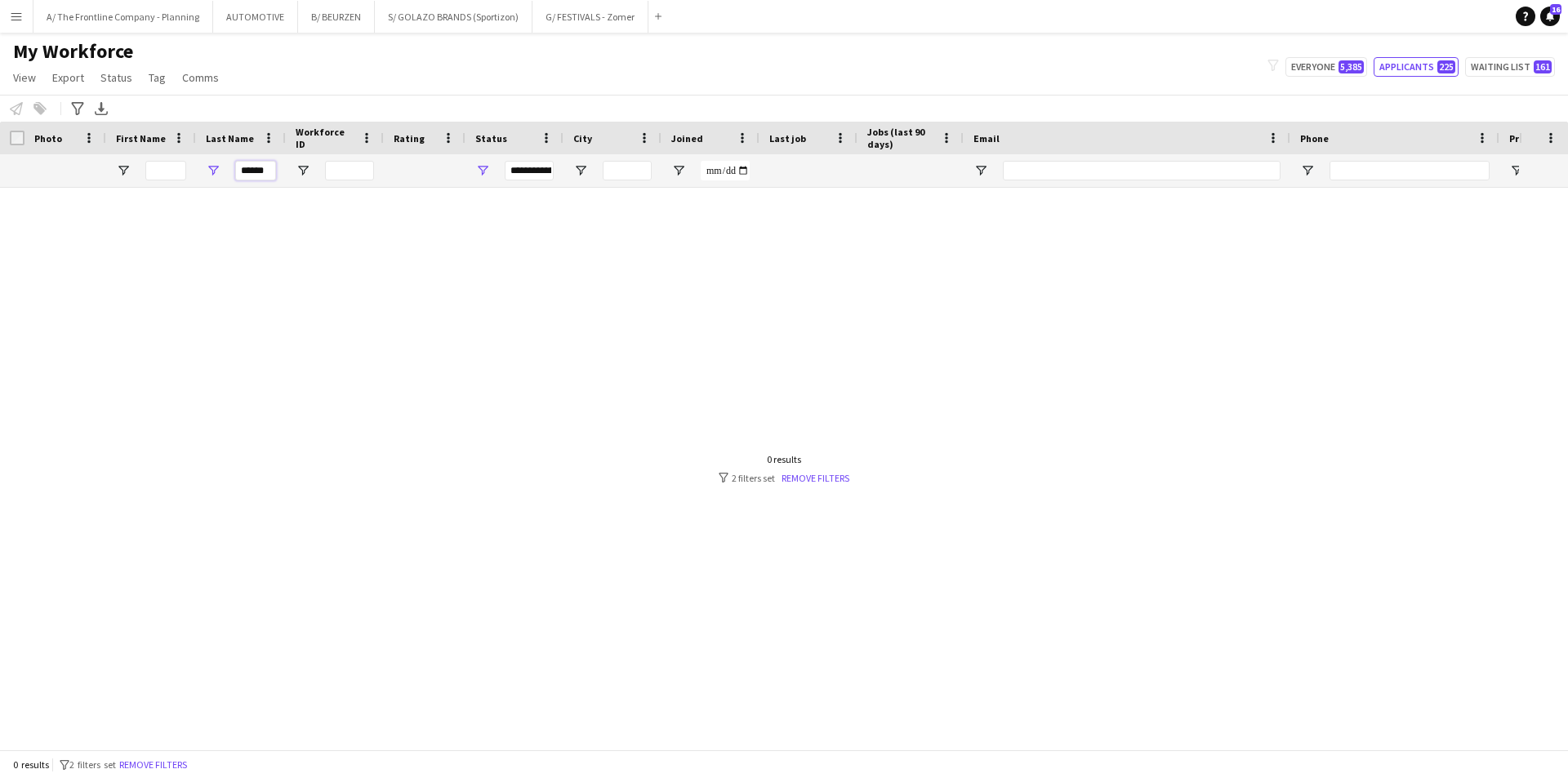
type input "******"
click at [256, 166] on input "******" at bounding box center [256, 171] width 41 height 20
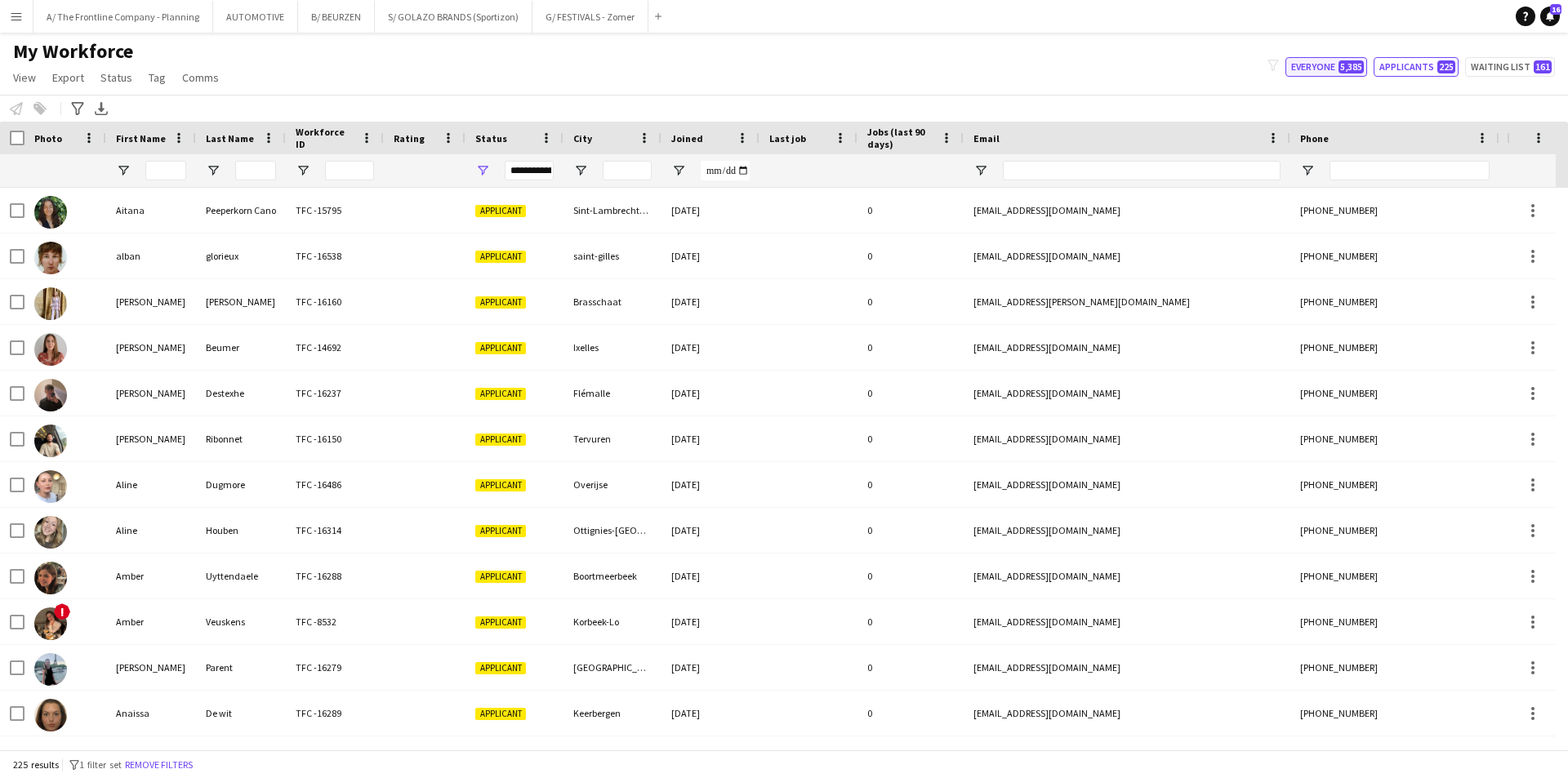
click at [1318, 69] on button "Everyone 5,385" at bounding box center [1326, 67] width 82 height 20
type input "**********"
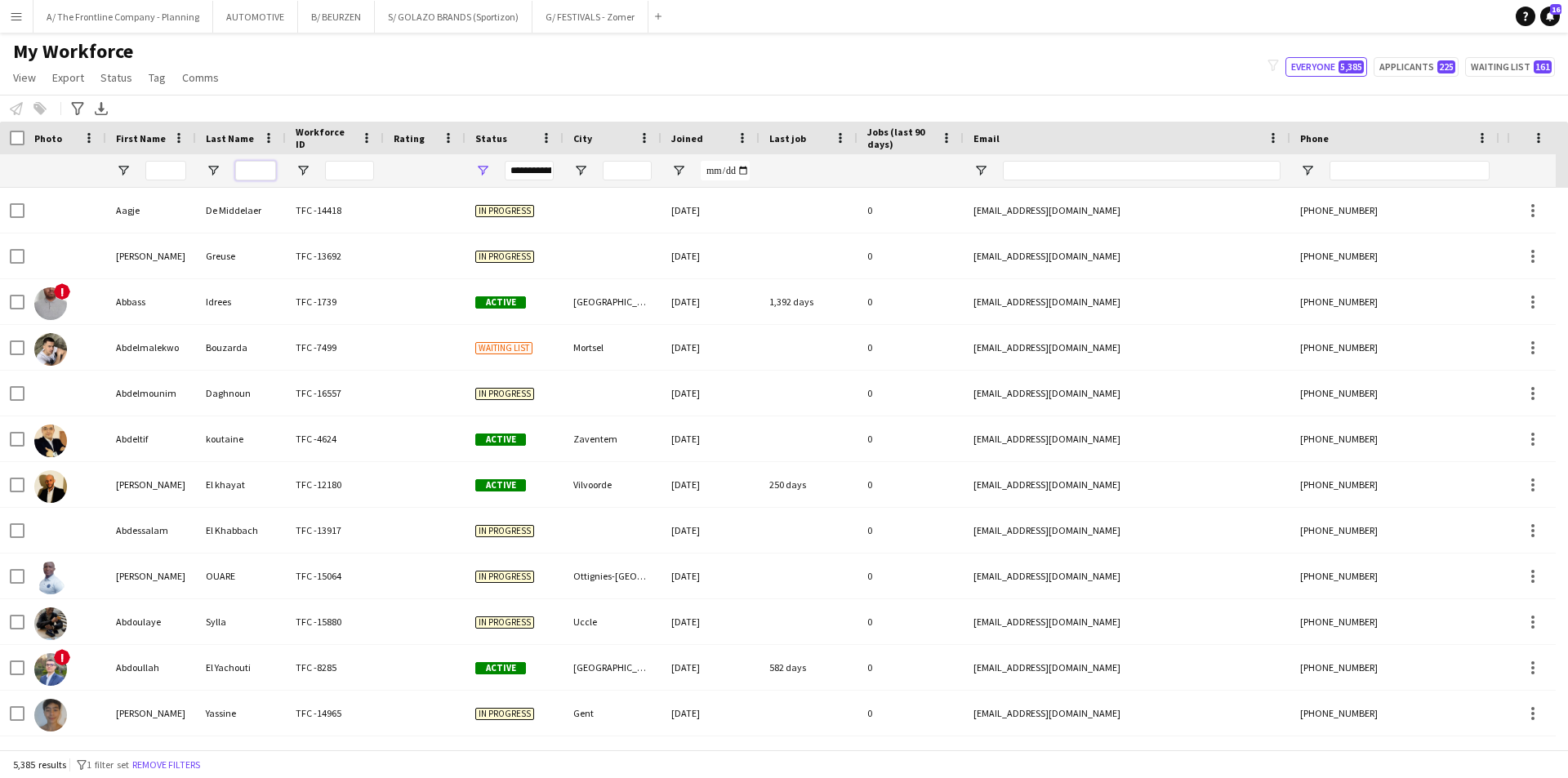
click at [267, 177] on input "Last Name Filter Input" at bounding box center [256, 171] width 41 height 20
click at [254, 174] on input "Last Name Filter Input" at bounding box center [256, 171] width 41 height 20
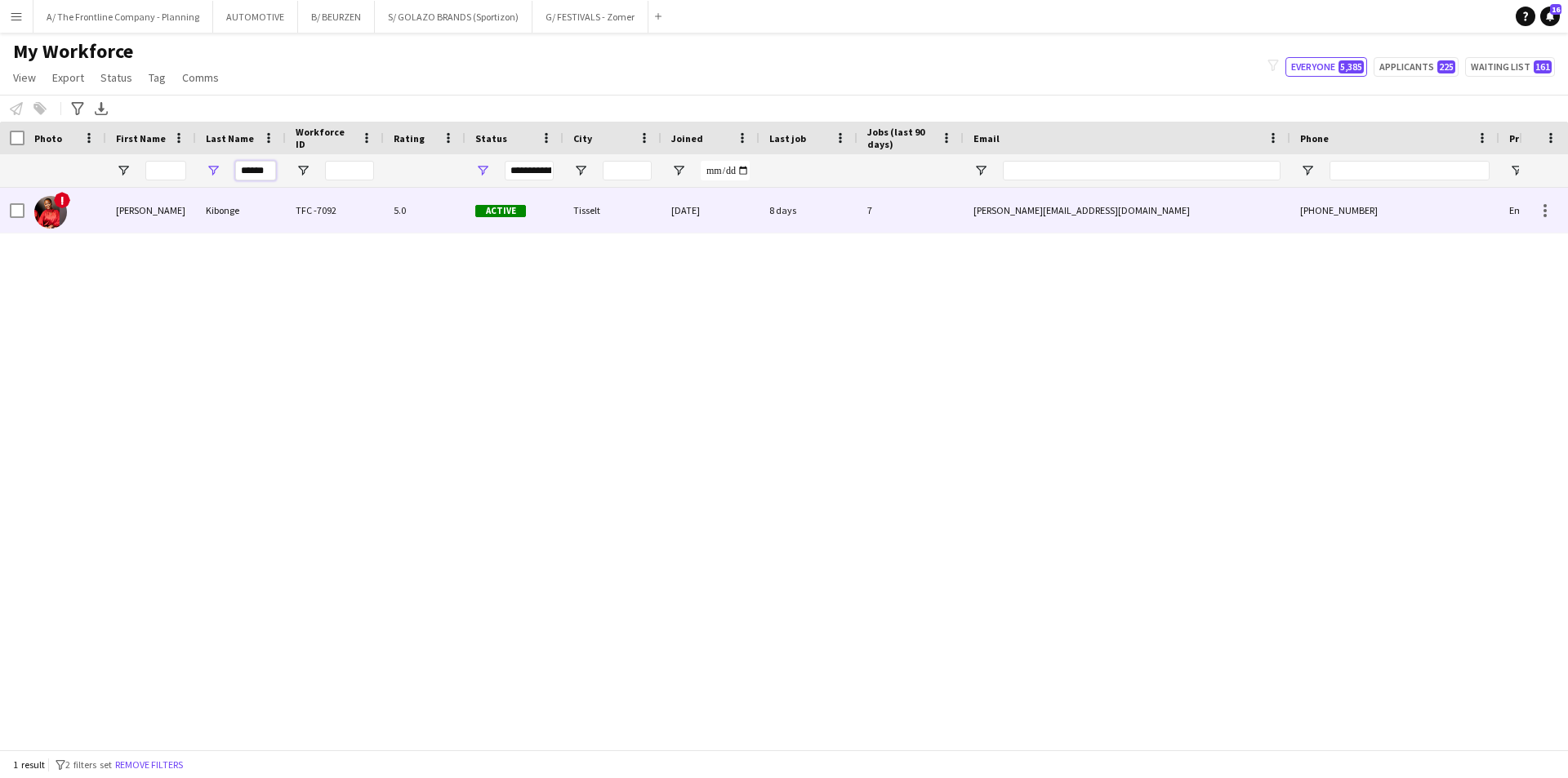
type input "******"
click at [188, 195] on div "[PERSON_NAME]" at bounding box center [151, 210] width 90 height 45
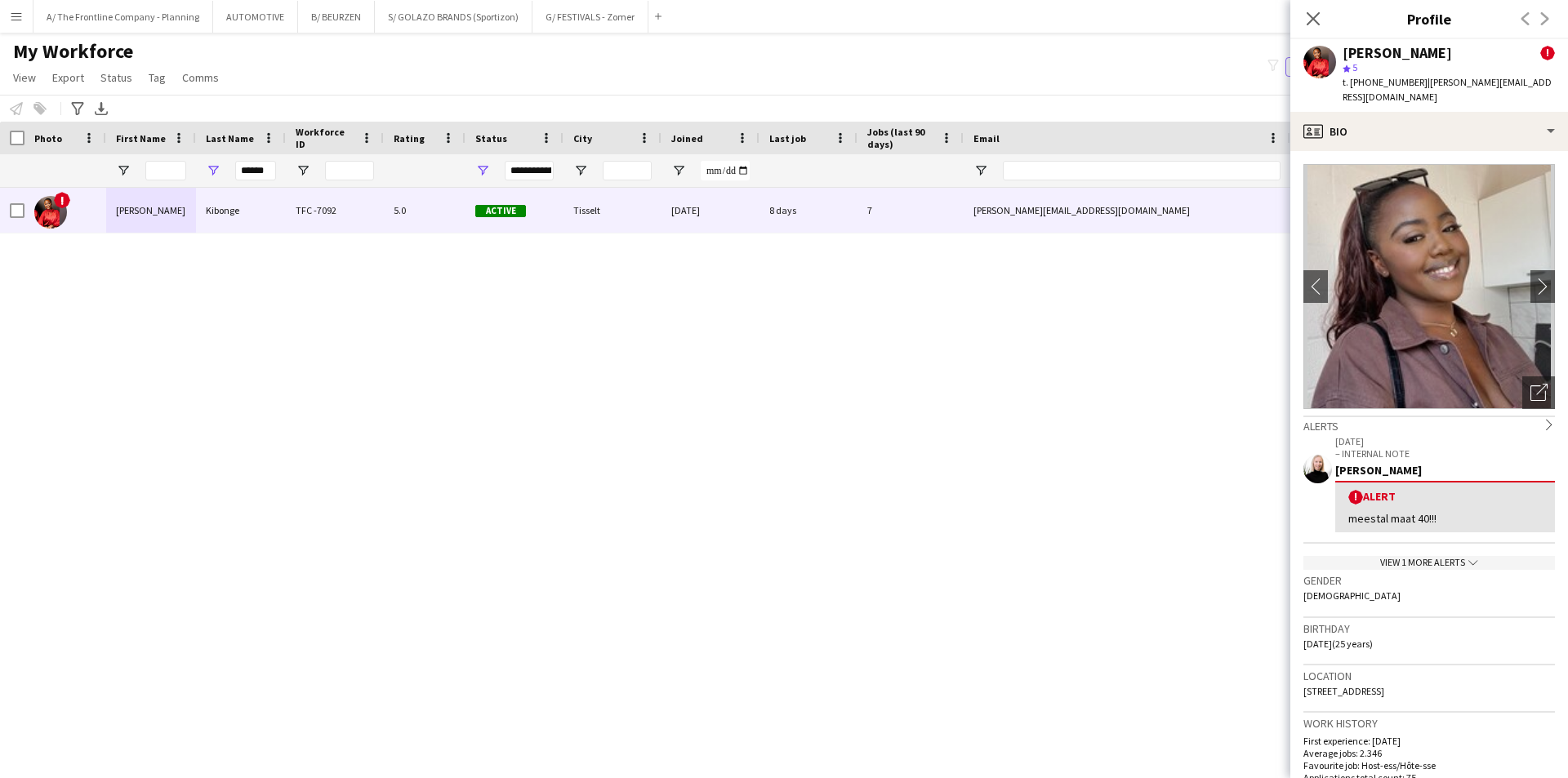
drag, startPoint x: 1471, startPoint y: 676, endPoint x: 1313, endPoint y: 679, distance: 158.0
click at [1307, 682] on div "Location [STREET_ADDRESS]" at bounding box center [1429, 689] width 252 height 47
drag, startPoint x: 1317, startPoint y: 677, endPoint x: 1438, endPoint y: 680, distance: 121.0
click at [1385, 686] on span "[STREET_ADDRESS]" at bounding box center [1344, 691] width 81 height 12
drag, startPoint x: 1468, startPoint y: 674, endPoint x: 1294, endPoint y: 682, distance: 174.2
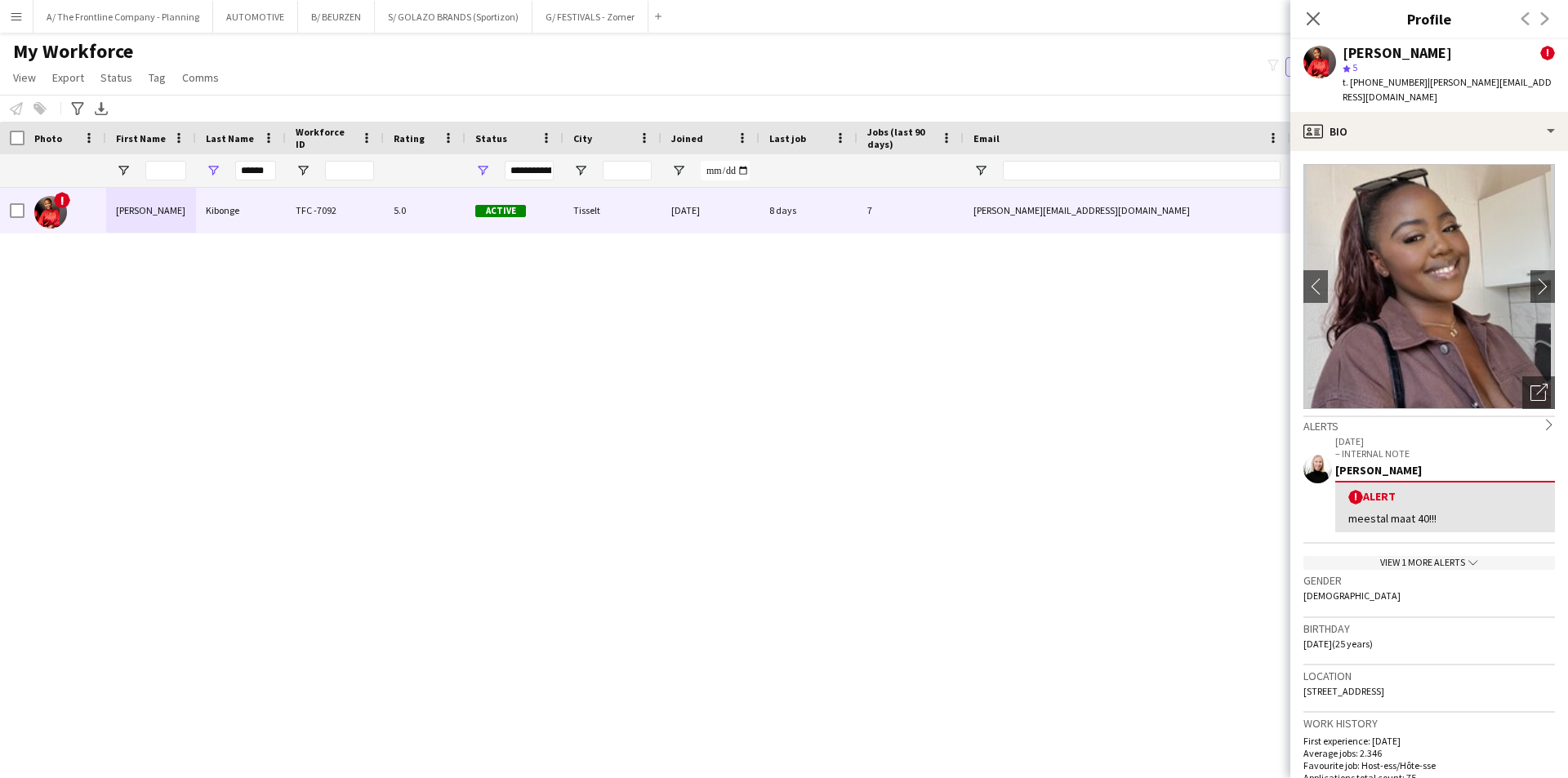
click at [1294, 682] on app-crew-profile-bio "chevron-left chevron-right Open photos pop-in Alerts chevron-right [DATE] – INT…" at bounding box center [1429, 465] width 277 height 628
drag, startPoint x: 1332, startPoint y: 672, endPoint x: 1413, endPoint y: 678, distance: 81.2
click at [1385, 686] on span "[STREET_ADDRESS]" at bounding box center [1344, 691] width 81 height 12
drag, startPoint x: 1469, startPoint y: 676, endPoint x: 1305, endPoint y: 676, distance: 164.0
click at [1305, 676] on div "Location [STREET_ADDRESS]" at bounding box center [1429, 689] width 252 height 47
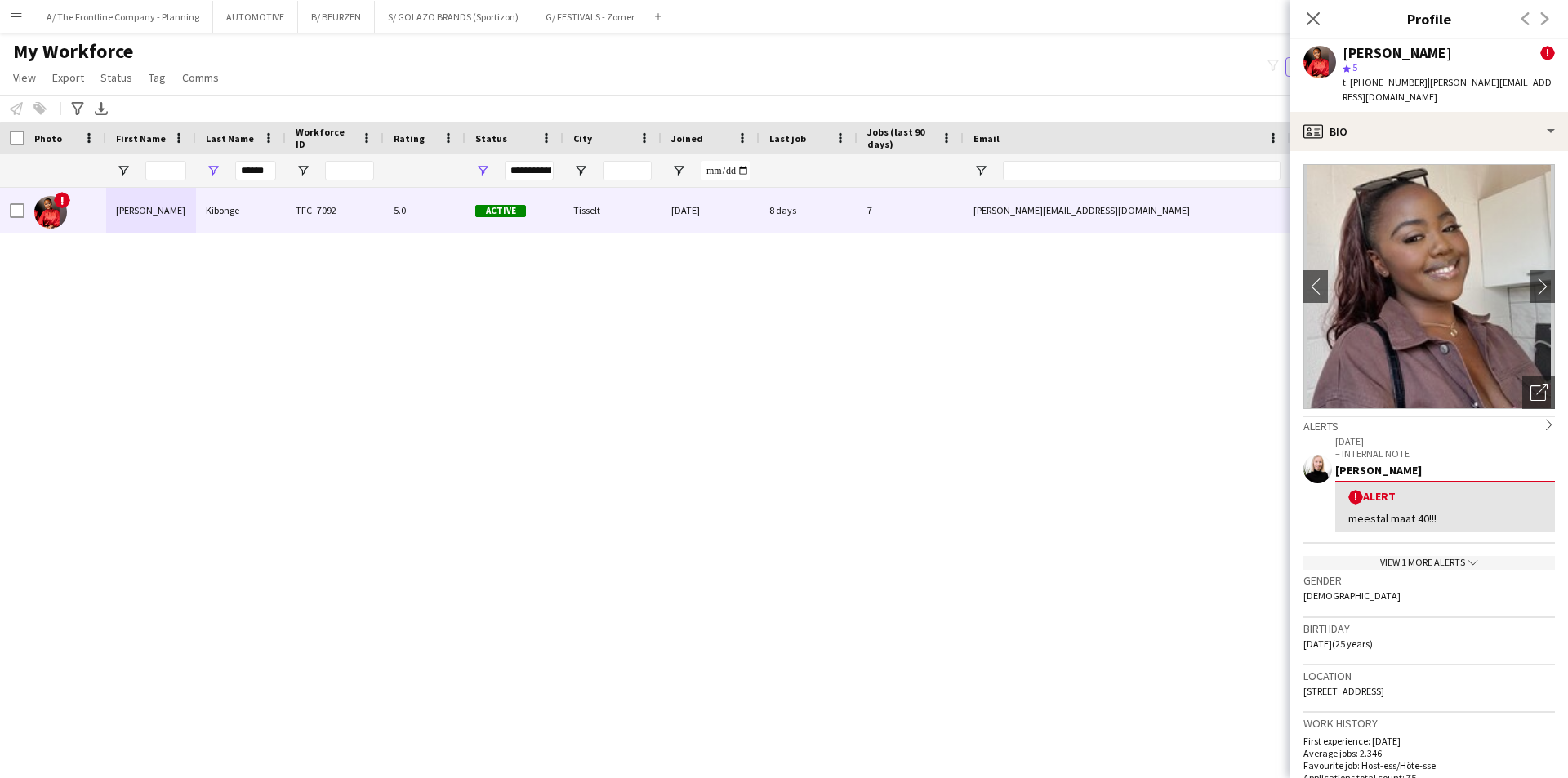
click at [1486, 675] on div "Location [STREET_ADDRESS]" at bounding box center [1429, 689] width 252 height 47
drag, startPoint x: 1475, startPoint y: 676, endPoint x: 1292, endPoint y: 680, distance: 183.0
click at [1292, 680] on app-crew-profile-bio "chevron-left chevron-right Open photos pop-in Alerts chevron-right [DATE] – INT…" at bounding box center [1429, 465] width 277 height 628
click at [1466, 671] on div "Location [STREET_ADDRESS]" at bounding box center [1429, 689] width 252 height 47
drag, startPoint x: 1460, startPoint y: 671, endPoint x: 1552, endPoint y: 674, distance: 92.0
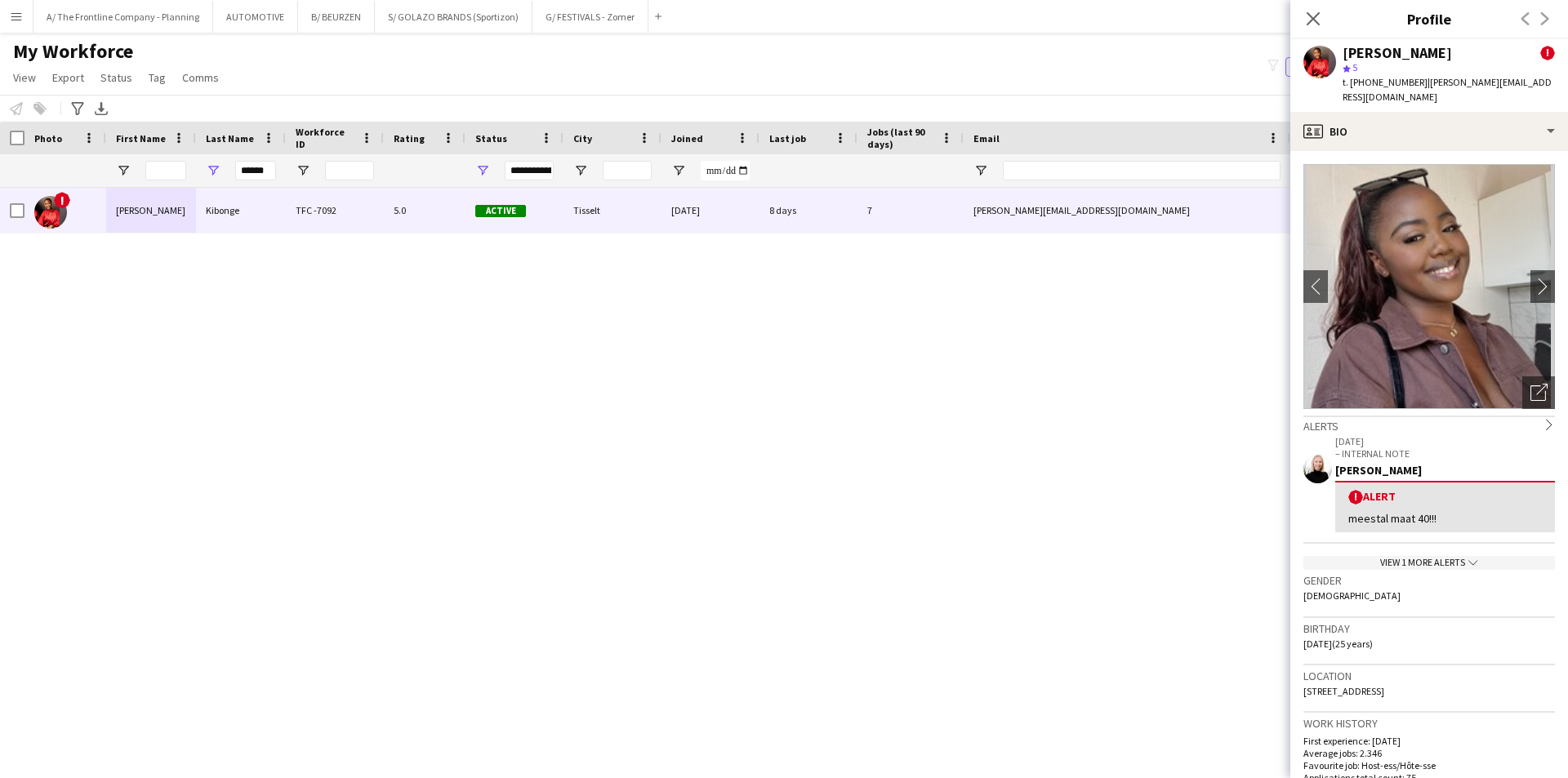
click at [1297, 672] on app-crew-profile-bio "chevron-left chevron-right Open photos pop-in Alerts chevron-right [DATE] – INT…" at bounding box center [1429, 465] width 277 height 628
click at [1552, 674] on app-crew-profile-bio "chevron-left chevron-right Open photos pop-in Alerts chevron-right [DATE] – INT…" at bounding box center [1429, 465] width 277 height 628
drag, startPoint x: 1479, startPoint y: 673, endPoint x: 1297, endPoint y: 678, distance: 182.1
click at [1297, 678] on app-crew-profile-bio "chevron-left chevron-right Open photos pop-in Alerts chevron-right [DATE] – INT…" at bounding box center [1429, 465] width 277 height 628
click at [1376, 686] on span "[STREET_ADDRESS]" at bounding box center [1344, 691] width 81 height 12
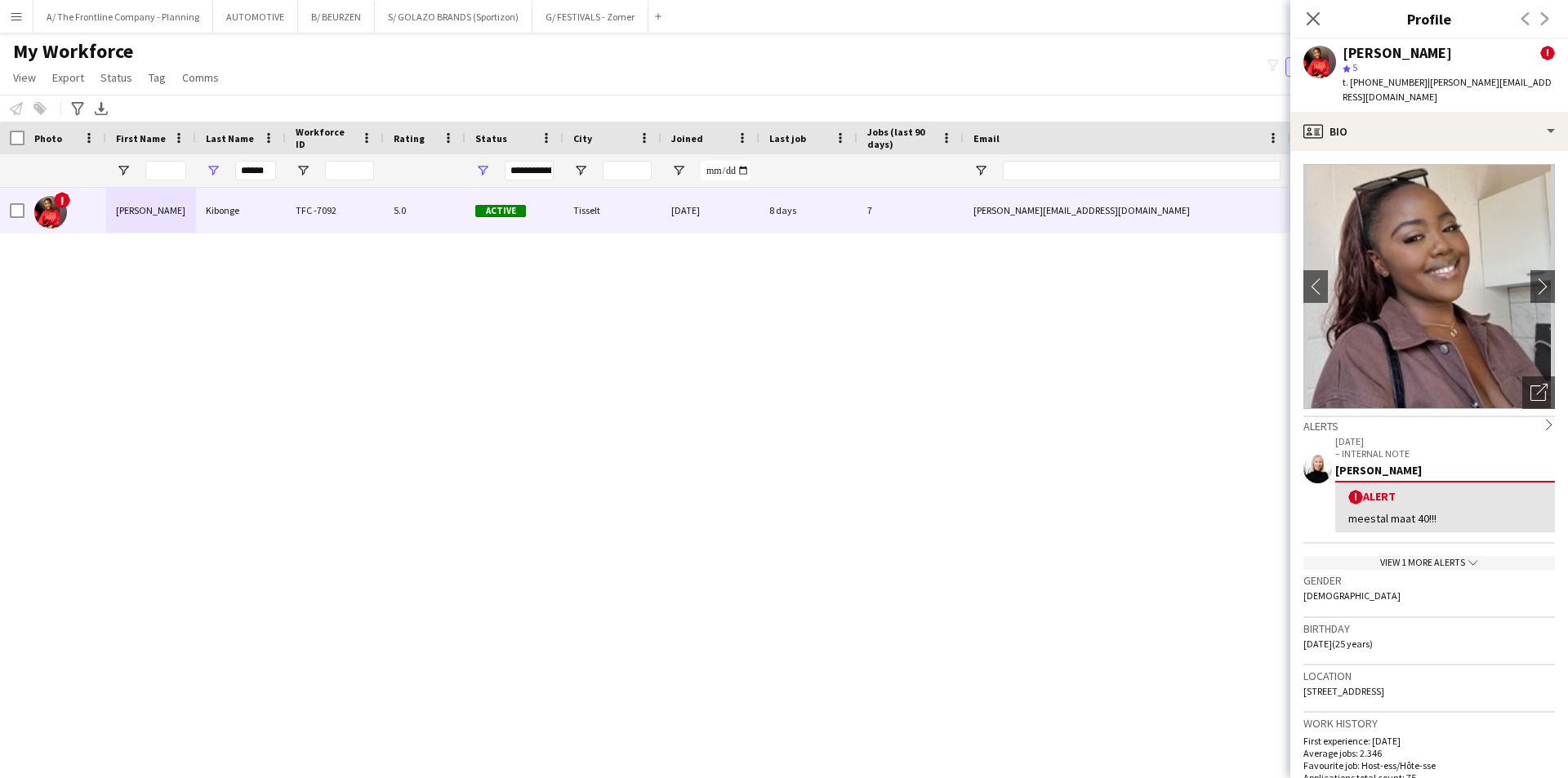
drag, startPoint x: 1484, startPoint y: 675, endPoint x: 1287, endPoint y: 674, distance: 197.0
click at [1287, 674] on body "Menu Boards Boards Boards All jobs Status Workforce Workforce My Workforce Recr…" at bounding box center [784, 389] width 1568 height 778
click at [1445, 666] on div "Location [STREET_ADDRESS]" at bounding box center [1429, 689] width 252 height 47
drag, startPoint x: 1457, startPoint y: 675, endPoint x: 1303, endPoint y: 686, distance: 154.4
click at [1303, 686] on app-crew-profile-bio "chevron-left chevron-right Open photos pop-in Alerts chevron-right [DATE] – INT…" at bounding box center [1429, 465] width 277 height 628
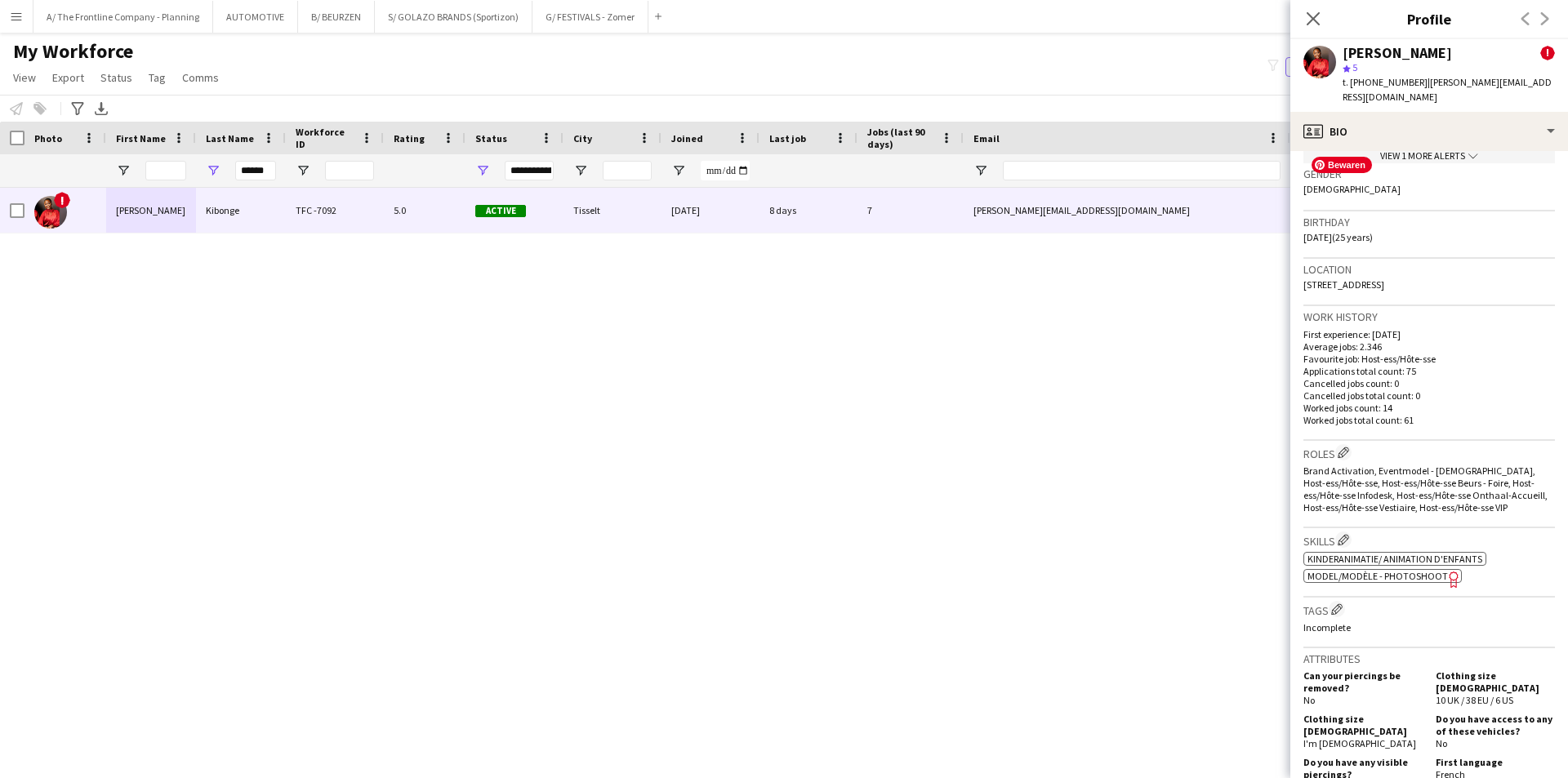
scroll to position [408, 0]
click at [1388, 569] on span "Model/Modèle - Photoshoot" at bounding box center [1377, 574] width 141 height 12
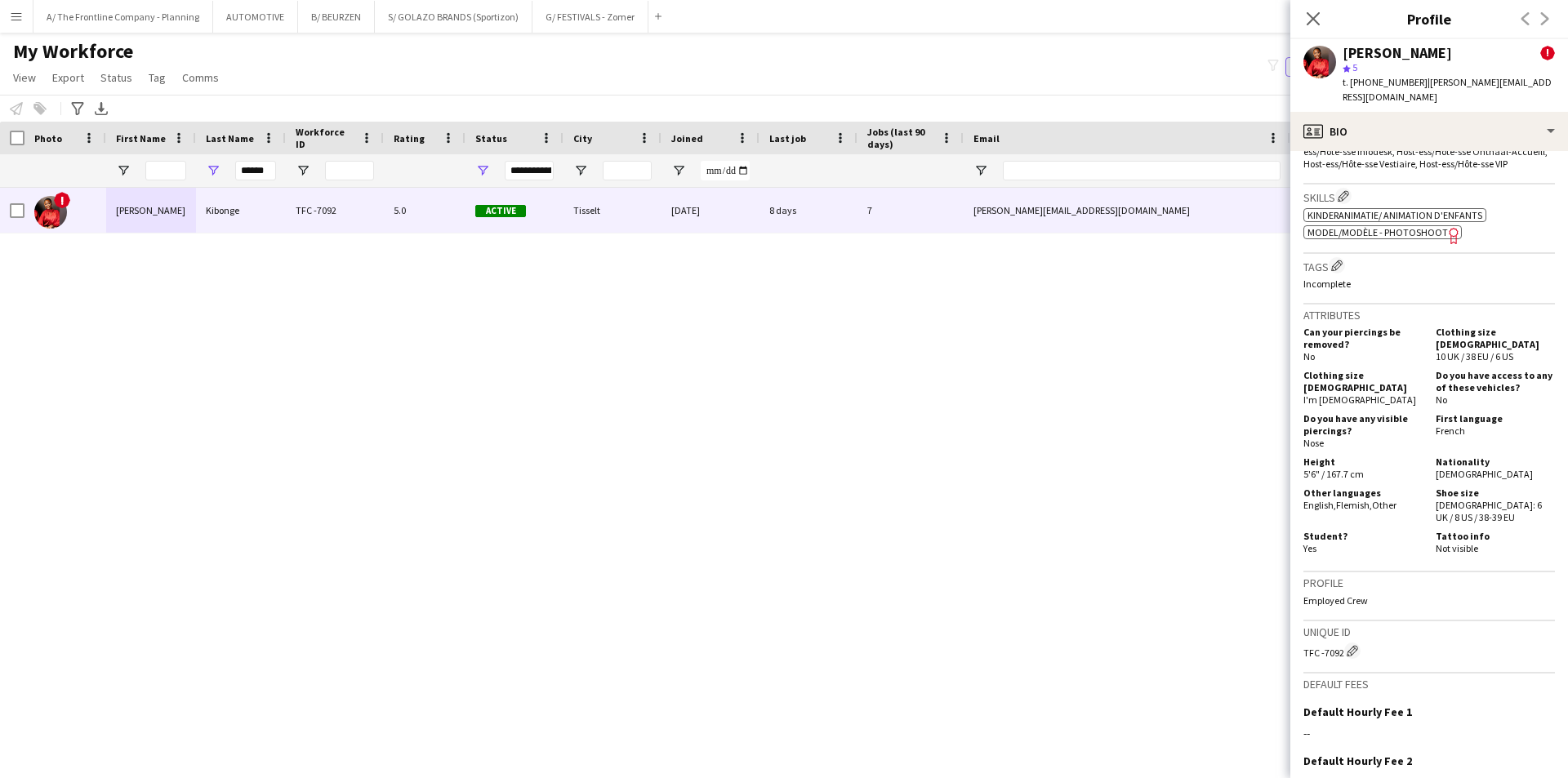
scroll to position [919, 0]
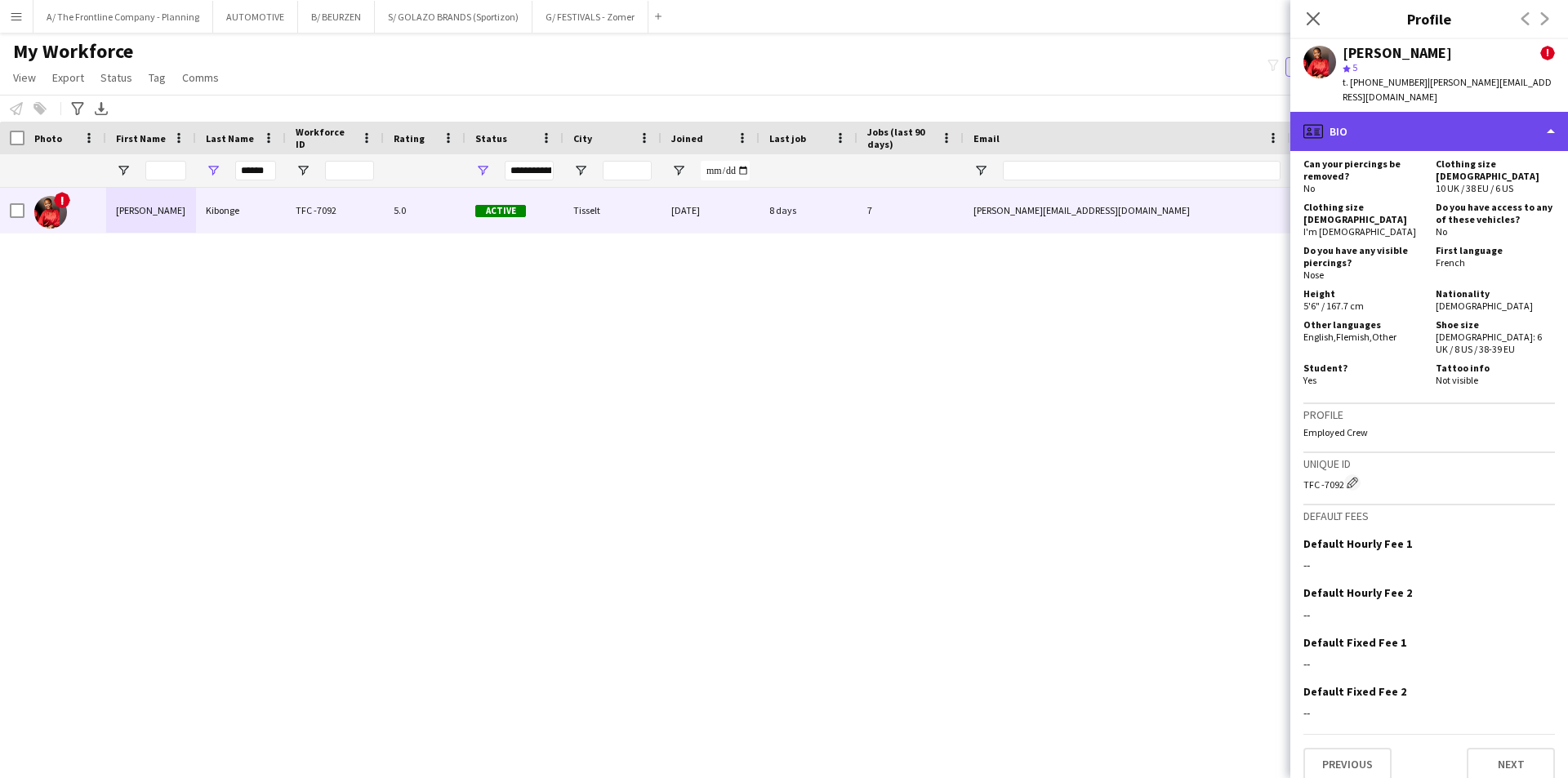
click at [1393, 112] on div "profile Bio" at bounding box center [1429, 132] width 277 height 39
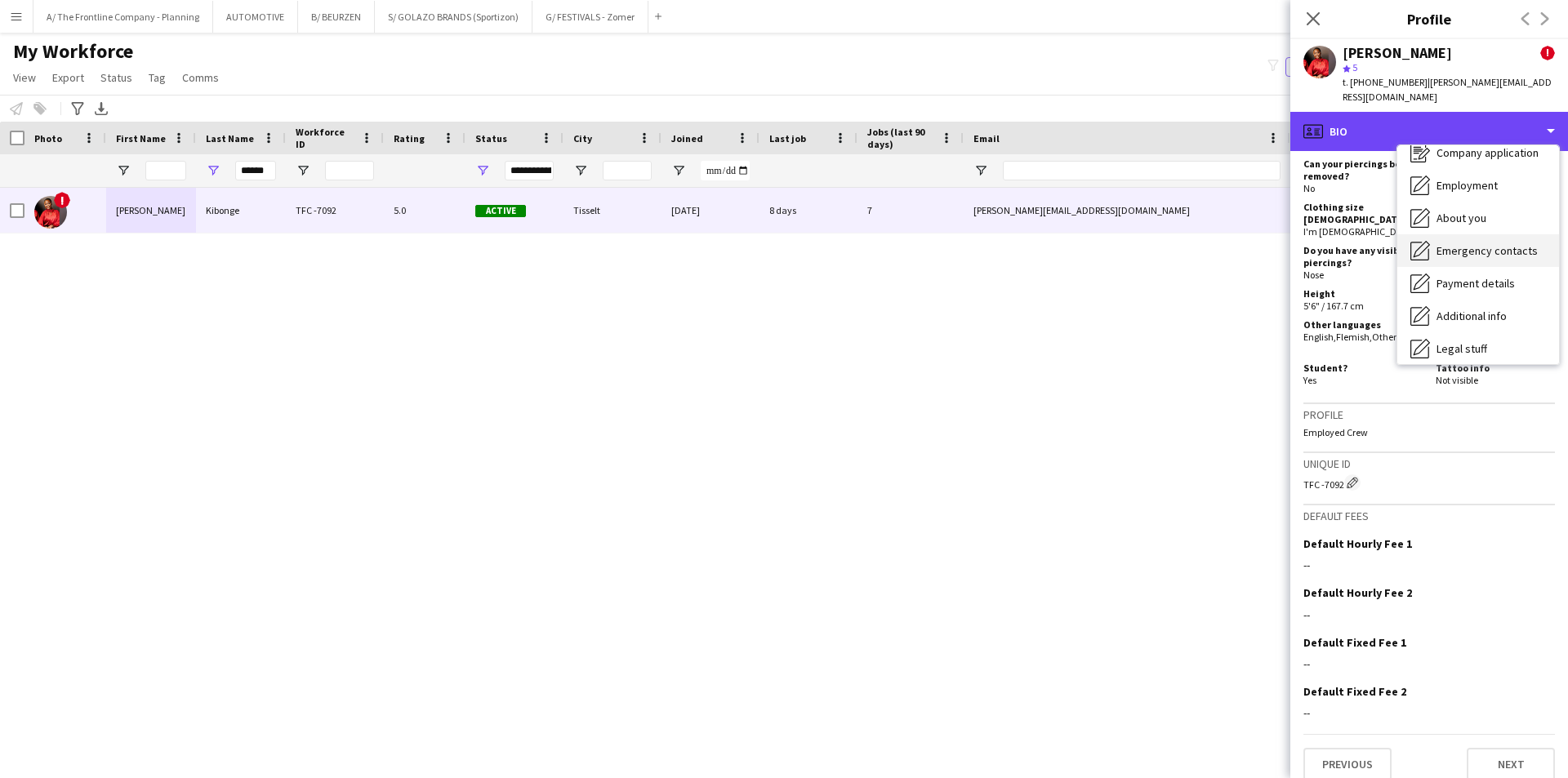
scroll to position [121, 0]
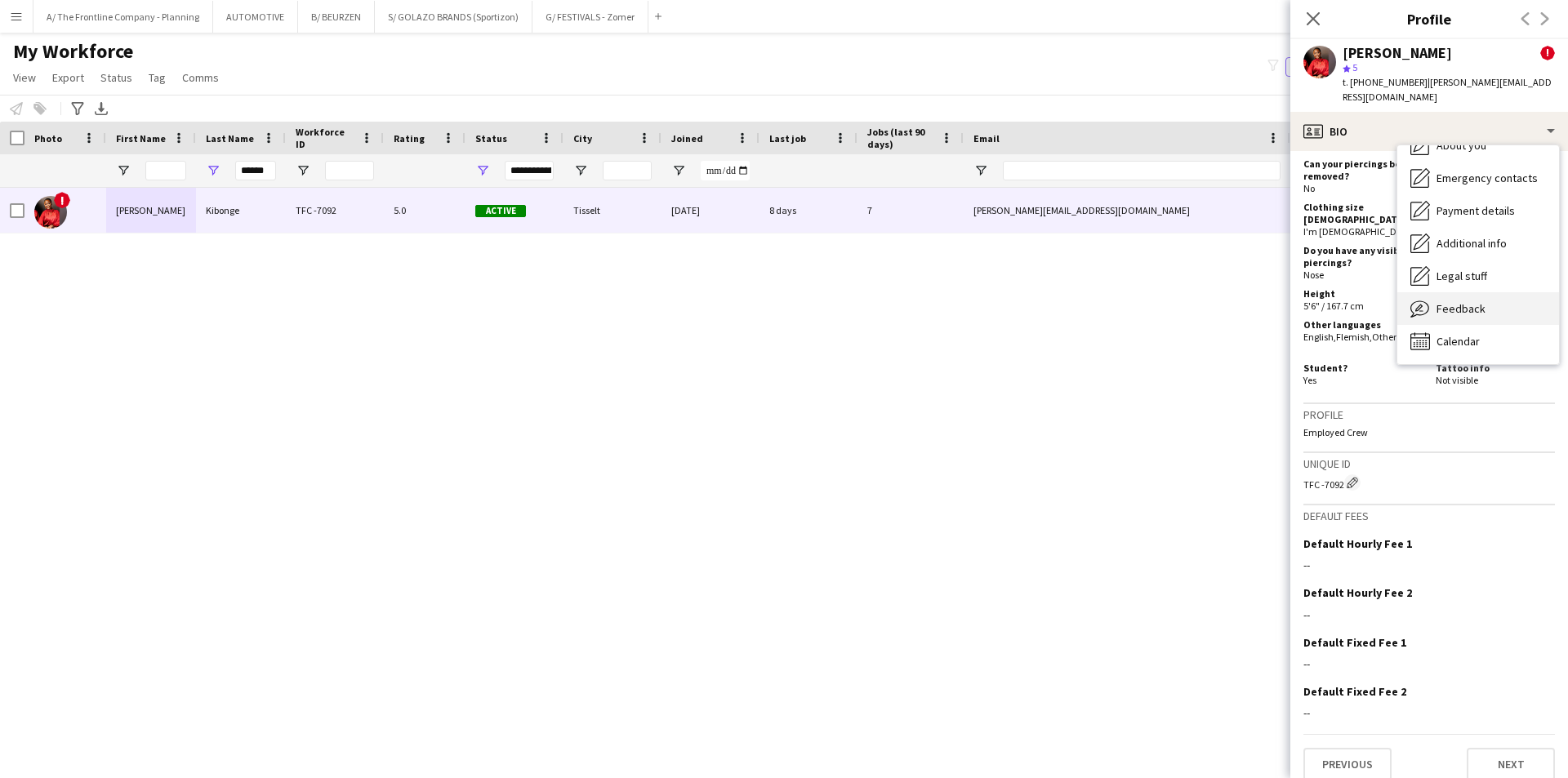
click at [1448, 301] on span "Feedback" at bounding box center [1462, 308] width 49 height 15
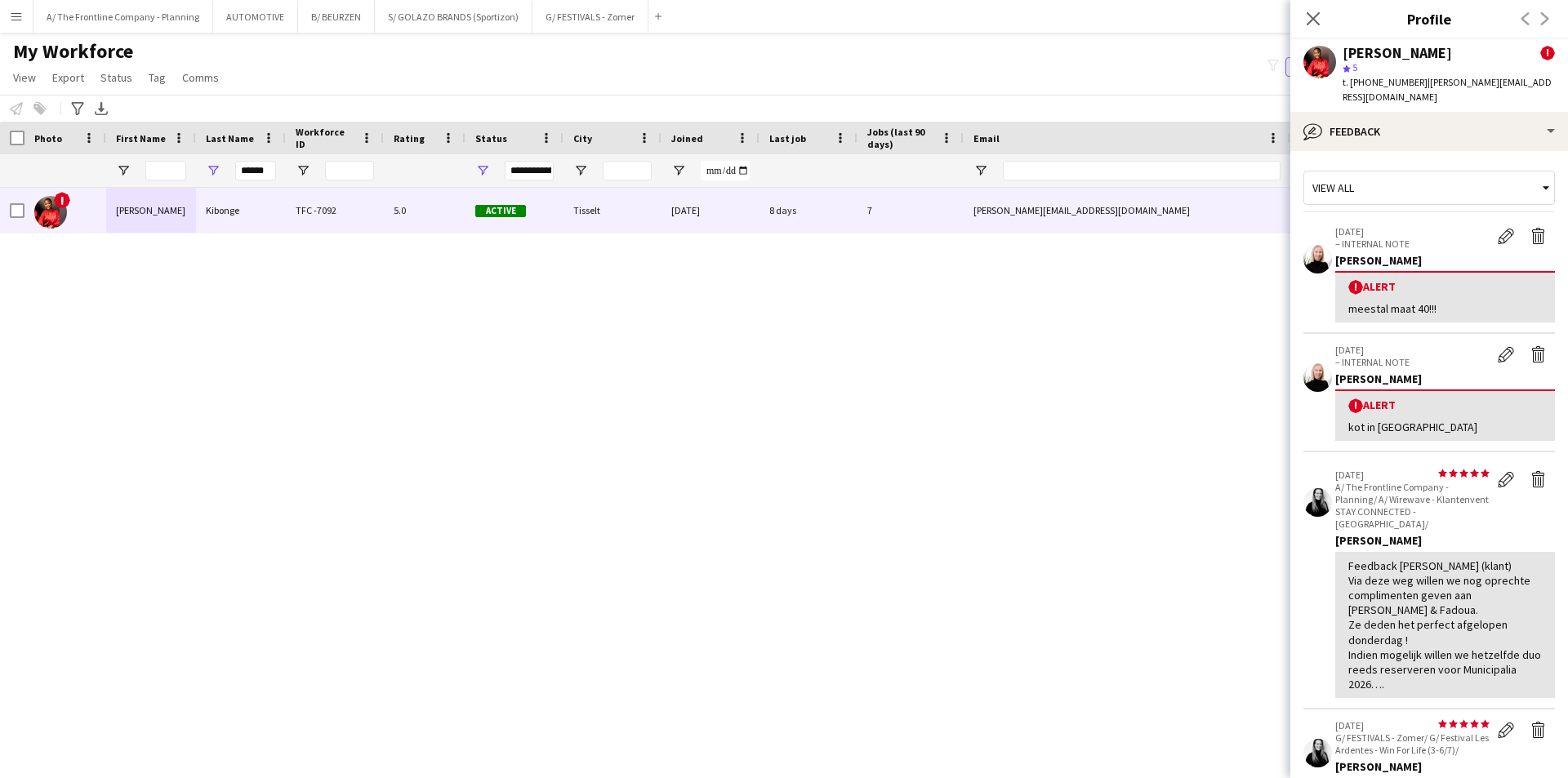
drag, startPoint x: 1423, startPoint y: 335, endPoint x: 1423, endPoint y: 344, distance: 9.0
click at [1423, 344] on div "[DATE] – INTERNAL NOTE" at bounding box center [1413, 356] width 154 height 25
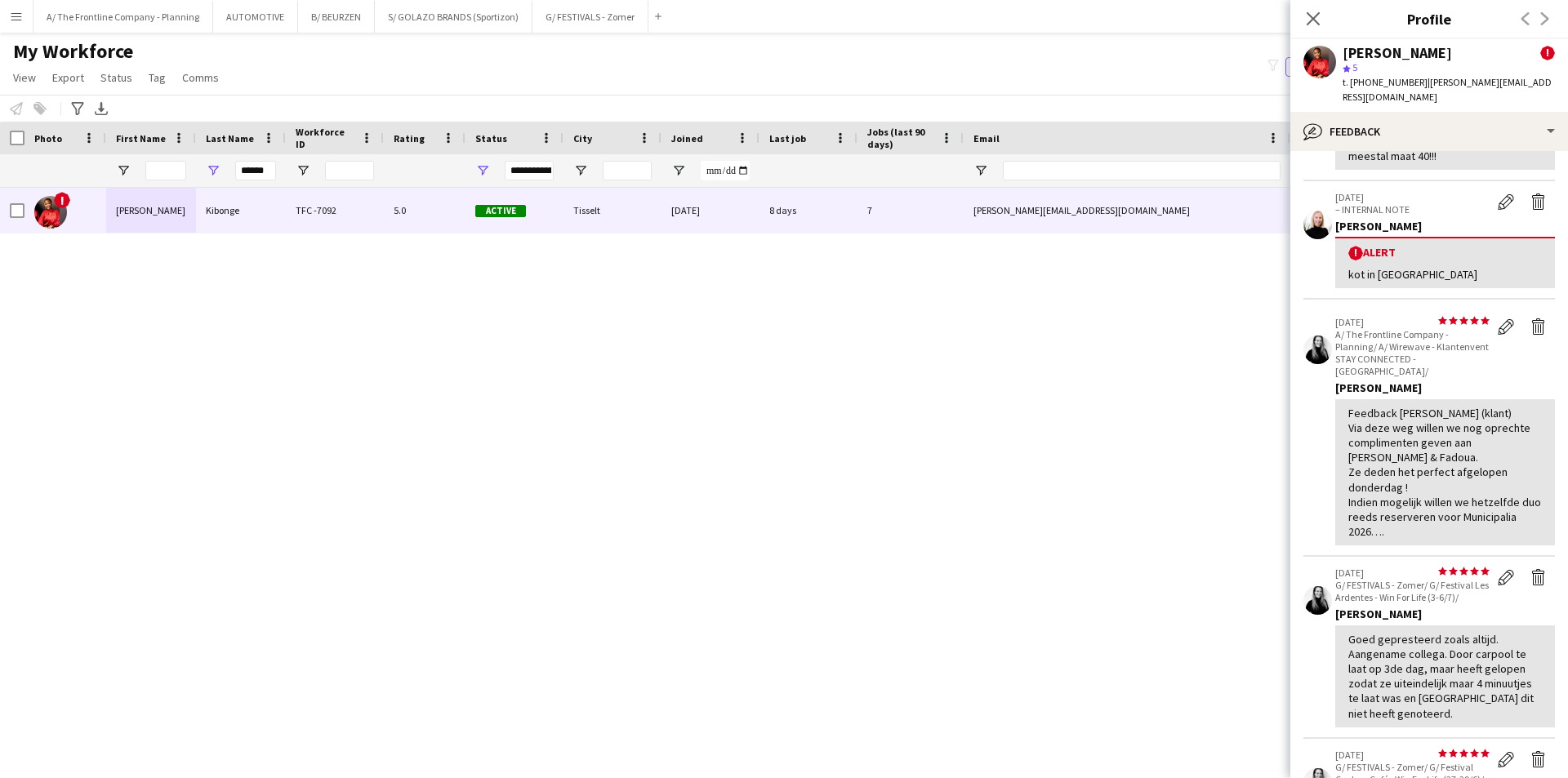
scroll to position [408, 0]
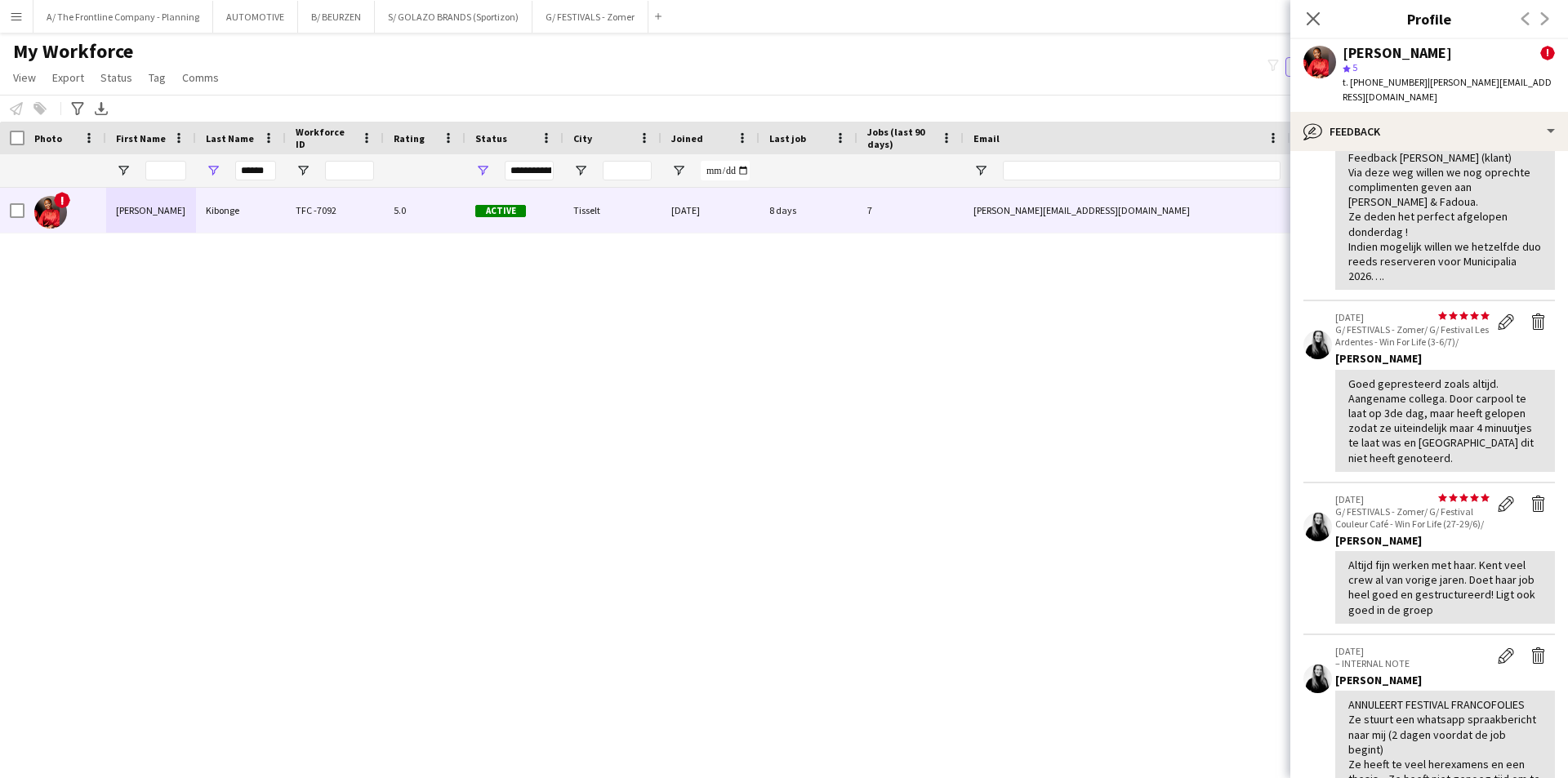
click at [797, 422] on div "! [PERSON_NAME] Kibonge TFC -7092 5.0 Active Tisselt [DATE] 8 days 7 [PERSON_NA…" at bounding box center [759, 462] width 1520 height 550
click at [365, 62] on div "My Workforce View Views Default view New view Update view Delete view Edit name…" at bounding box center [784, 67] width 1568 height 55
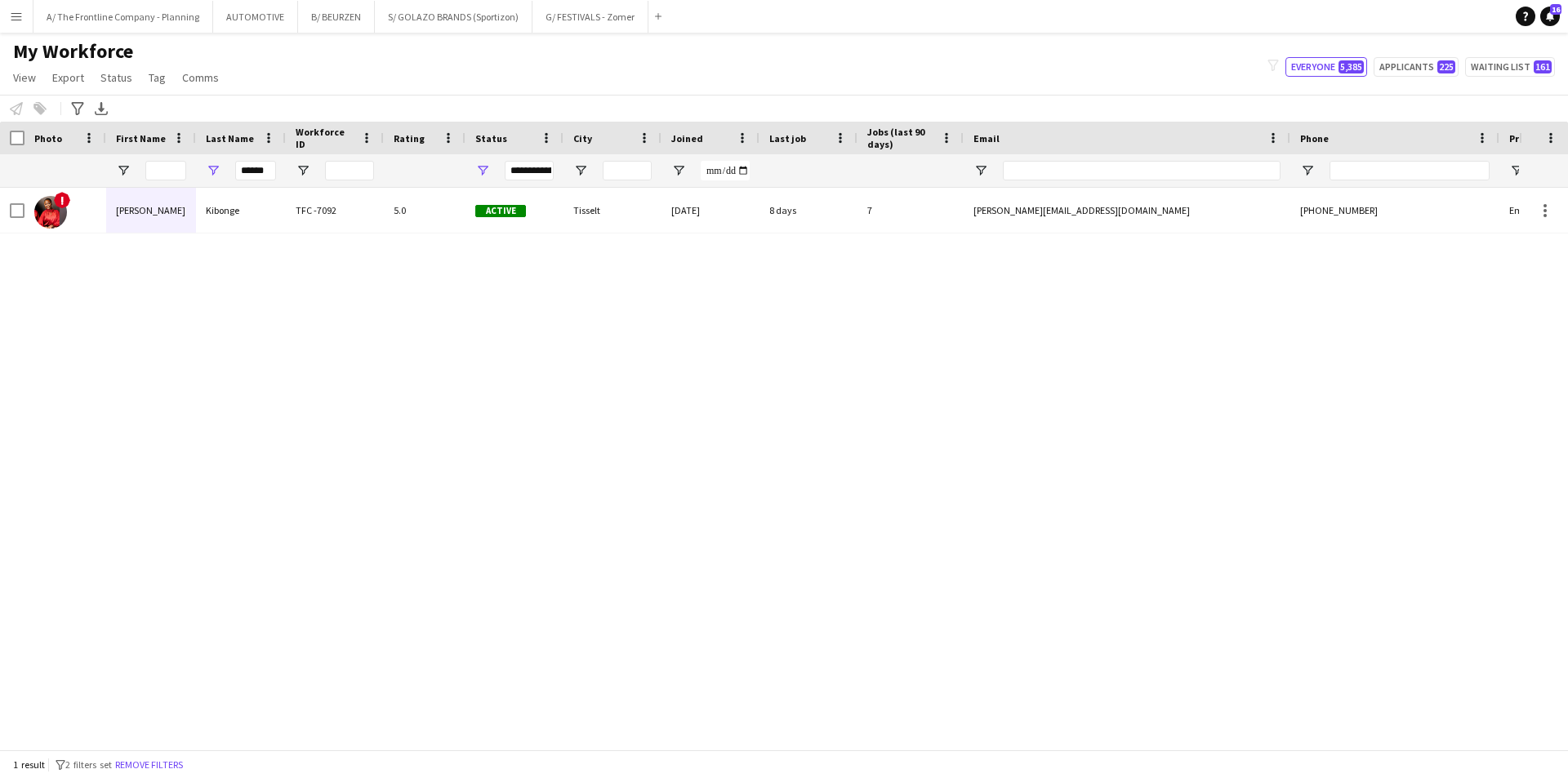
click at [433, 426] on div "! [PERSON_NAME] Kibonge TFC -7092 5.0 Active Tisselt [DATE] 8 days 7 [PERSON_NA…" at bounding box center [759, 462] width 1520 height 550
click at [339, 65] on div "My Workforce View Views Default view New view Update view Delete view Edit name…" at bounding box center [784, 67] width 1568 height 55
click at [426, 85] on div "My Workforce View Views Default view New view Update view Delete view Edit name…" at bounding box center [784, 67] width 1568 height 55
click at [590, 78] on div "My Workforce View Views Default view New view Update view Delete view Edit name…" at bounding box center [784, 67] width 1568 height 55
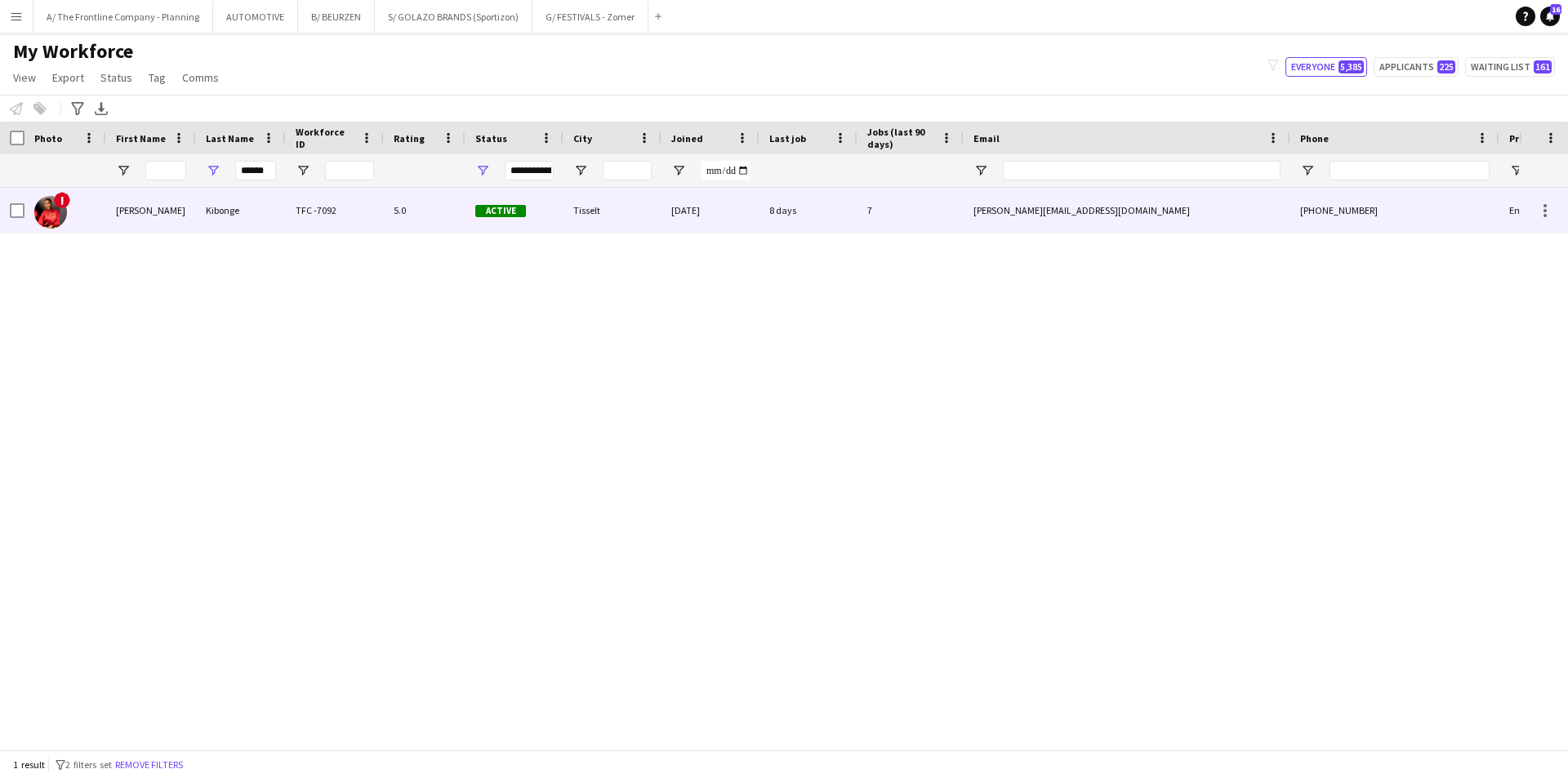
click at [161, 213] on div "[PERSON_NAME]" at bounding box center [151, 210] width 90 height 45
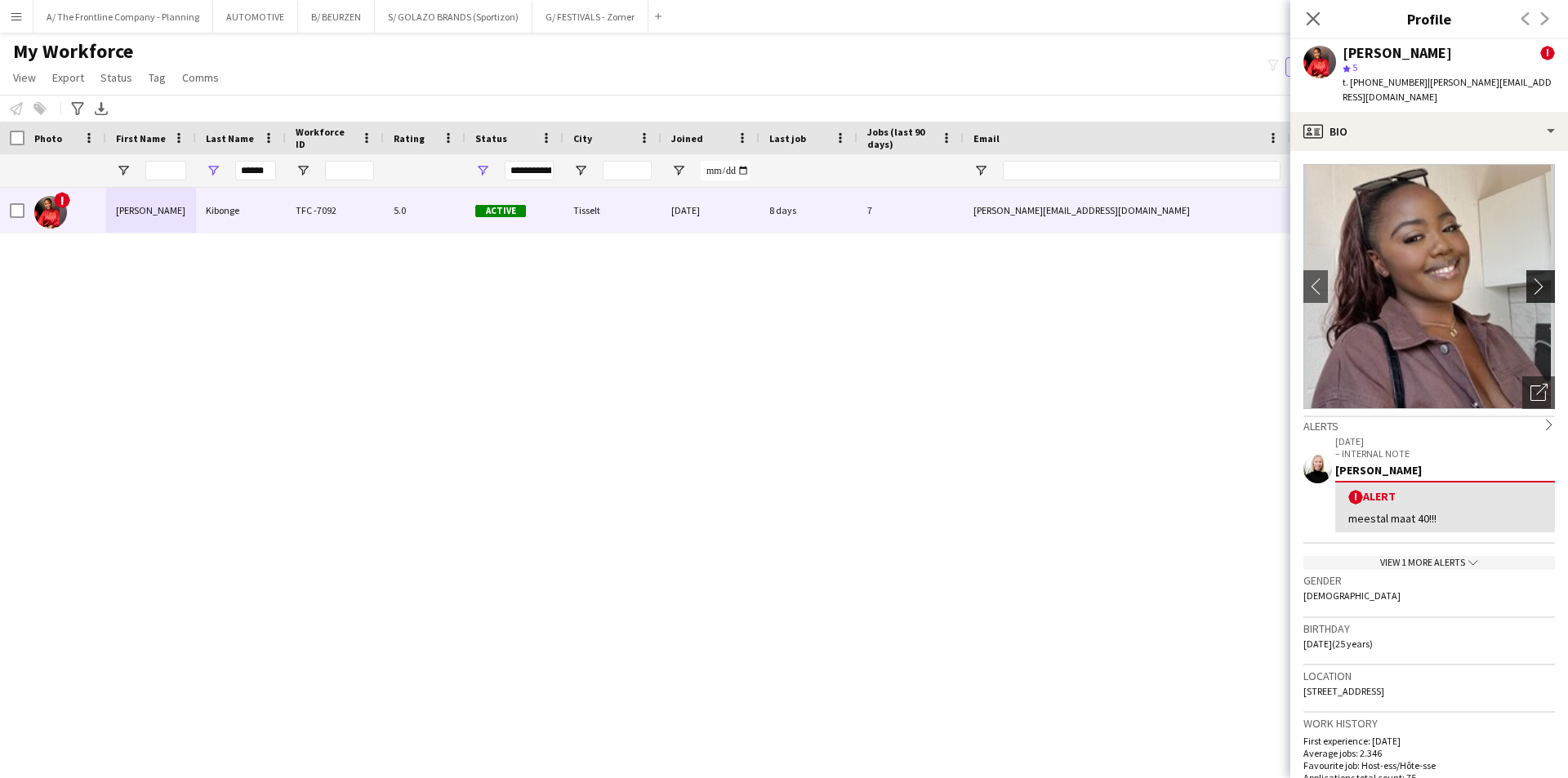
click at [1535, 277] on app-icon "chevron-right" at bounding box center [1543, 285] width 26 height 17
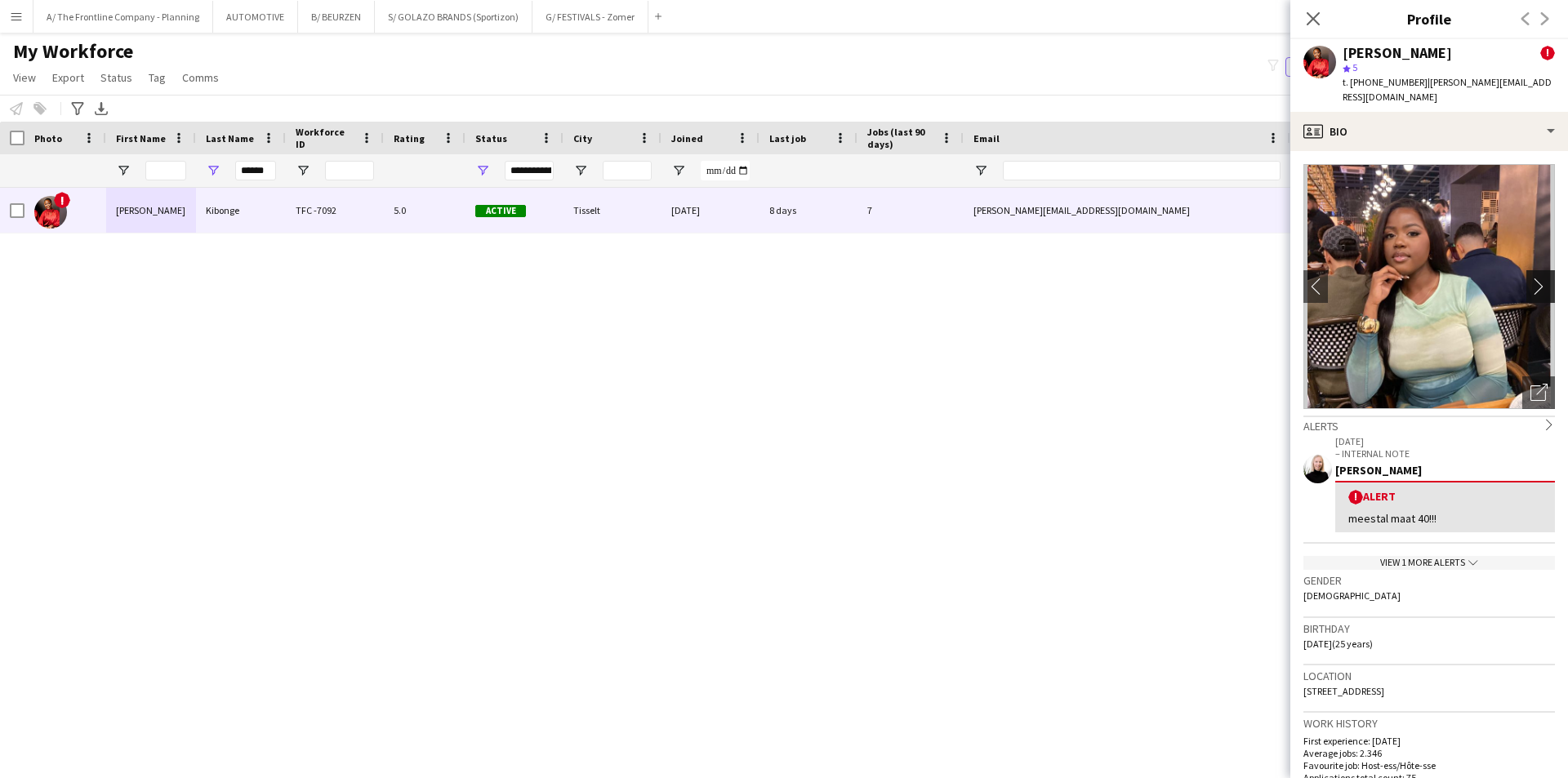
click at [1531, 277] on app-icon "chevron-right" at bounding box center [1543, 285] width 26 height 17
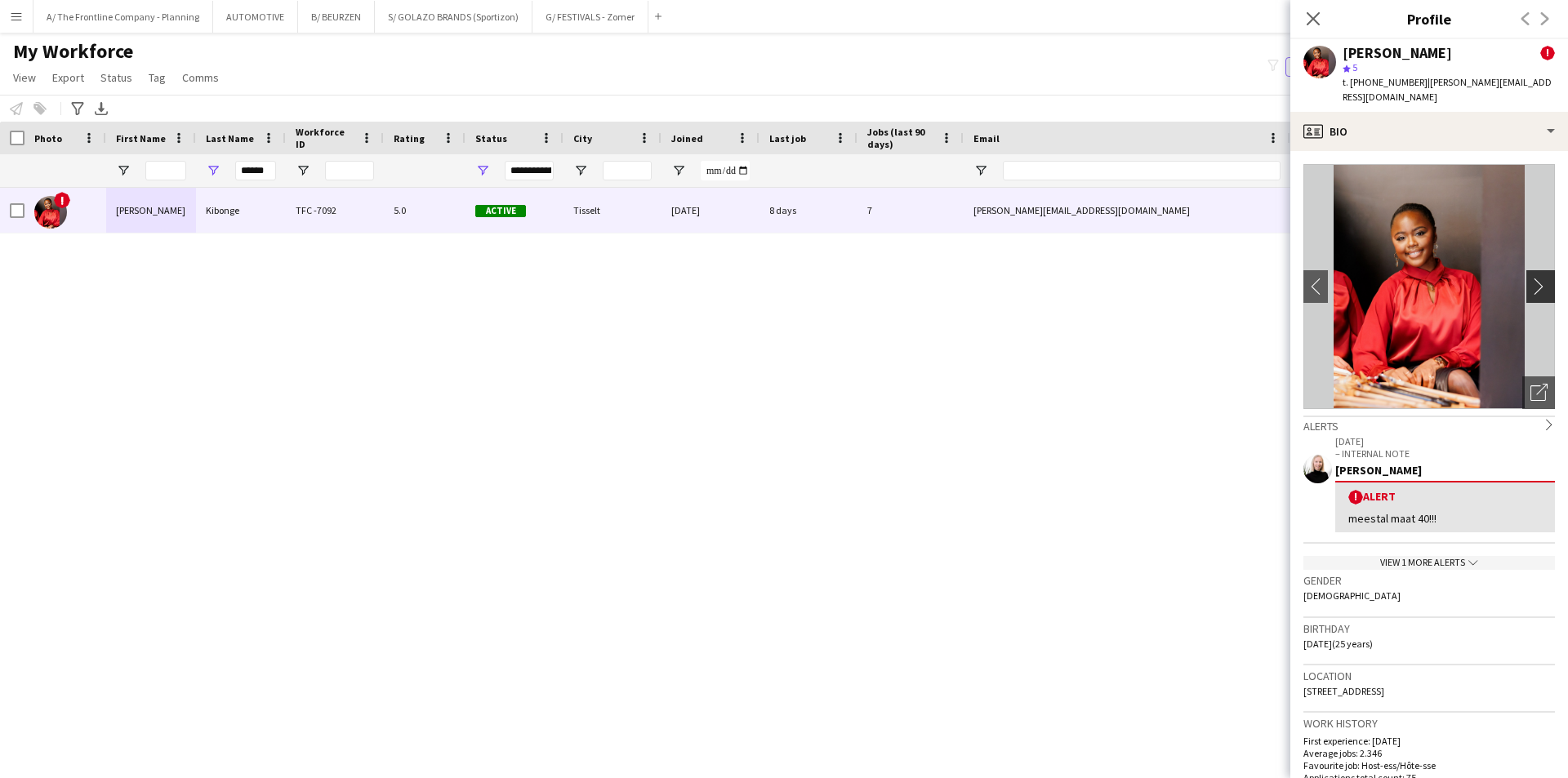
click at [1531, 277] on app-icon "chevron-right" at bounding box center [1543, 285] width 26 height 17
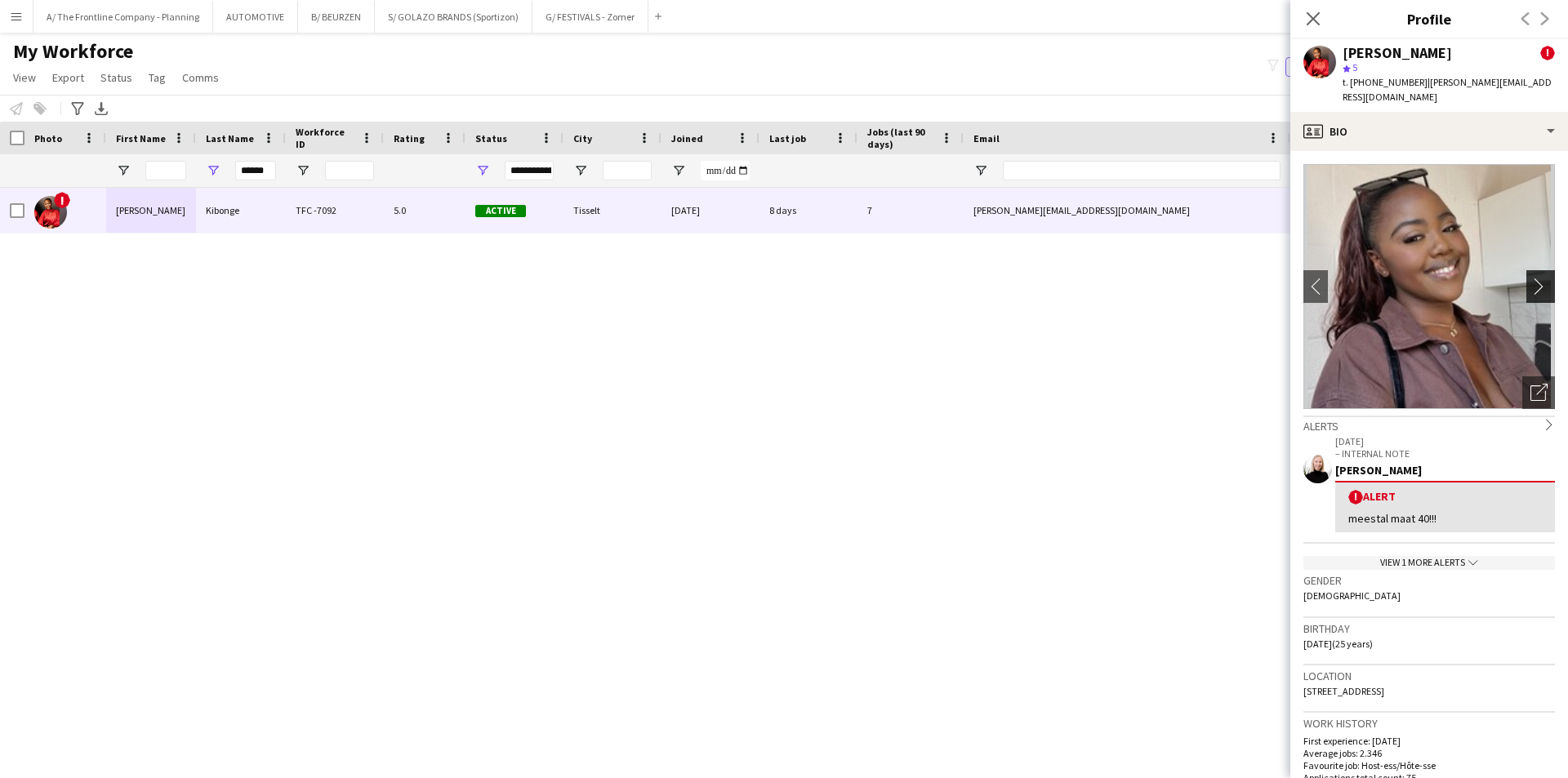
click at [1531, 277] on app-icon "chevron-right" at bounding box center [1543, 285] width 26 height 17
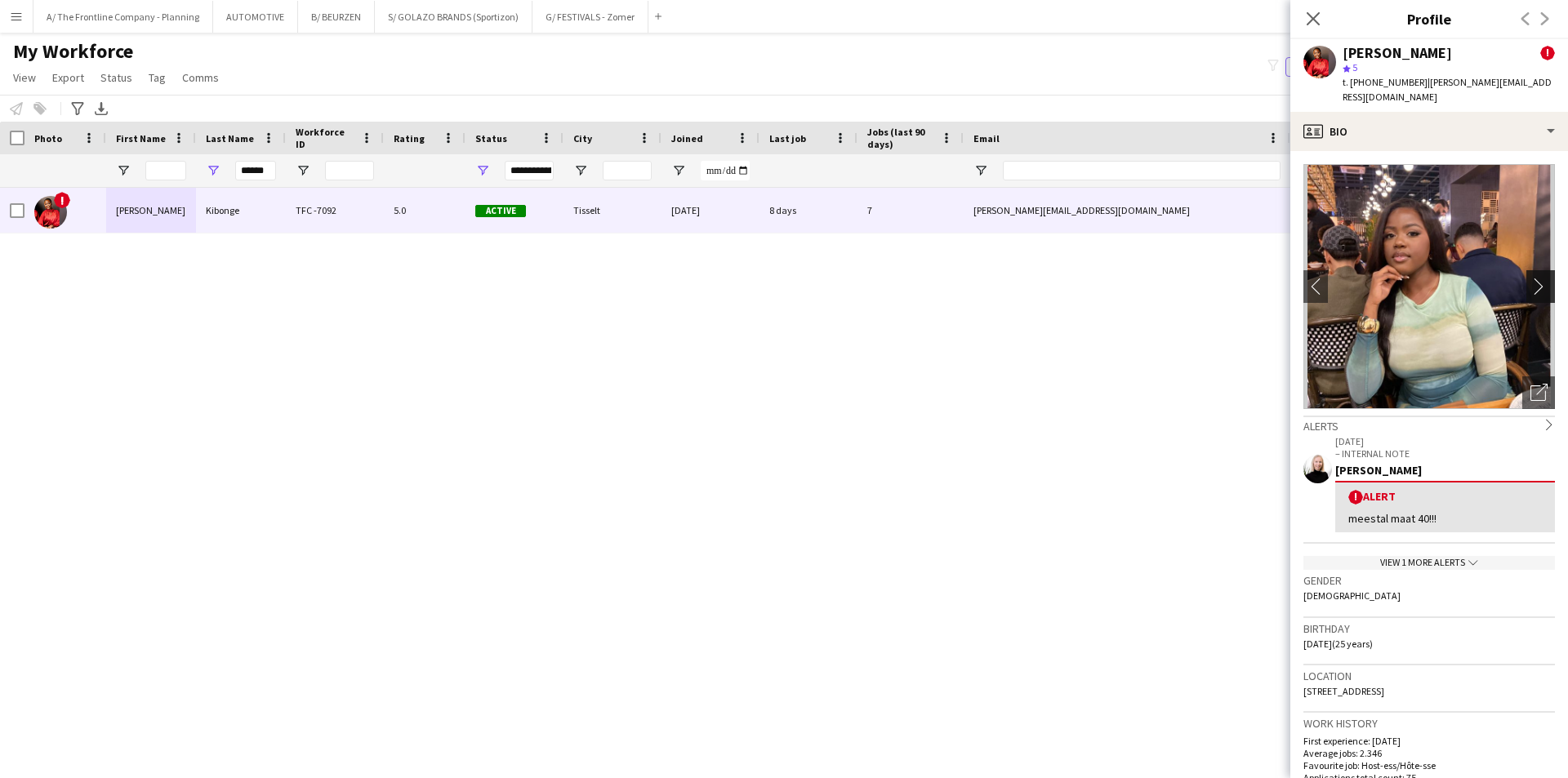
click at [1531, 277] on app-icon "chevron-right" at bounding box center [1543, 285] width 26 height 17
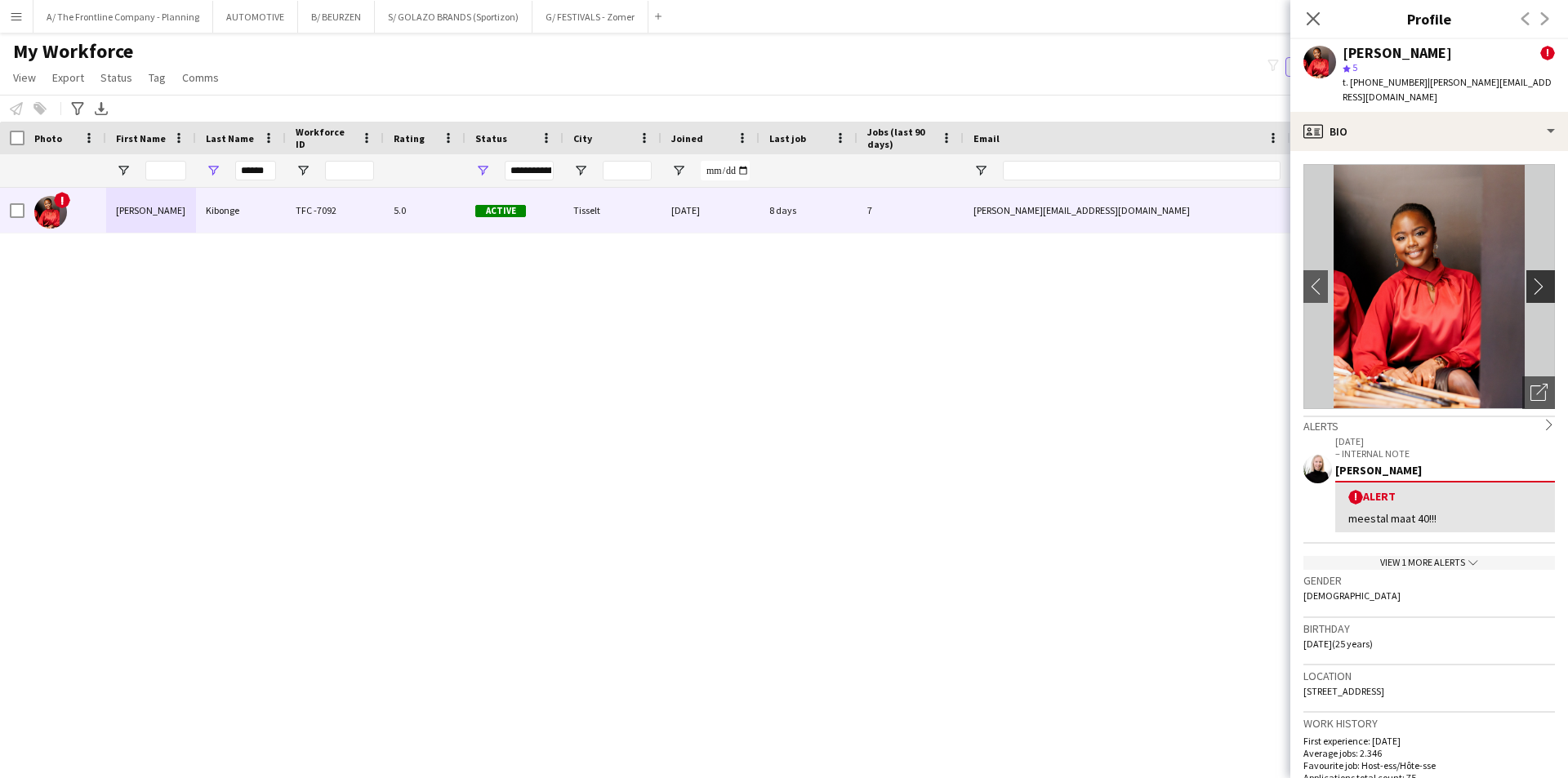
click at [1531, 277] on app-icon "chevron-right" at bounding box center [1543, 285] width 26 height 17
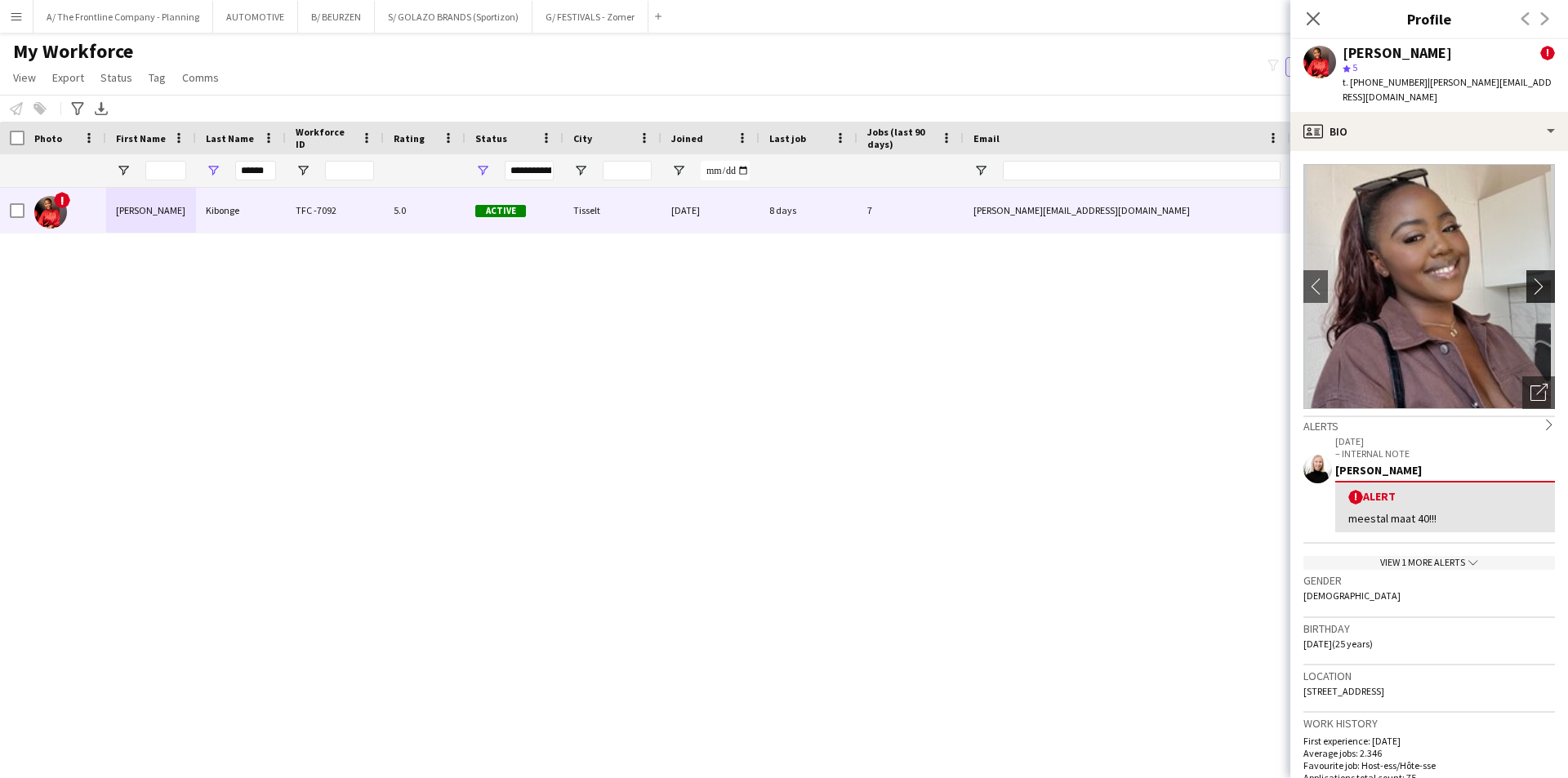
click at [1531, 277] on app-icon "chevron-right" at bounding box center [1543, 285] width 26 height 17
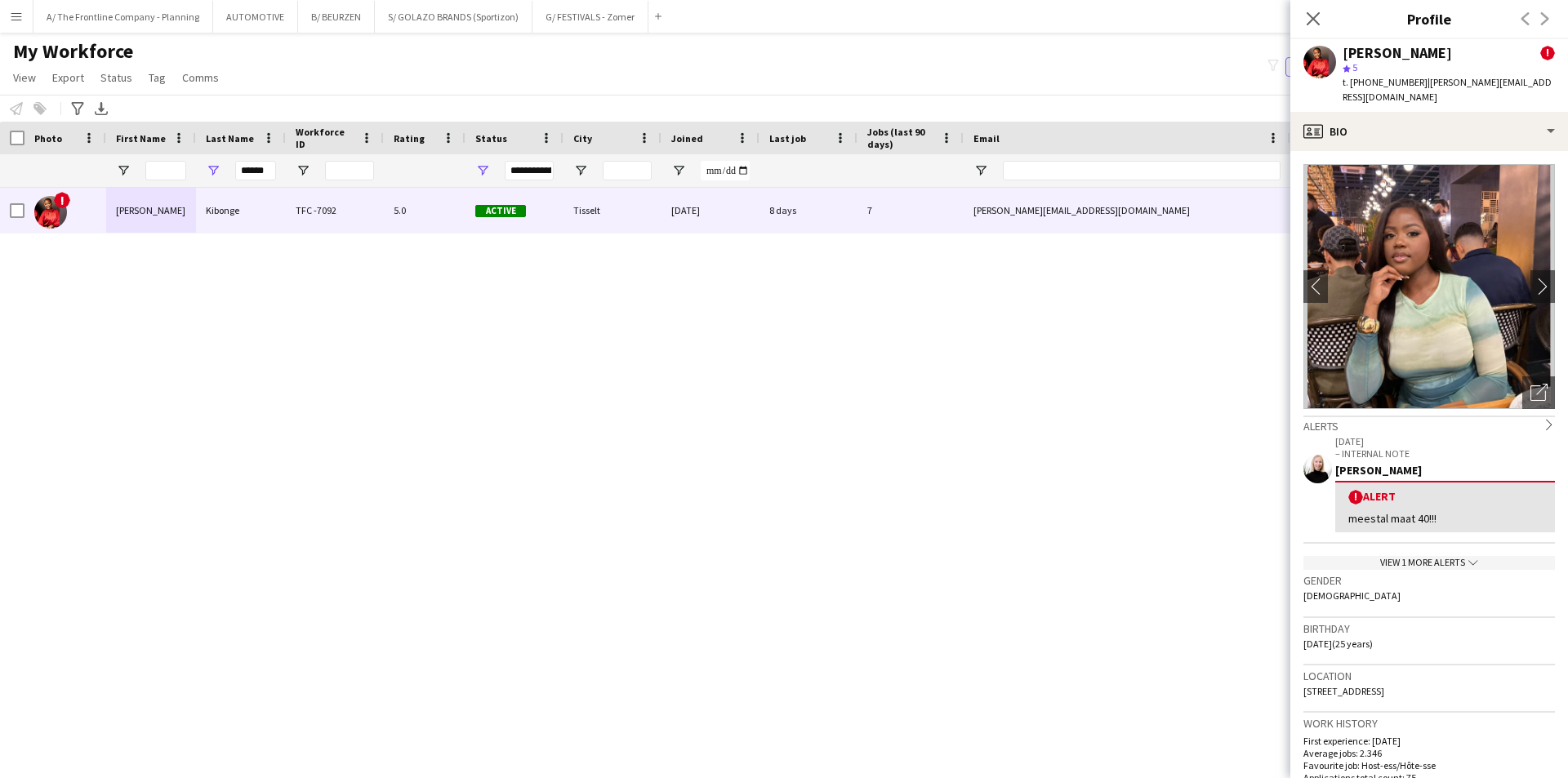
click at [743, 101] on div "Notify workforce Add to tag Select at least one crew to tag him or her. Advance…" at bounding box center [784, 107] width 1568 height 27
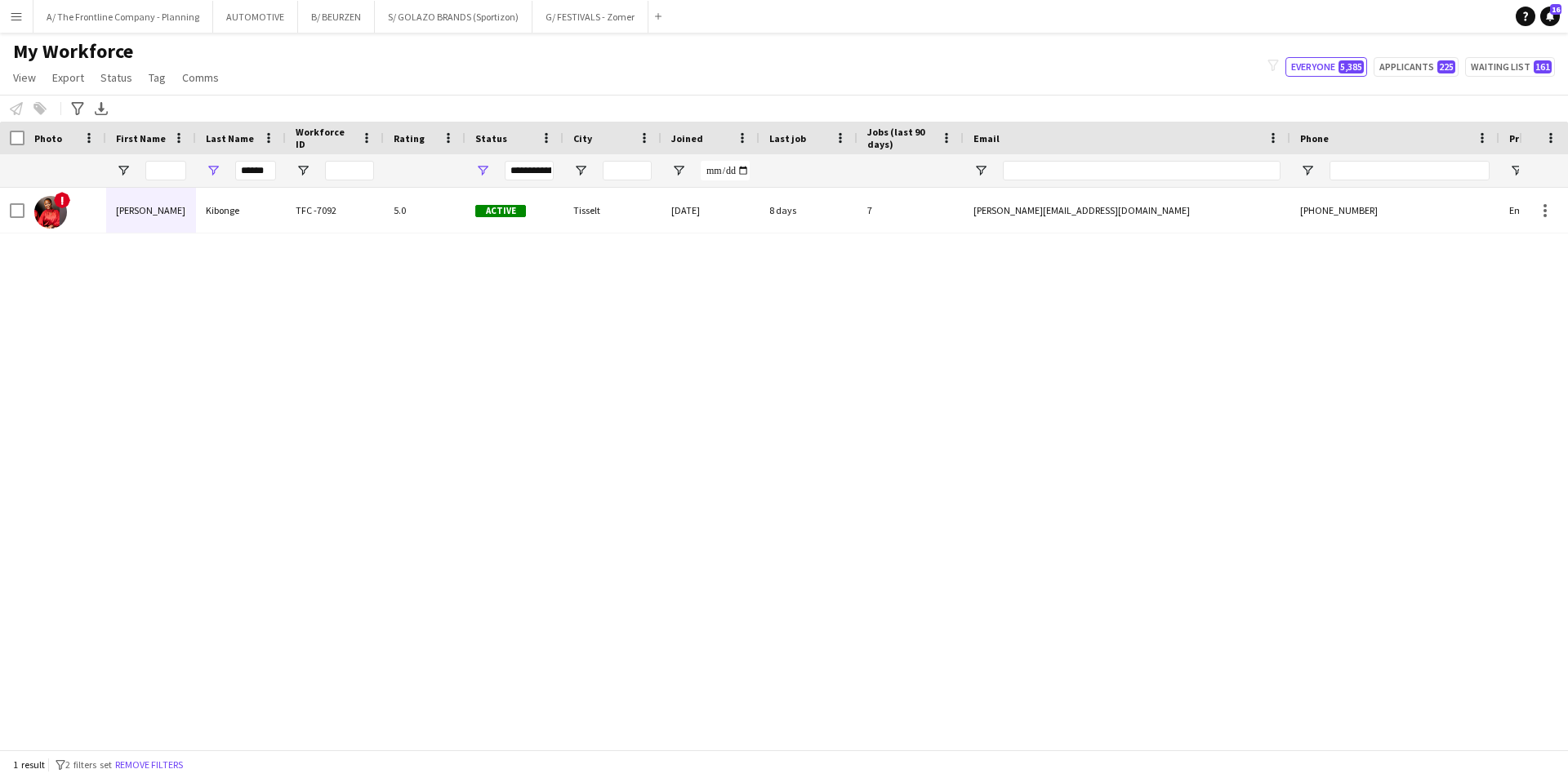
click at [719, 50] on div "My Workforce View Views Default view New view Update view Delete view Edit name…" at bounding box center [784, 67] width 1568 height 55
click at [663, 90] on div "My Workforce View Views Default view New view Update view Delete view Edit name…" at bounding box center [784, 67] width 1568 height 55
click at [581, 301] on div "! [PERSON_NAME] Kibonge TFC -7092 5.0 Active Tisselt [DATE] 8 days 7 [PERSON_NA…" at bounding box center [759, 462] width 1520 height 550
click at [659, 70] on div "My Workforce View Views Default view New view Update view Delete view Edit name…" at bounding box center [784, 67] width 1568 height 55
click at [151, 14] on button "A/ The Frontline Company - Planning Close" at bounding box center [123, 17] width 180 height 31
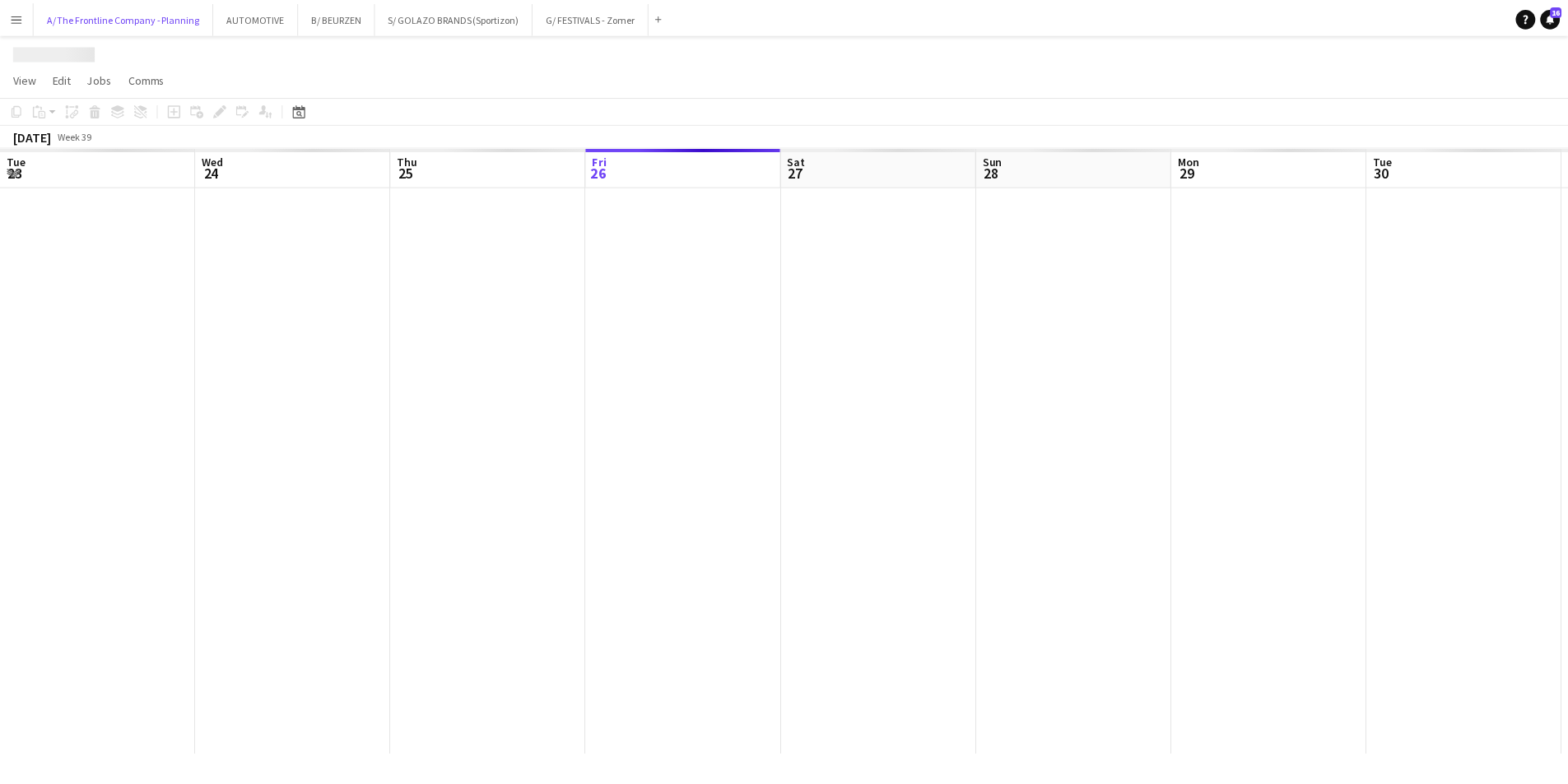
scroll to position [0, 393]
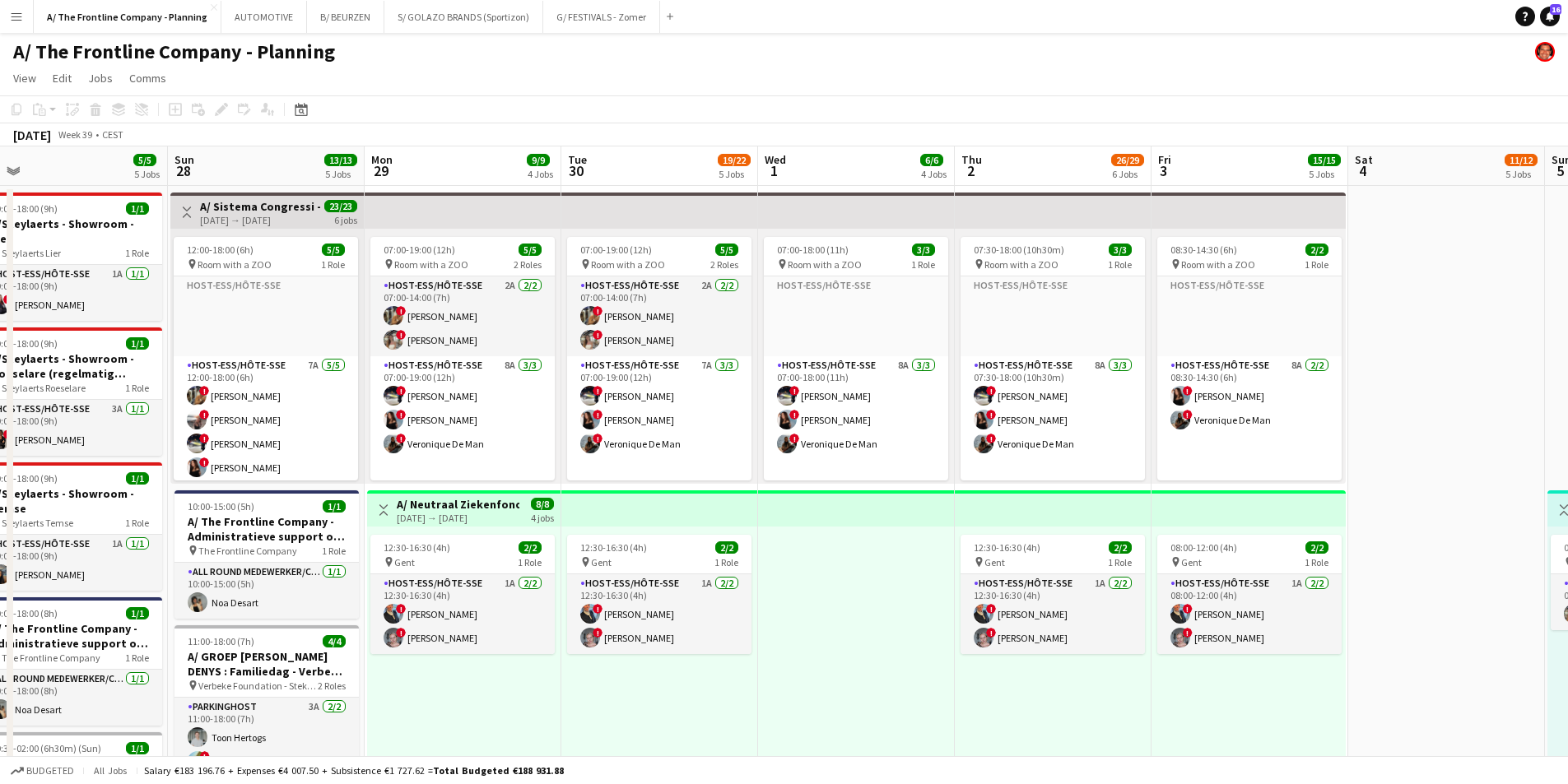
drag, startPoint x: 697, startPoint y: 602, endPoint x: 272, endPoint y: 500, distance: 437.1
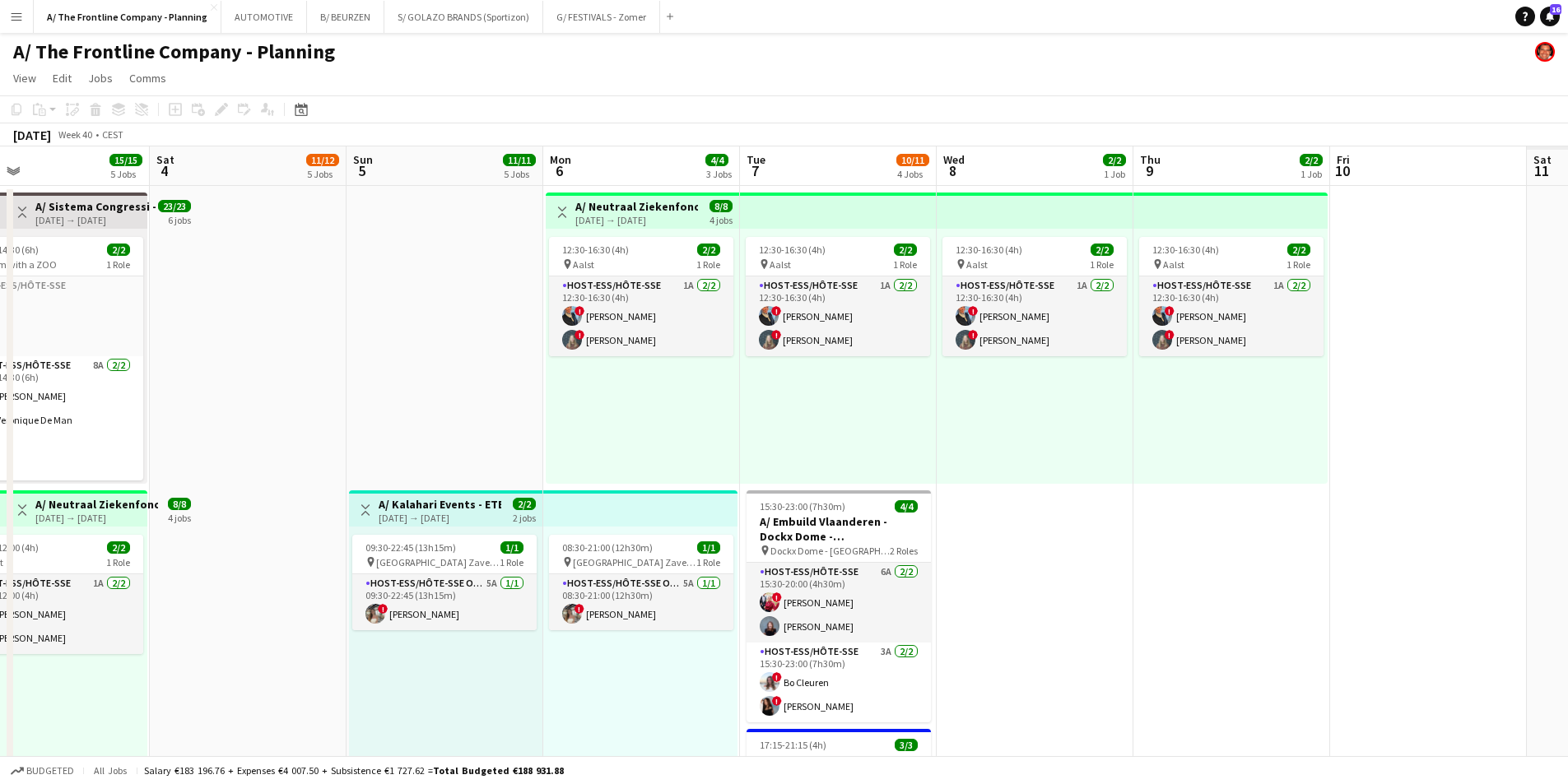
drag, startPoint x: 648, startPoint y: 380, endPoint x: 591, endPoint y: 373, distance: 57.4
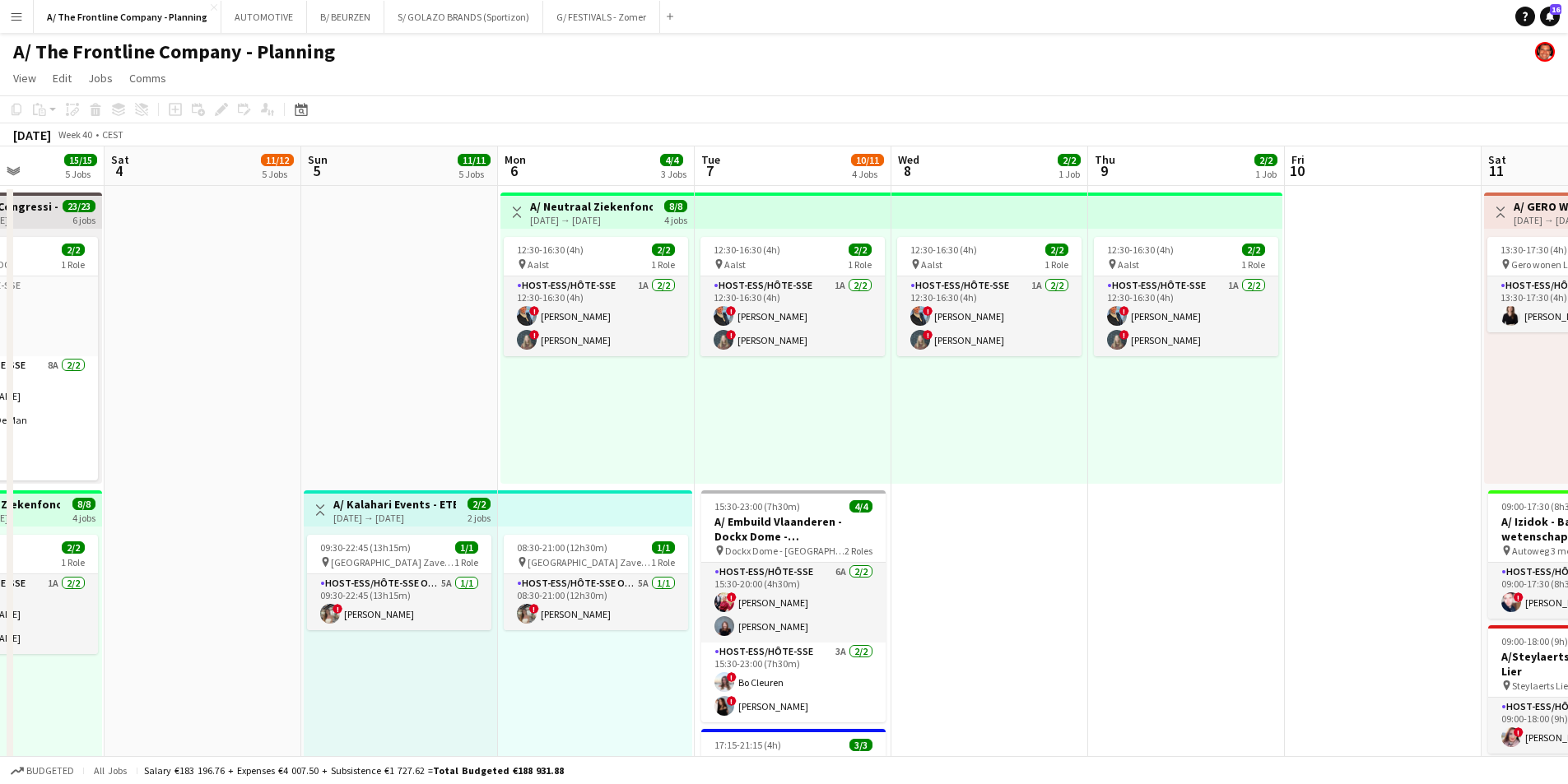
drag, startPoint x: 1181, startPoint y: 520, endPoint x: 789, endPoint y: 505, distance: 392.3
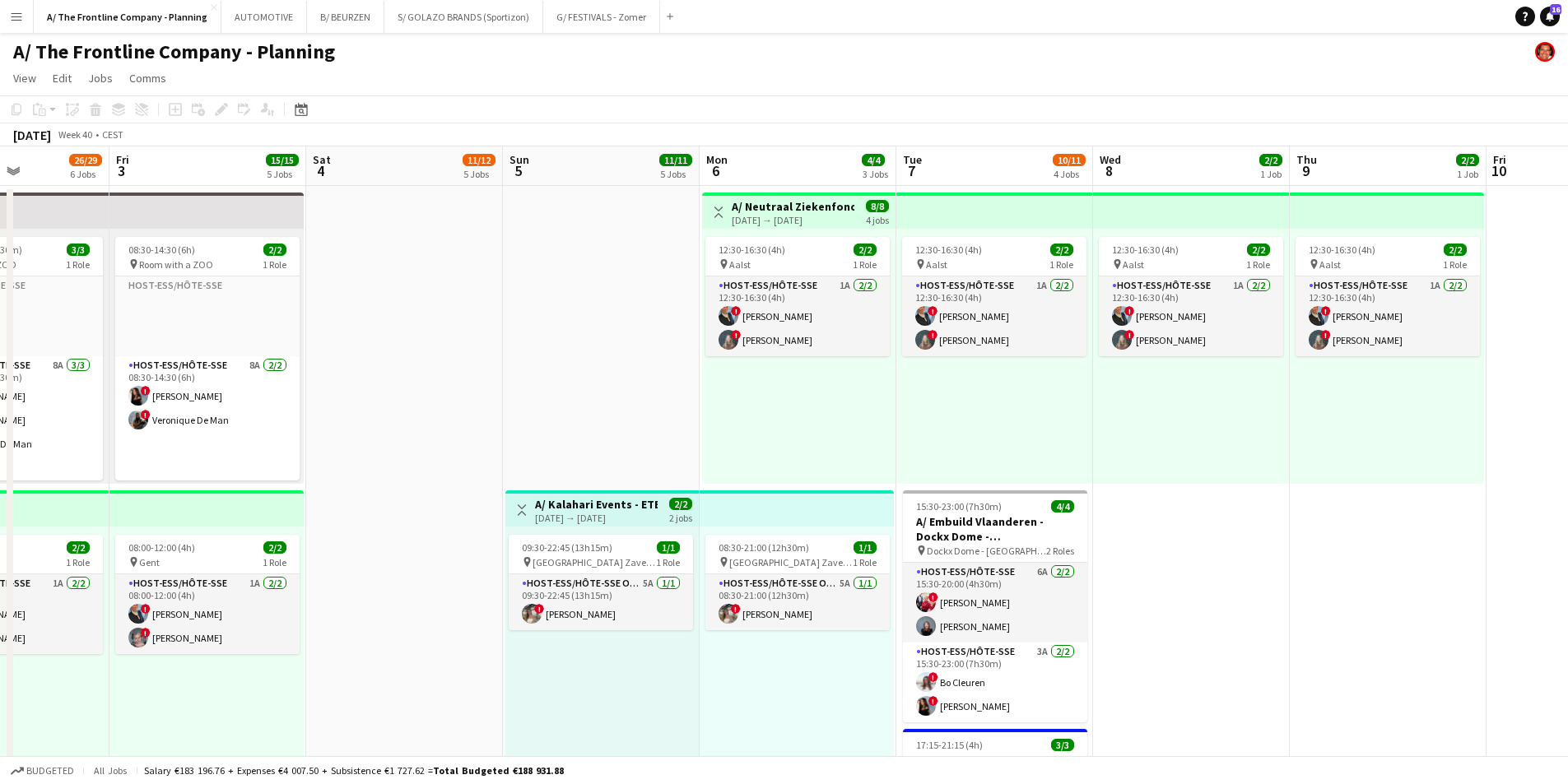
drag, startPoint x: 1037, startPoint y: 449, endPoint x: 1558, endPoint y: 445, distance: 521.0
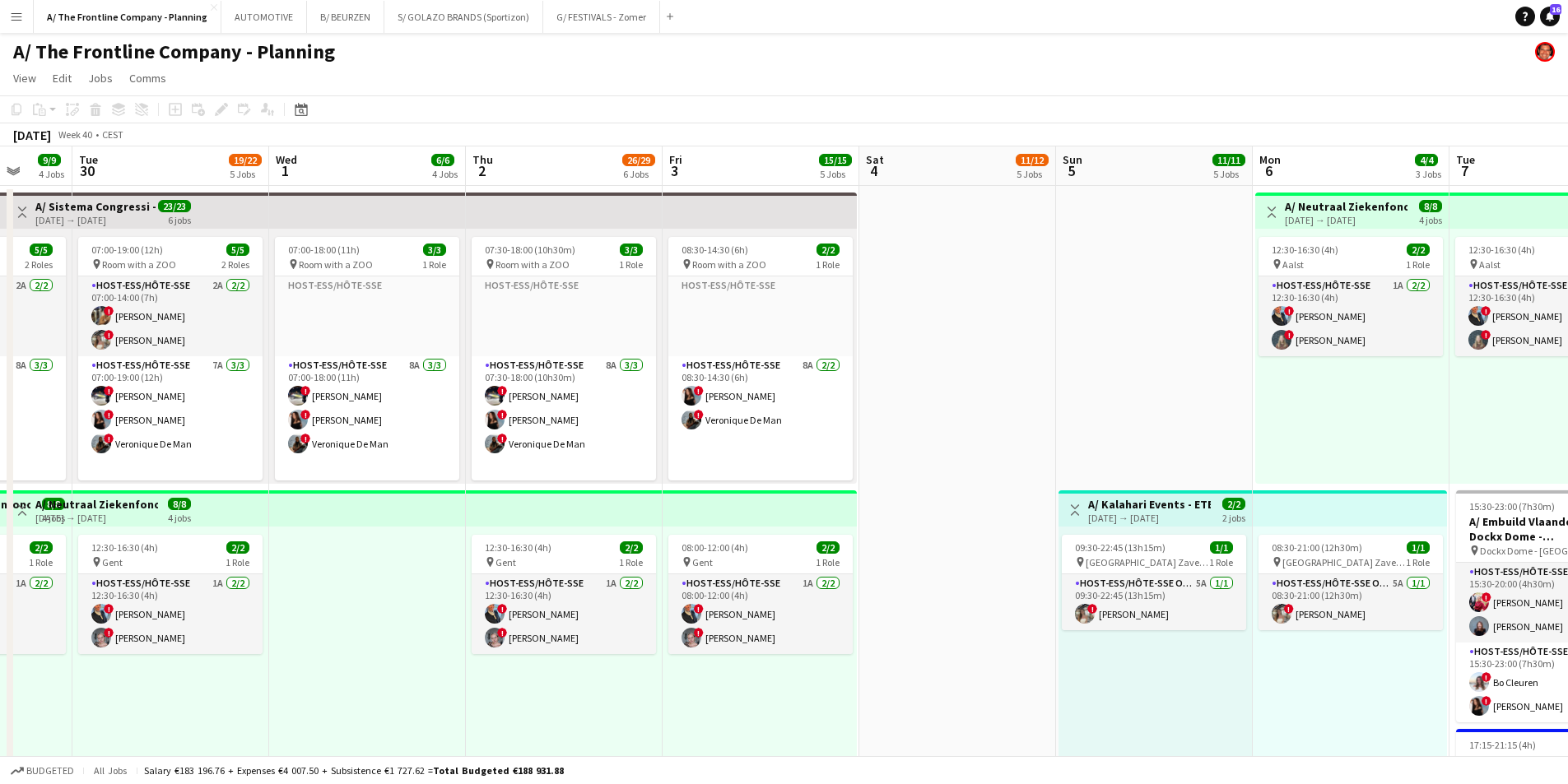
drag, startPoint x: 873, startPoint y: 444, endPoint x: 1560, endPoint y: 437, distance: 687.0
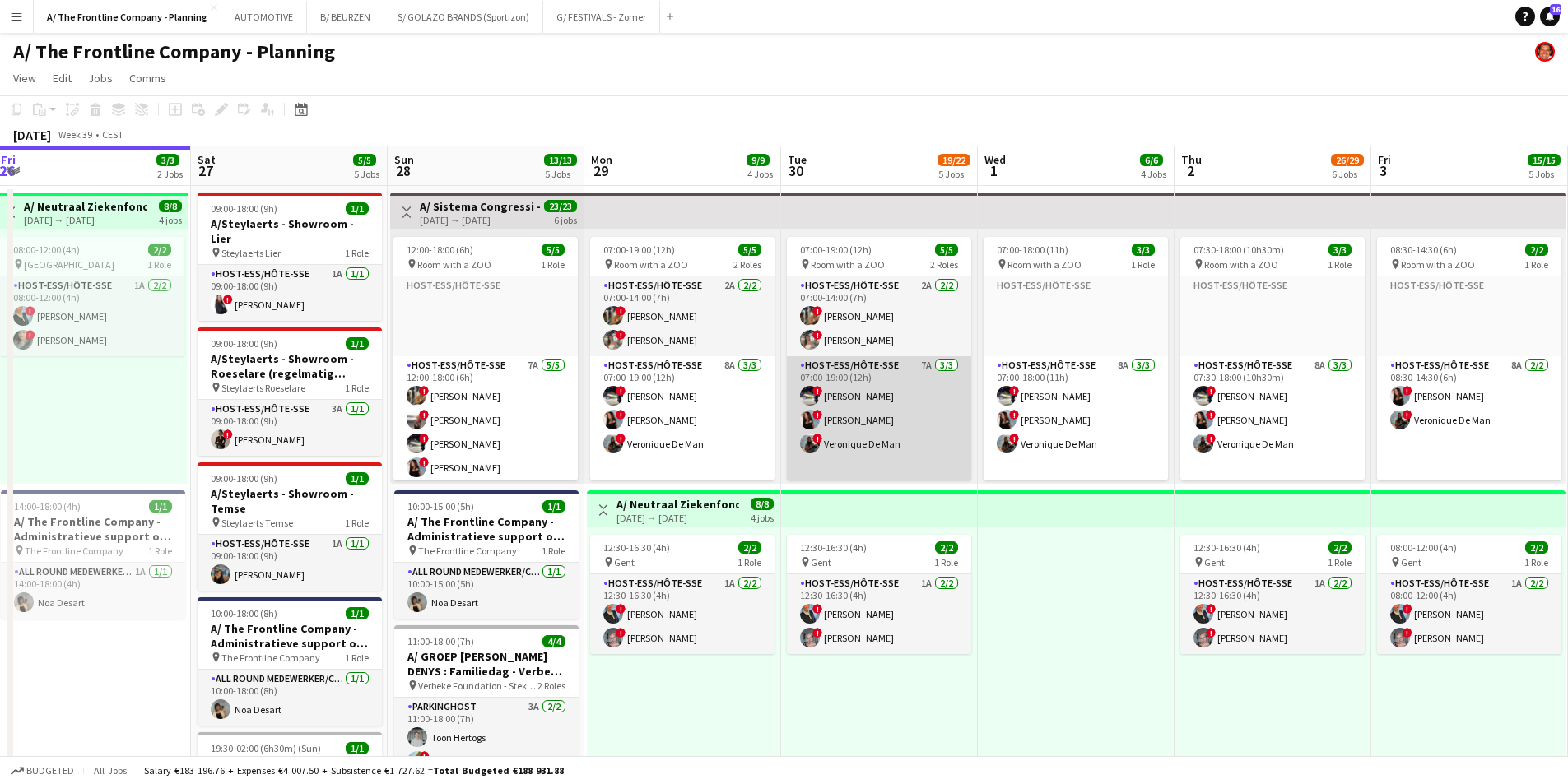
drag, startPoint x: 1058, startPoint y: 454, endPoint x: 1107, endPoint y: 455, distance: 49.0
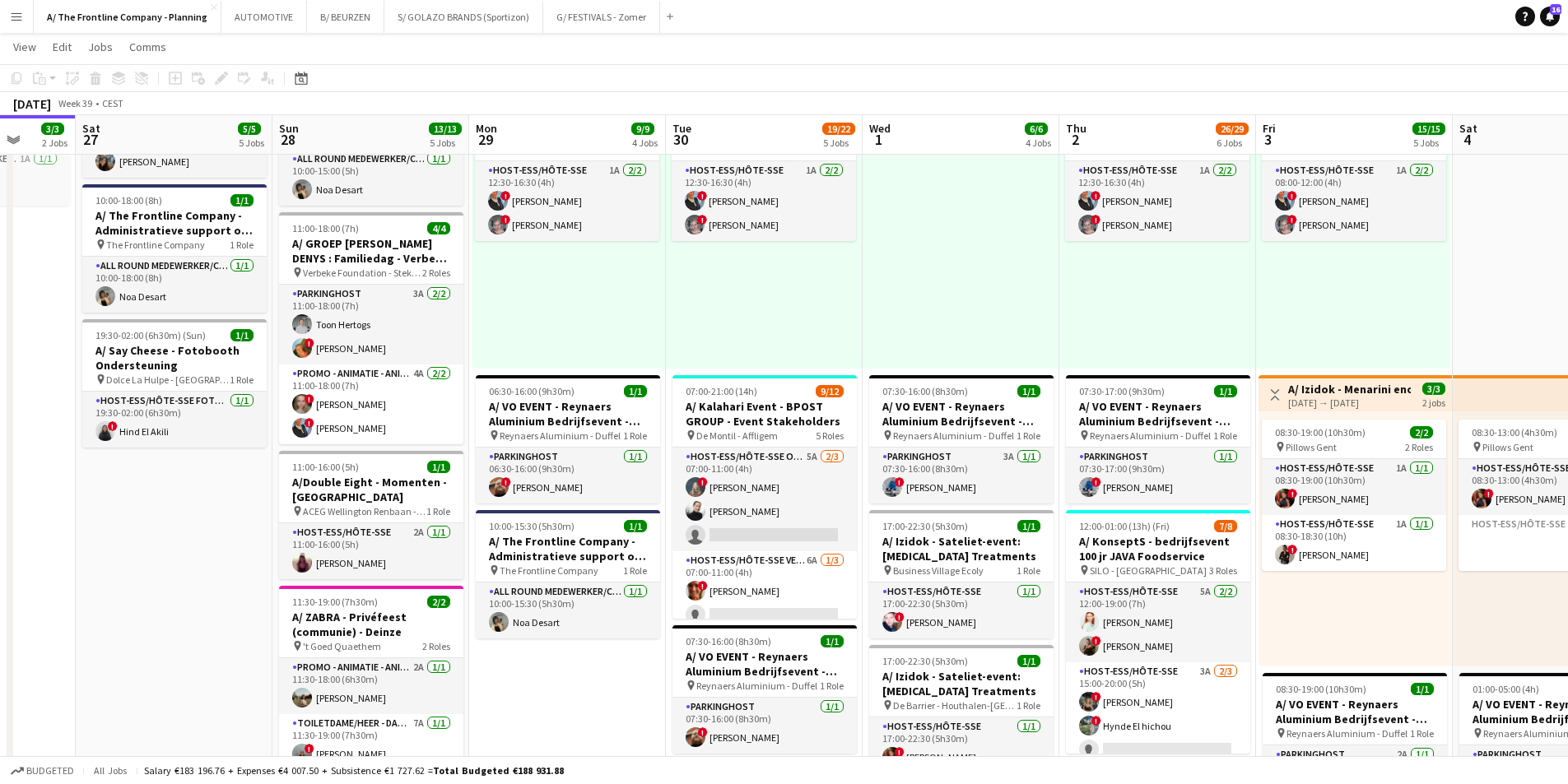
scroll to position [0, 650]
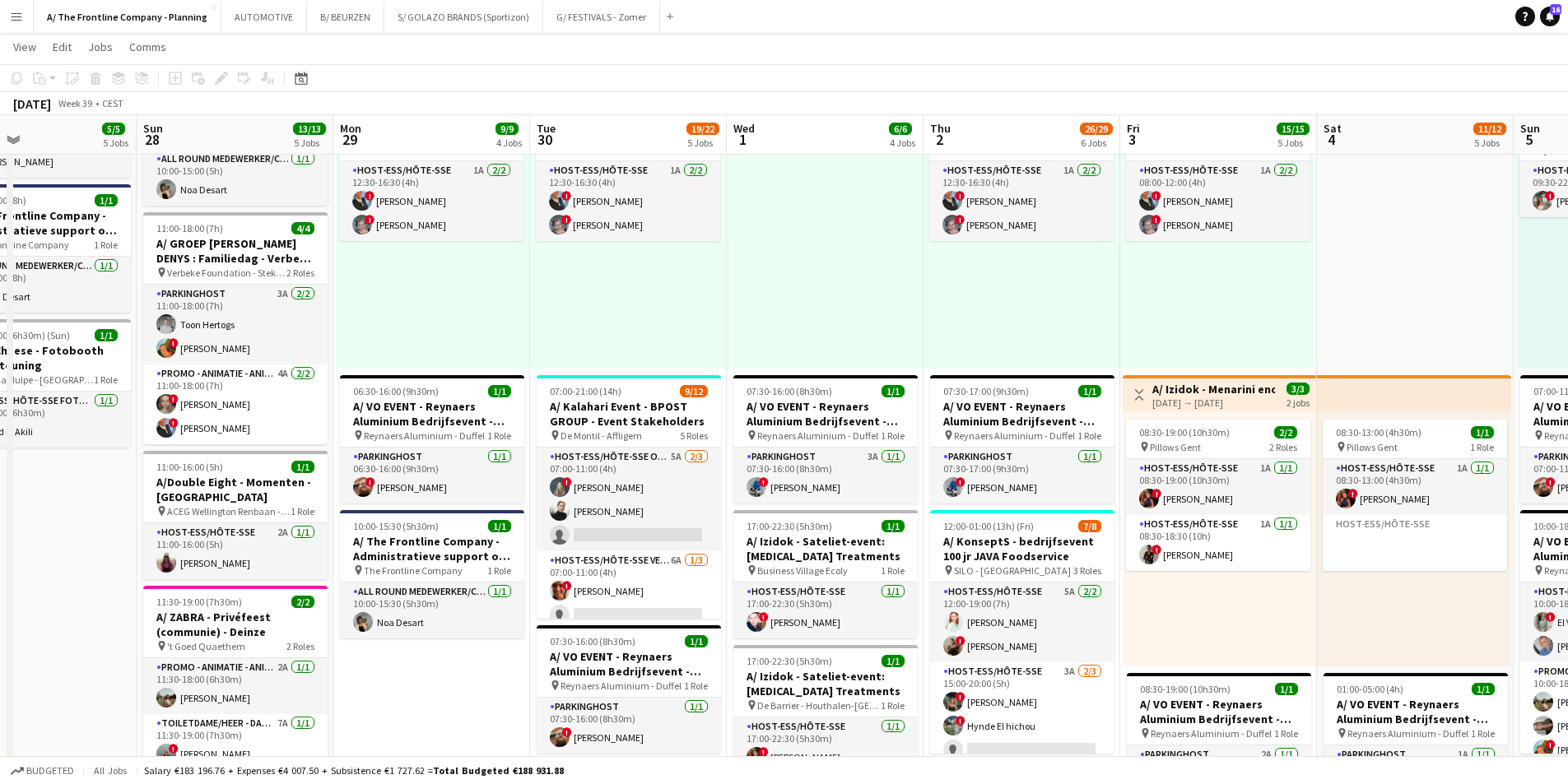
drag, startPoint x: 1180, startPoint y: 287, endPoint x: 721, endPoint y: 300, distance: 459.2
click at [721, 300] on app-calendar-viewport "Wed 24 2/2 1 Job Thu 25 7/7 4 Jobs Fri 26 3/3 2 Jobs Sat 27 5/5 5 Jobs Sun 28 1…" at bounding box center [784, 582] width 1568 height 1857
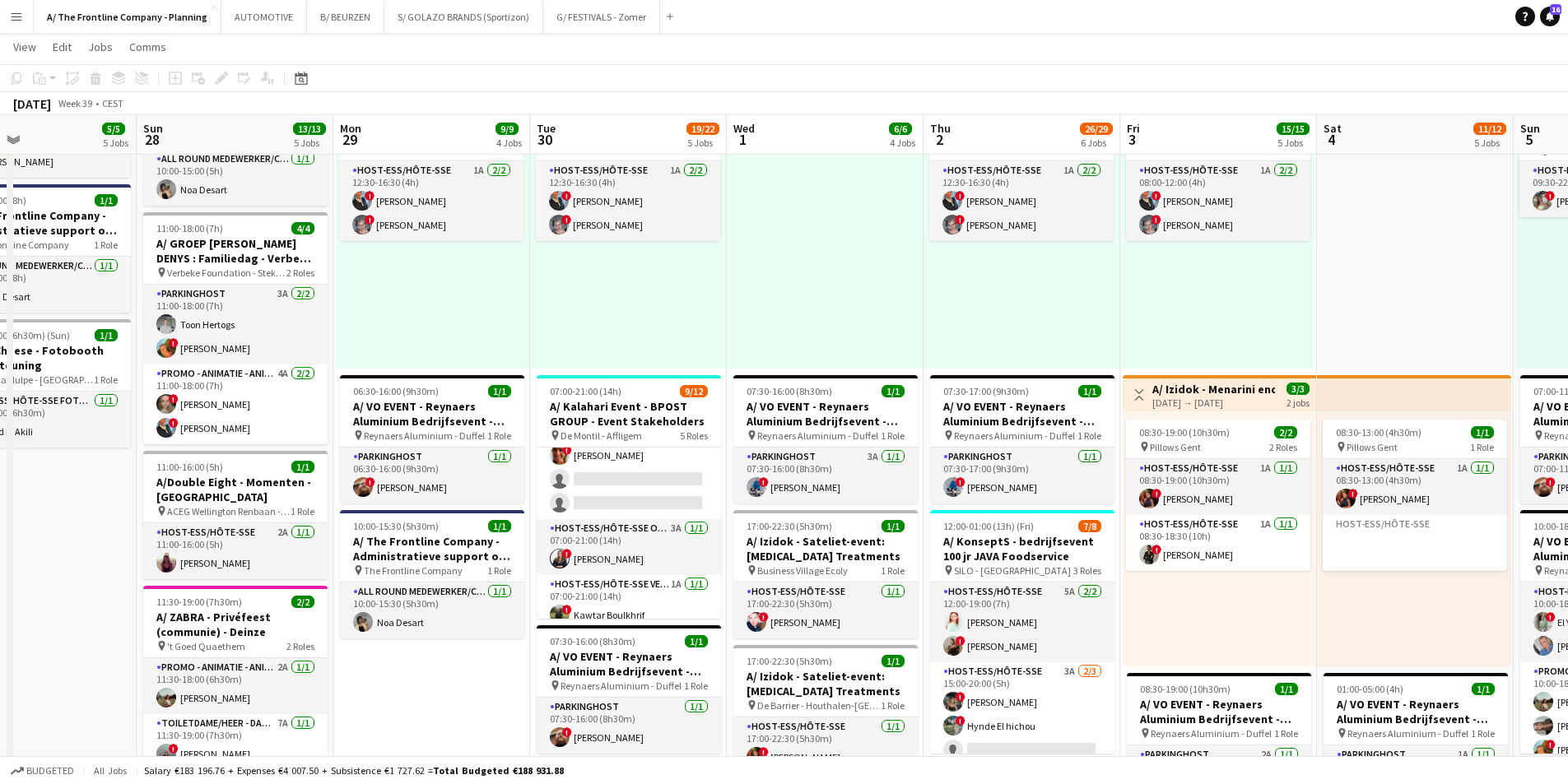
scroll to position [0, 0]
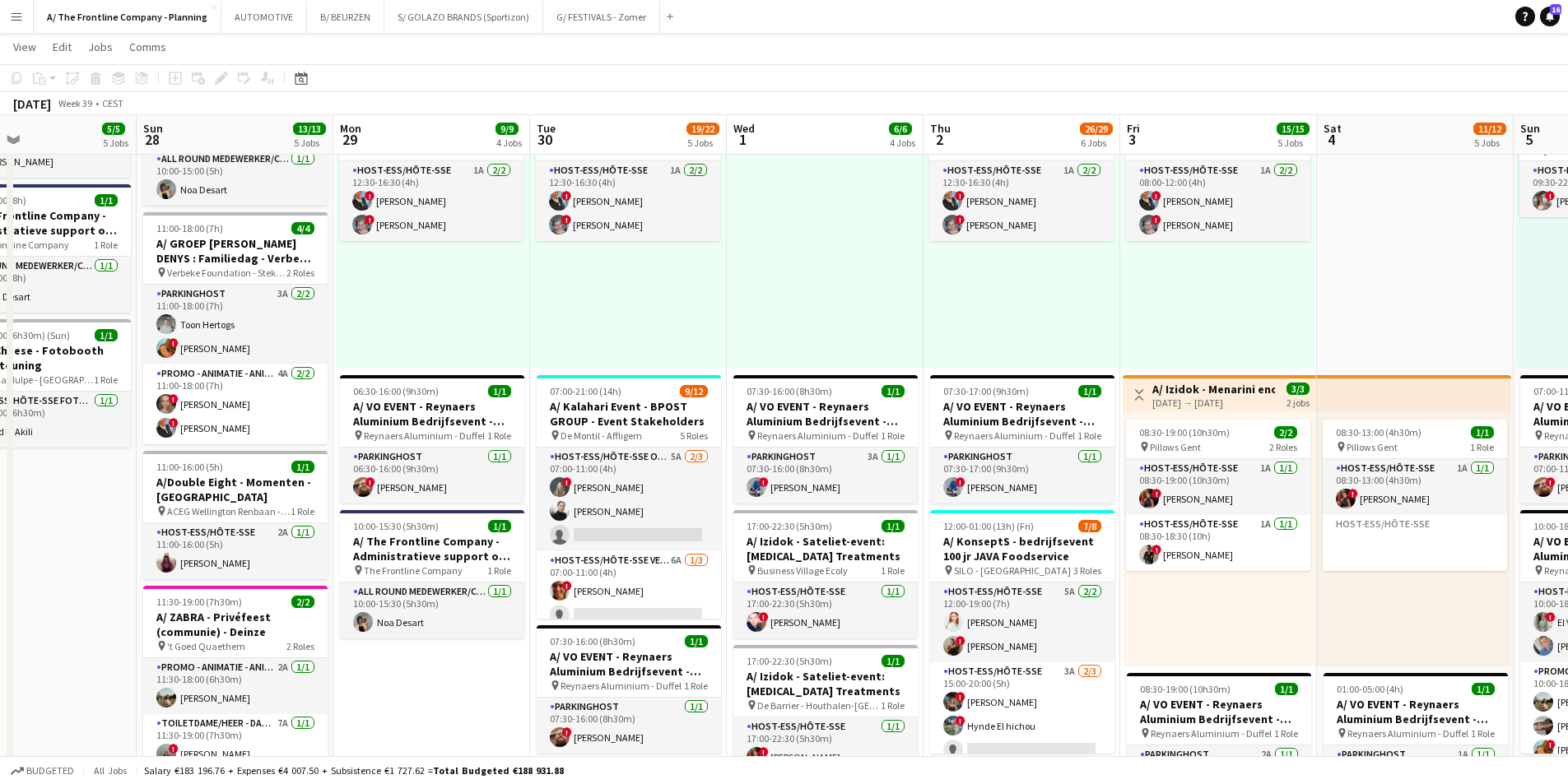
click at [742, 298] on div at bounding box center [825, 241] width 196 height 255
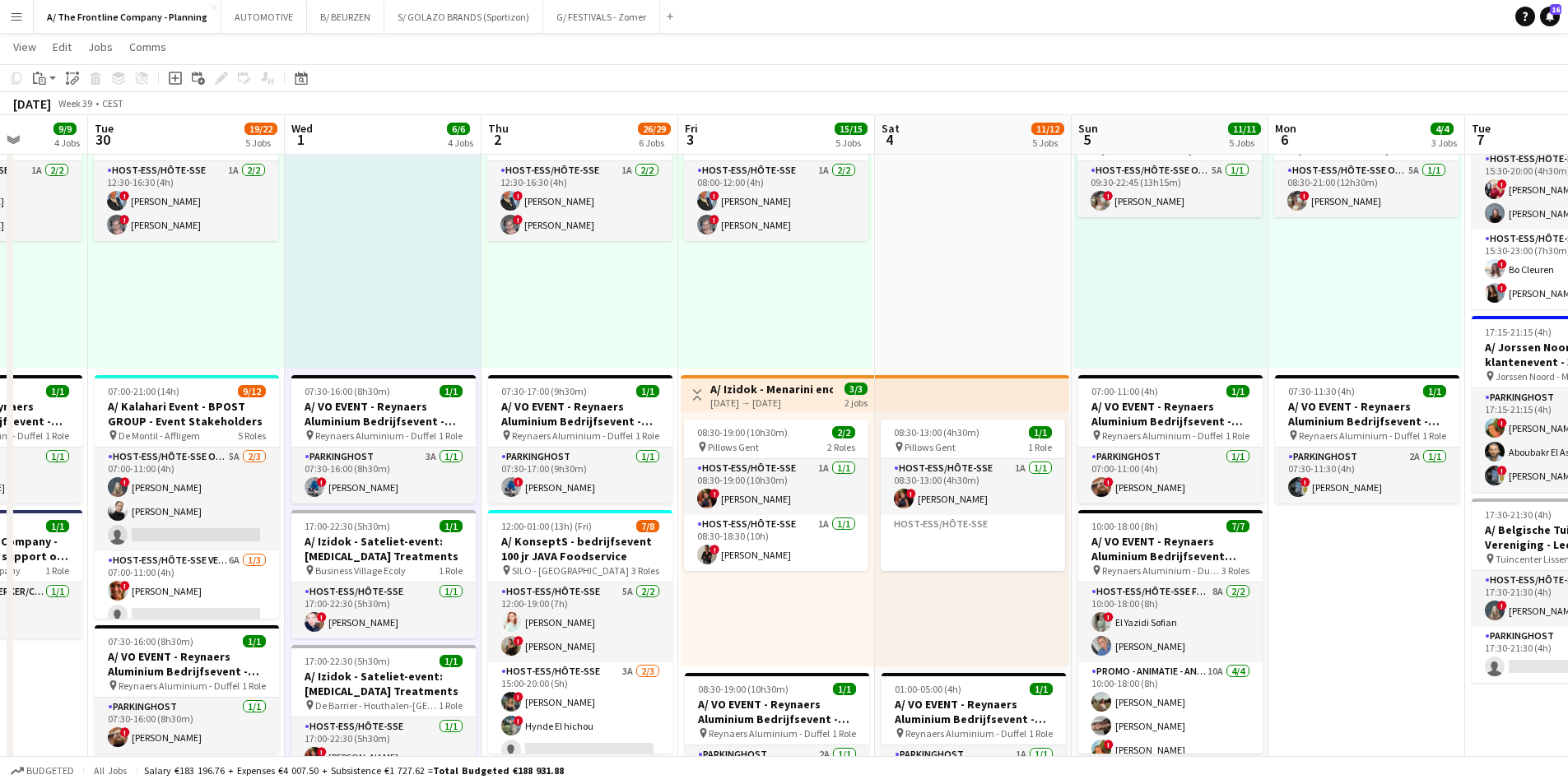
drag, startPoint x: 1081, startPoint y: 291, endPoint x: 628, endPoint y: 296, distance: 453.0
click at [630, 296] on app-calendar-viewport "Fri 26 3/3 2 Jobs Sat 27 5/5 5 Jobs Sun 28 13/13 5 Jobs Mon 29 9/9 4 Jobs Tue 3…" at bounding box center [784, 582] width 1568 height 1857
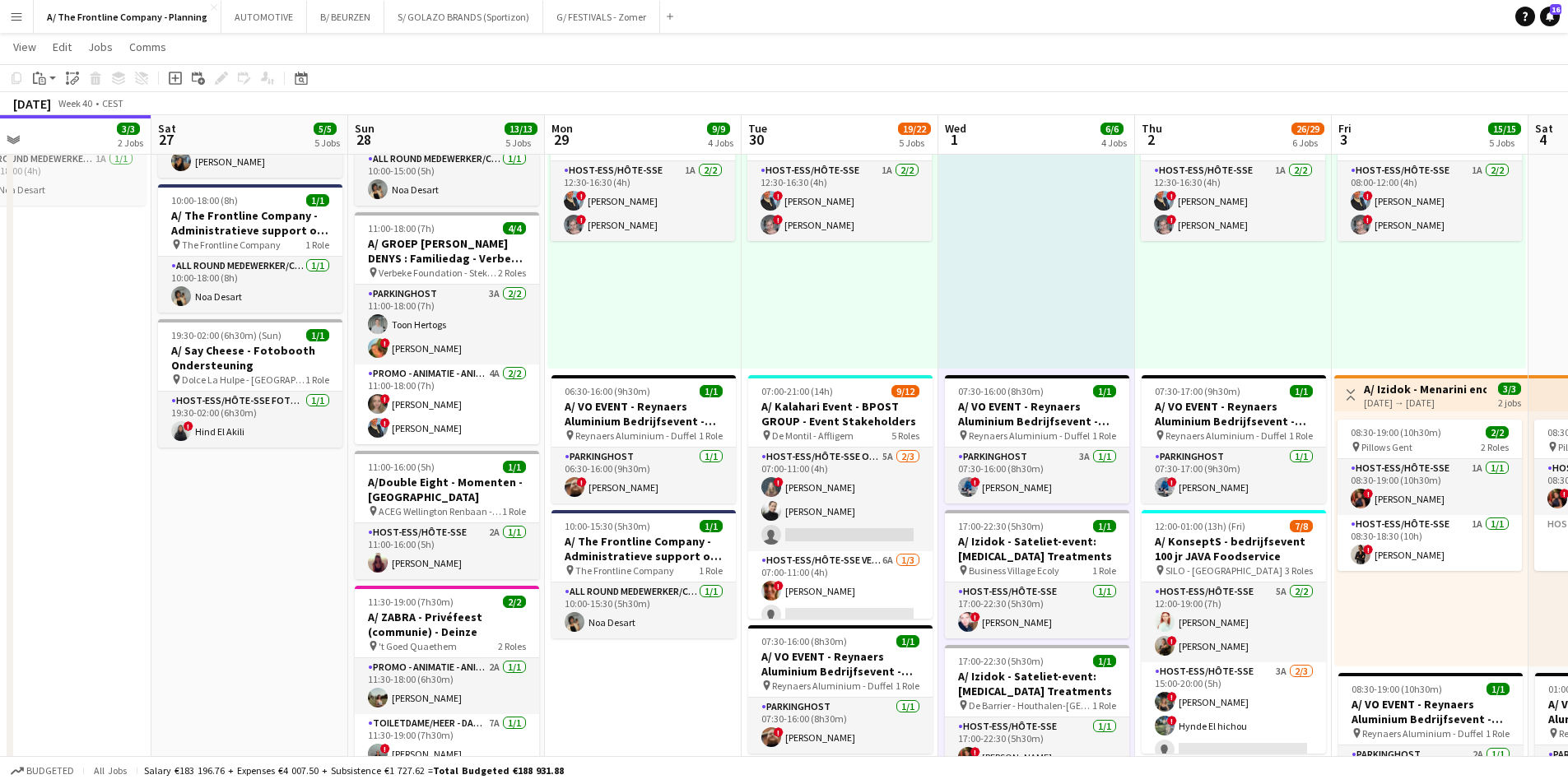
scroll to position [0, 391]
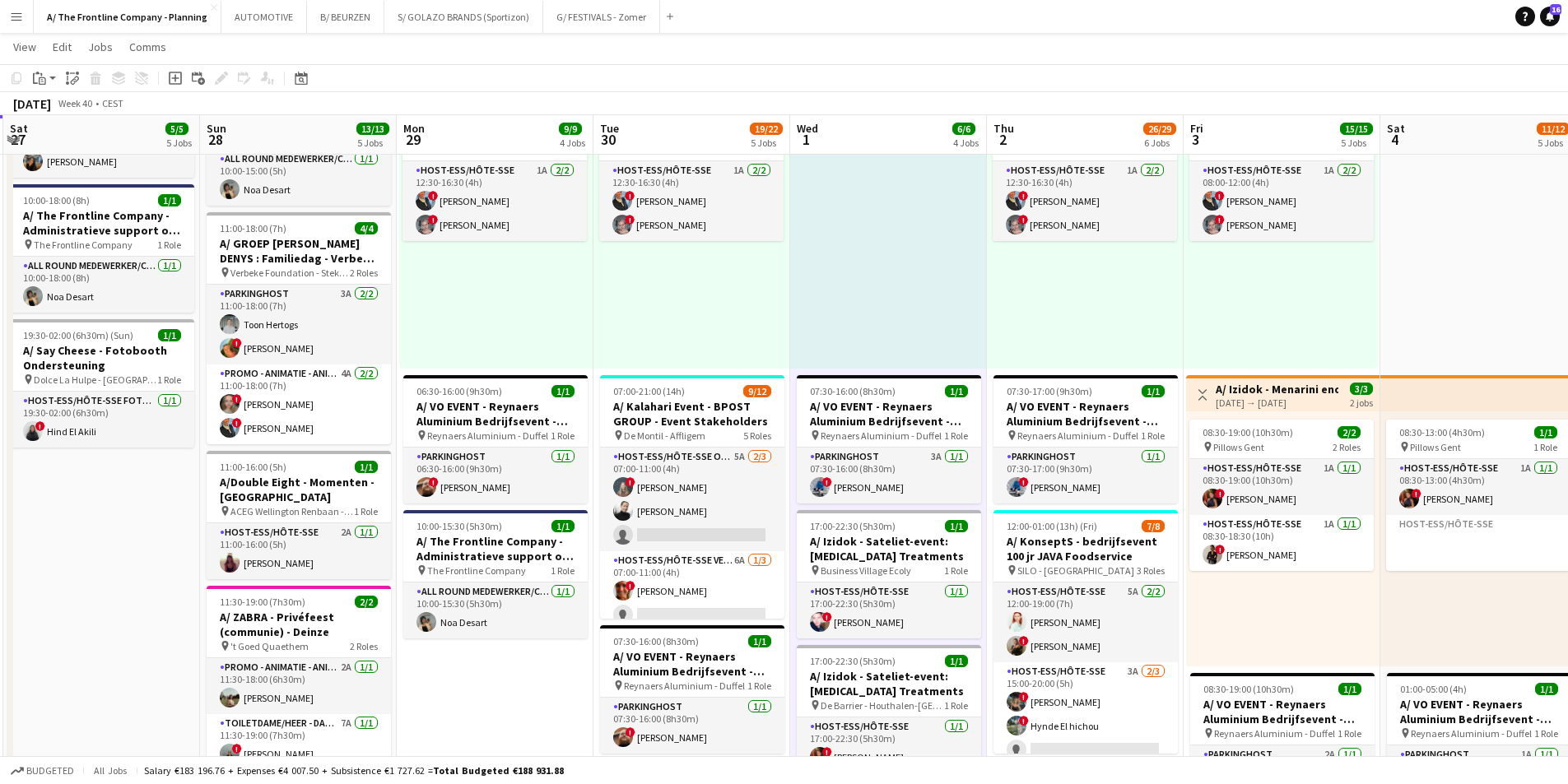
drag, startPoint x: 369, startPoint y: 317, endPoint x: 883, endPoint y: 275, distance: 515.7
click at [883, 275] on app-calendar-viewport "Thu 25 7/7 4 Jobs Fri 26 3/3 2 Jobs Sat 27 5/5 5 Jobs Sun 28 13/13 5 Jobs Mon 2…" at bounding box center [784, 582] width 1568 height 1857
